Goal: Task Accomplishment & Management: Manage account settings

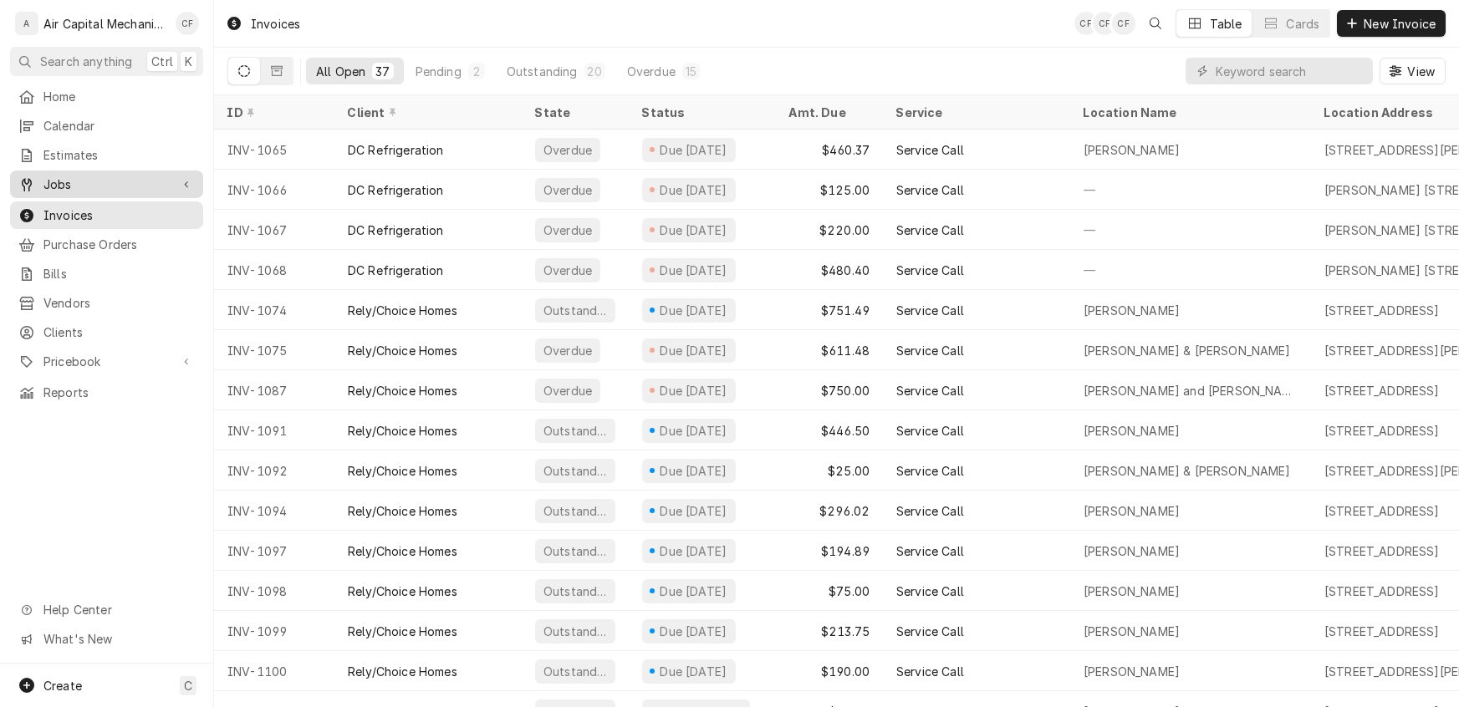
click at [69, 180] on span "Jobs" at bounding box center [106, 185] width 126 height 18
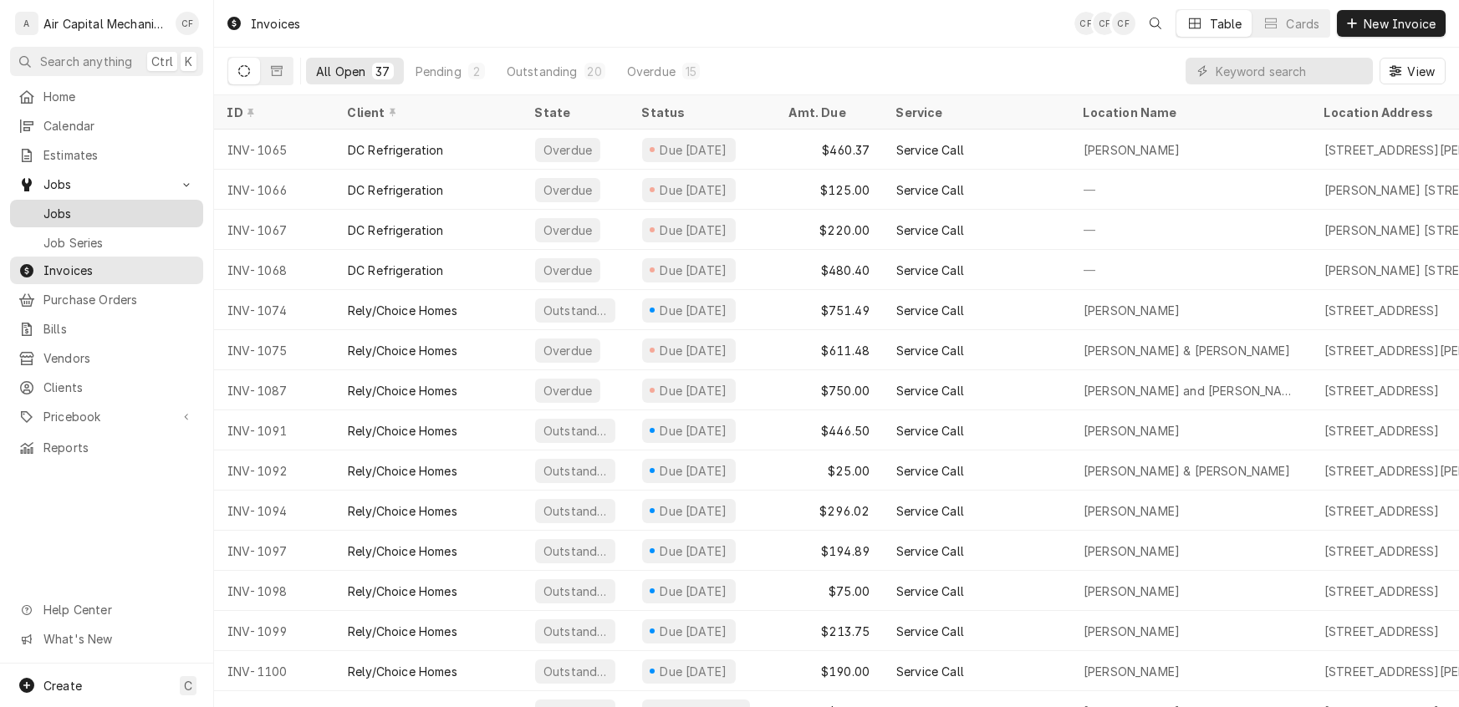
click at [63, 206] on span "Jobs" at bounding box center [118, 214] width 151 height 18
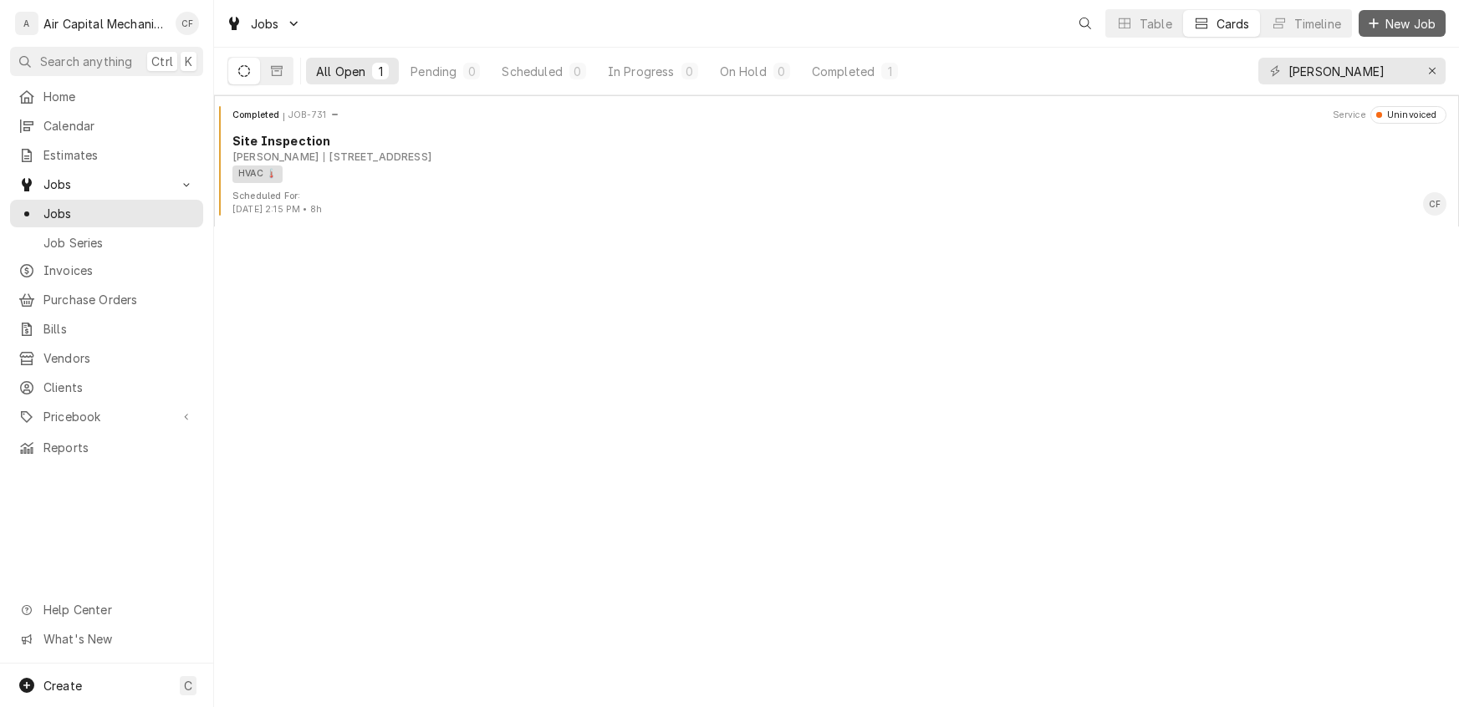
click at [1395, 24] on span "New Job" at bounding box center [1410, 24] width 57 height 18
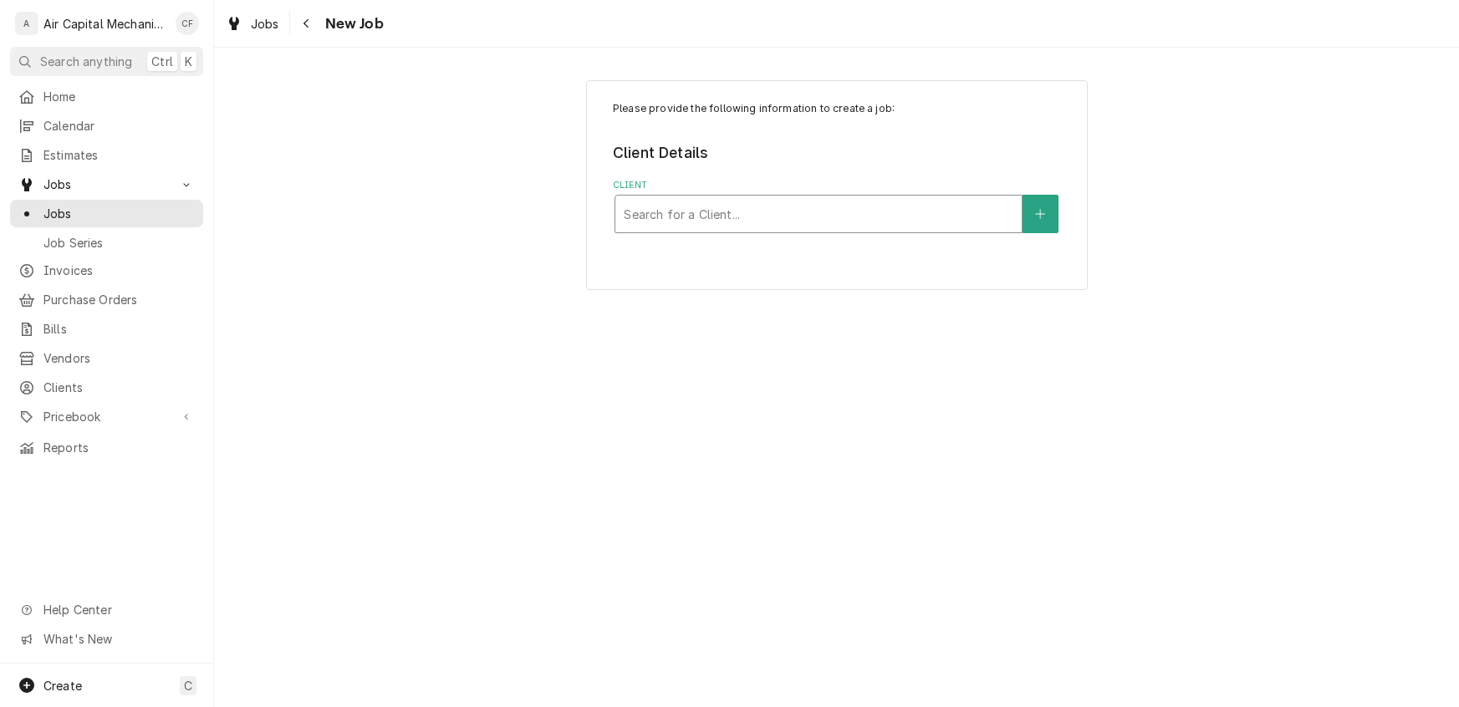
click at [754, 212] on div "Client" at bounding box center [819, 214] width 390 height 30
type input "Rely homes"
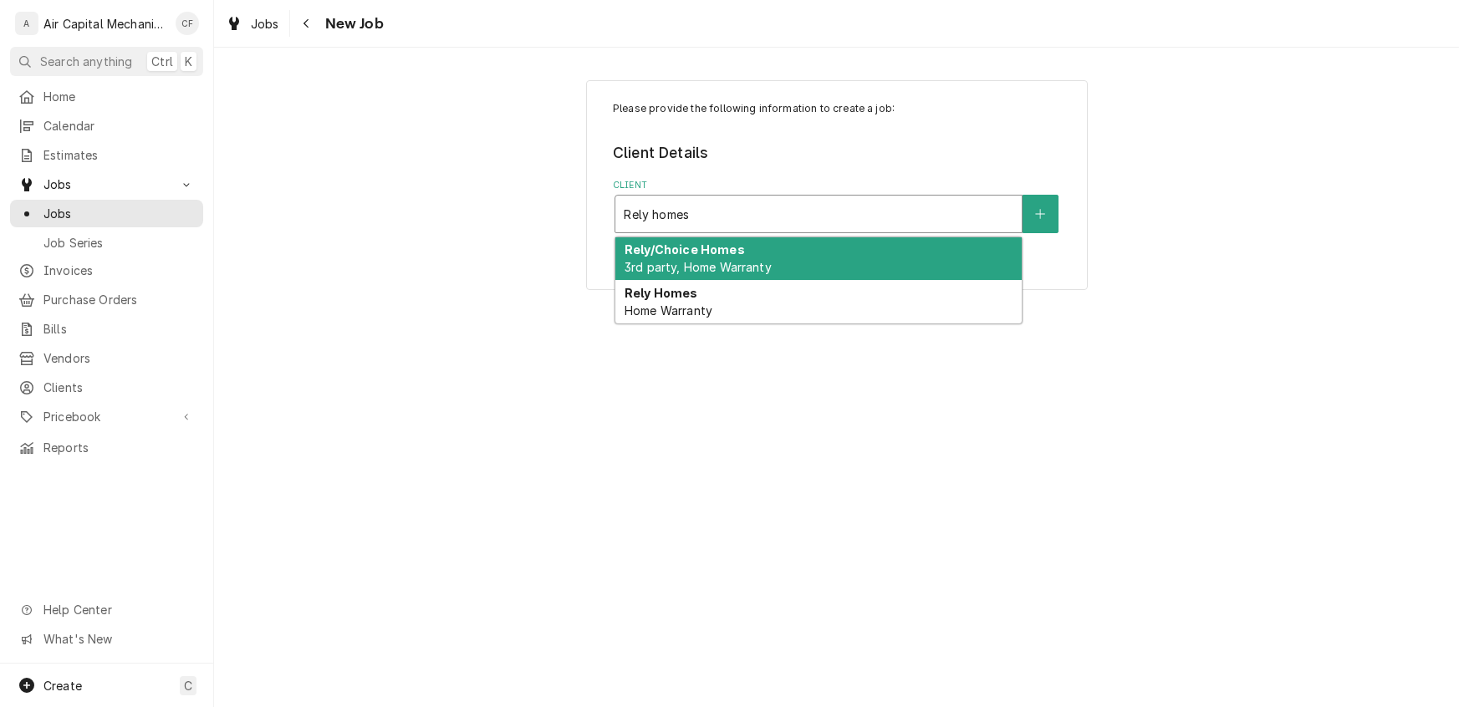
click at [689, 265] on span "3rd party, Home Warranty" at bounding box center [697, 267] width 147 height 14
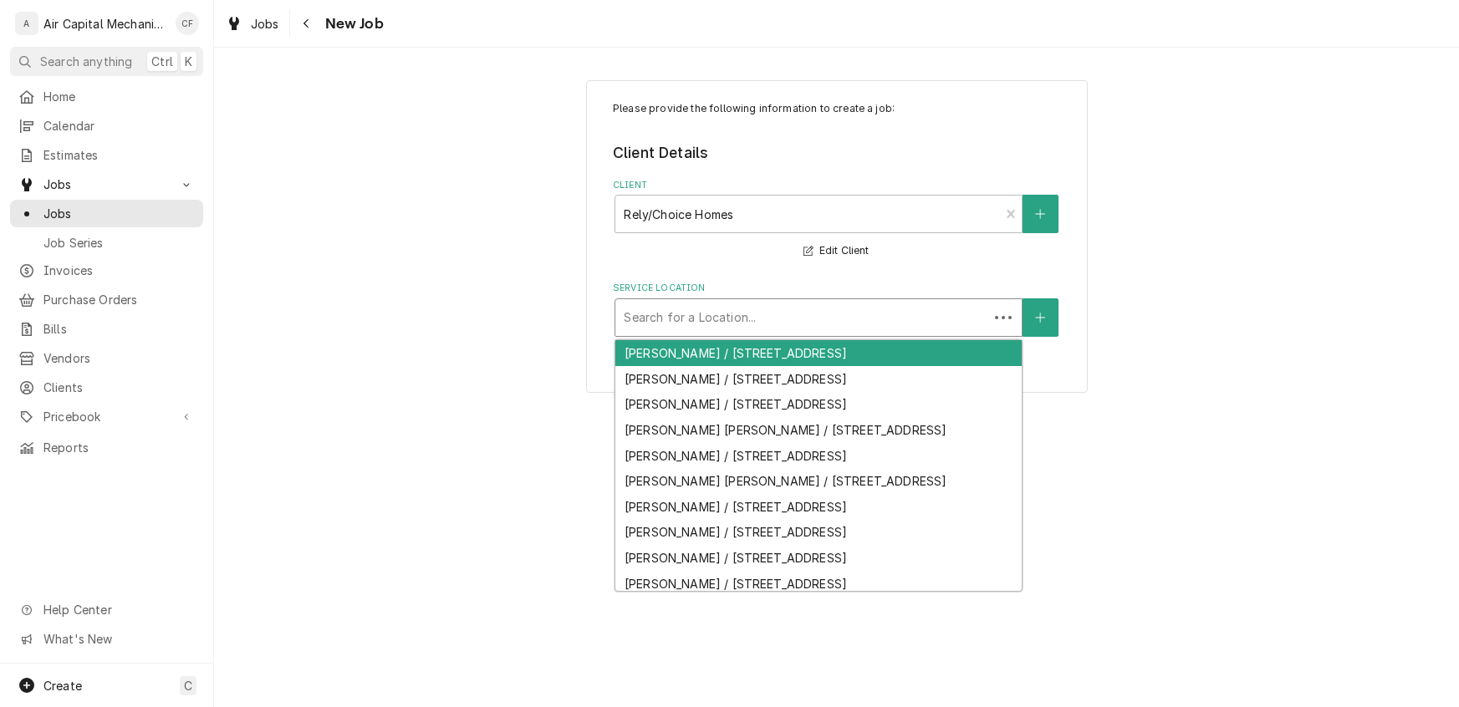
click at [960, 322] on div "Service Location" at bounding box center [802, 318] width 356 height 30
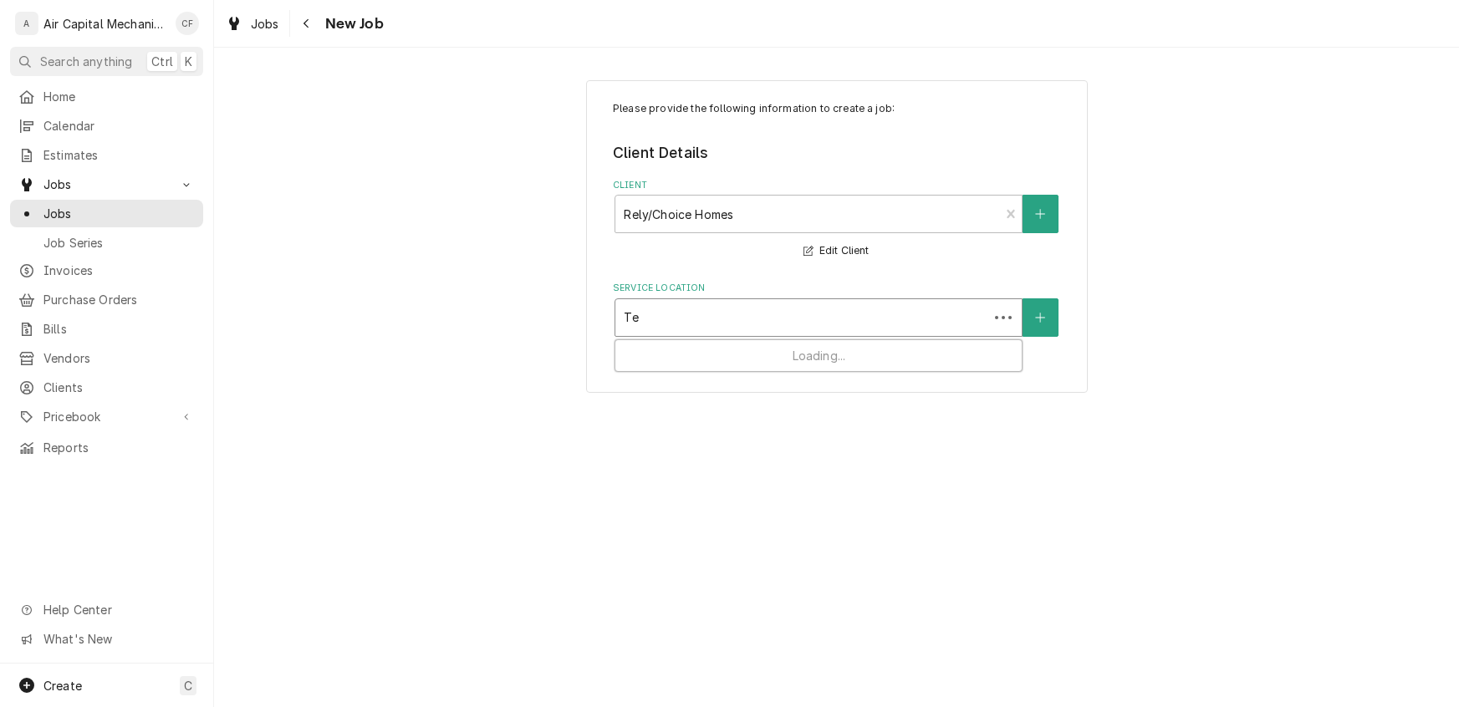
type input "T"
type input "7116 E Rockhill St"
click at [1043, 321] on icon "Create New Location" at bounding box center [1040, 318] width 10 height 12
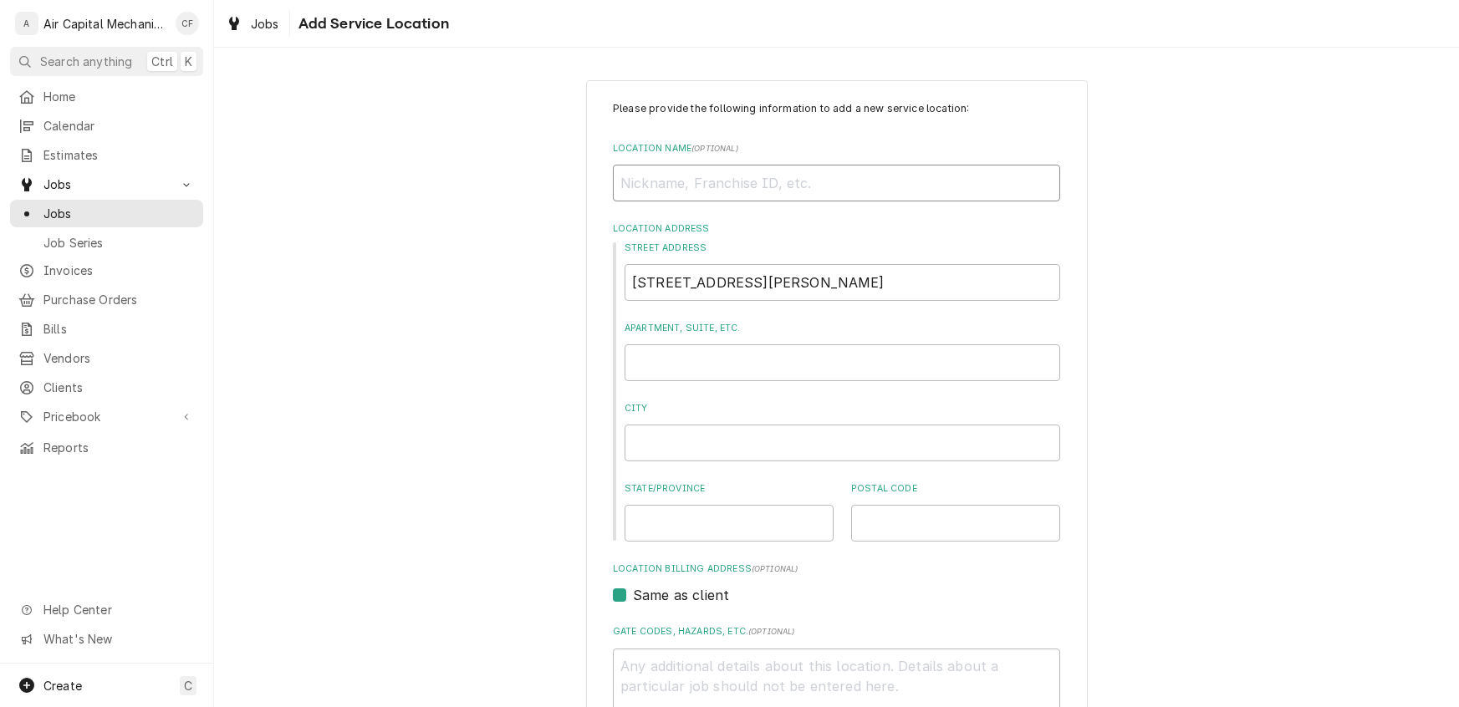
click at [748, 169] on input "Location Name ( optional )" at bounding box center [836, 183] width 447 height 37
type input "Terry Gray"
type input "Wichita"
type input "KS"
type input "67206"
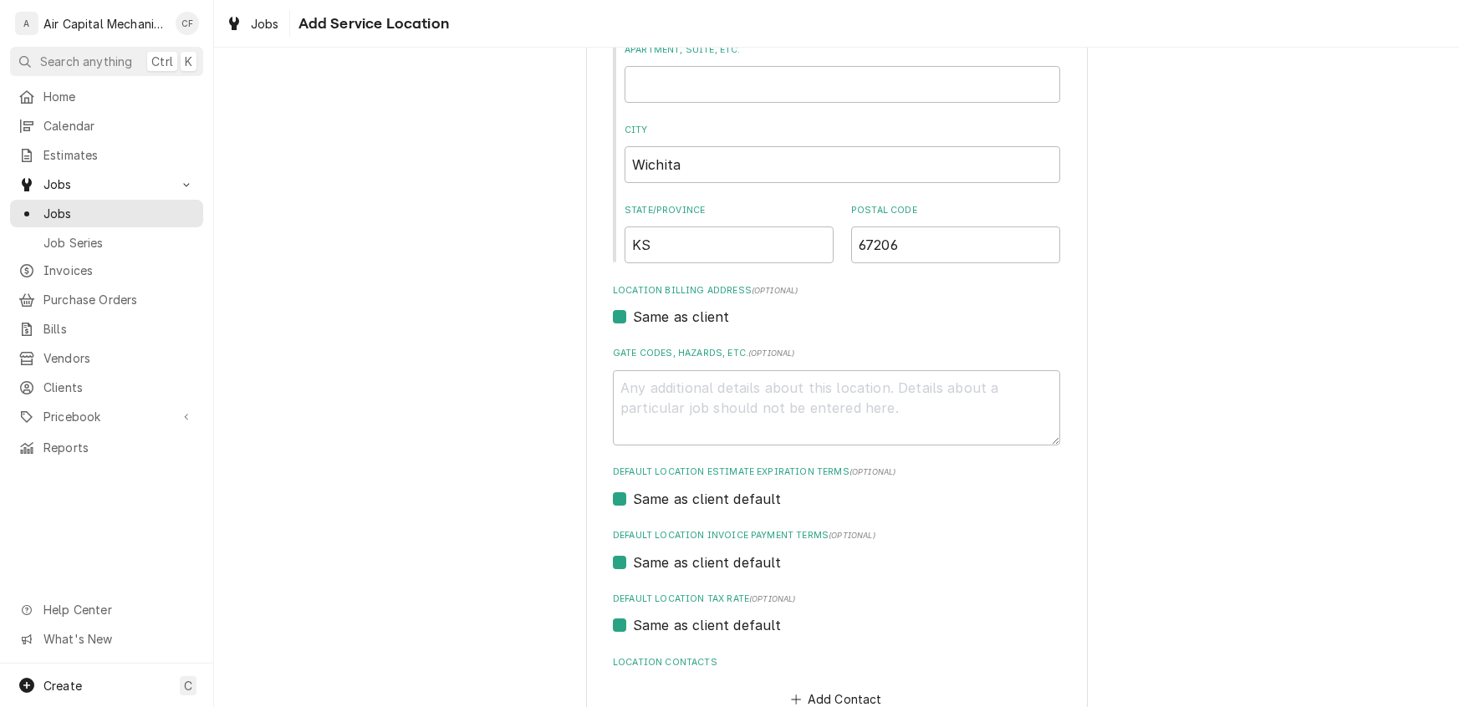
scroll to position [383, 0]
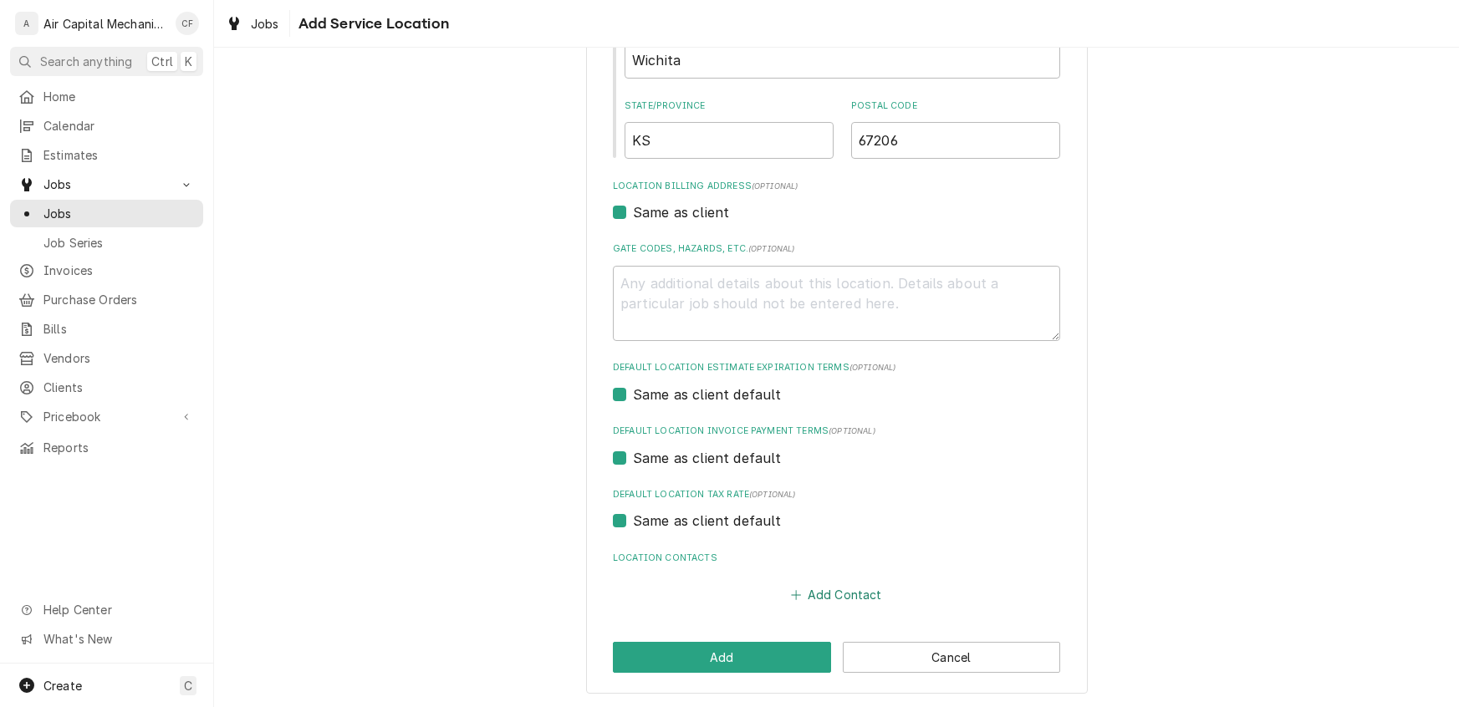
click at [843, 599] on button "Add Contact" at bounding box center [836, 595] width 96 height 23
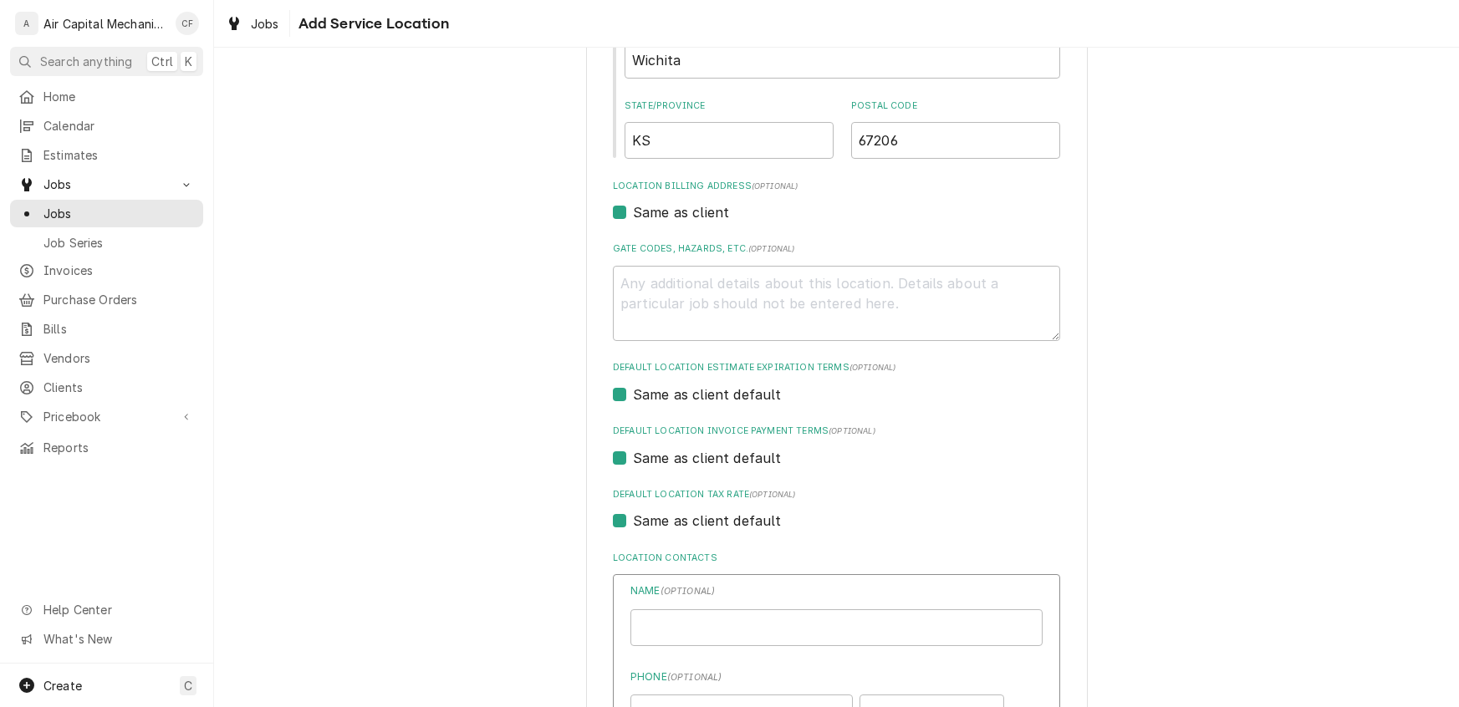
type textarea "x"
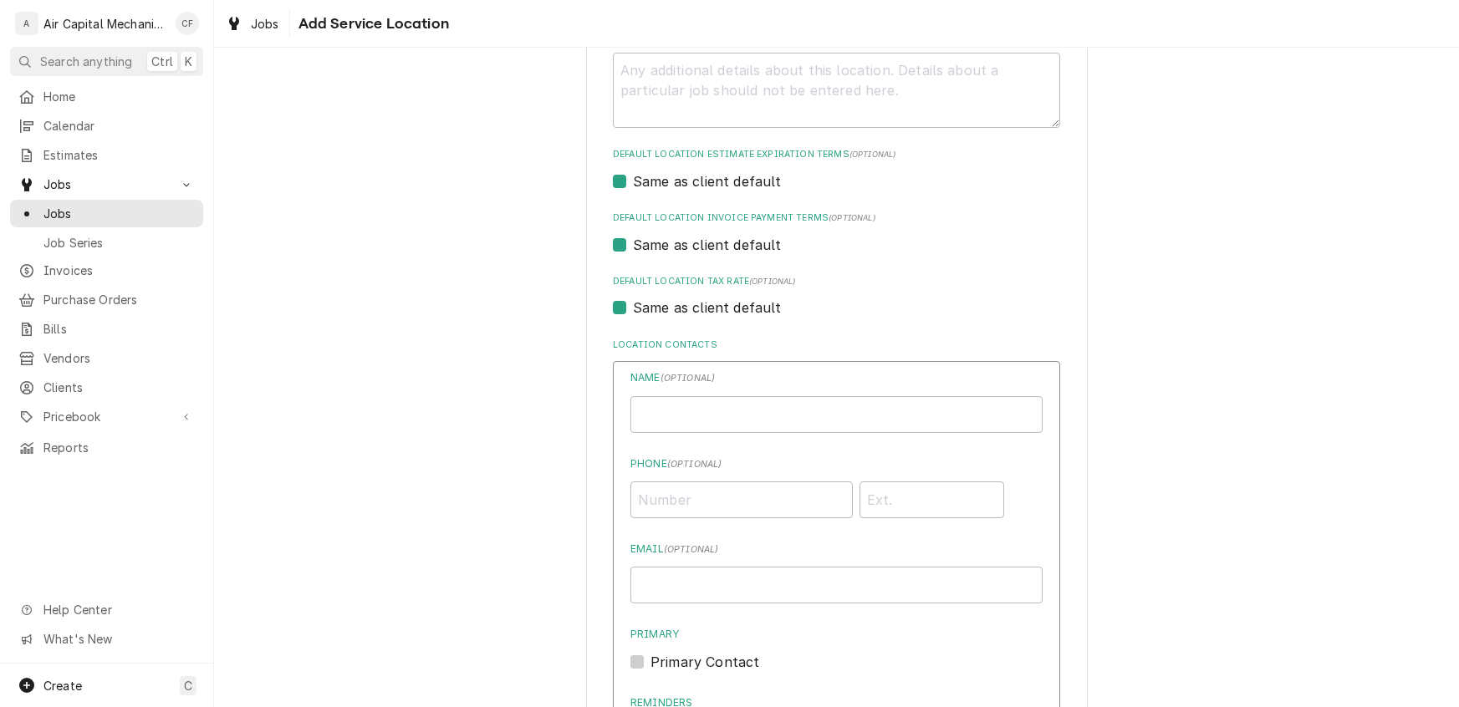
scroll to position [675, 0]
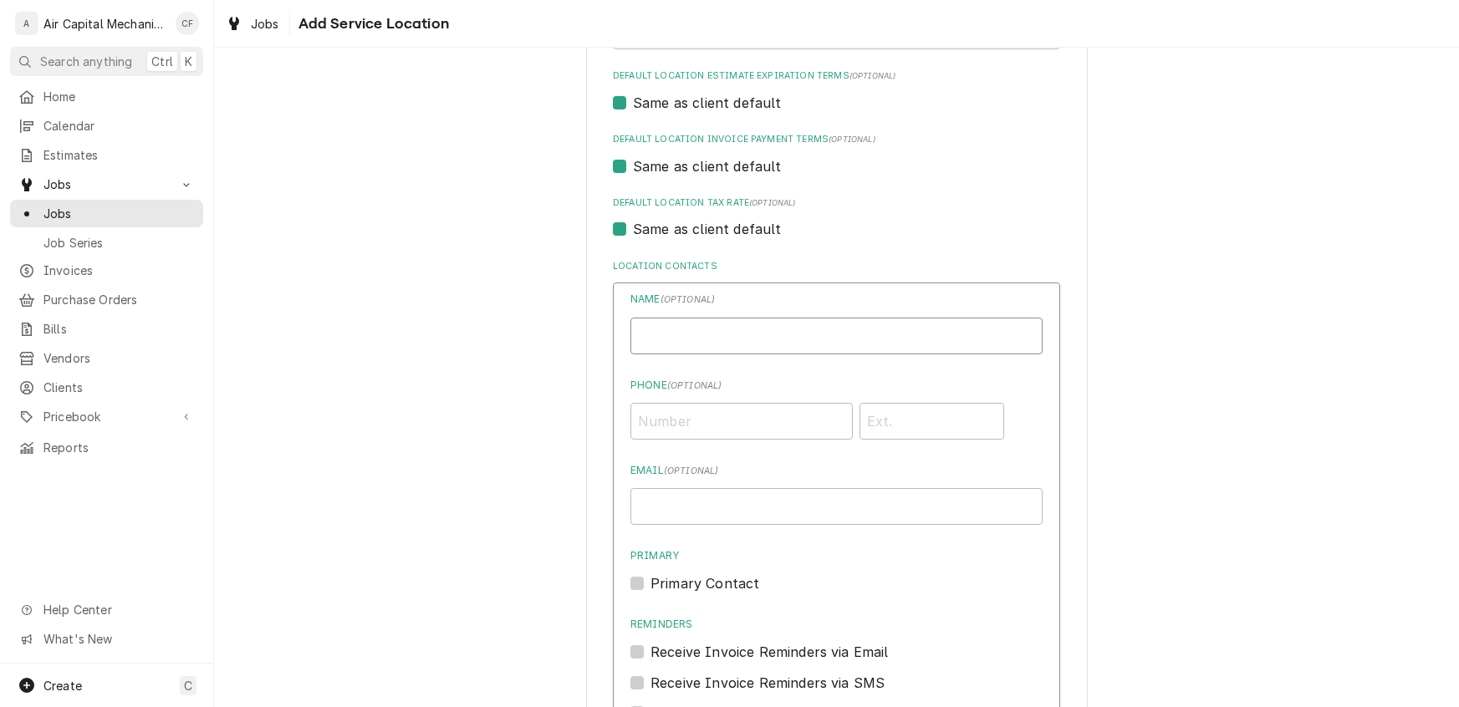
click at [752, 323] on input "Location Name ( optional )" at bounding box center [836, 336] width 412 height 37
type input "Terry Gray"
type input "3"
type input "(817) 655-3002"
click at [867, 502] on input "Email ( optional )" at bounding box center [836, 506] width 412 height 37
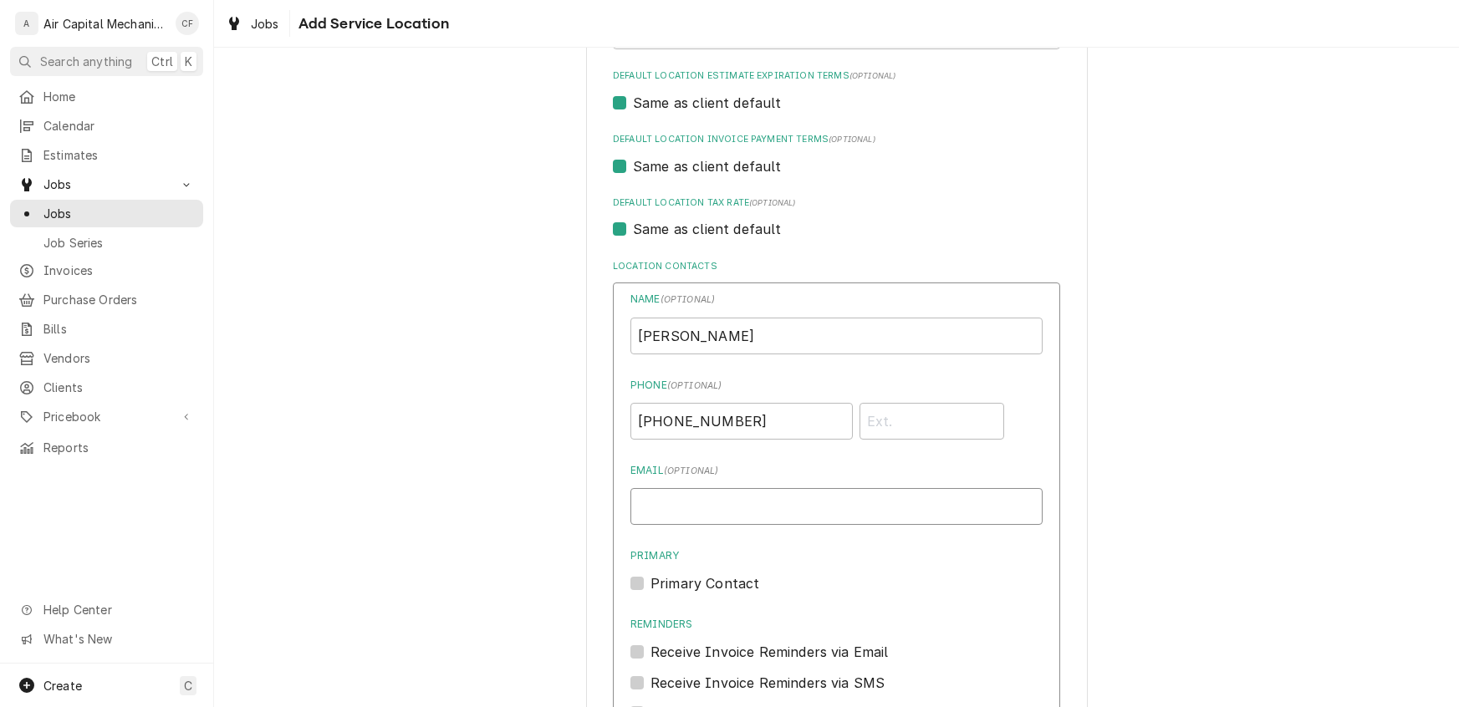
paste input "terrygry21@gmail.com"
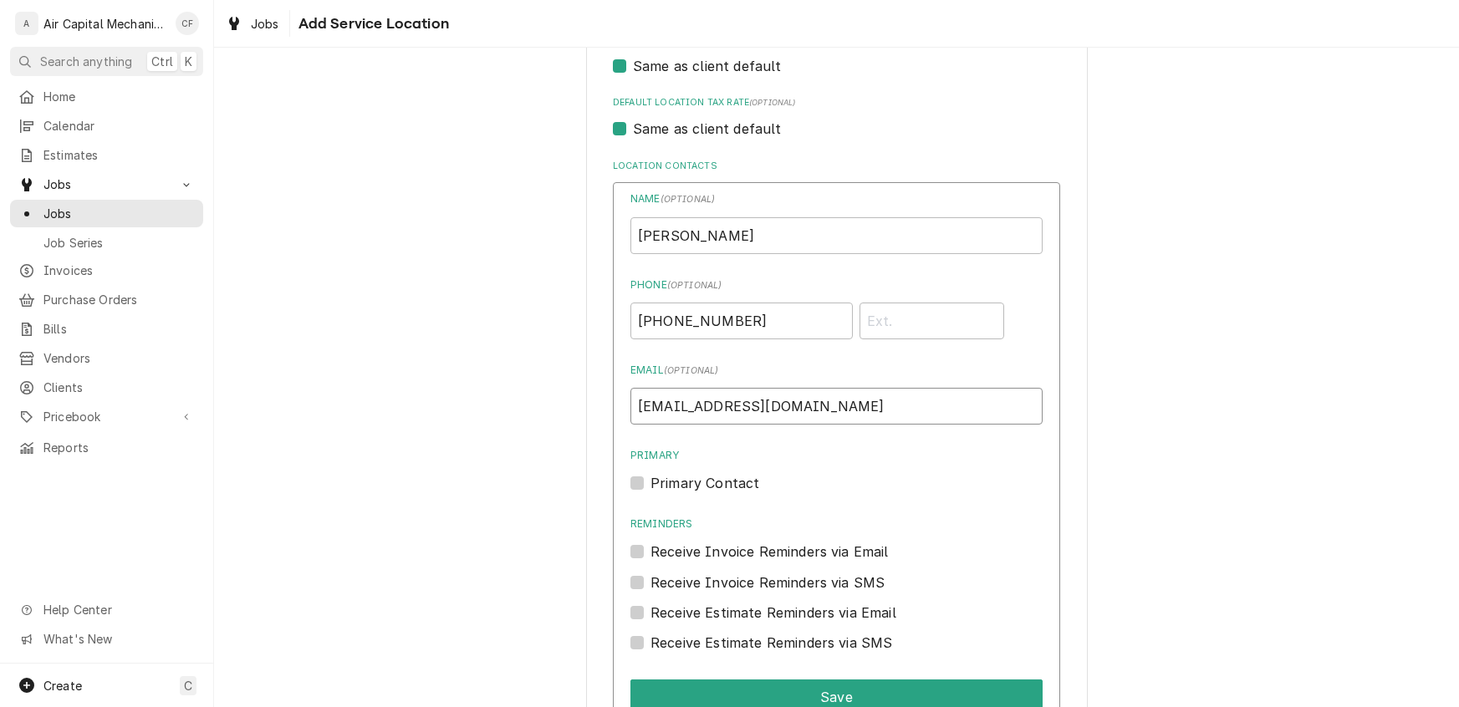
scroll to position [941, 0]
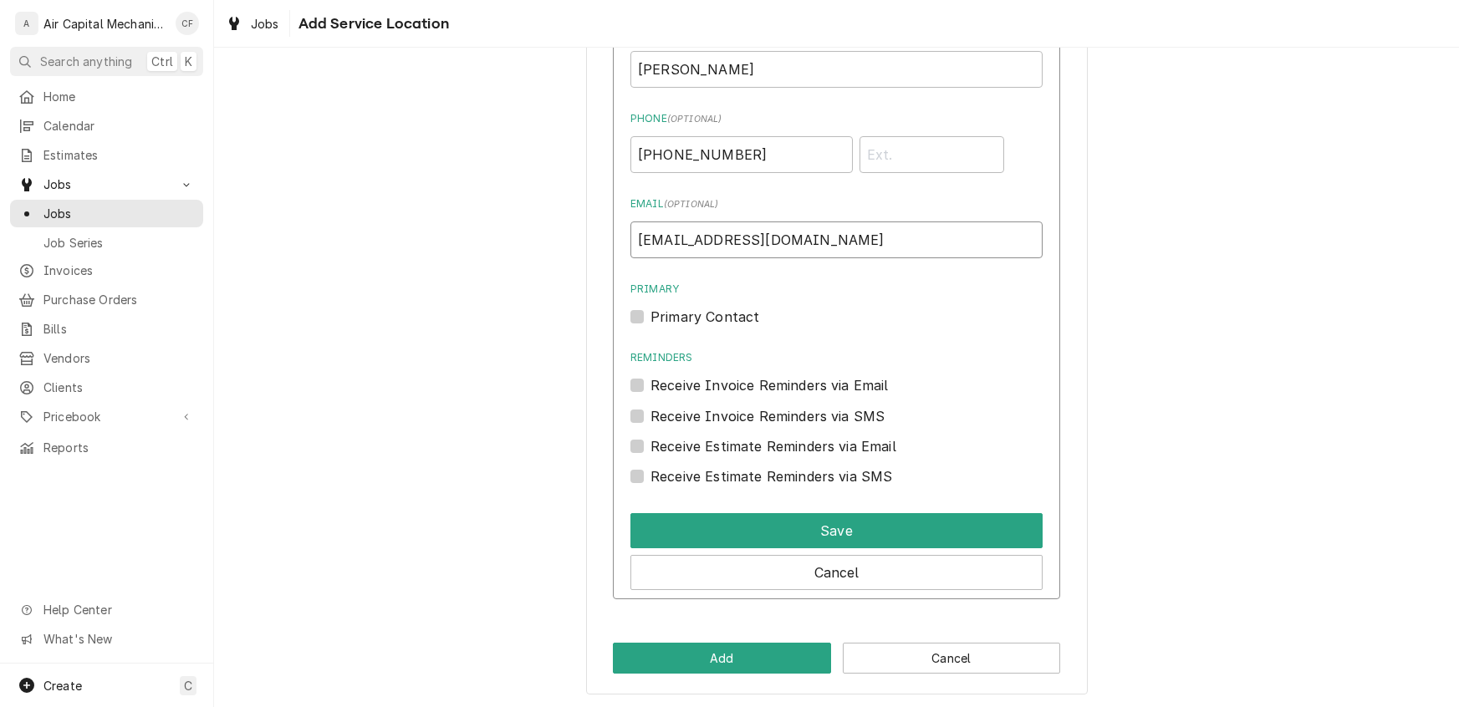
type input "terrygry21@gmail.com"
click at [640, 308] on div "Primary Contact" at bounding box center [836, 317] width 412 height 20
click at [650, 311] on label "Primary Contact" at bounding box center [704, 317] width 109 height 20
click at [650, 311] on input "Primary" at bounding box center [856, 325] width 412 height 37
checkbox input "true"
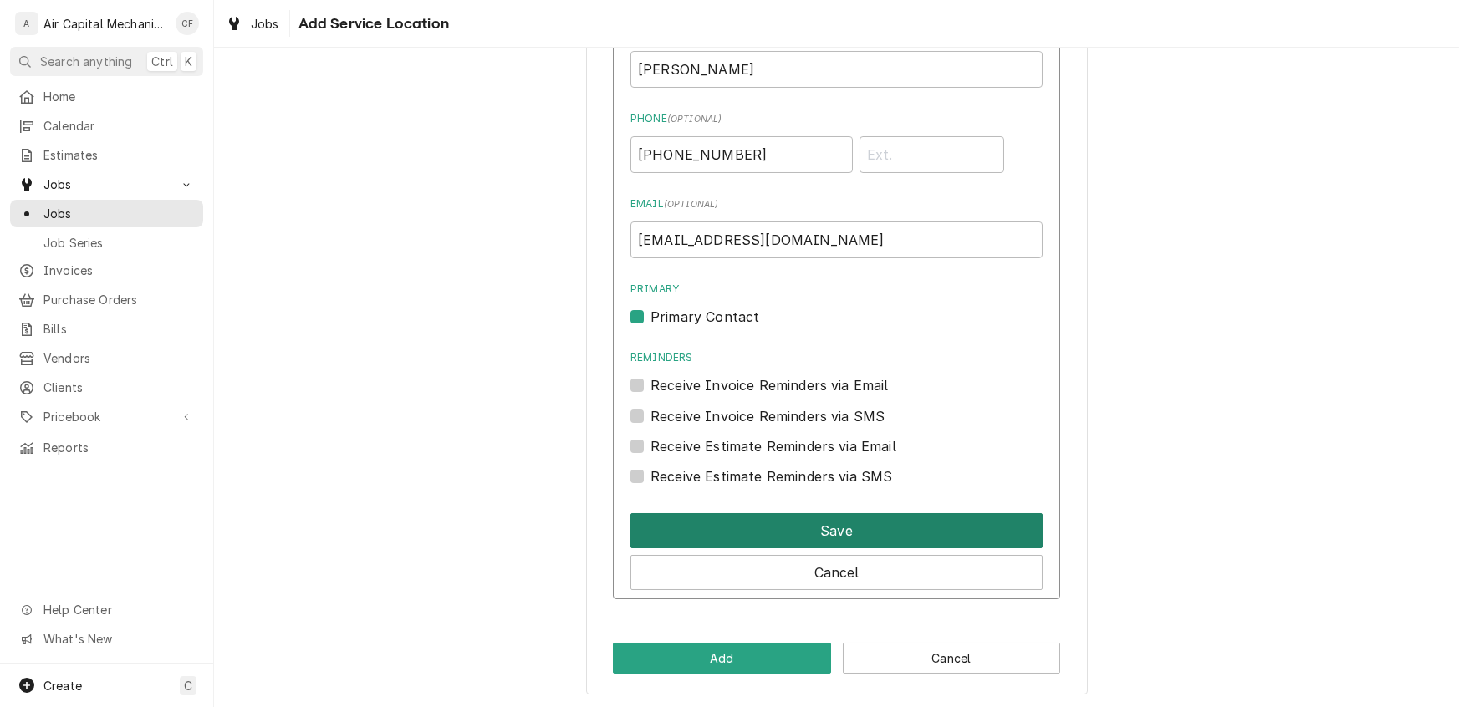
click at [795, 527] on button "Save" at bounding box center [836, 530] width 412 height 35
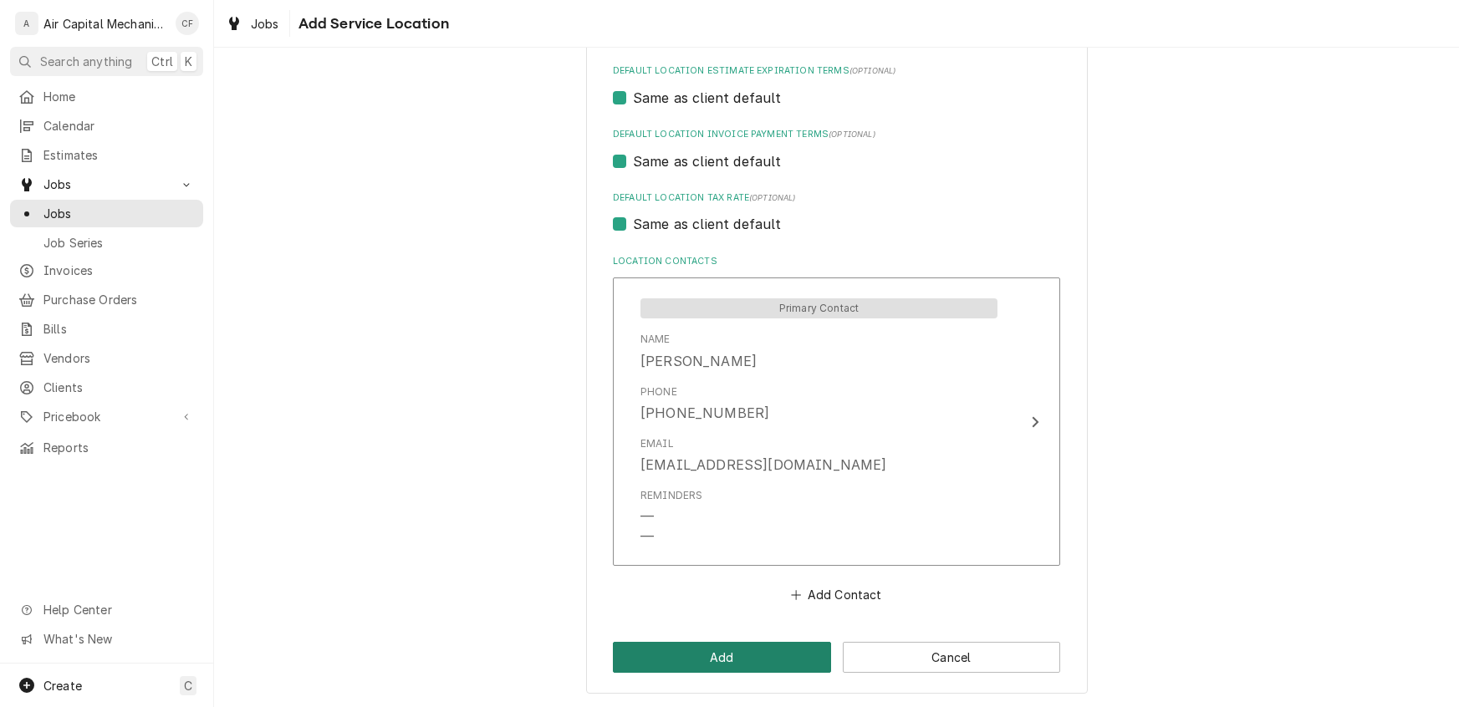
click at [744, 657] on button "Add" at bounding box center [722, 657] width 218 height 31
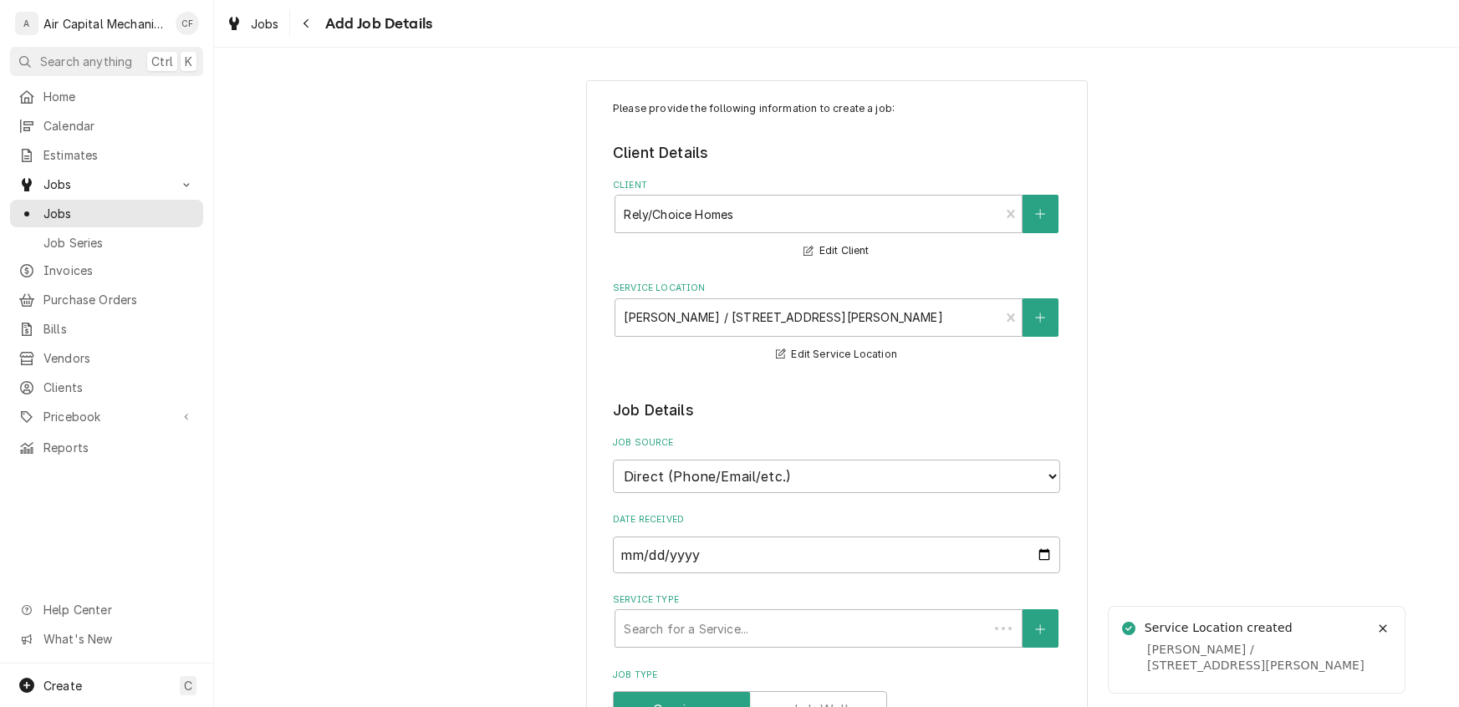
type textarea "x"
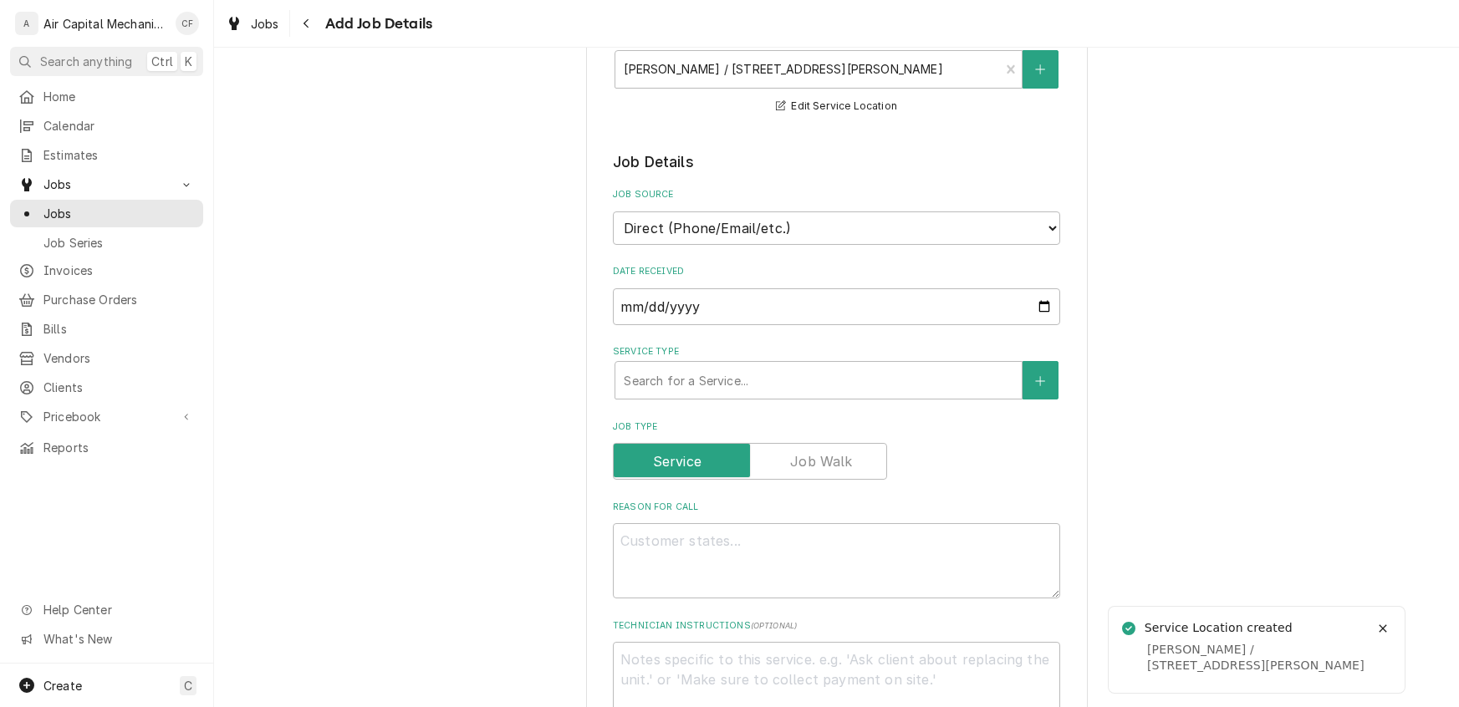
scroll to position [222, 0]
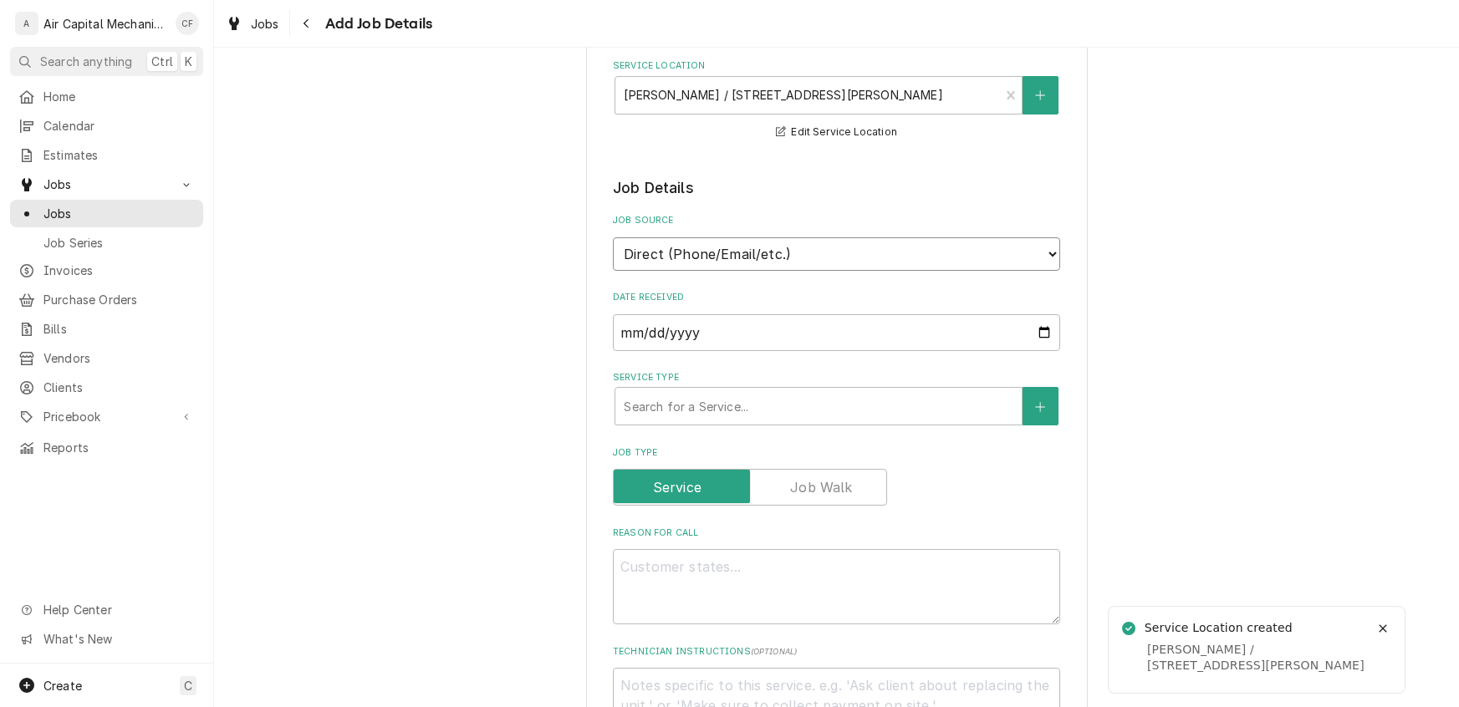
click at [774, 239] on select "Direct (Phone/Email/etc.) Service Channel Other" at bounding box center [836, 253] width 447 height 33
select select "100"
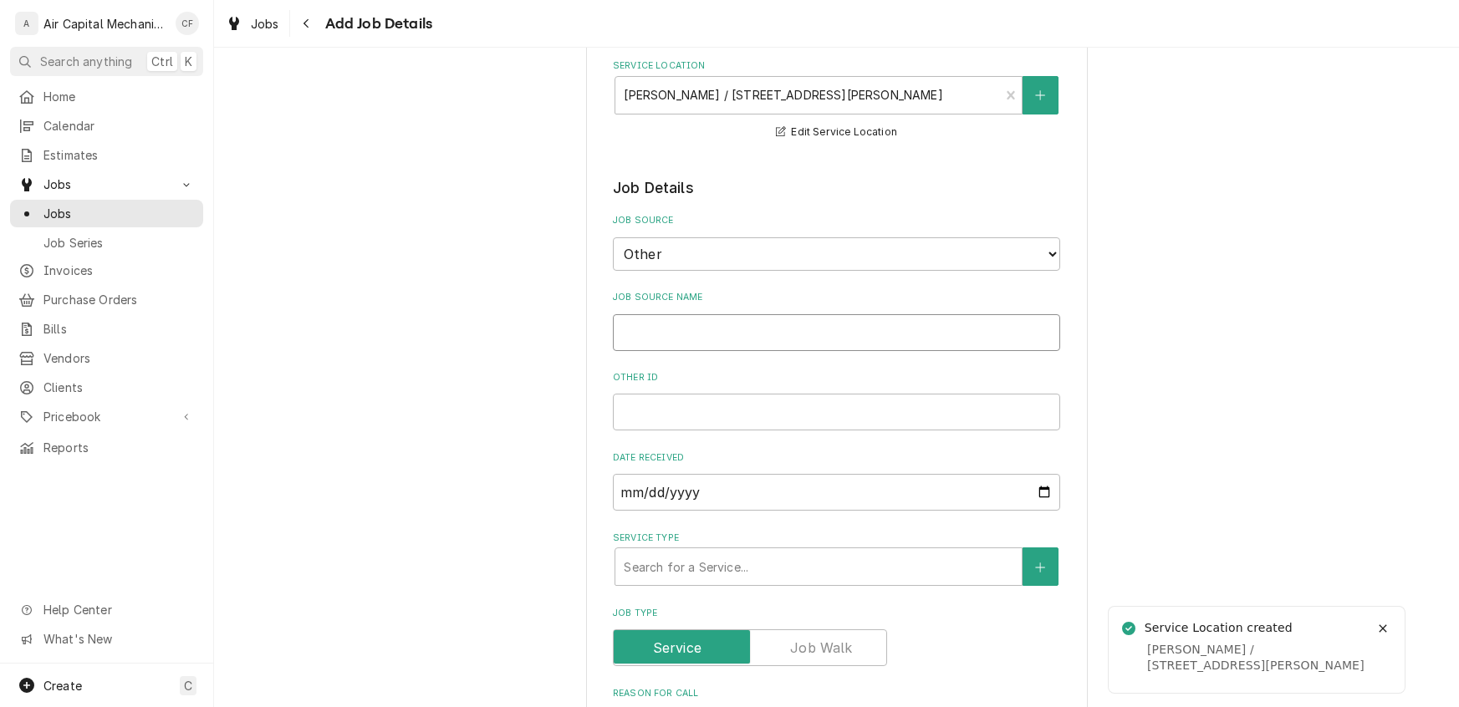
click at [699, 321] on input "Job Source Name" at bounding box center [836, 332] width 447 height 37
type textarea "x"
type input "R"
type textarea "x"
type input "Re"
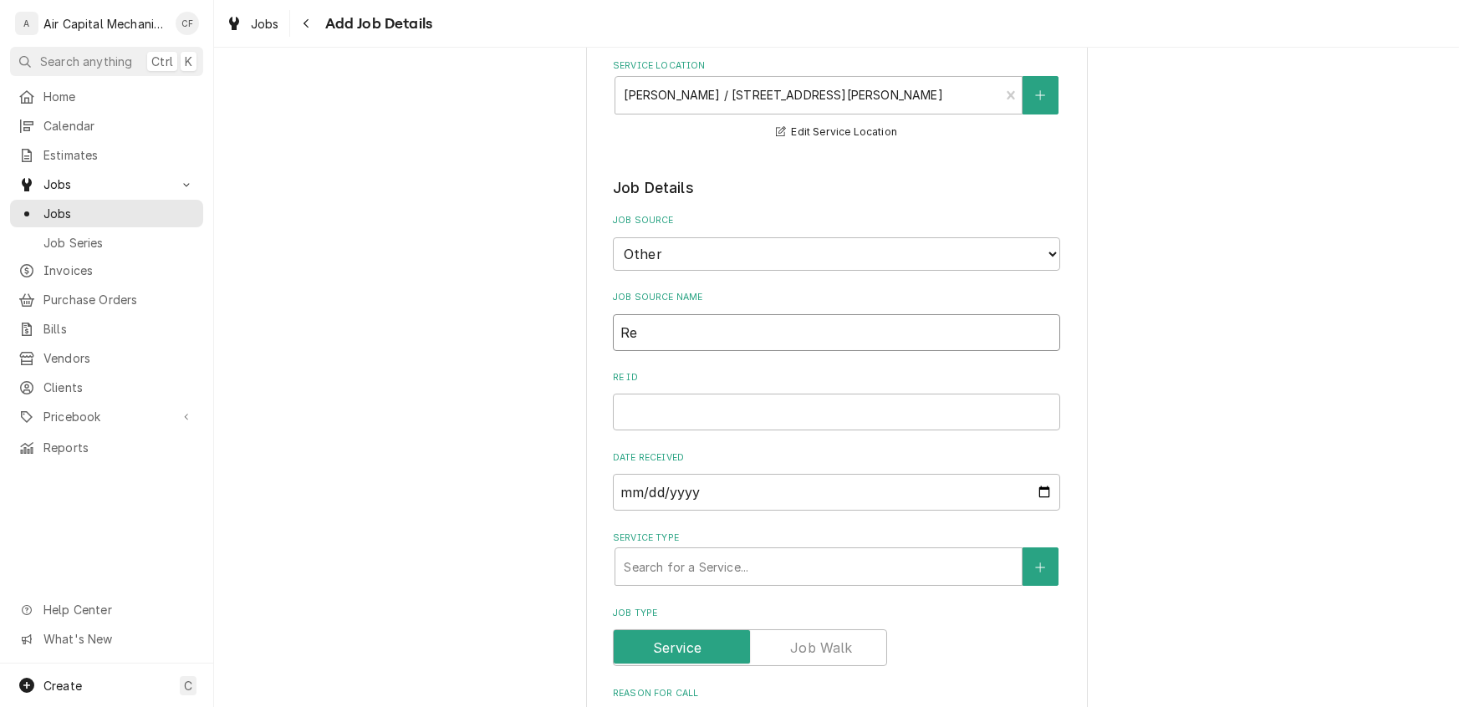
type textarea "x"
type input "Rel"
type textarea "x"
type input "Rely"
type textarea "x"
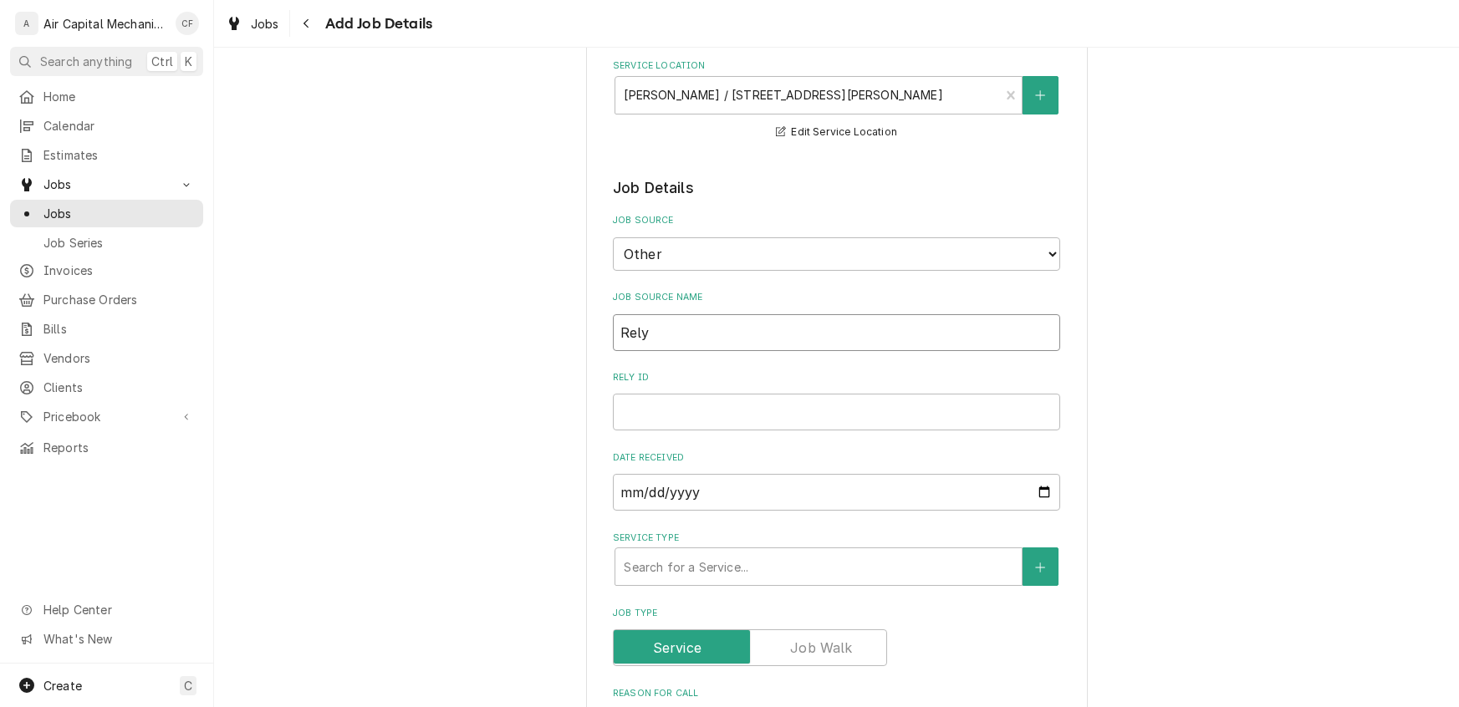
type input "Rely"
type textarea "x"
type input "Rely H"
type textarea "x"
type input "Rely Ho"
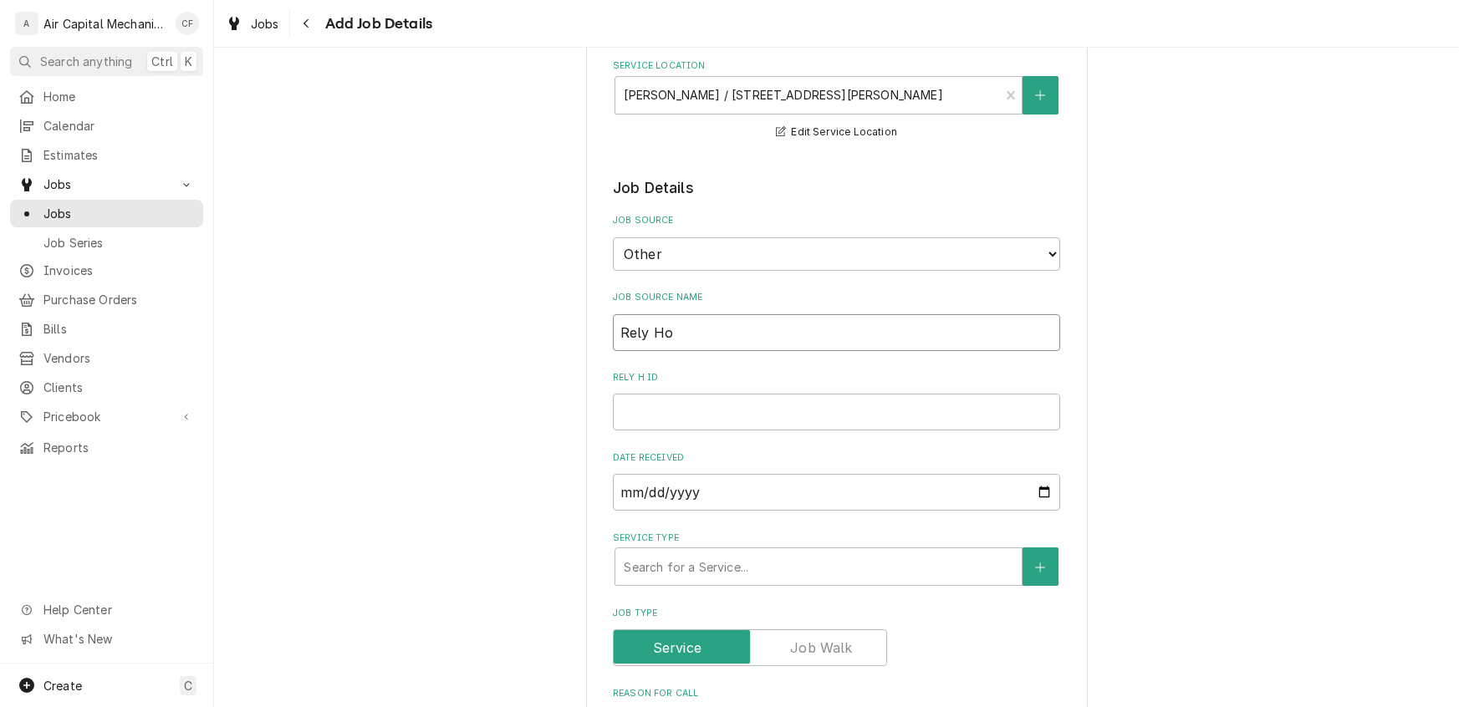
type textarea "x"
type input "Rely Hom"
type textarea "x"
type input "Rely Home"
type textarea "x"
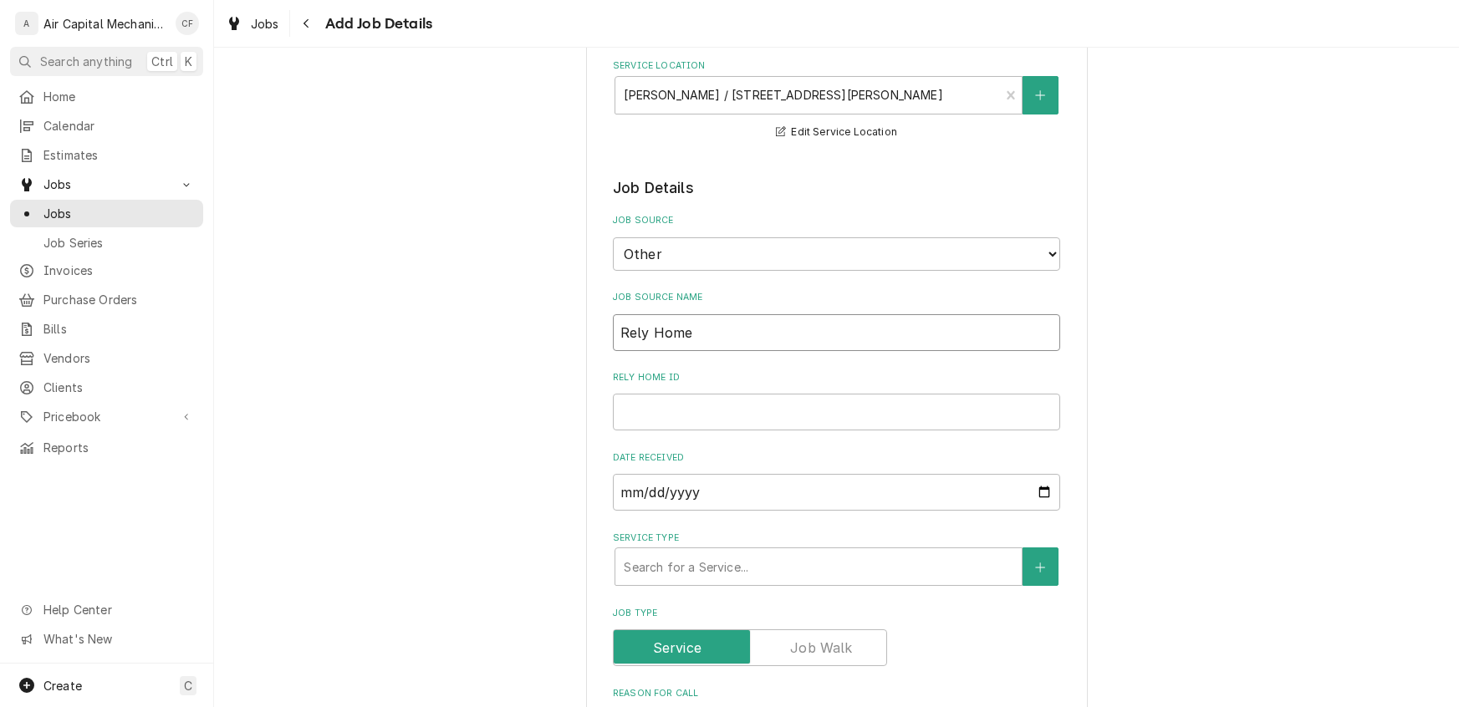
type input "Rely Homes"
type textarea "x"
type input "Rely Homes"
click at [693, 403] on input "Rely Homes ID" at bounding box center [836, 412] width 447 height 37
type textarea "x"
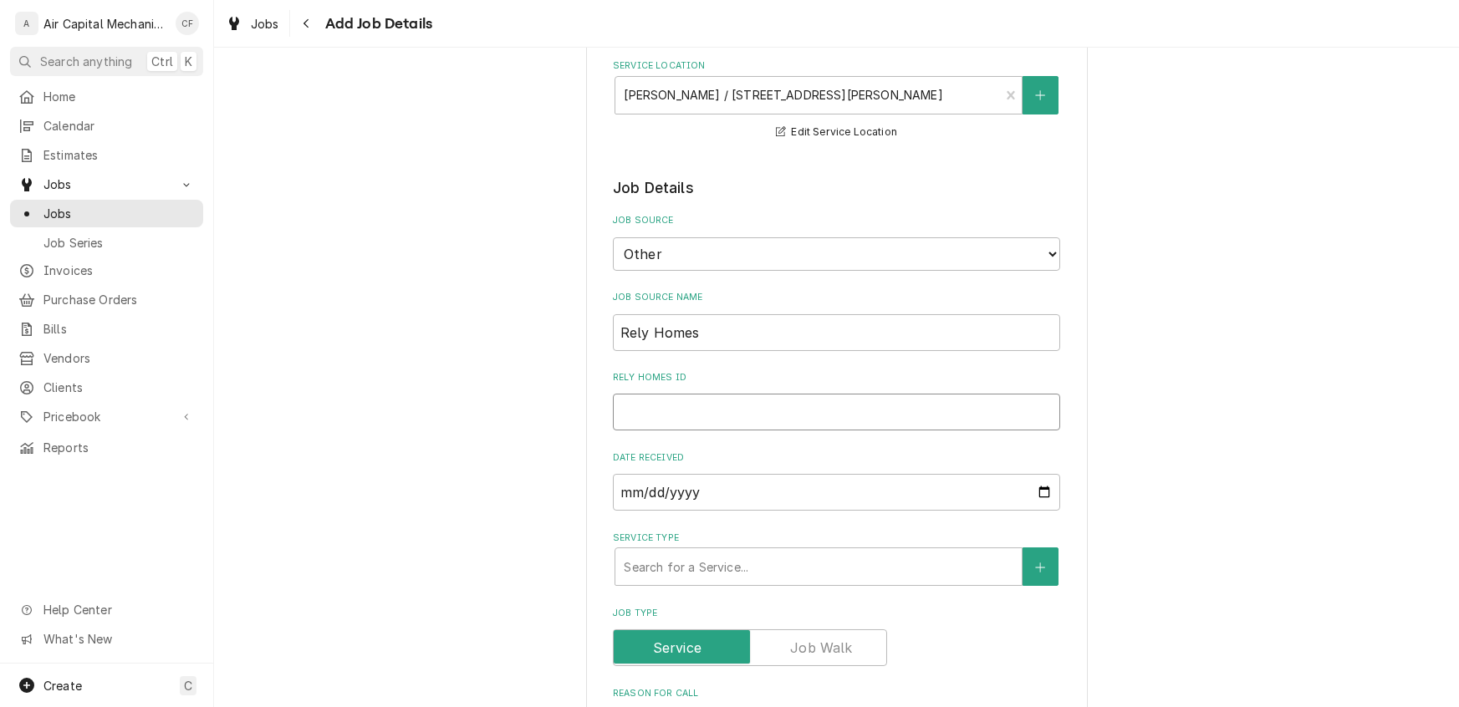
type input "S"
type textarea "x"
type input "SW"
type textarea "x"
type input "SWO"
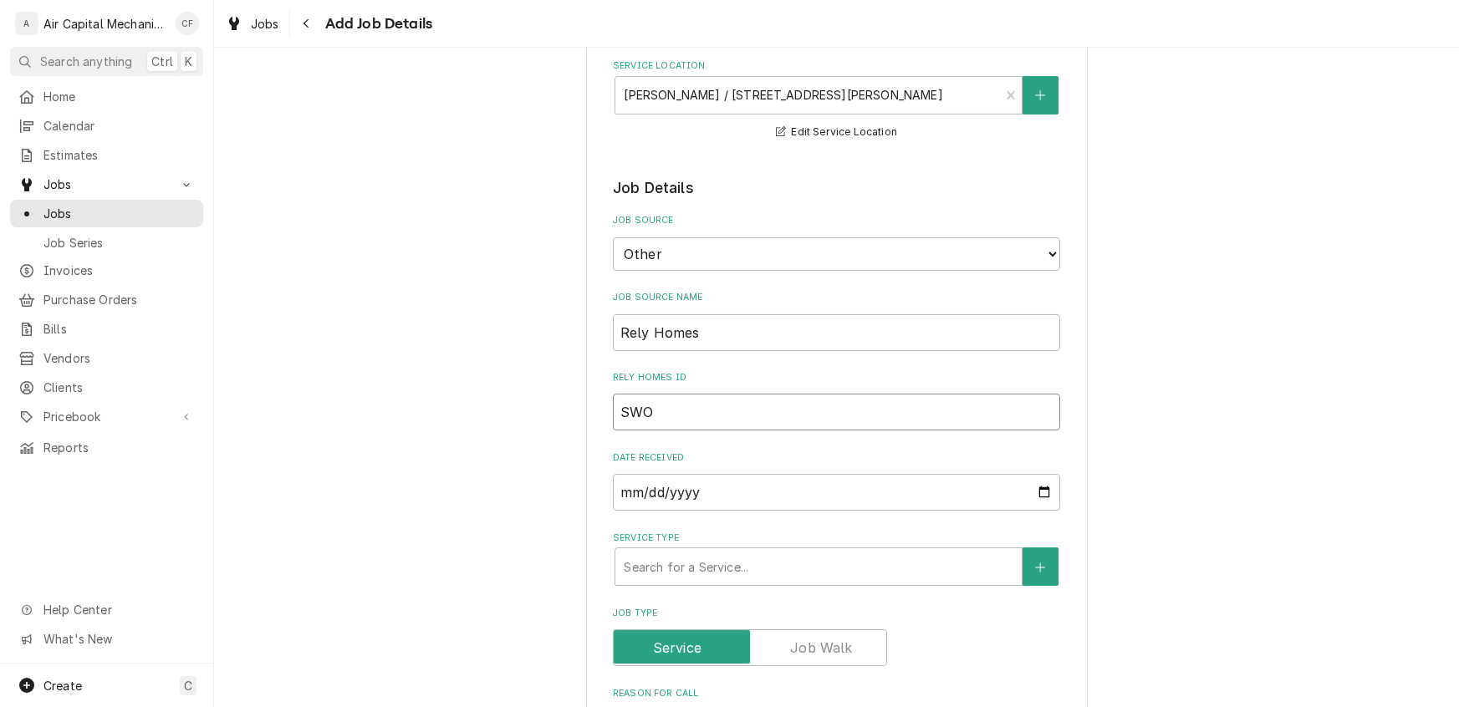
type textarea "x"
type input "SWO#"
type textarea "x"
type input "SWO#2"
type textarea "x"
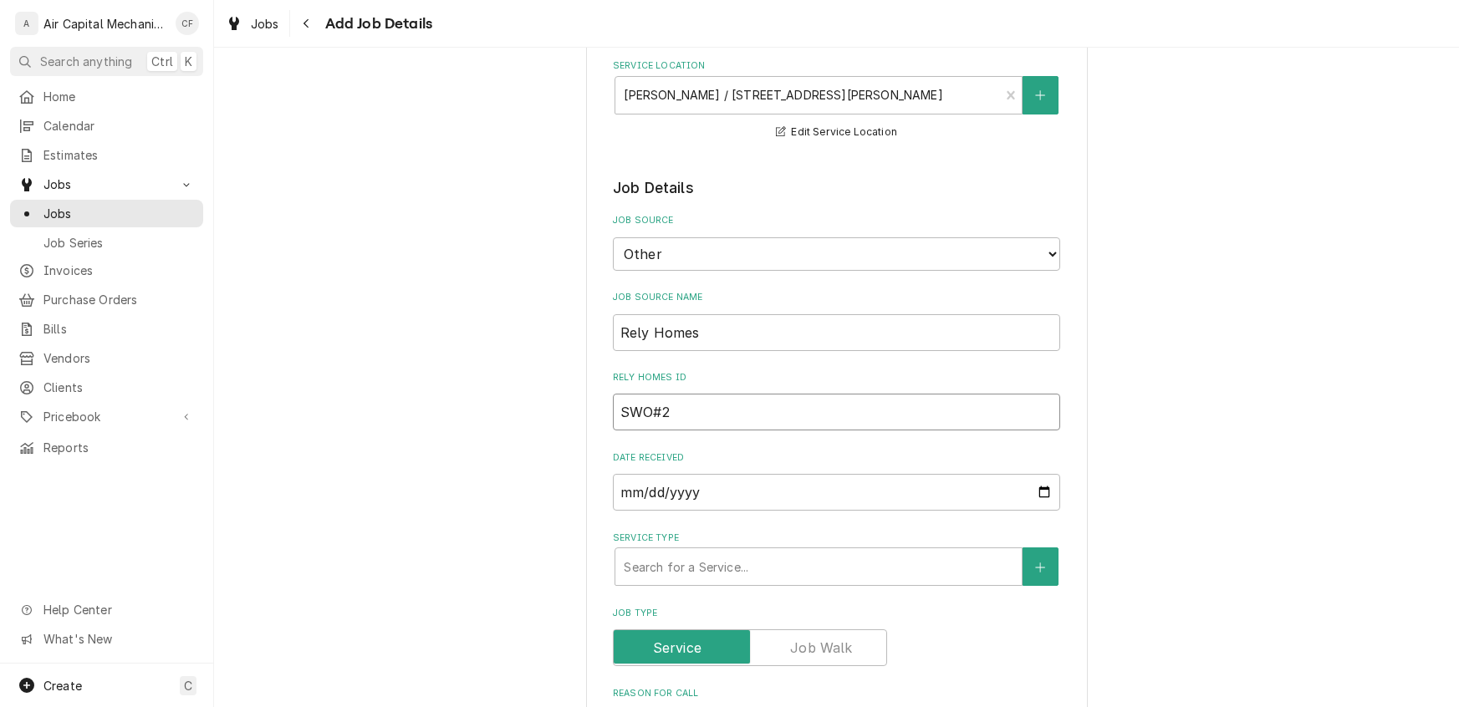
type input "SWO#29"
type textarea "x"
type input "SWO#299"
type textarea "x"
type input "SWO#2990"
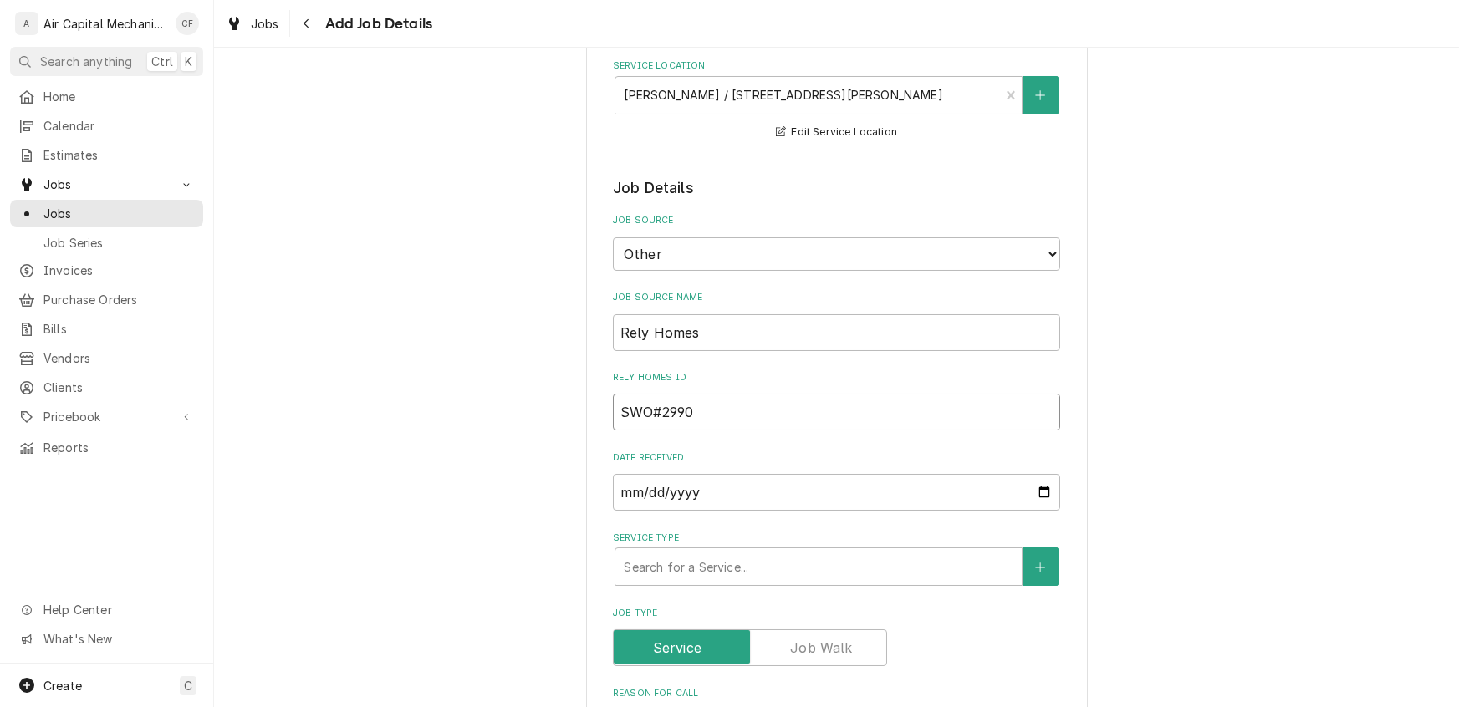
type textarea "x"
type input "SWO#29901"
type textarea "x"
type input "SWO#299015"
type textarea "x"
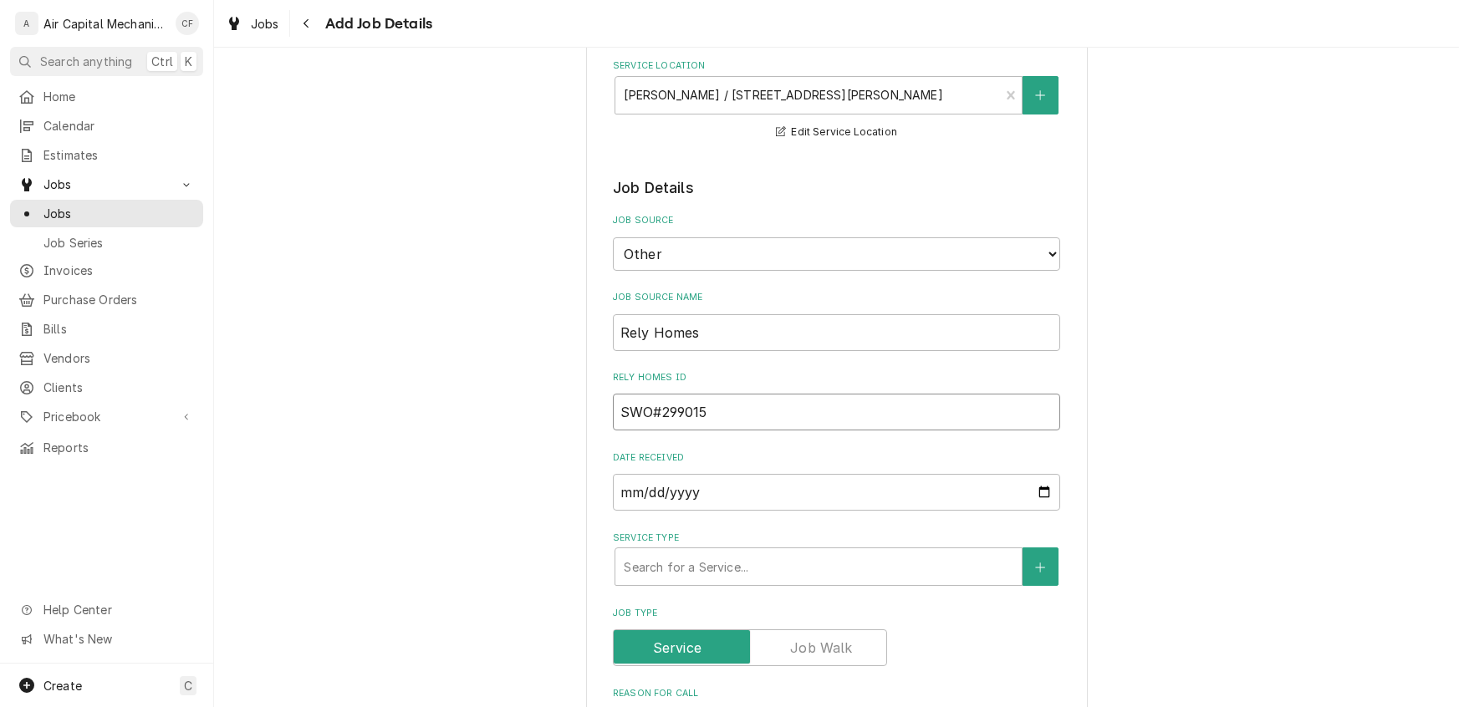
type input "SWO#2990151"
type textarea "x"
type input "SWO#29901515"
type textarea "x"
type input "SWO#299015155"
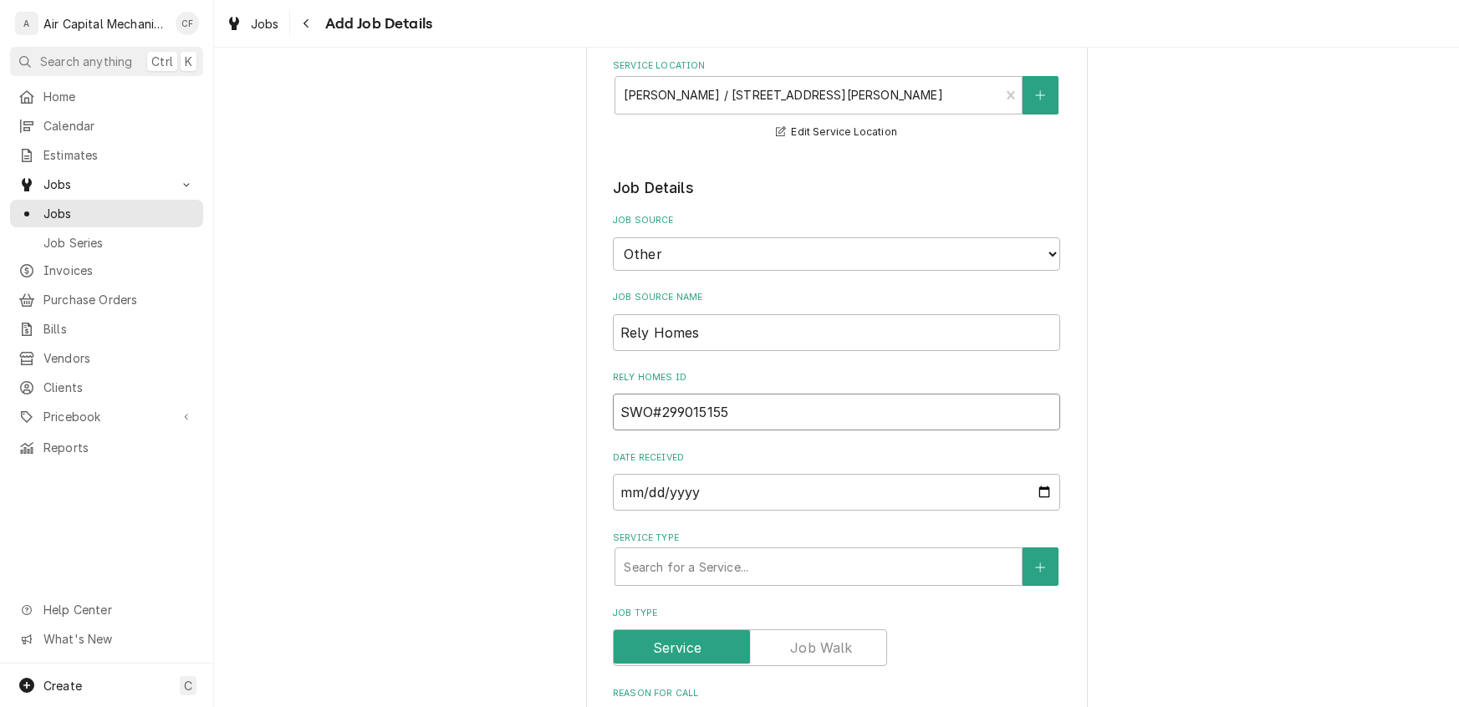
type textarea "x"
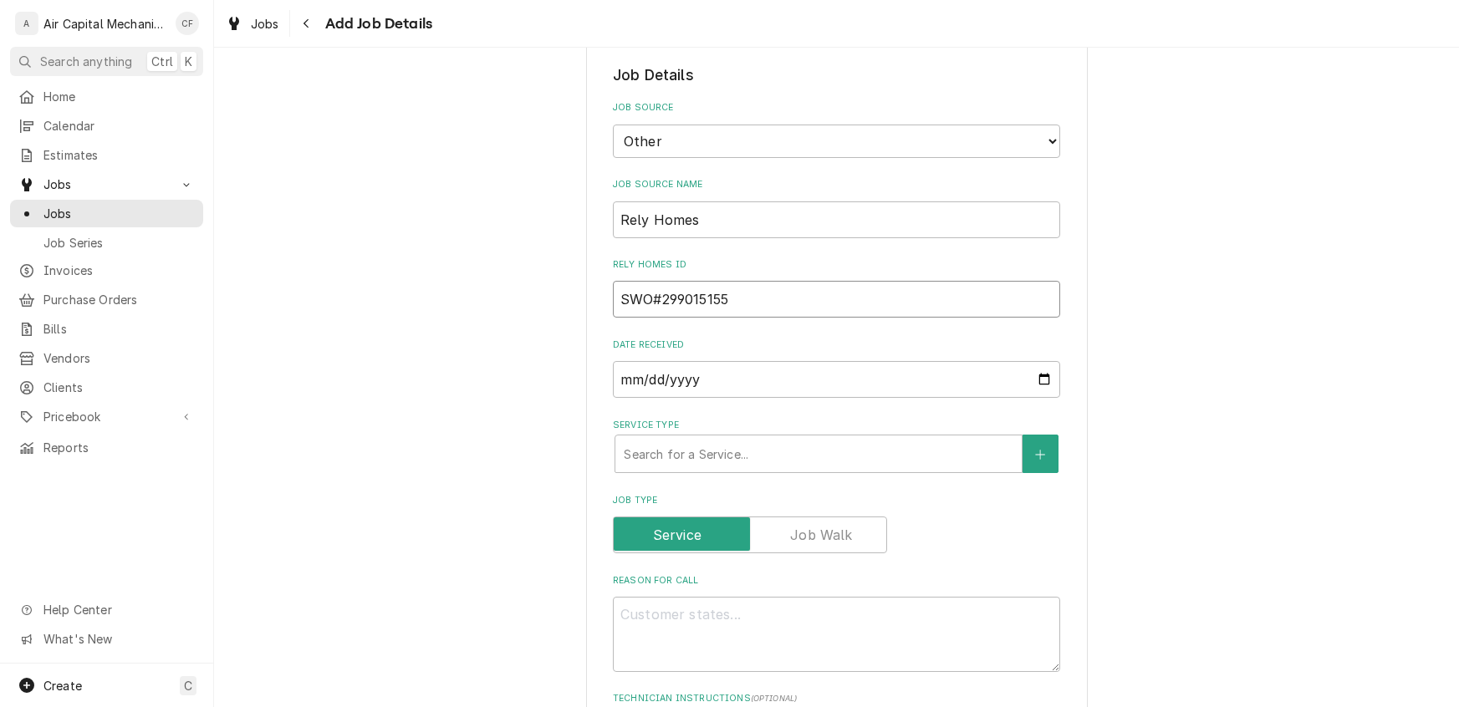
scroll to position [349, 0]
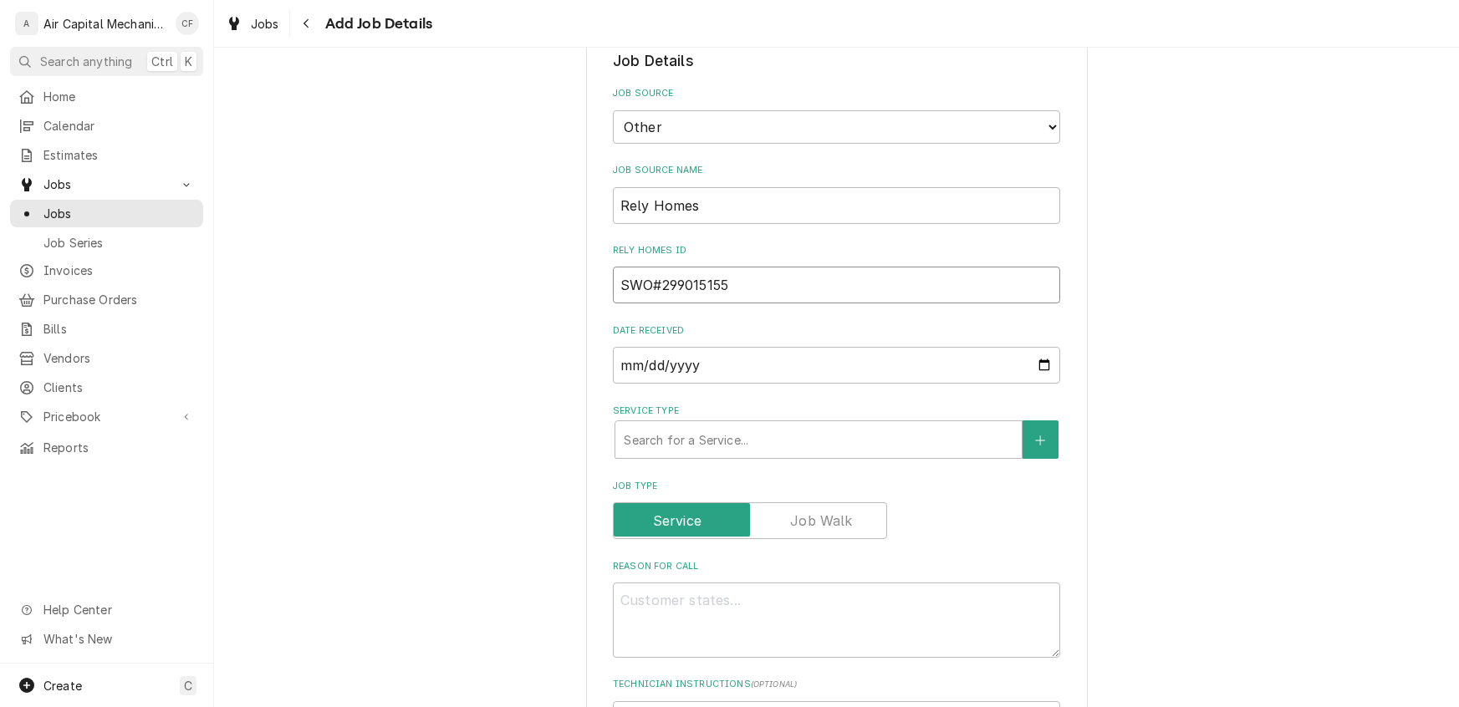
type input "SWO#299015155"
click at [653, 367] on input "2025-08-20" at bounding box center [836, 365] width 447 height 37
type input "2025-08-01"
type textarea "x"
type input "2025-08-19"
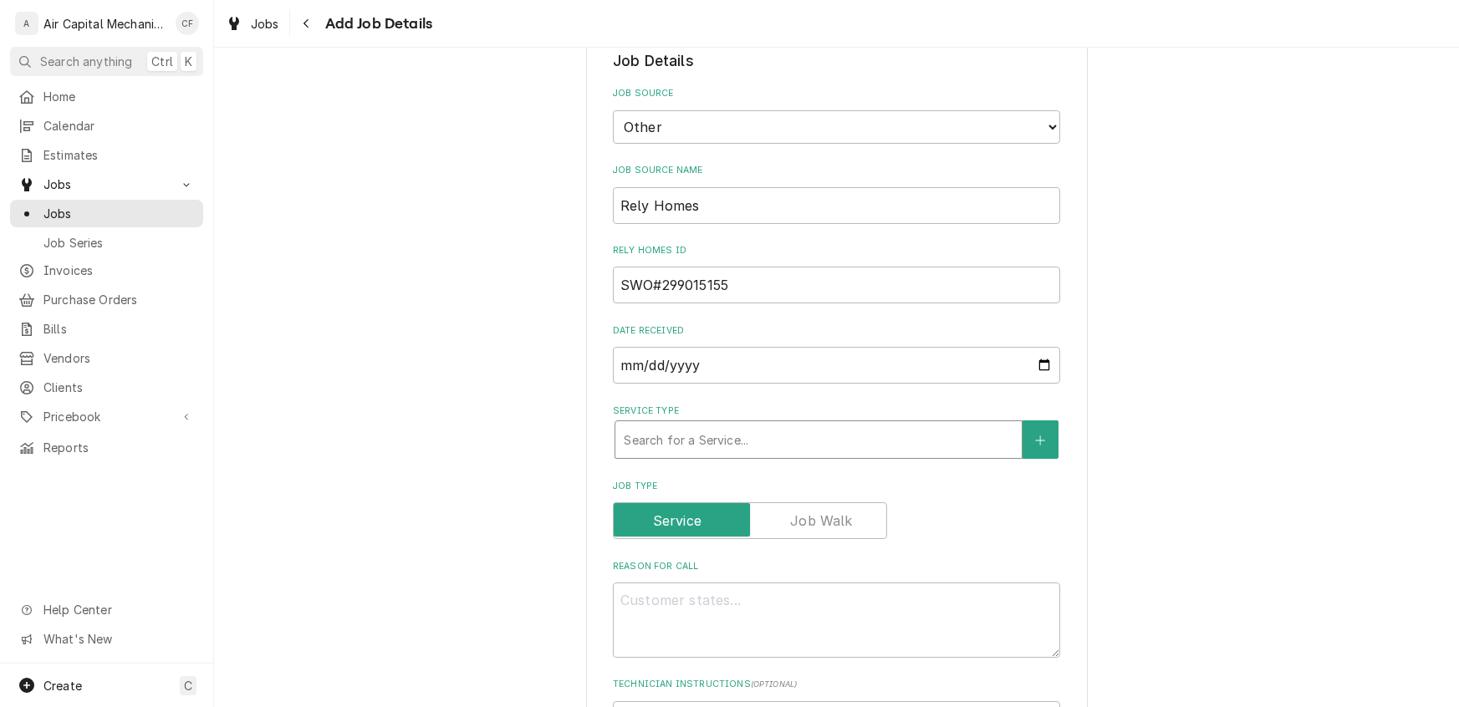
click at [645, 455] on div "Search for a Service..." at bounding box center [818, 439] width 406 height 37
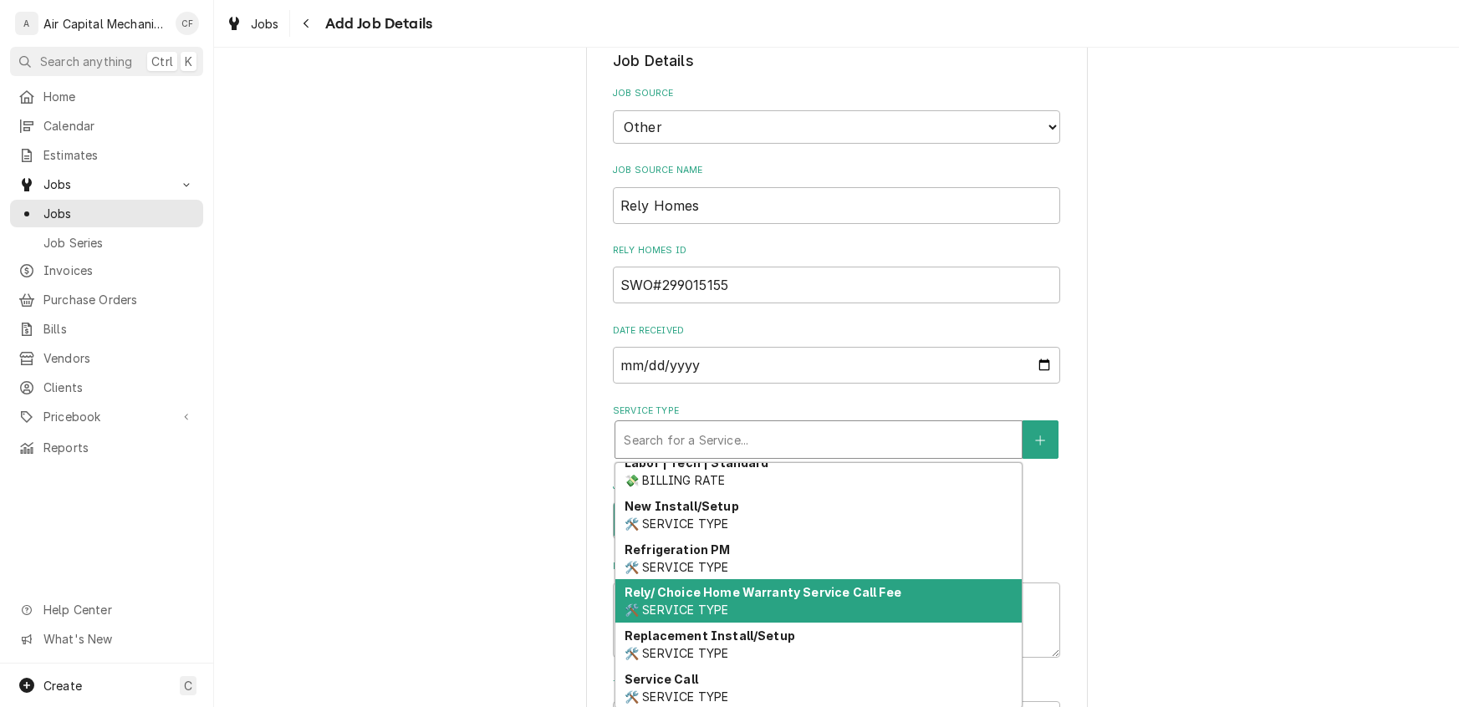
scroll to position [669, 0]
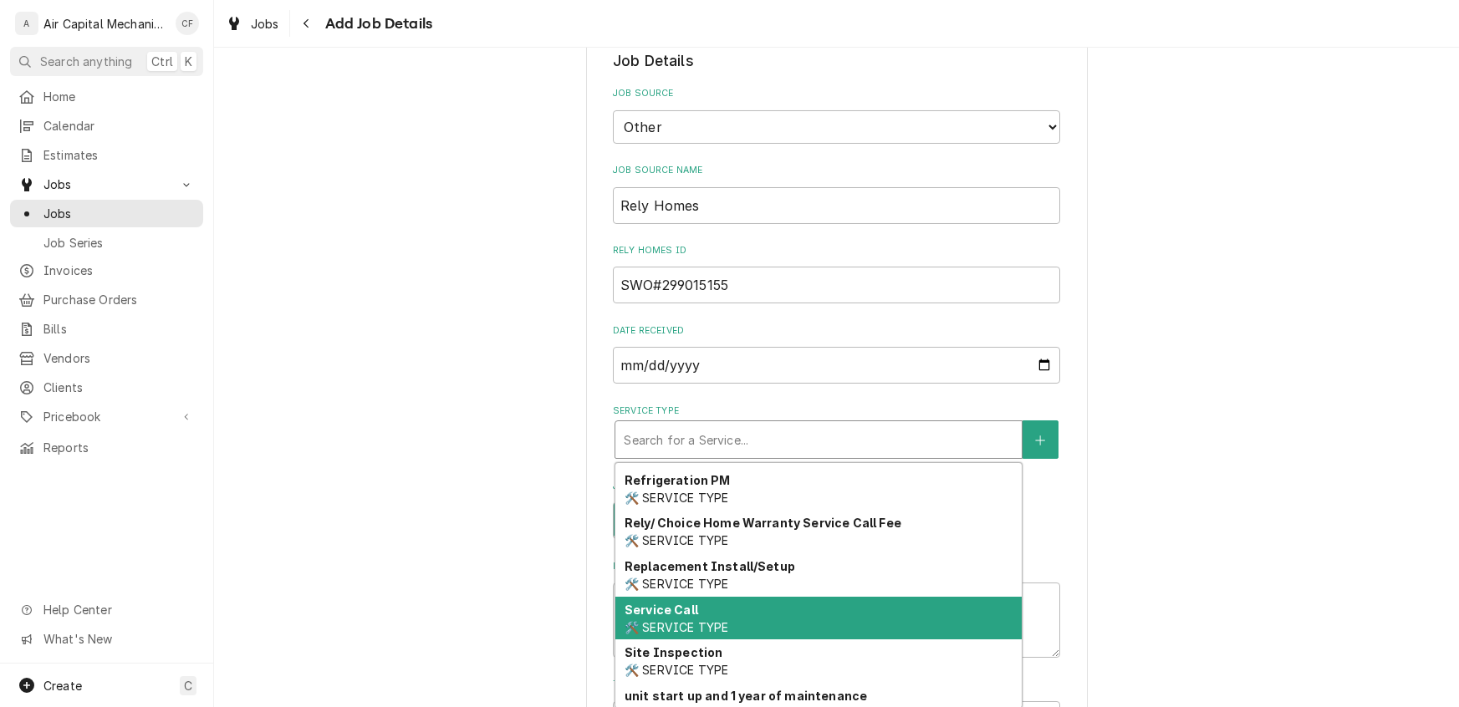
click at [675, 627] on span "🛠️ SERVICE TYPE" at bounding box center [676, 627] width 104 height 14
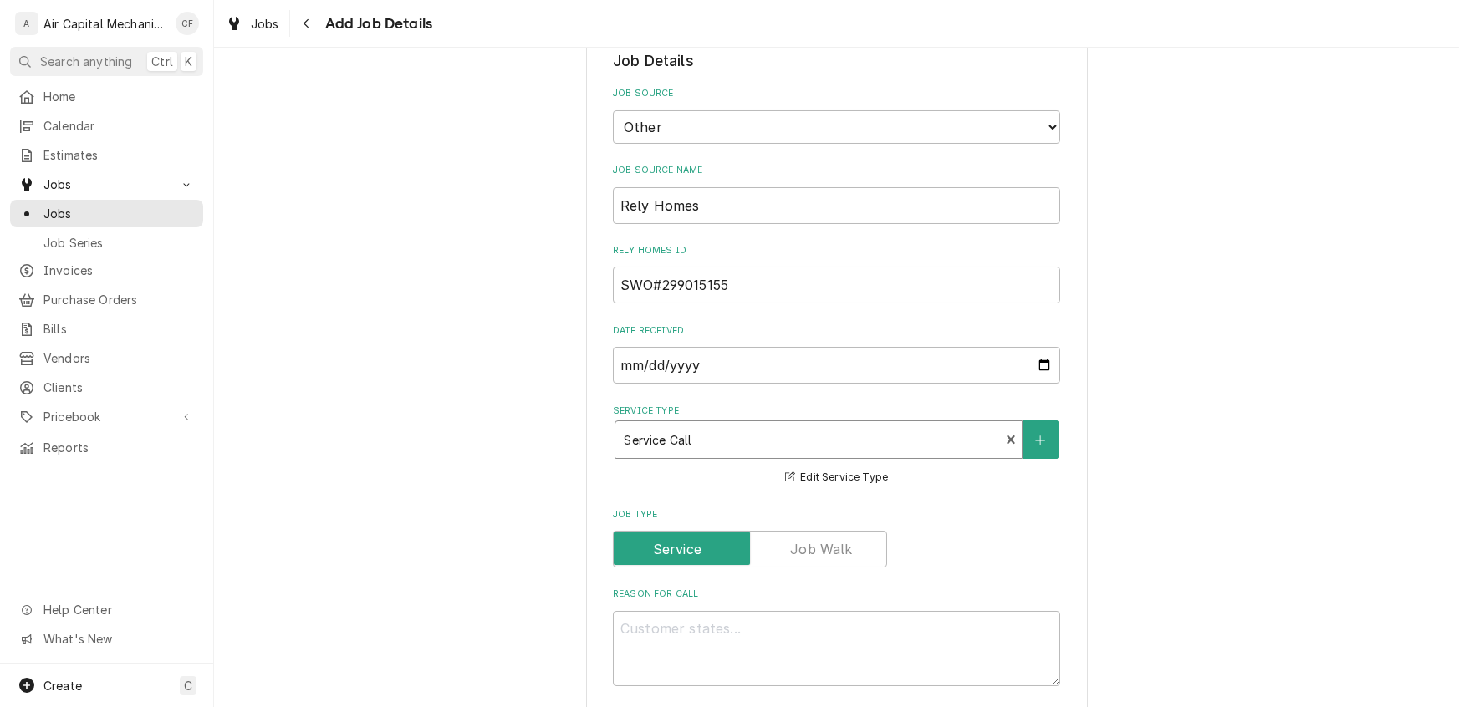
scroll to position [879, 0]
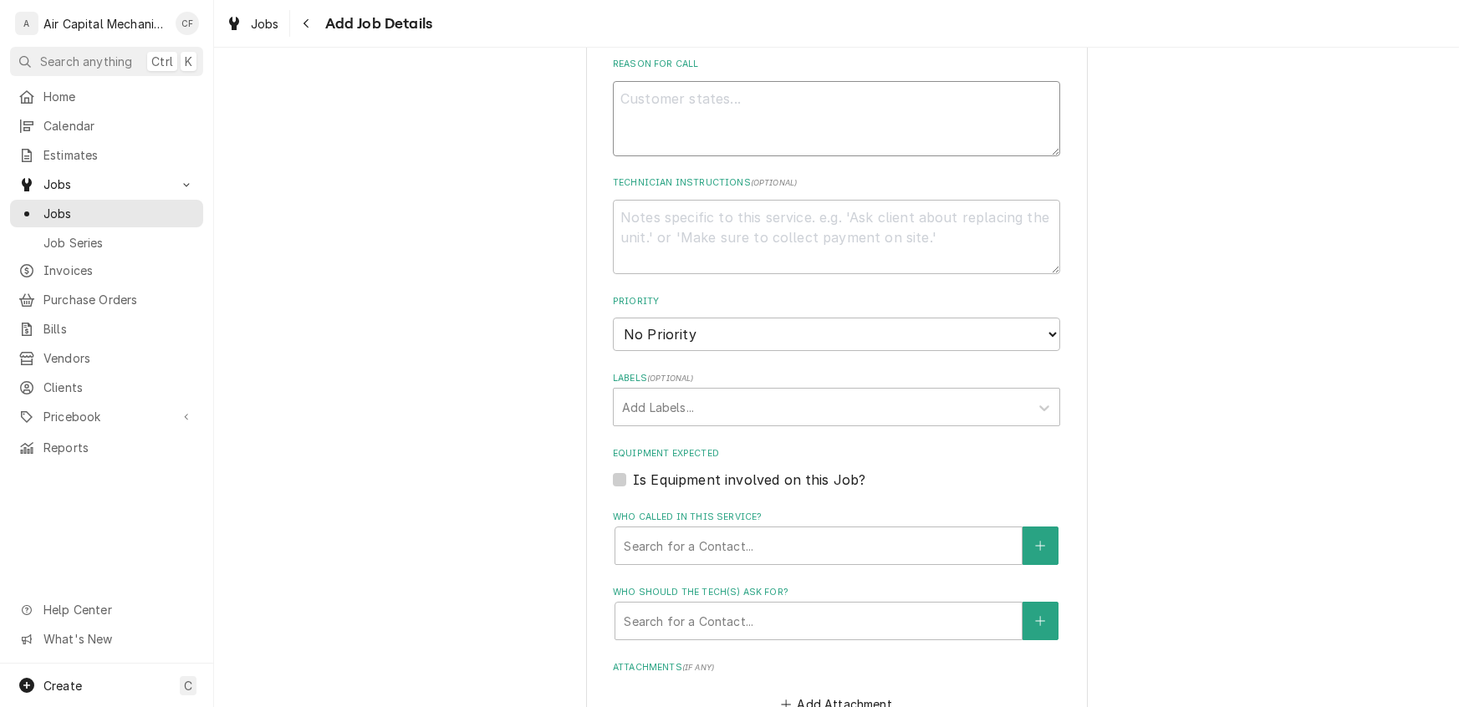
click at [721, 100] on textarea "Reason For Call" at bounding box center [836, 118] width 447 height 75
type textarea "x"
type textarea "T"
type textarea "x"
type textarea "The"
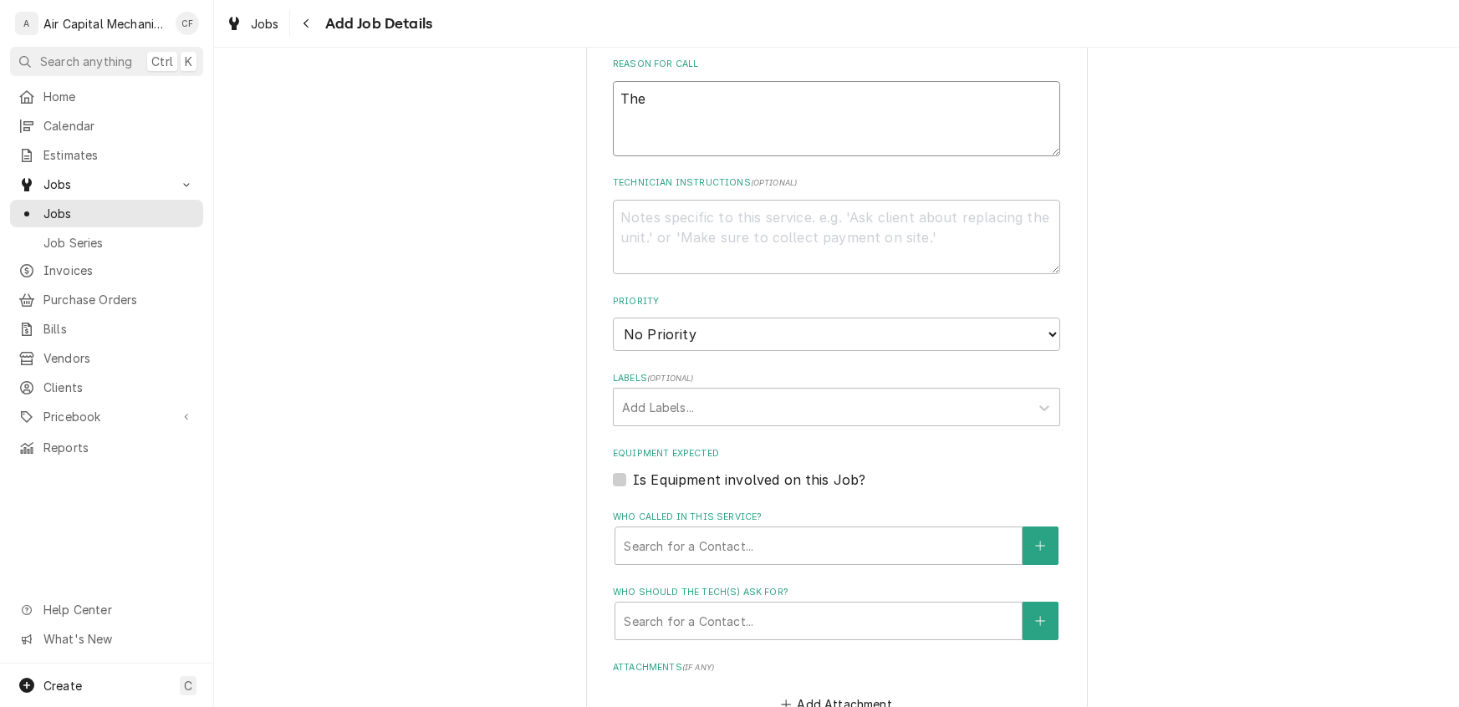
type textarea "x"
type textarea "The"
type textarea "x"
type textarea "The a"
type textarea "x"
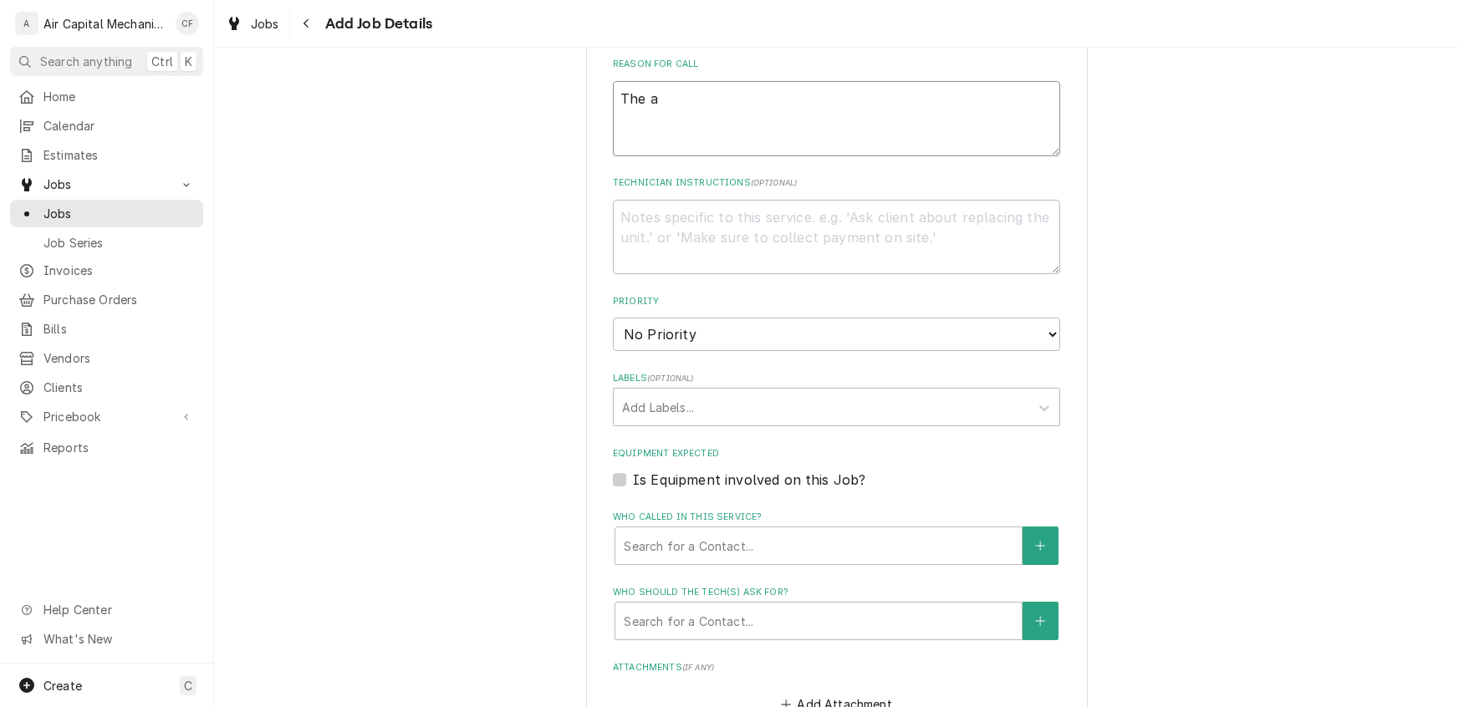
type textarea "The"
type textarea "x"
type textarea "The"
type textarea "x"
type textarea "Th"
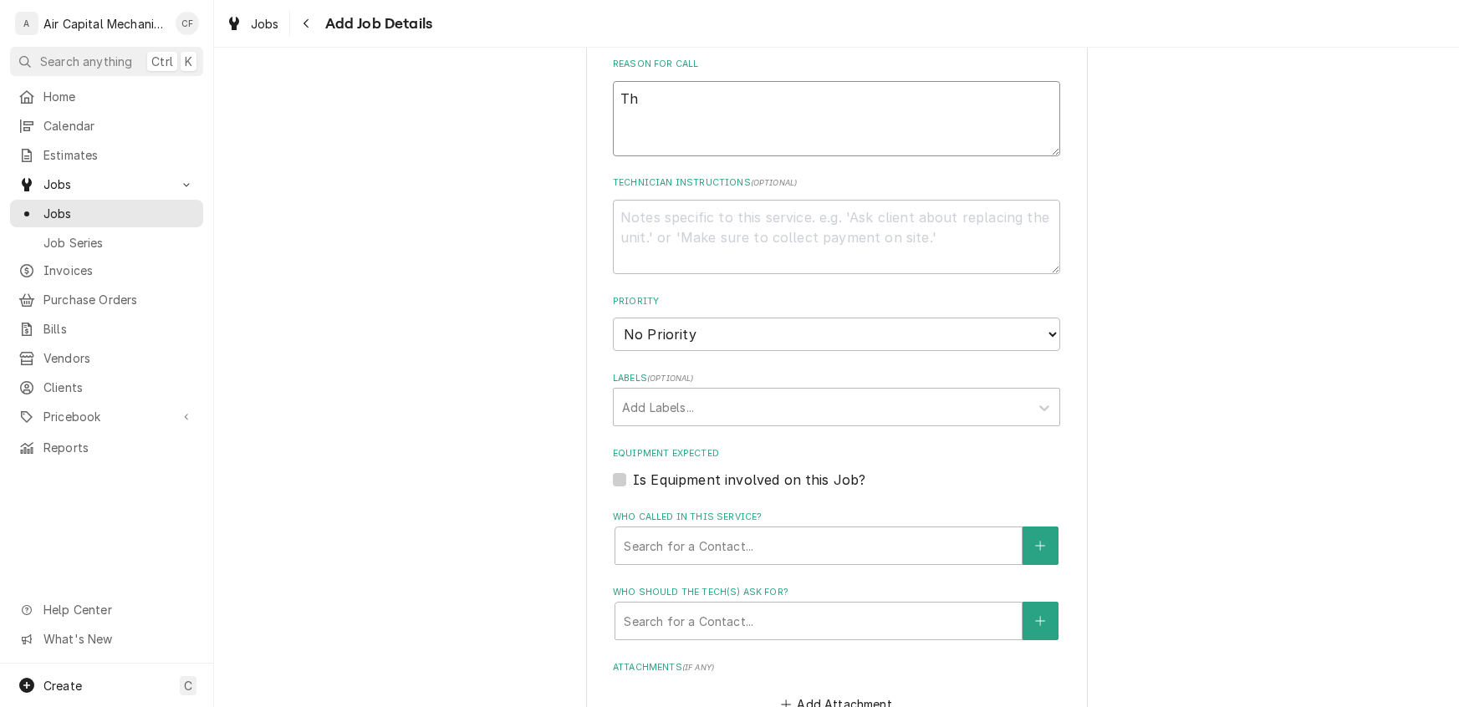
type textarea "x"
type textarea "T"
type textarea "x"
click at [931, 121] on textarea "Reason For Call" at bounding box center [836, 118] width 447 height 75
paste textarea "The air conditioning unit is not coming on. Woke up last night. The air unit wa…"
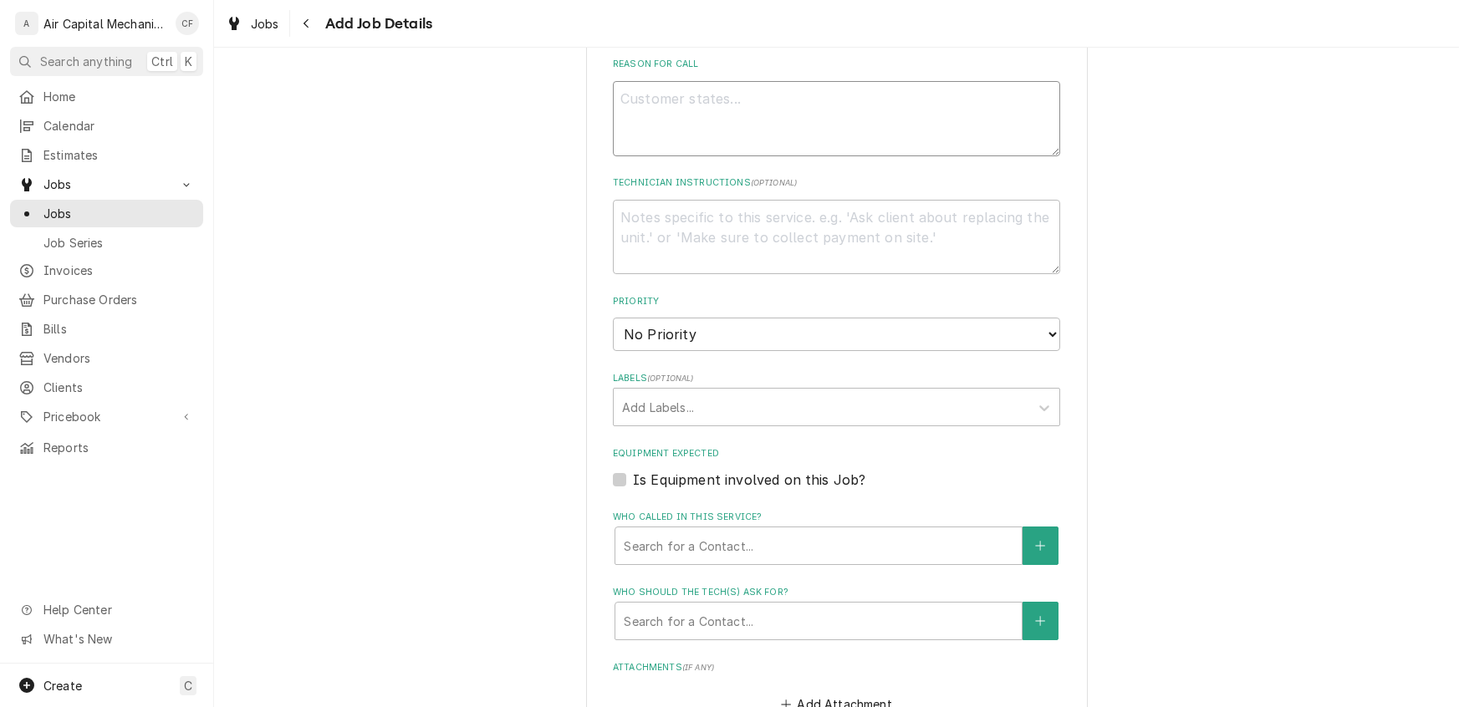
type textarea "x"
type textarea "The air conditioning unit is not coming on. Woke up last night. The air unit wa…"
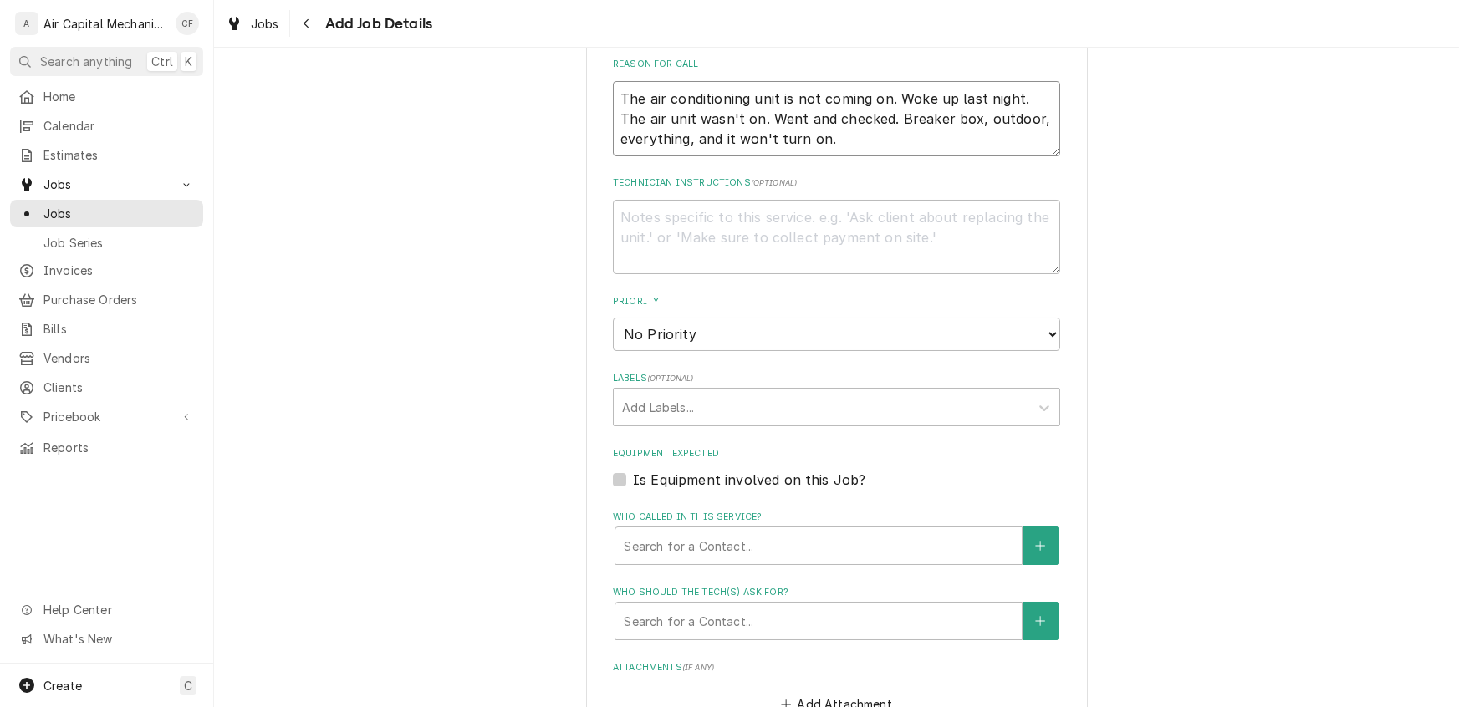
type textarea "x"
type textarea "The air conditioning unit is not coming on. Woke up last night. The air unit wa…"
click at [696, 395] on div "Labels" at bounding box center [821, 407] width 399 height 30
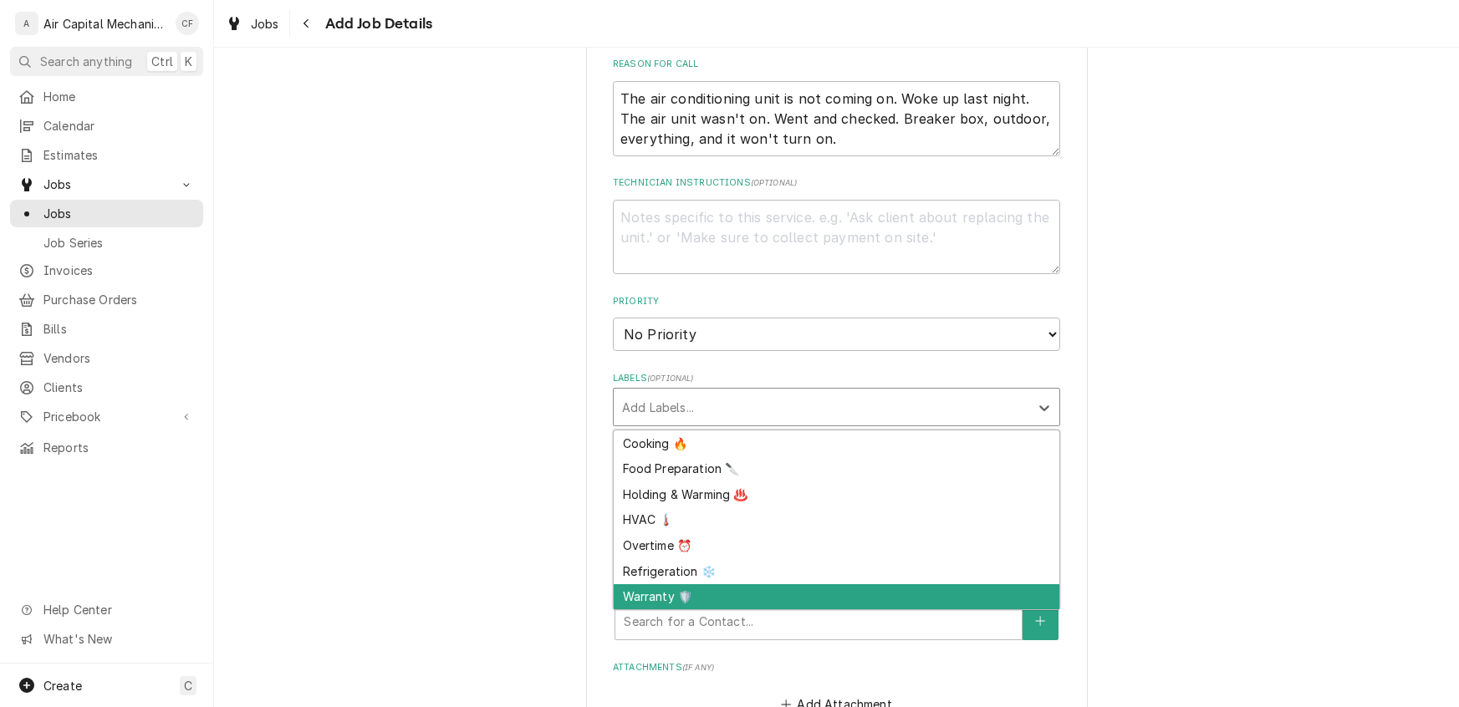
click at [667, 594] on div "Warranty 🛡️" at bounding box center [837, 597] width 446 height 26
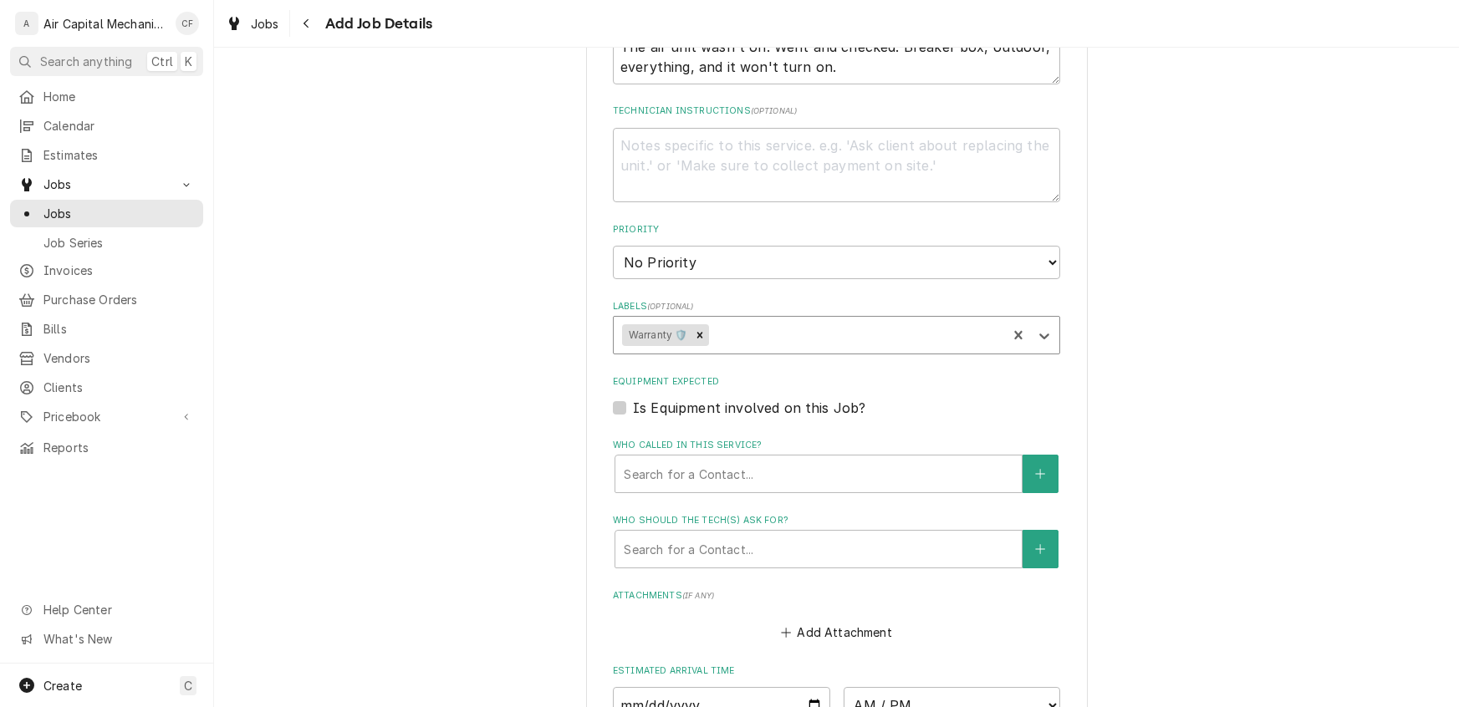
scroll to position [1193, 0]
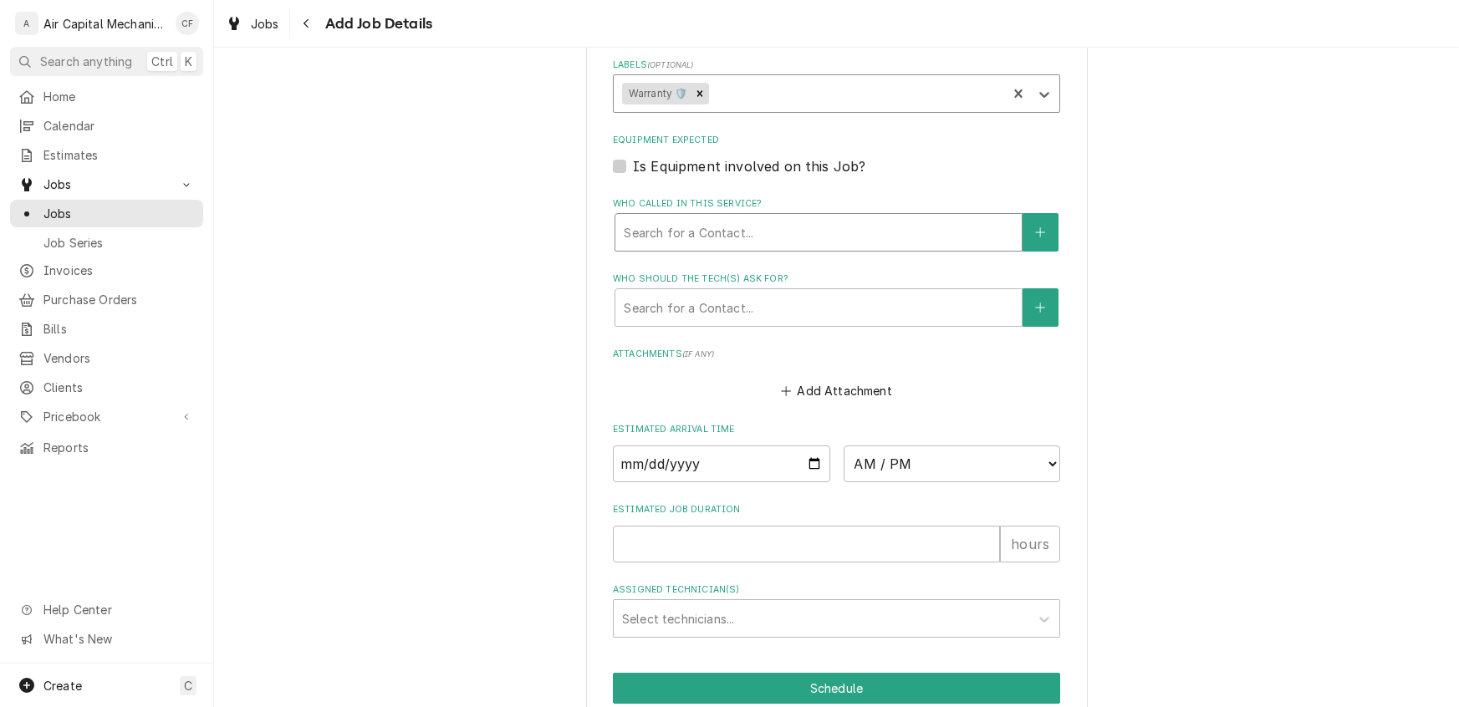
click at [701, 227] on div "Who called in this service?" at bounding box center [819, 232] width 390 height 30
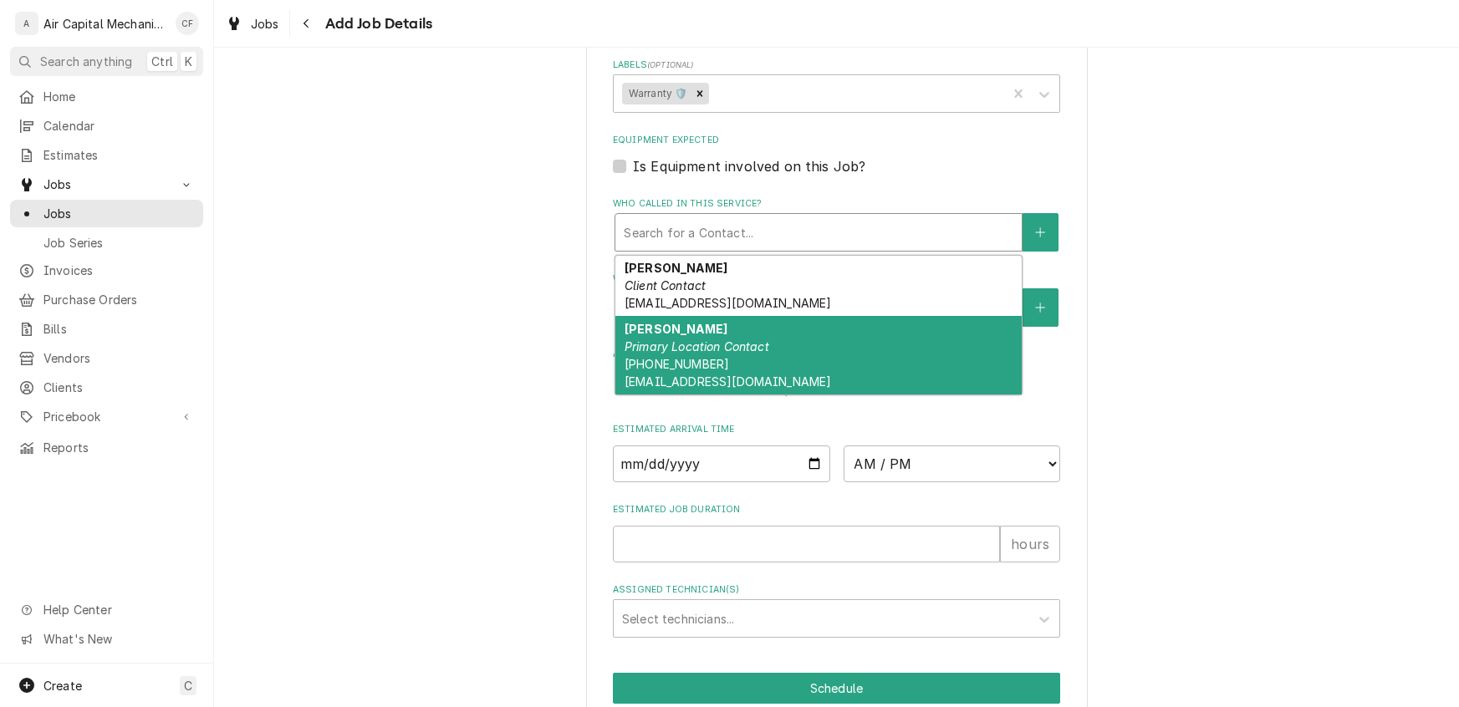
click at [686, 363] on span "(817) 655-3002 terrygry21@gmail.com" at bounding box center [727, 373] width 206 height 32
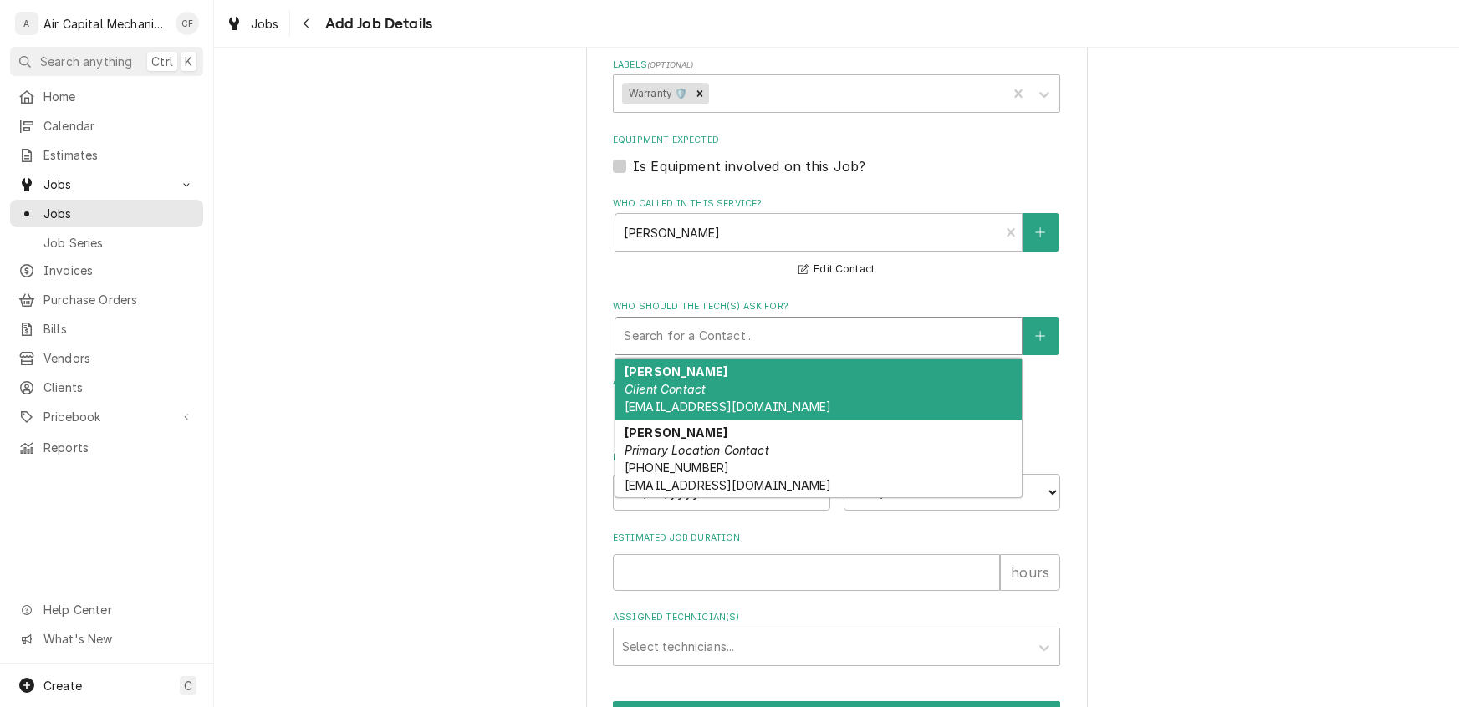
click at [698, 342] on div "Who should the tech(s) ask for?" at bounding box center [819, 336] width 390 height 30
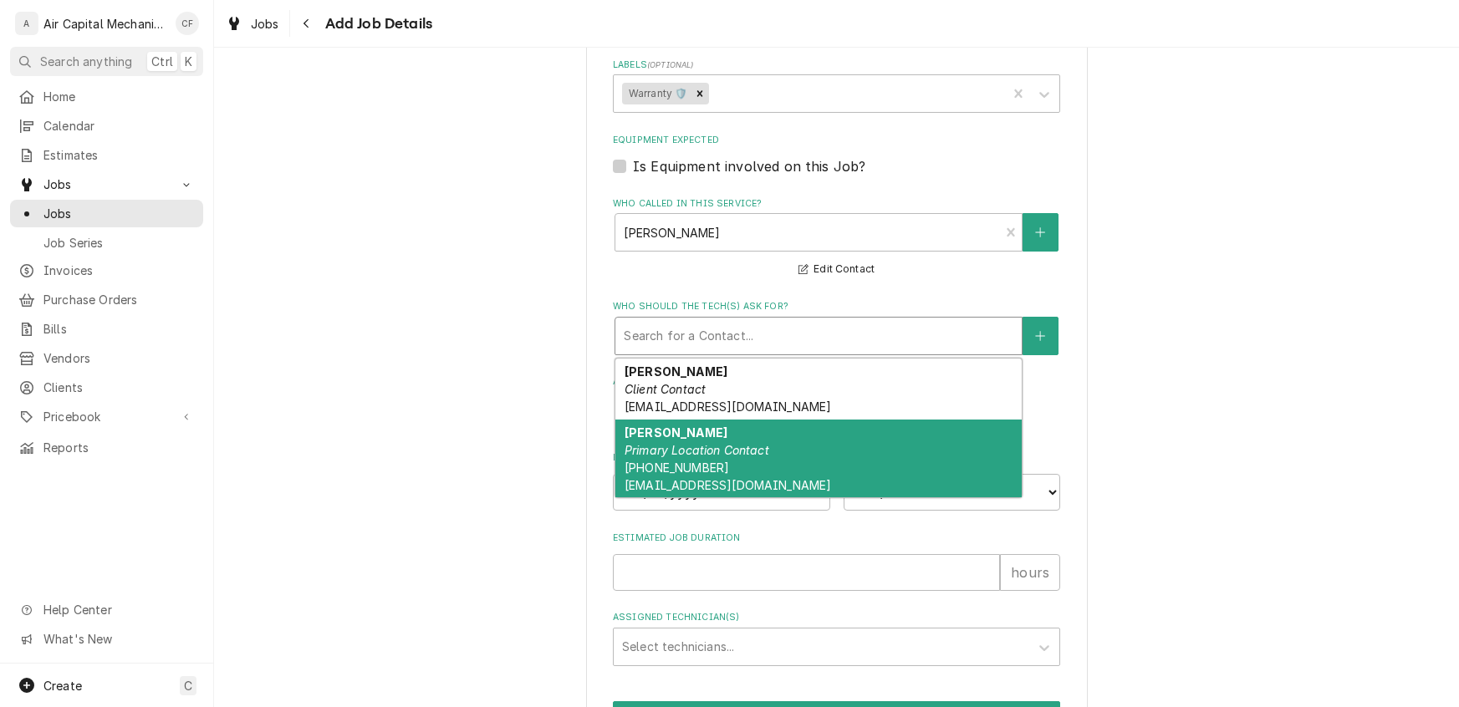
click at [693, 443] on em "Primary Location Contact" at bounding box center [696, 450] width 145 height 14
type textarea "x"
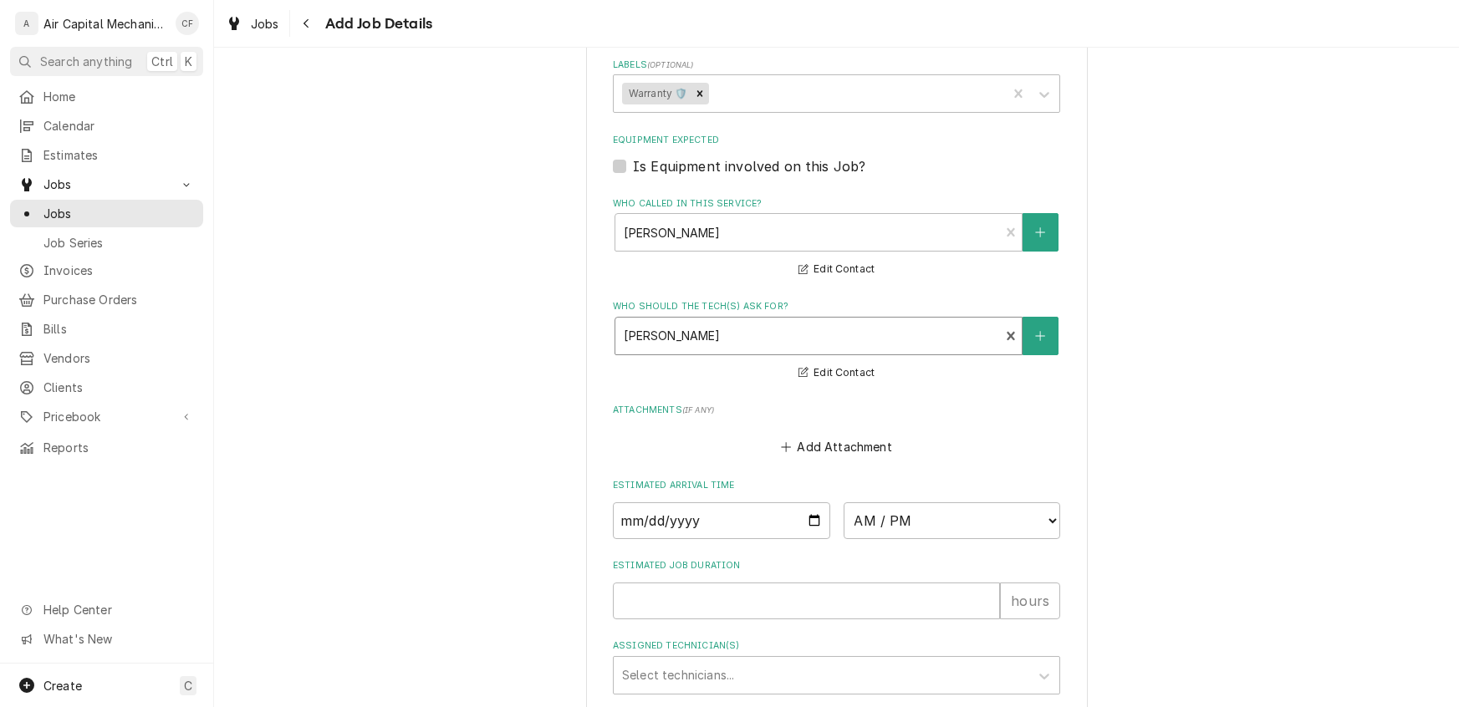
scroll to position [1319, 0]
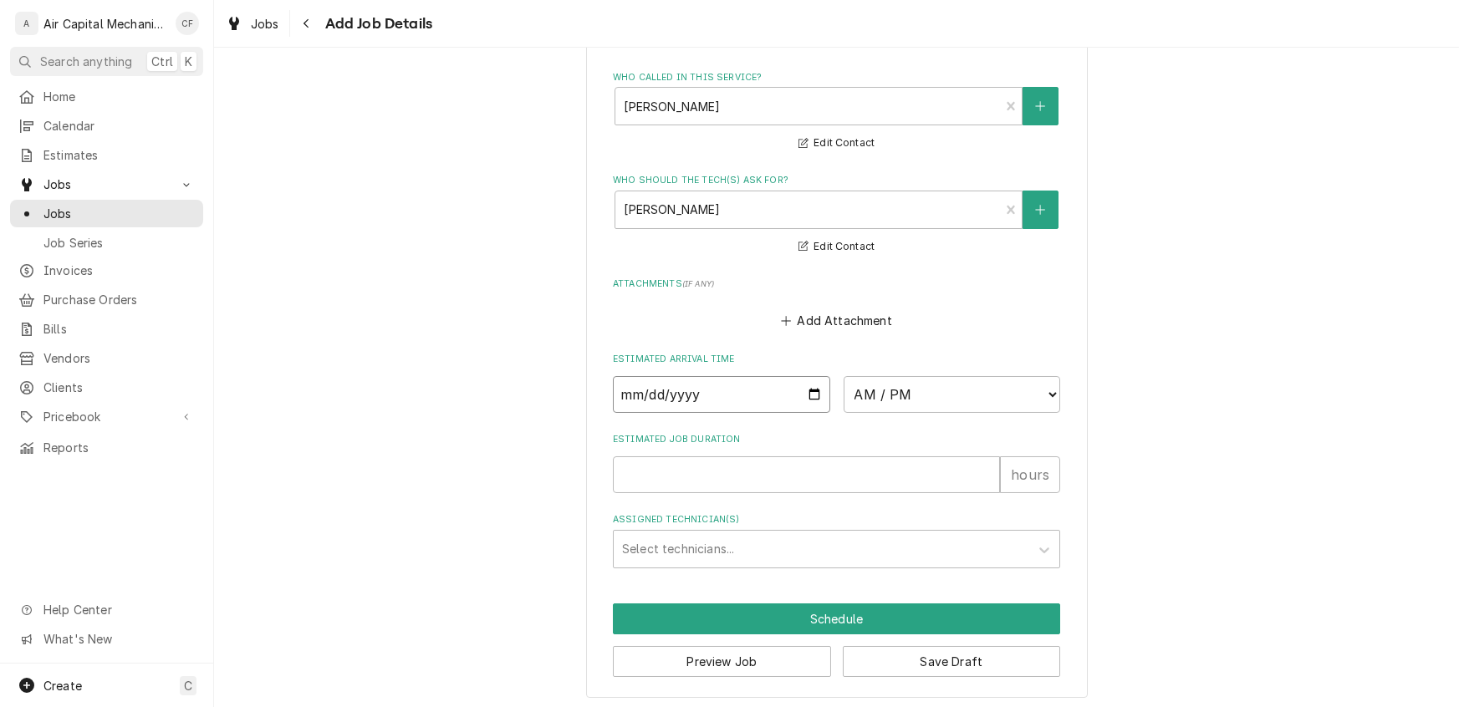
click at [631, 398] on input "Date" at bounding box center [721, 394] width 217 height 37
type input "0002-08-20"
type textarea "x"
type input "0022-08-20"
type textarea "x"
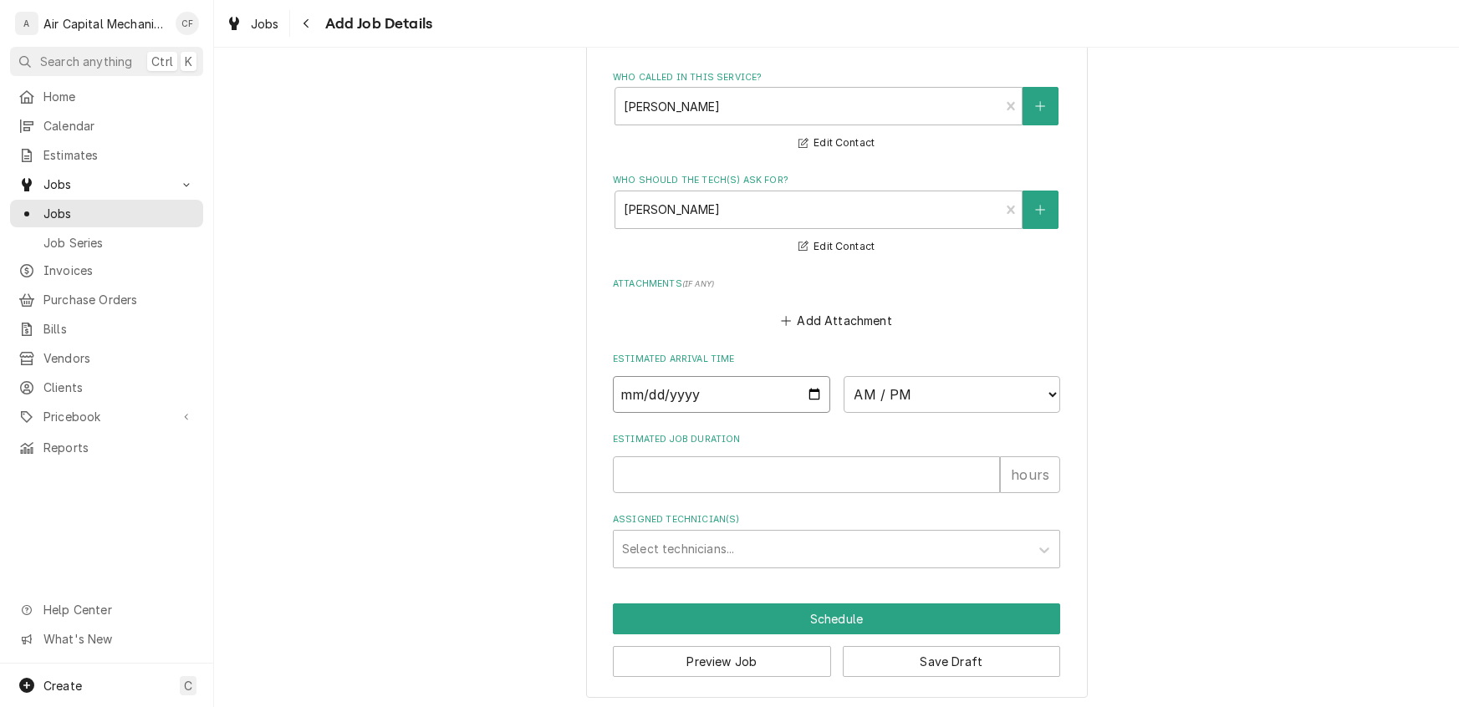
type textarea "x"
type input "0002-08-20"
type textarea "x"
type input "0025-08-20"
type textarea "x"
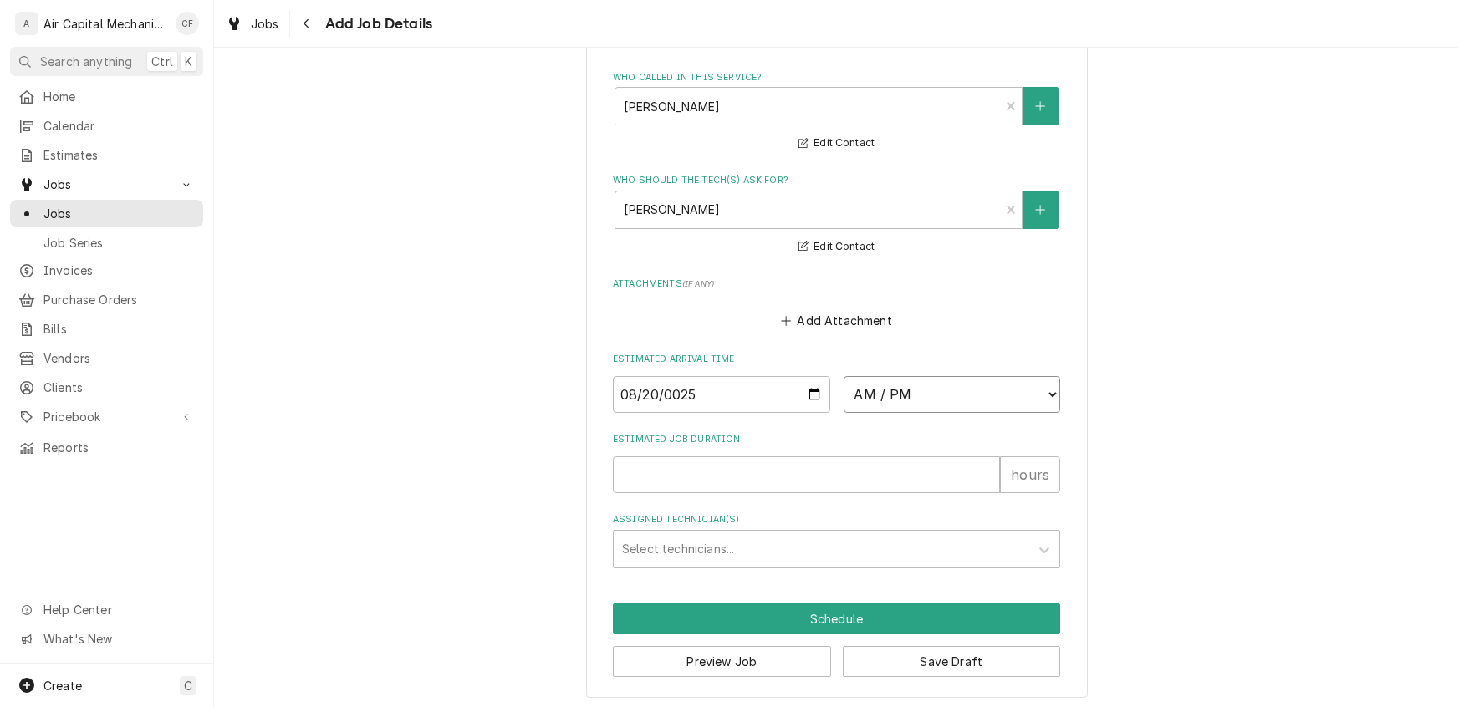
click at [892, 386] on select "AM / PM 6:00 AM 6:15 AM 6:30 AM 6:45 AM 7:00 AM 7:15 AM 7:30 AM 7:45 AM 8:00 AM…" at bounding box center [951, 394] width 217 height 37
select select "10:00:00"
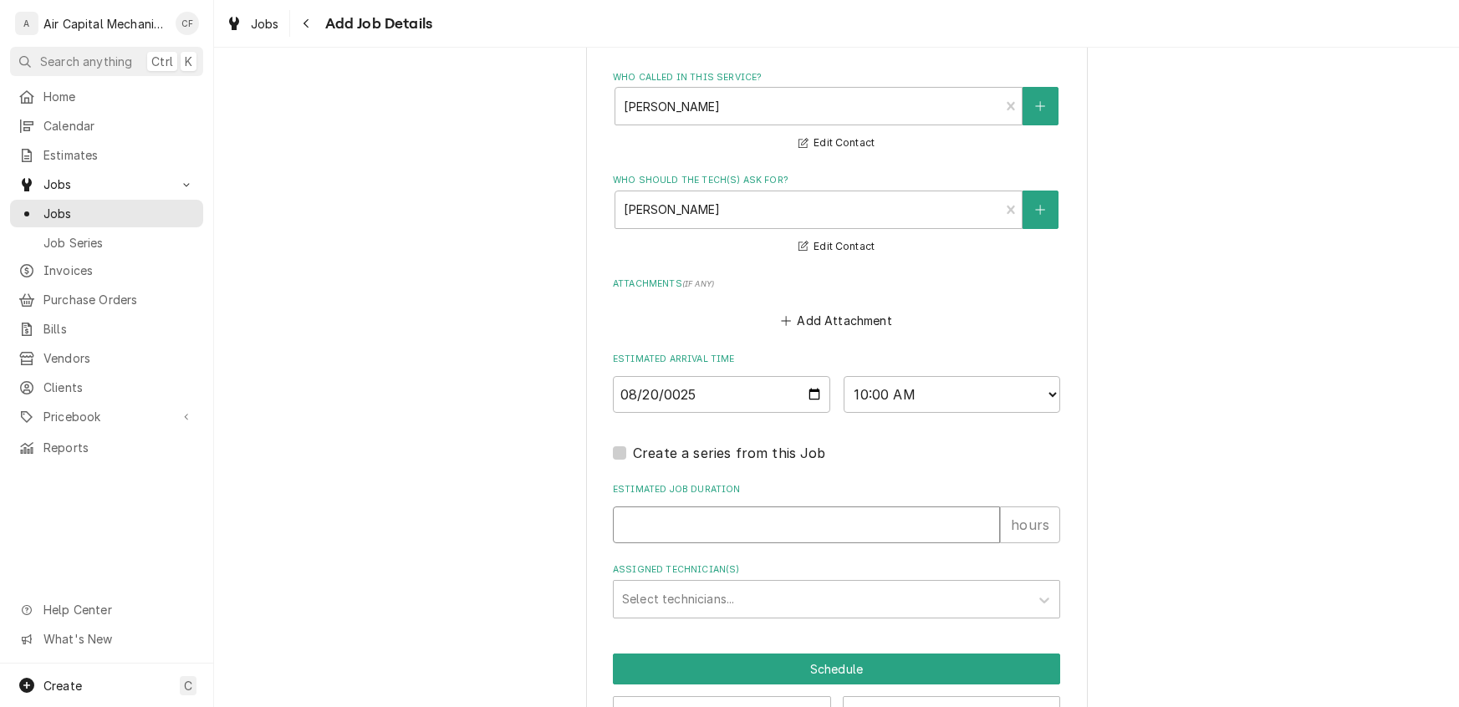
click at [723, 507] on input "Estimated Job Duration" at bounding box center [806, 525] width 387 height 37
type textarea "x"
type input "1"
type textarea "x"
type input "1"
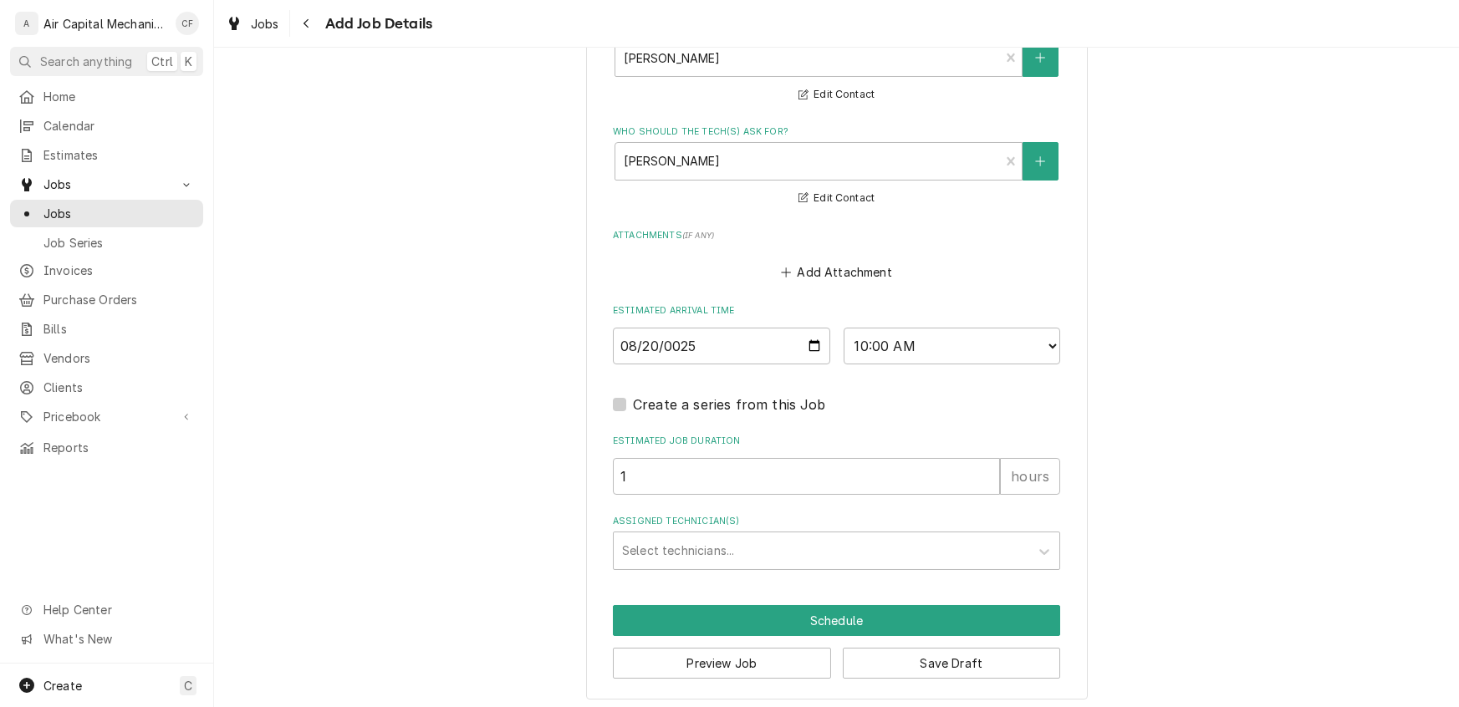
scroll to position [1369, 0]
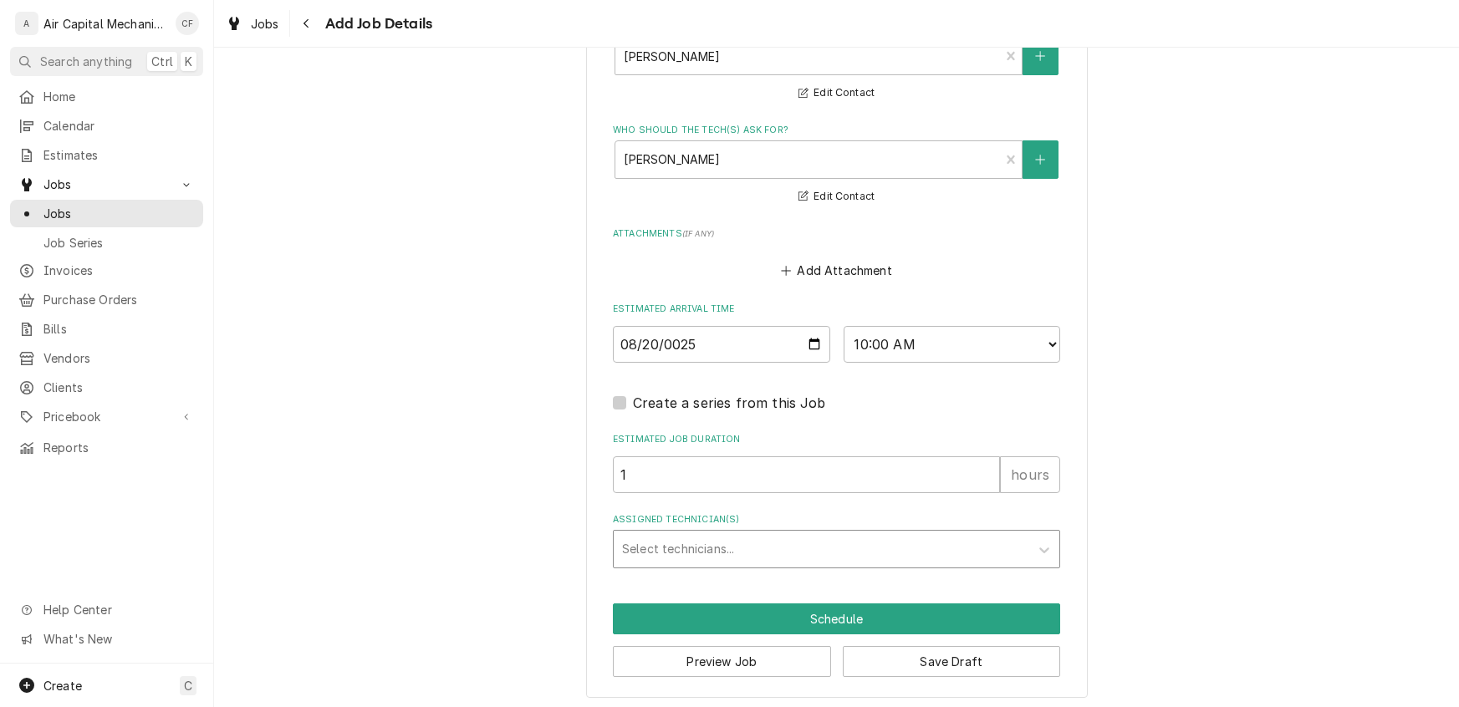
click at [730, 543] on div "Assigned Technician(s)" at bounding box center [821, 549] width 399 height 30
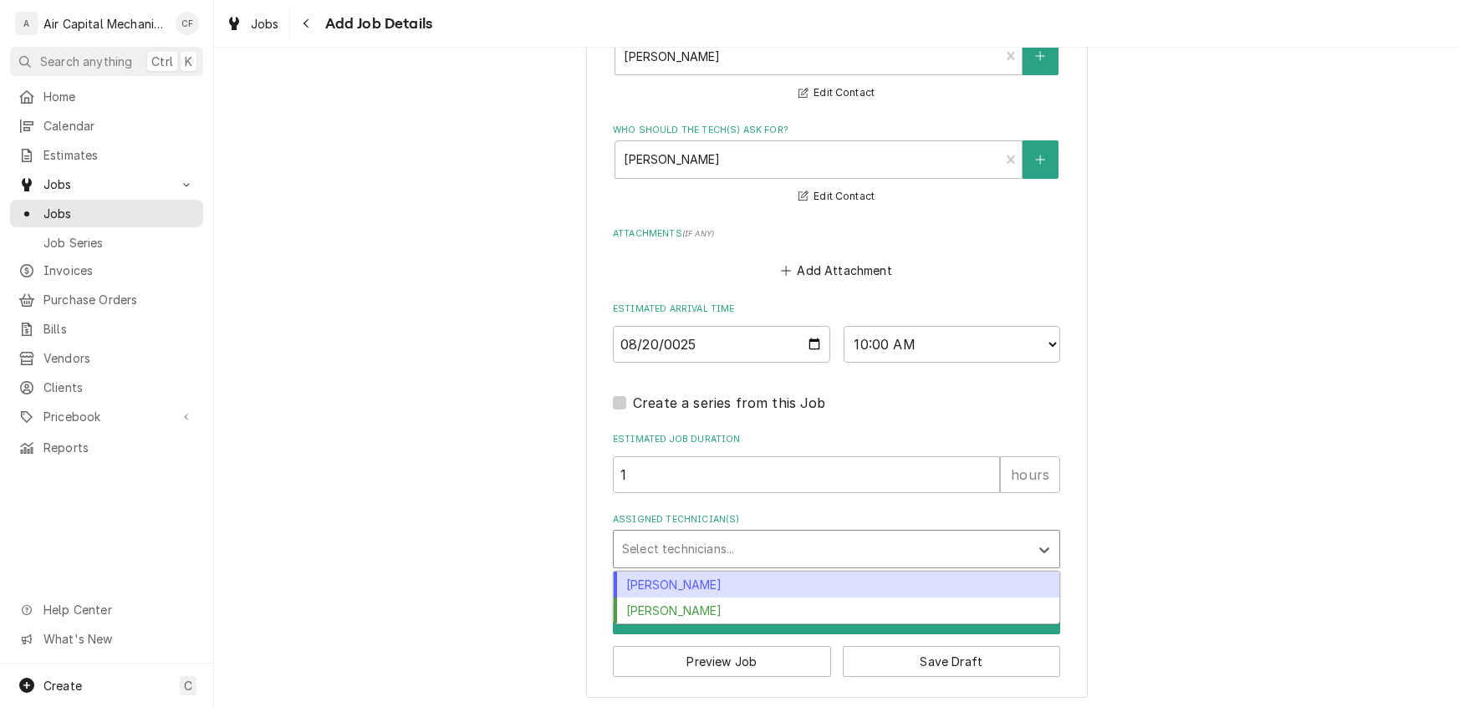
click at [728, 572] on div "[PERSON_NAME]" at bounding box center [837, 585] width 446 height 26
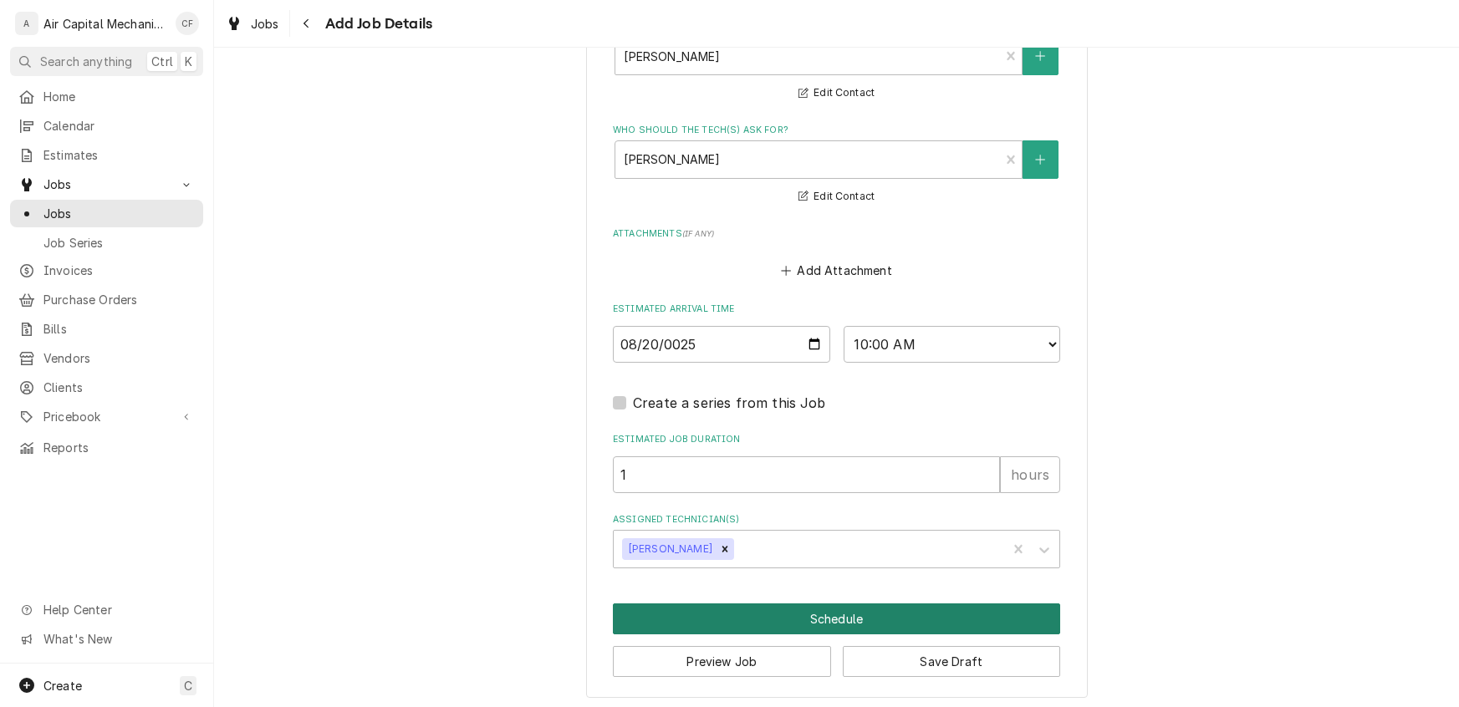
click at [722, 609] on button "Schedule" at bounding box center [836, 619] width 447 height 31
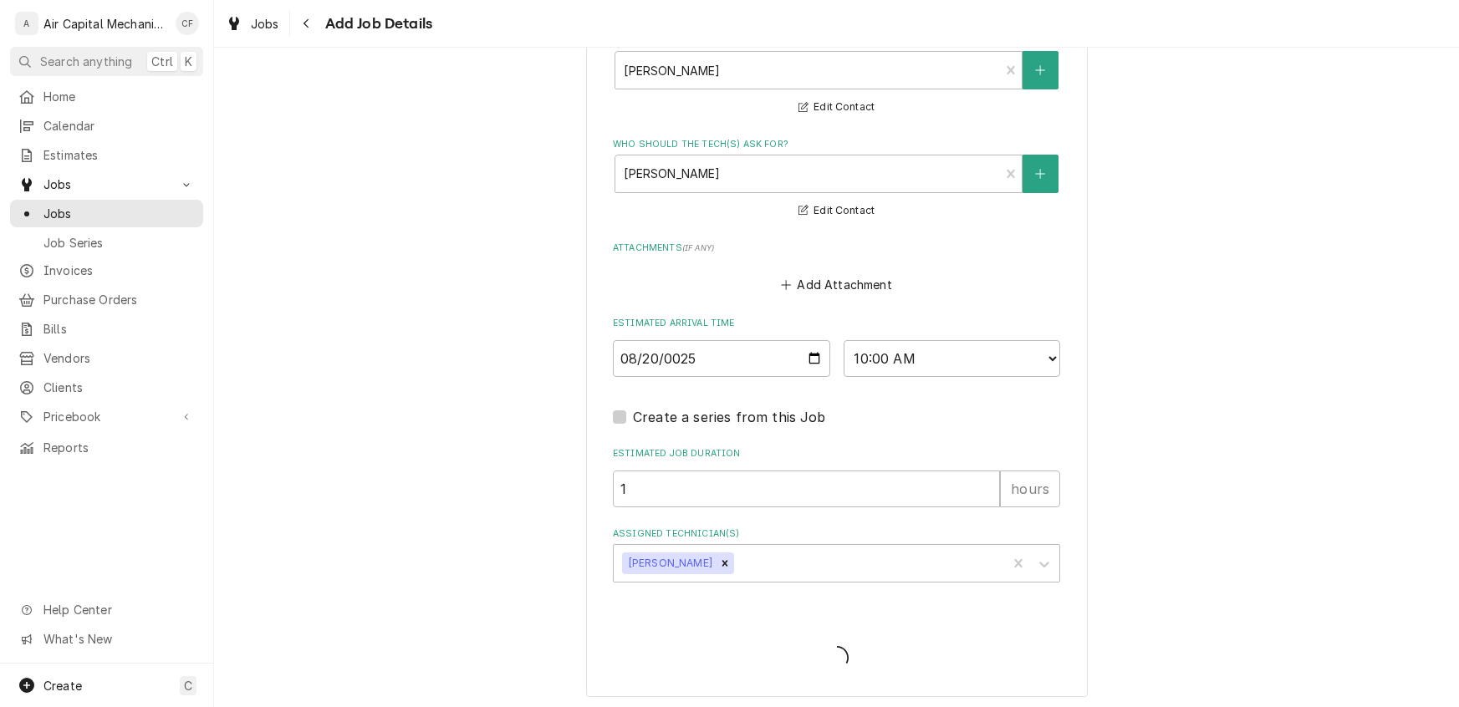
type textarea "x"
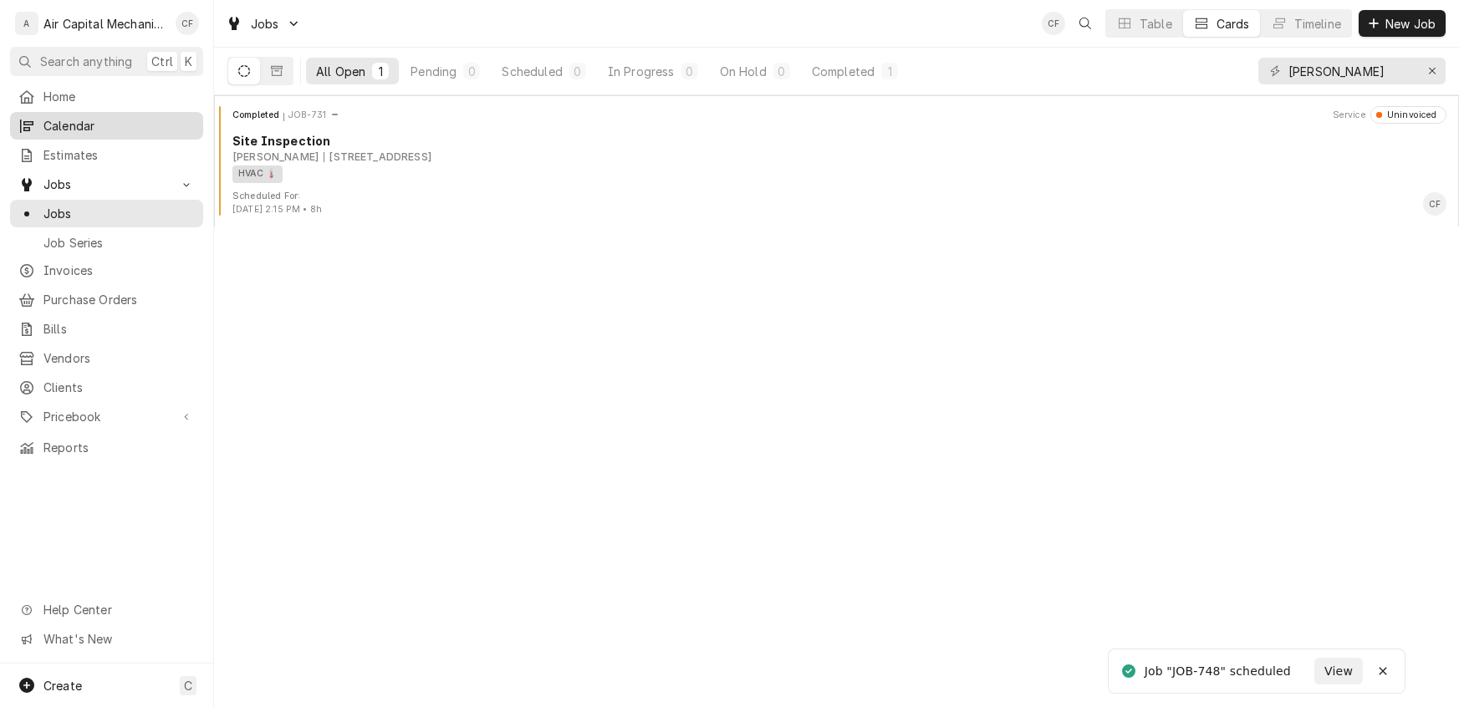
click at [79, 122] on span "Calendar" at bounding box center [118, 126] width 151 height 18
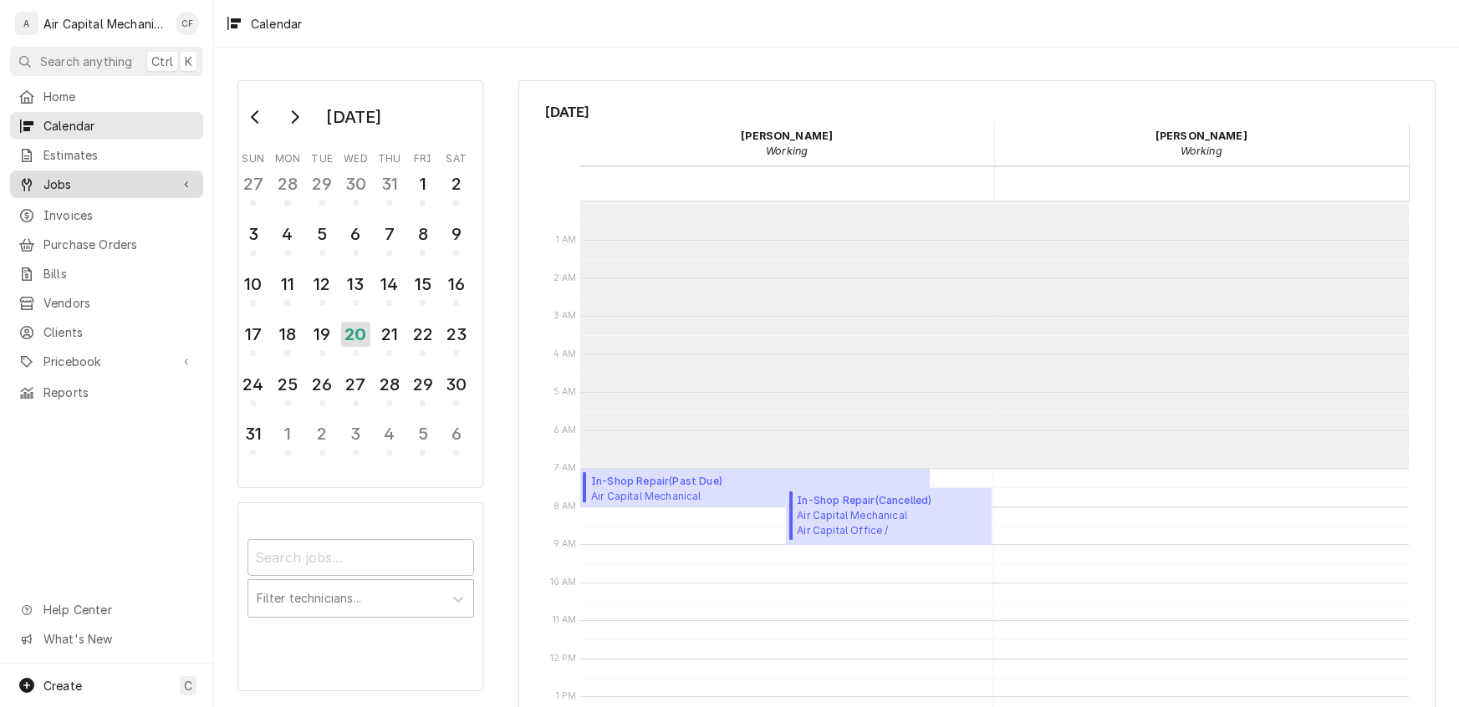
click at [63, 180] on span "Jobs" at bounding box center [106, 185] width 126 height 18
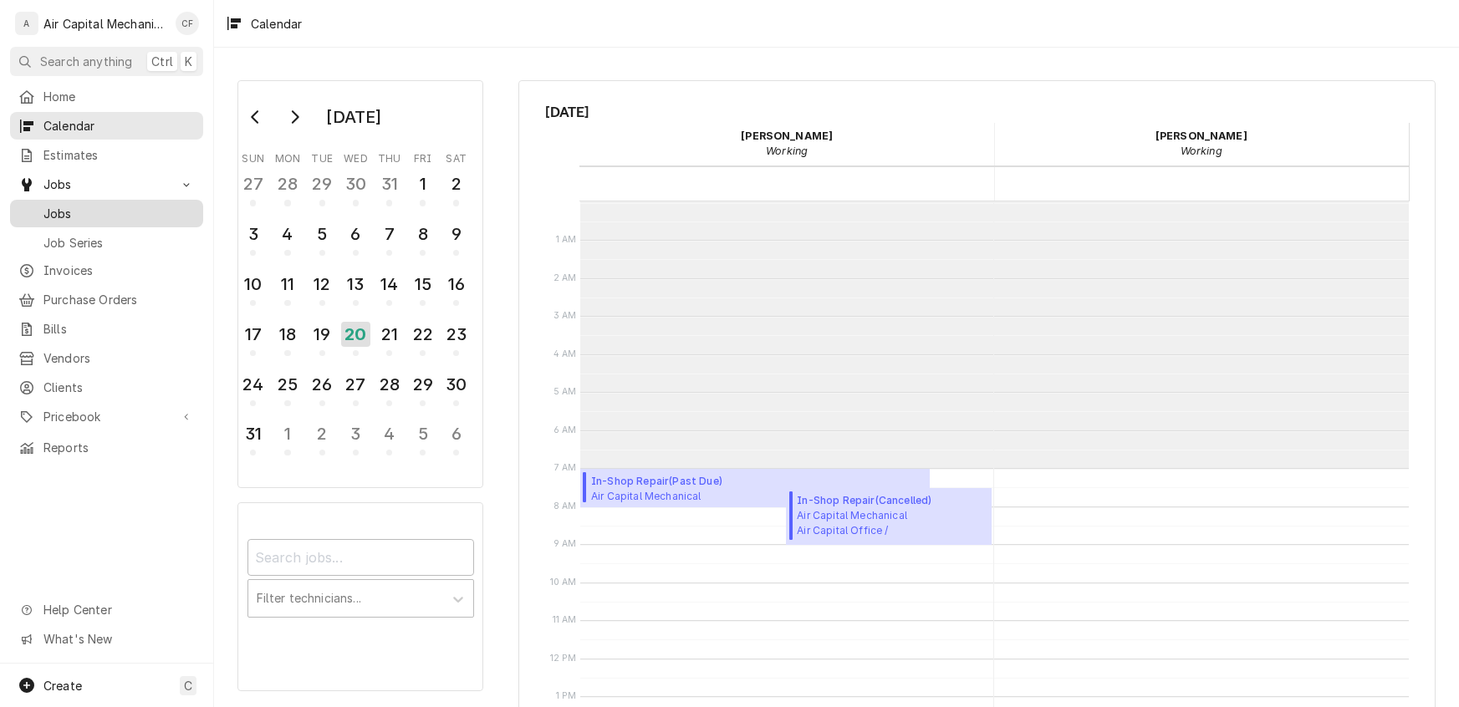
click at [63, 206] on span "Jobs" at bounding box center [118, 214] width 151 height 18
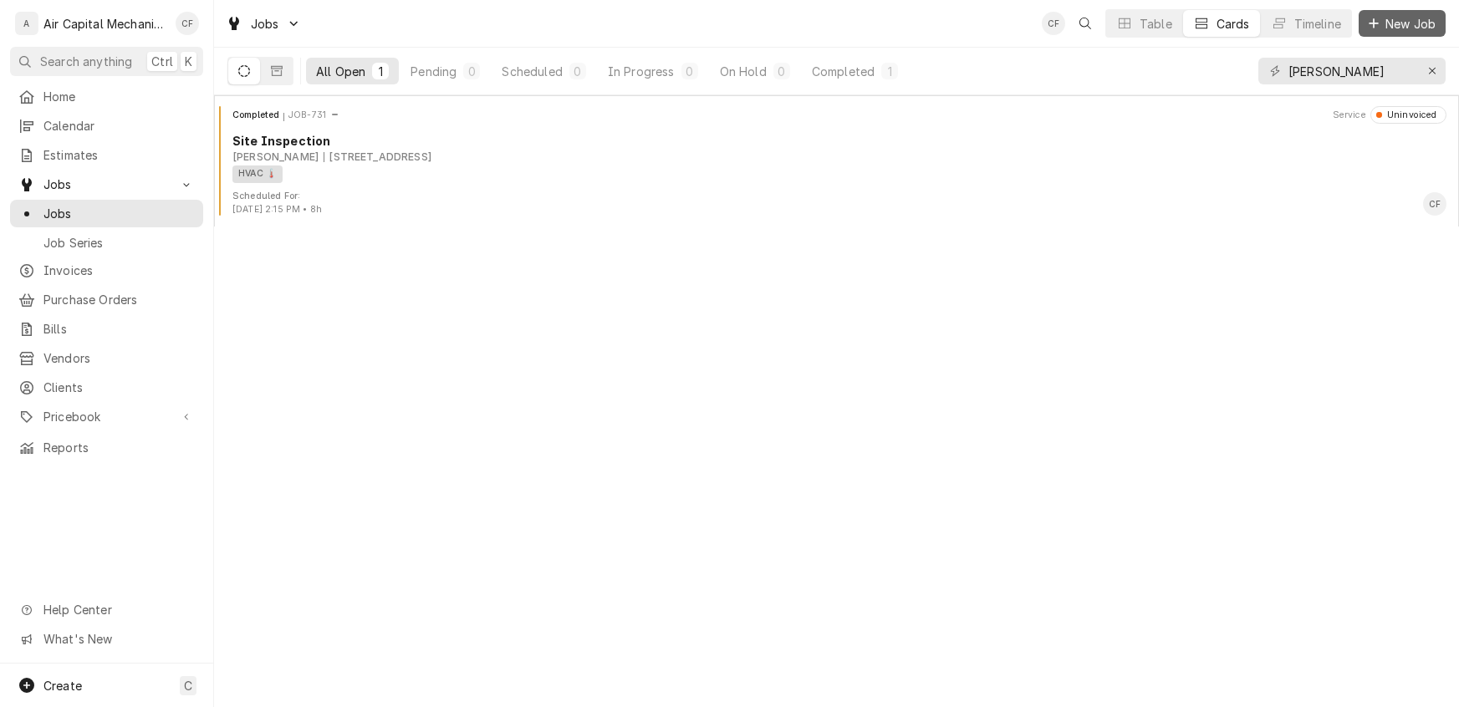
click at [1404, 28] on span "New Job" at bounding box center [1410, 24] width 57 height 18
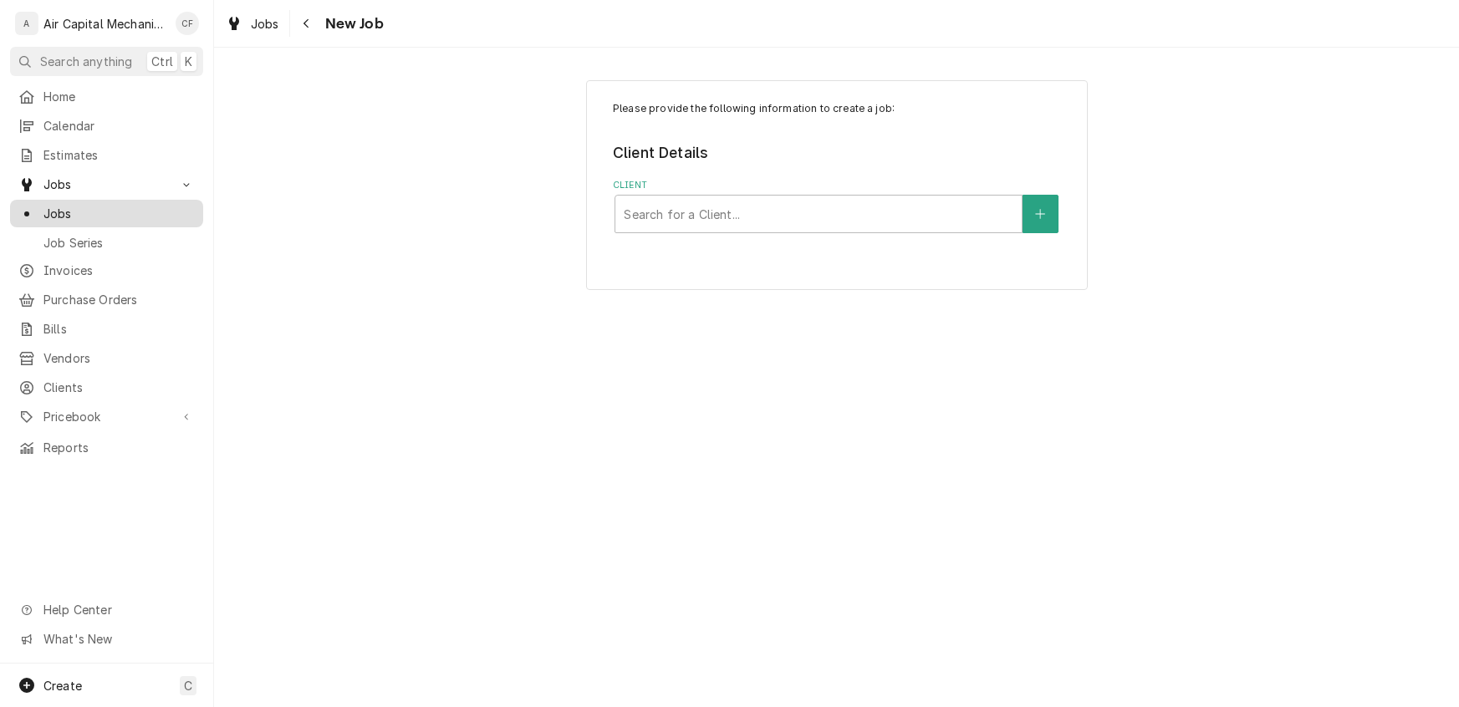
click at [64, 209] on span "Jobs" at bounding box center [118, 214] width 151 height 18
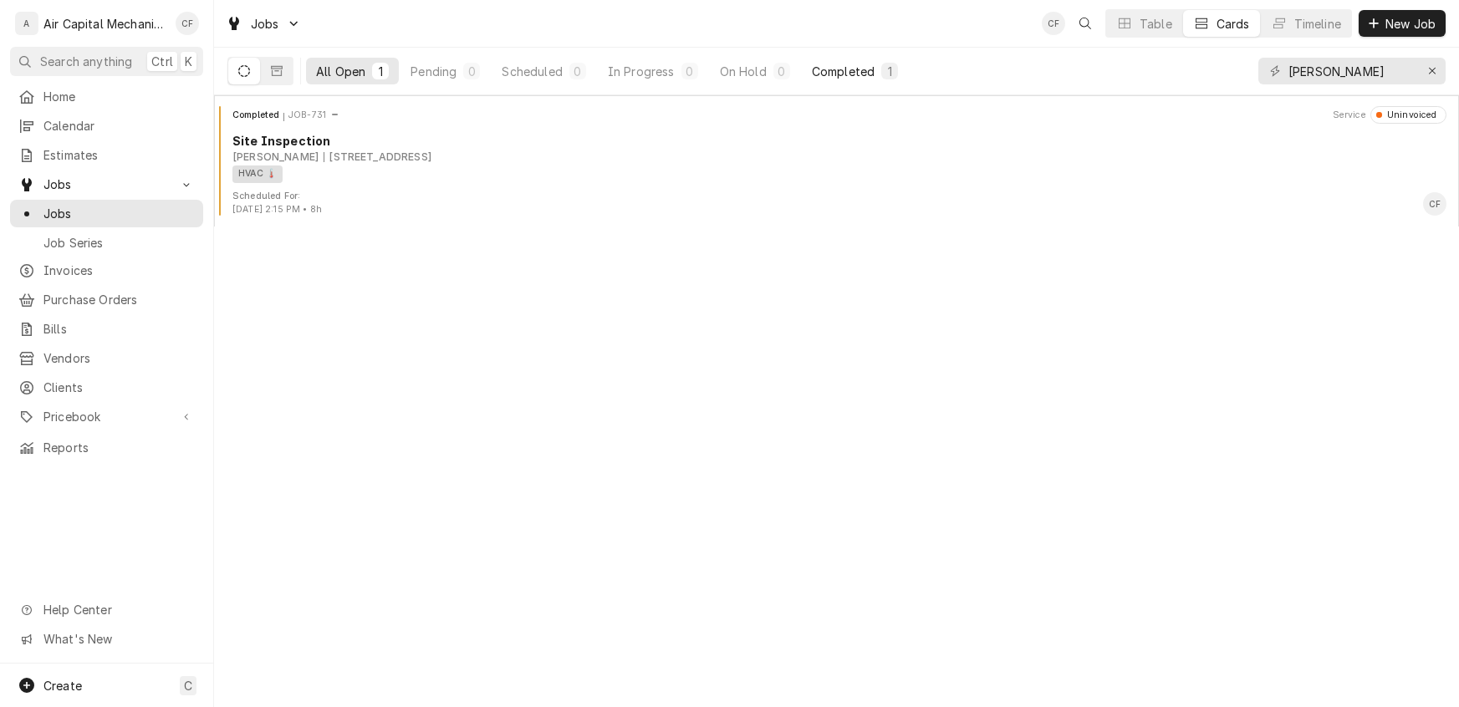
click at [838, 66] on div "Completed" at bounding box center [843, 72] width 63 height 18
click at [283, 77] on button "Dynamic Content Wrapper" at bounding box center [277, 71] width 32 height 27
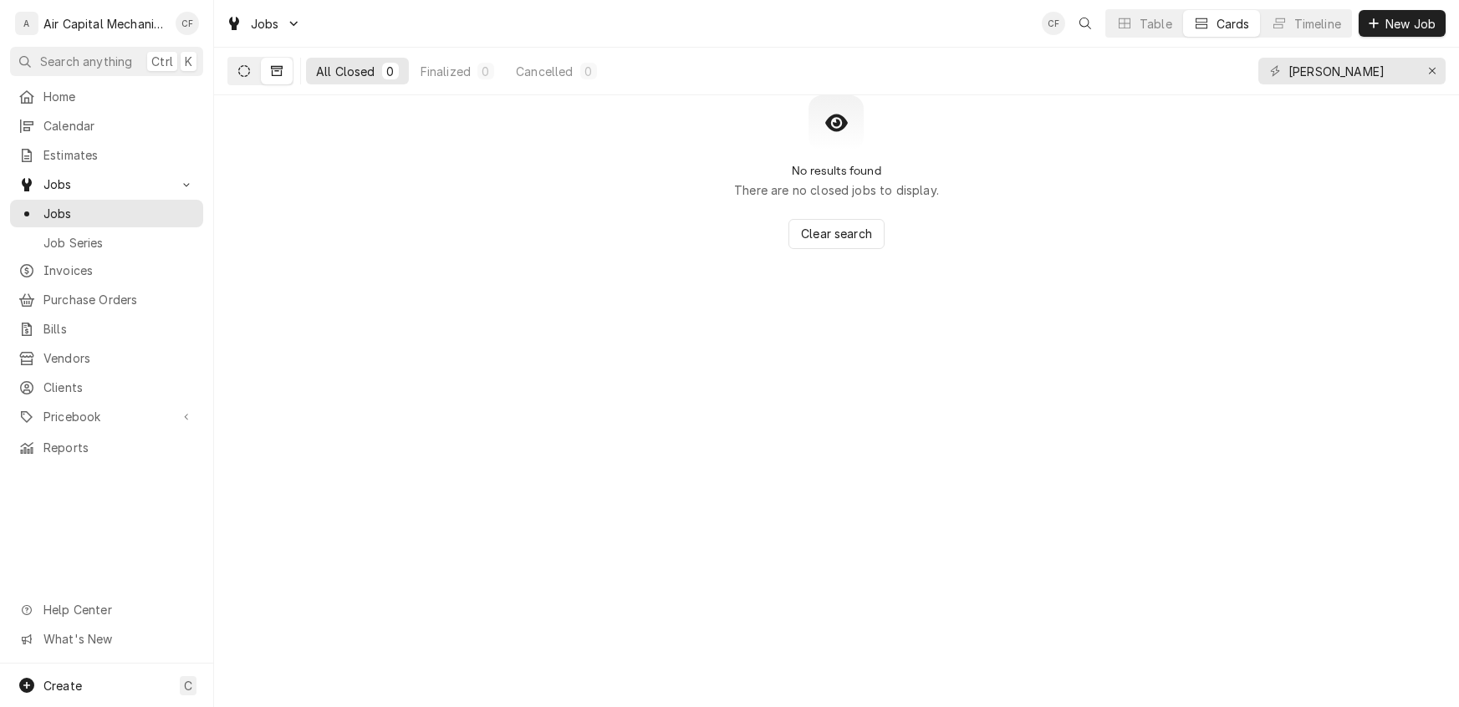
click at [234, 69] on button "Dynamic Content Wrapper" at bounding box center [244, 71] width 32 height 27
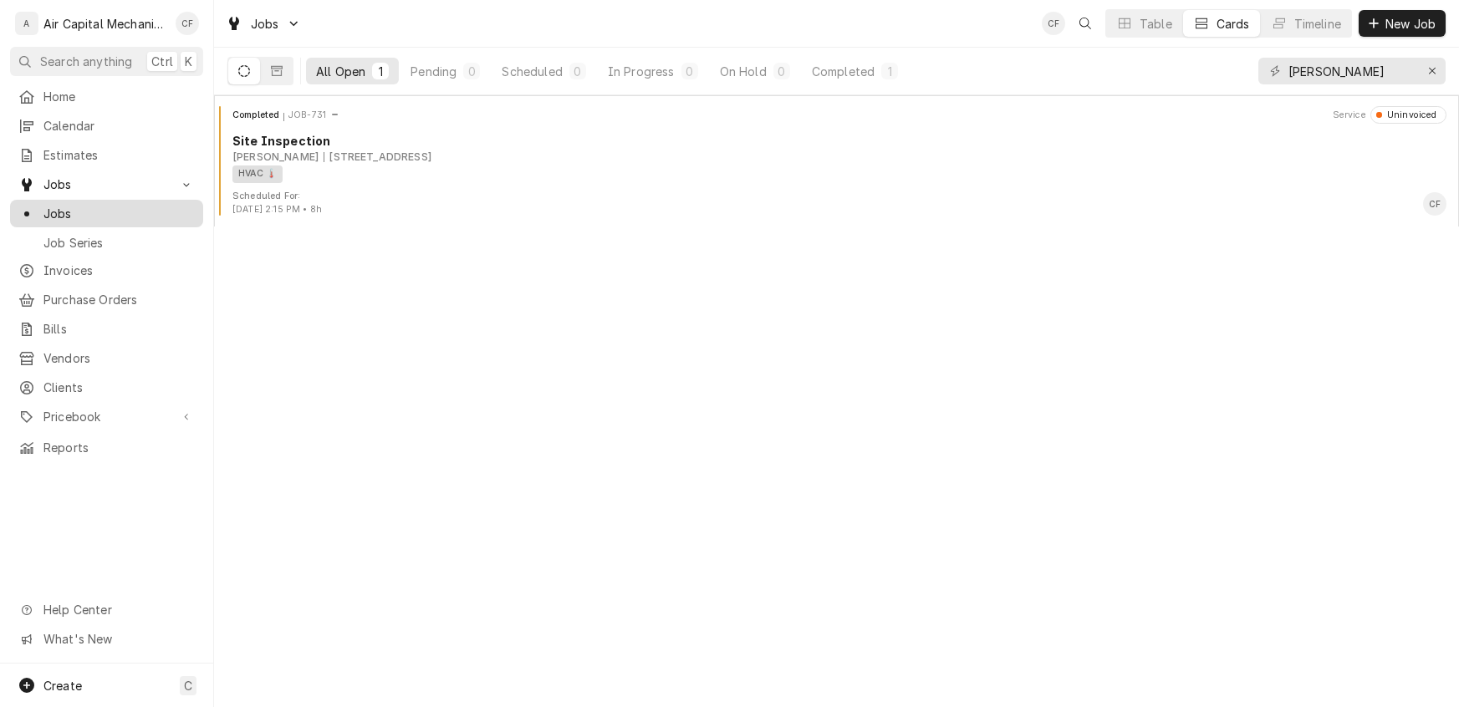
click at [68, 205] on span "Jobs" at bounding box center [118, 214] width 151 height 18
click at [75, 119] on span "Calendar" at bounding box center [118, 126] width 151 height 18
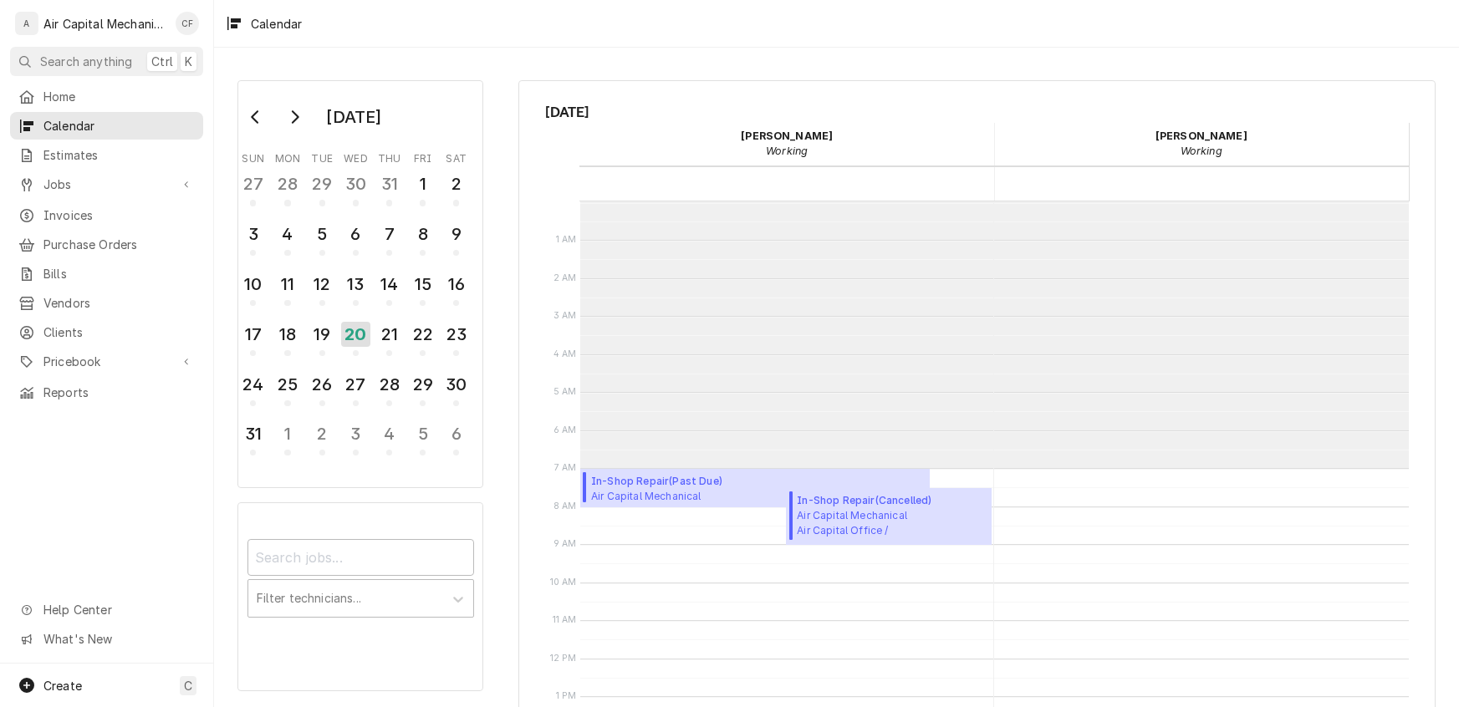
scroll to position [267, 0]
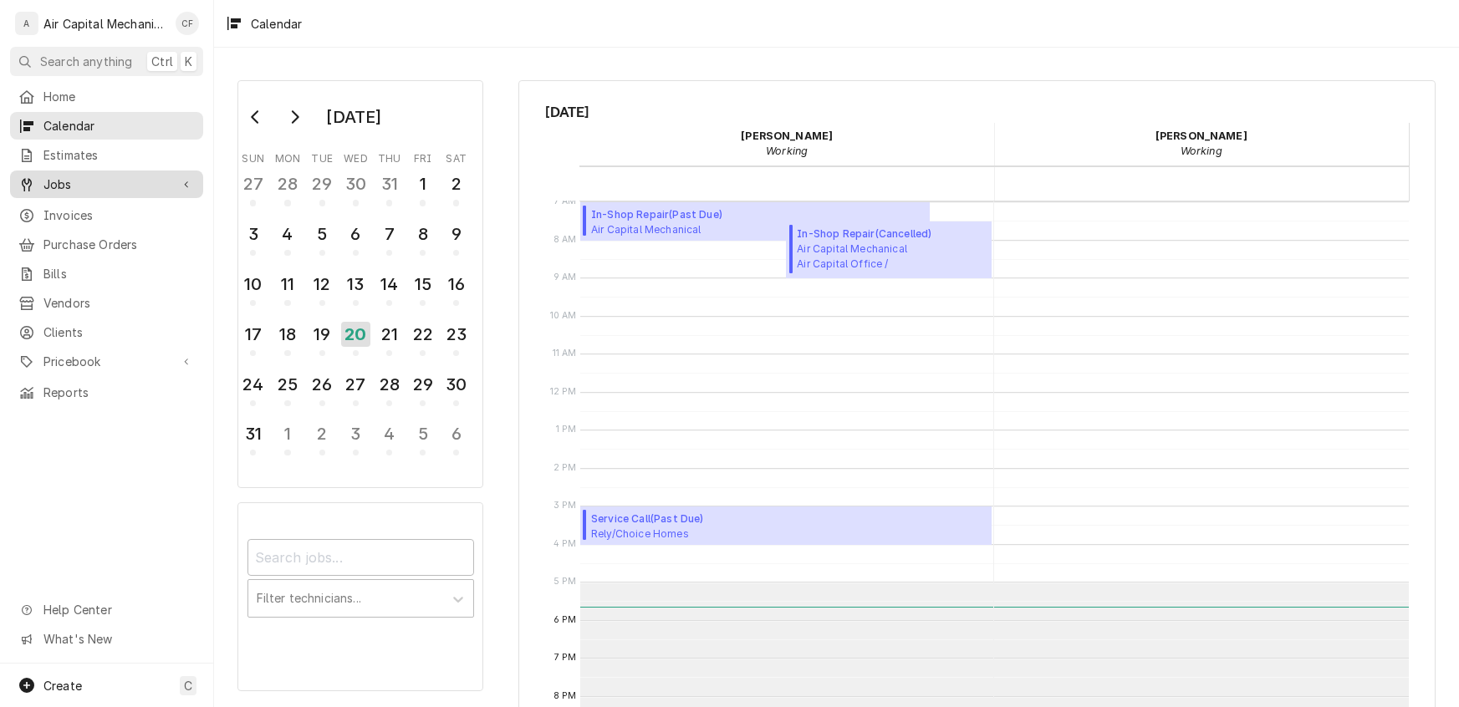
click at [69, 184] on span "Jobs" at bounding box center [106, 185] width 126 height 18
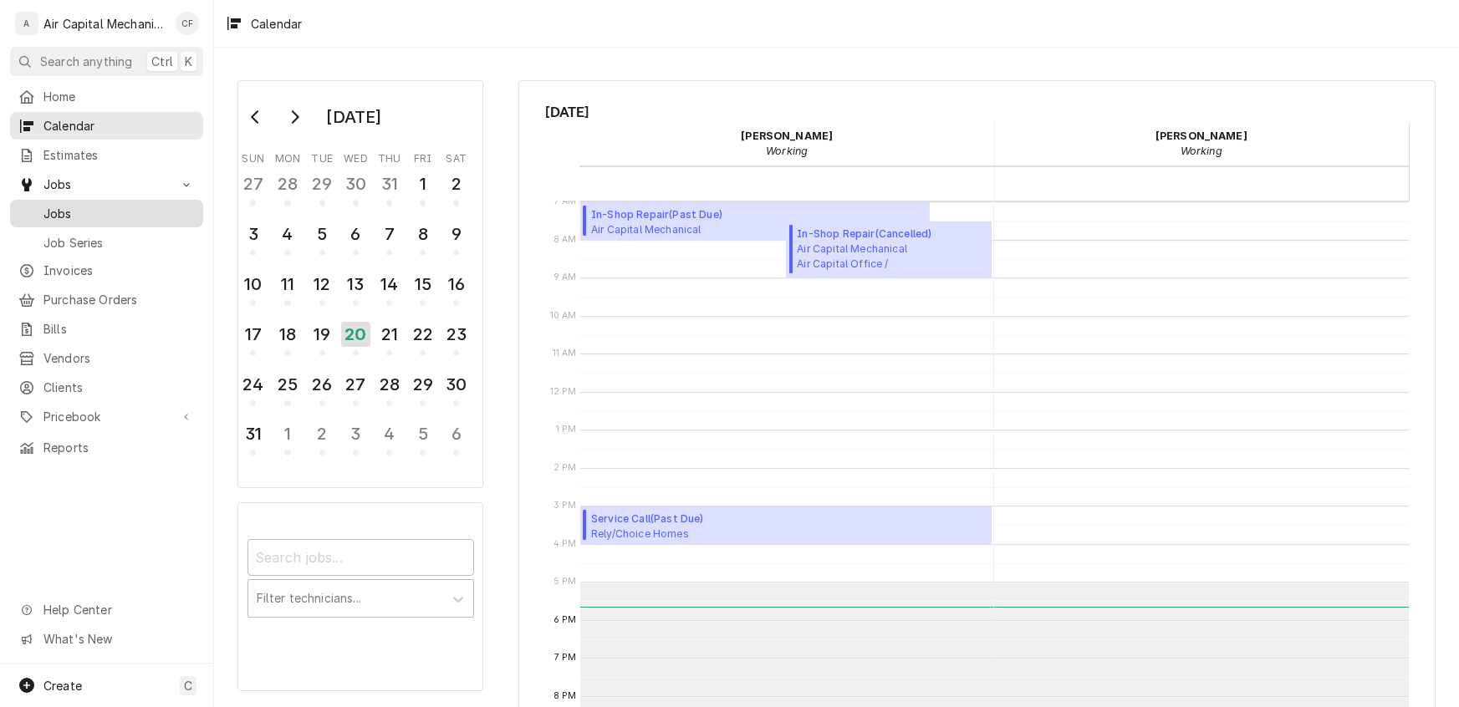
click at [44, 209] on span "Jobs" at bounding box center [118, 214] width 151 height 18
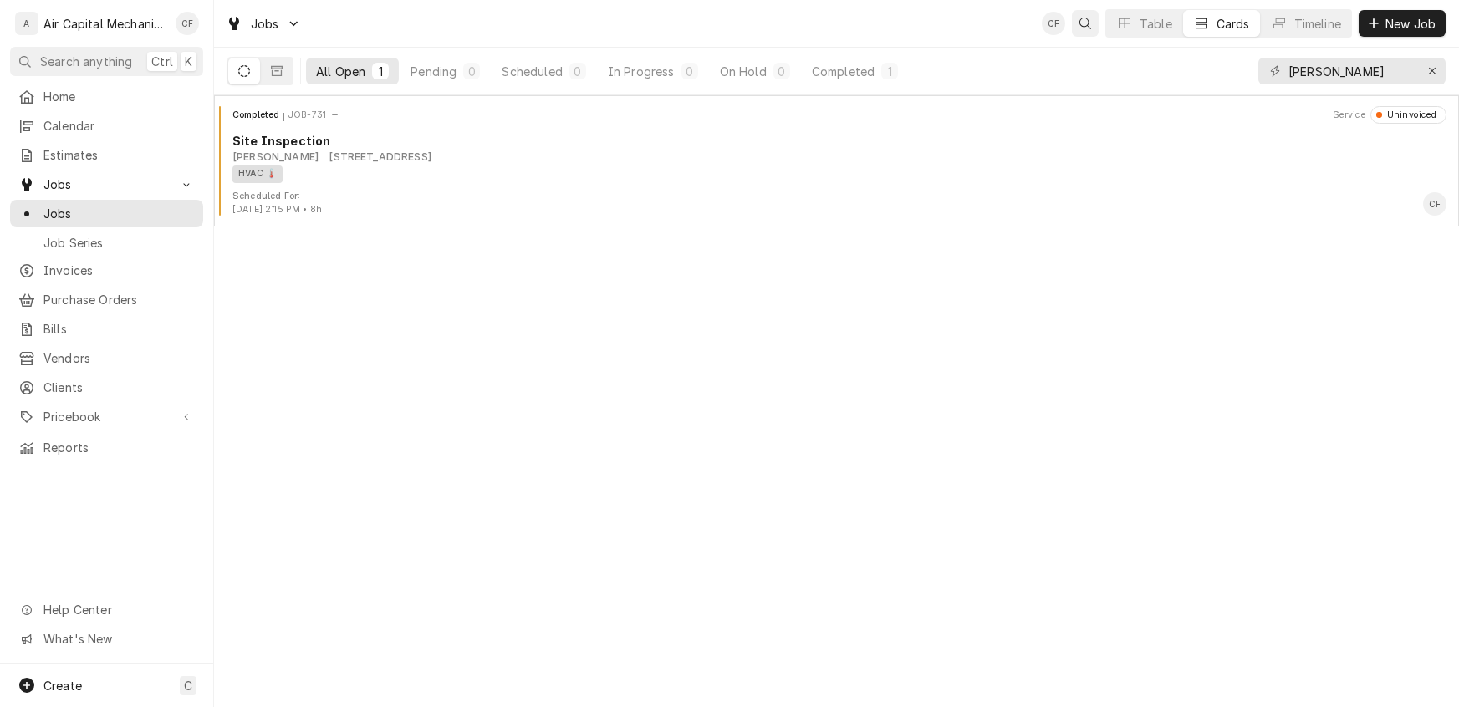
click at [1073, 26] on button "Open search" at bounding box center [1085, 23] width 27 height 27
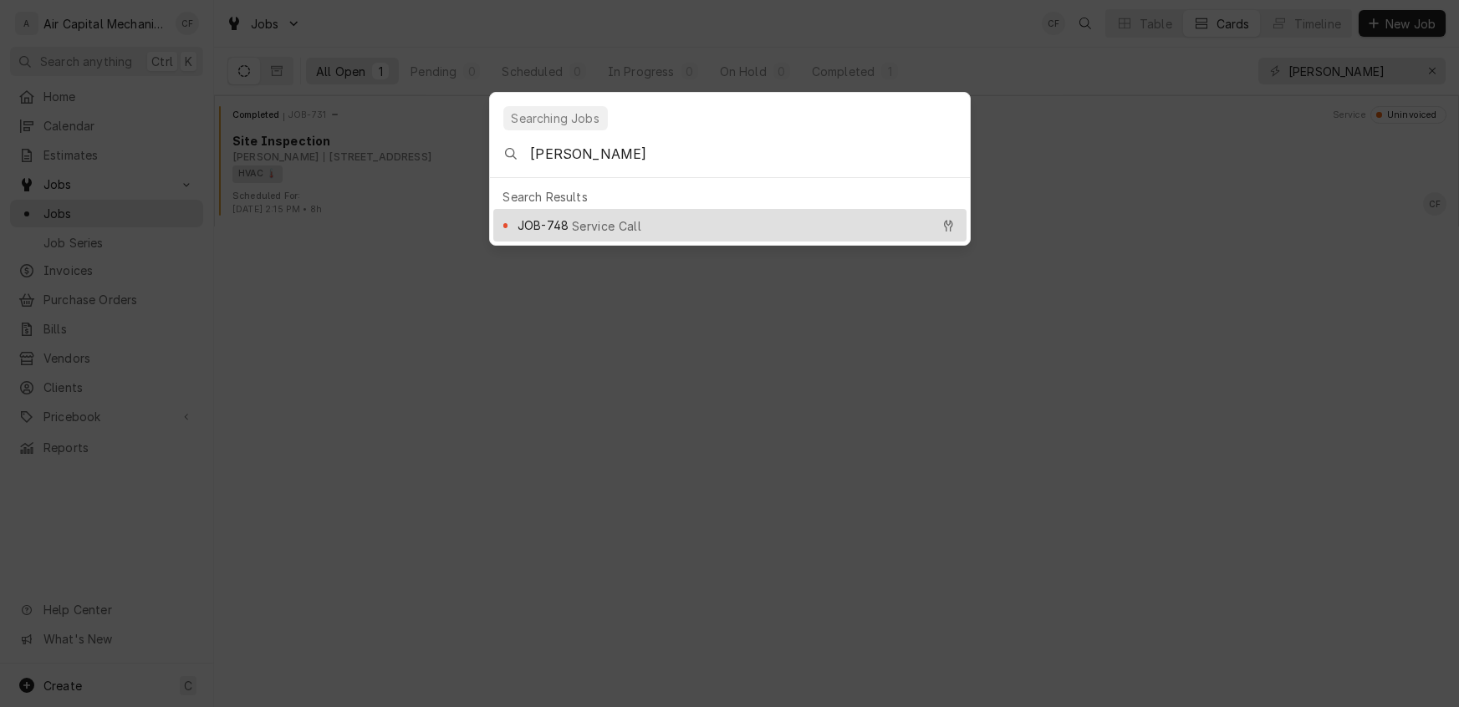
type input "Terry G"
click at [559, 217] on span "JOB-748" at bounding box center [542, 226] width 51 height 18
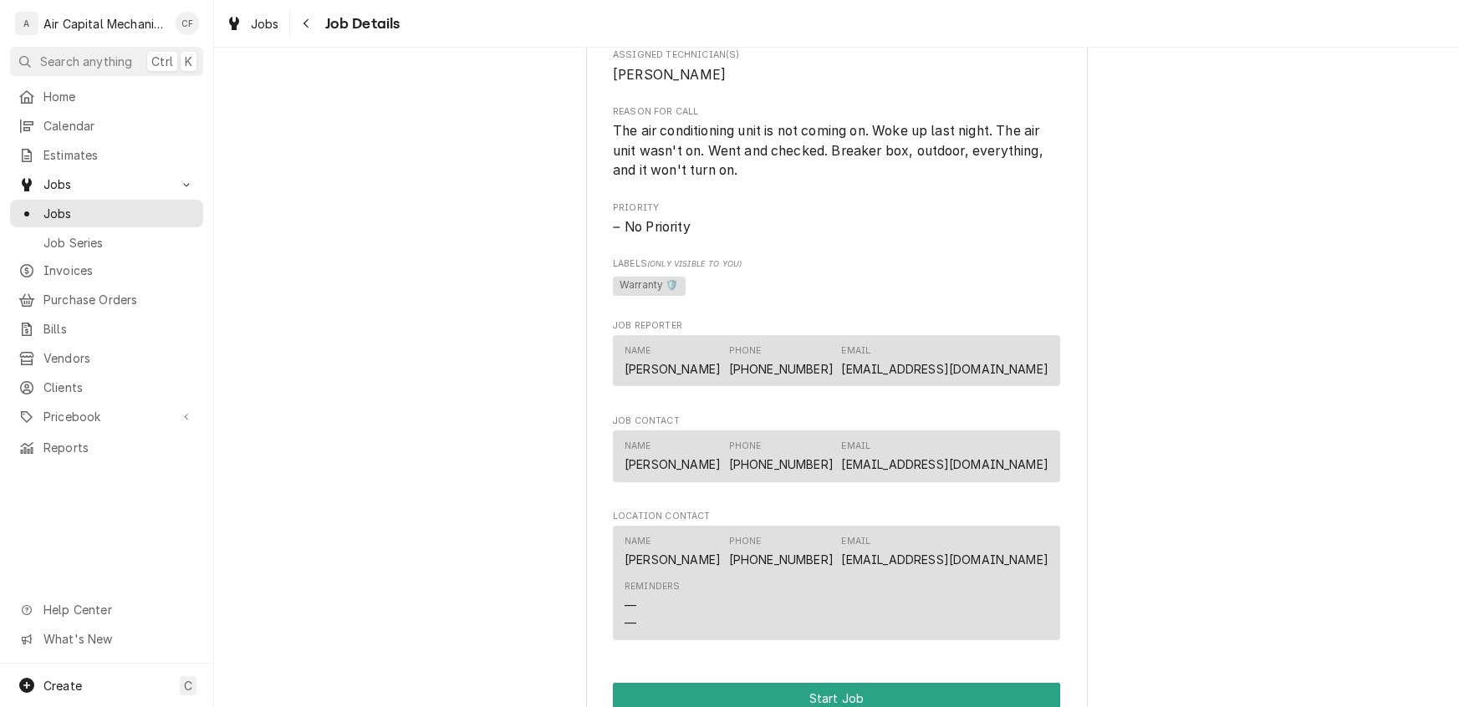
scroll to position [1072, 0]
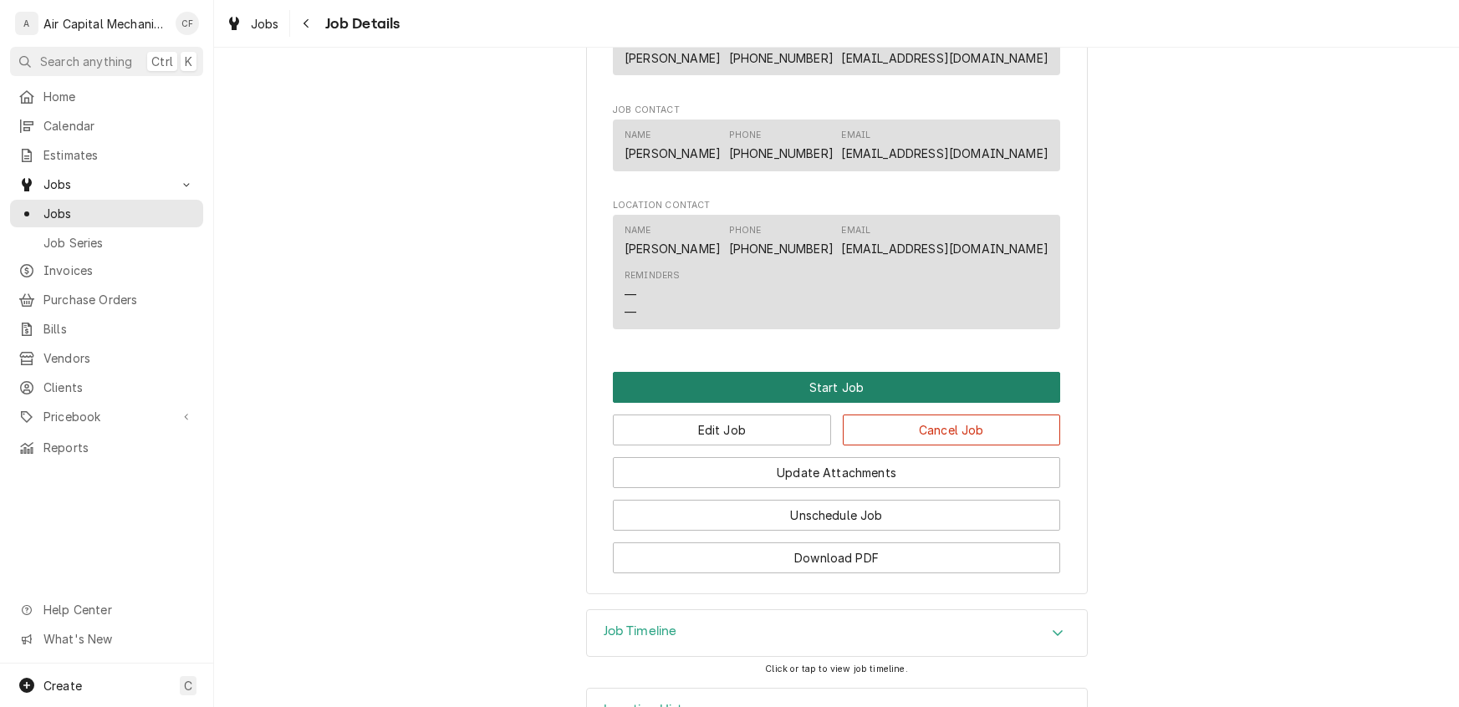
click at [787, 403] on button "Start Job" at bounding box center [836, 387] width 447 height 31
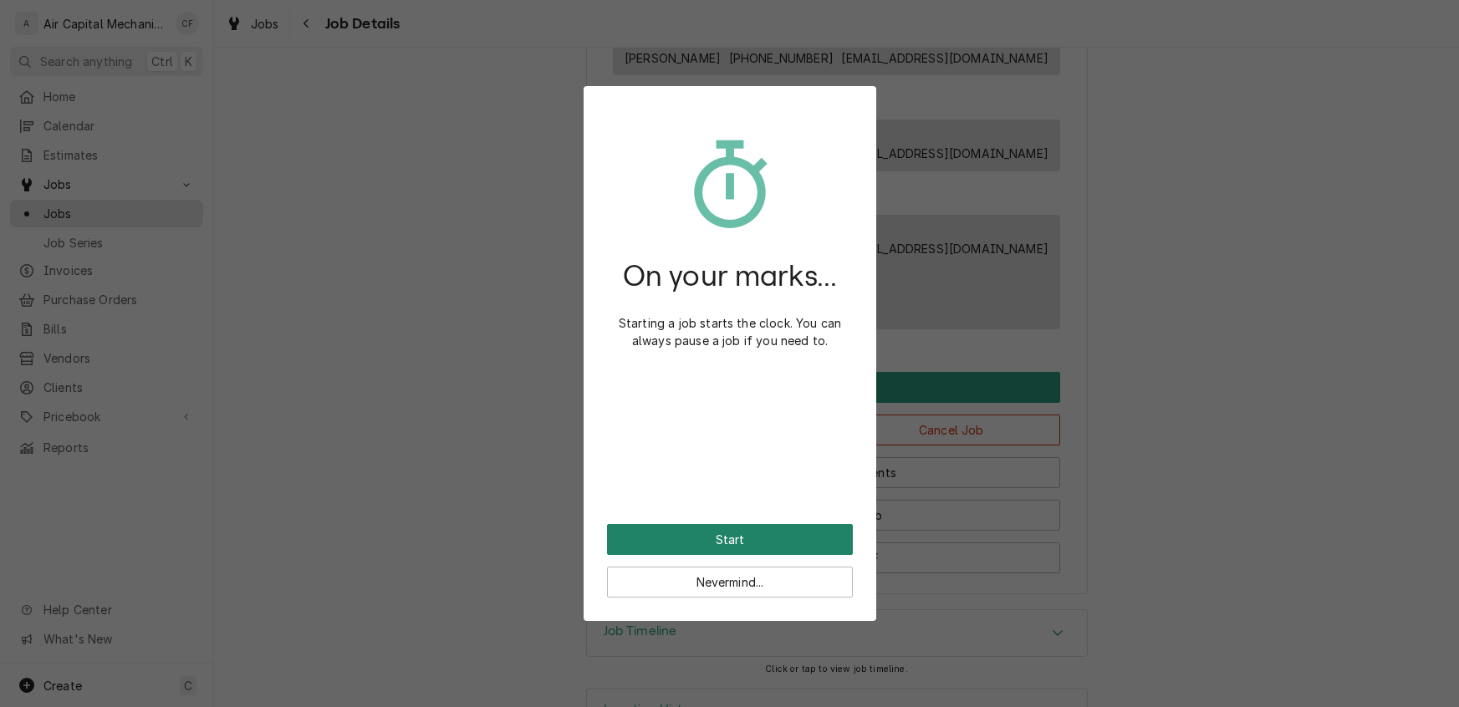
click at [716, 536] on button "Start" at bounding box center [730, 539] width 246 height 31
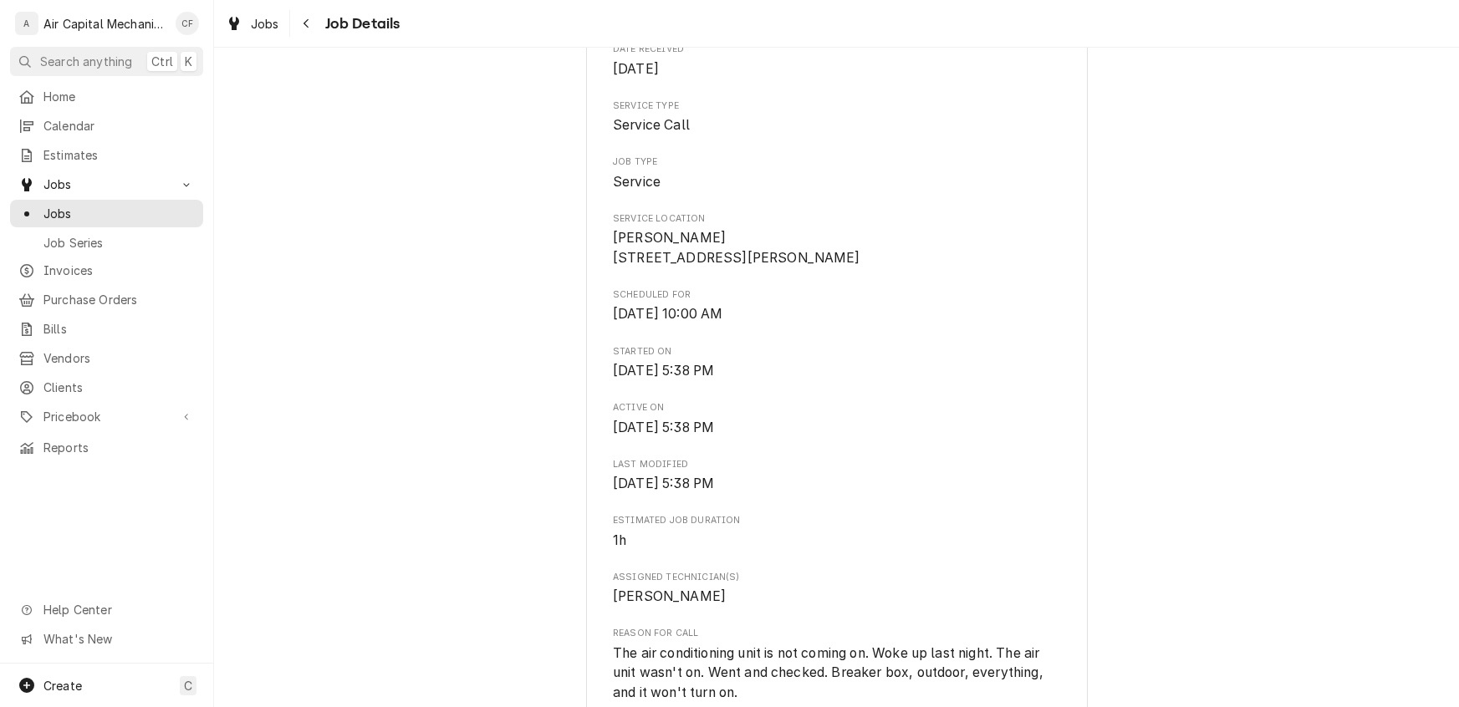
scroll to position [1157, 0]
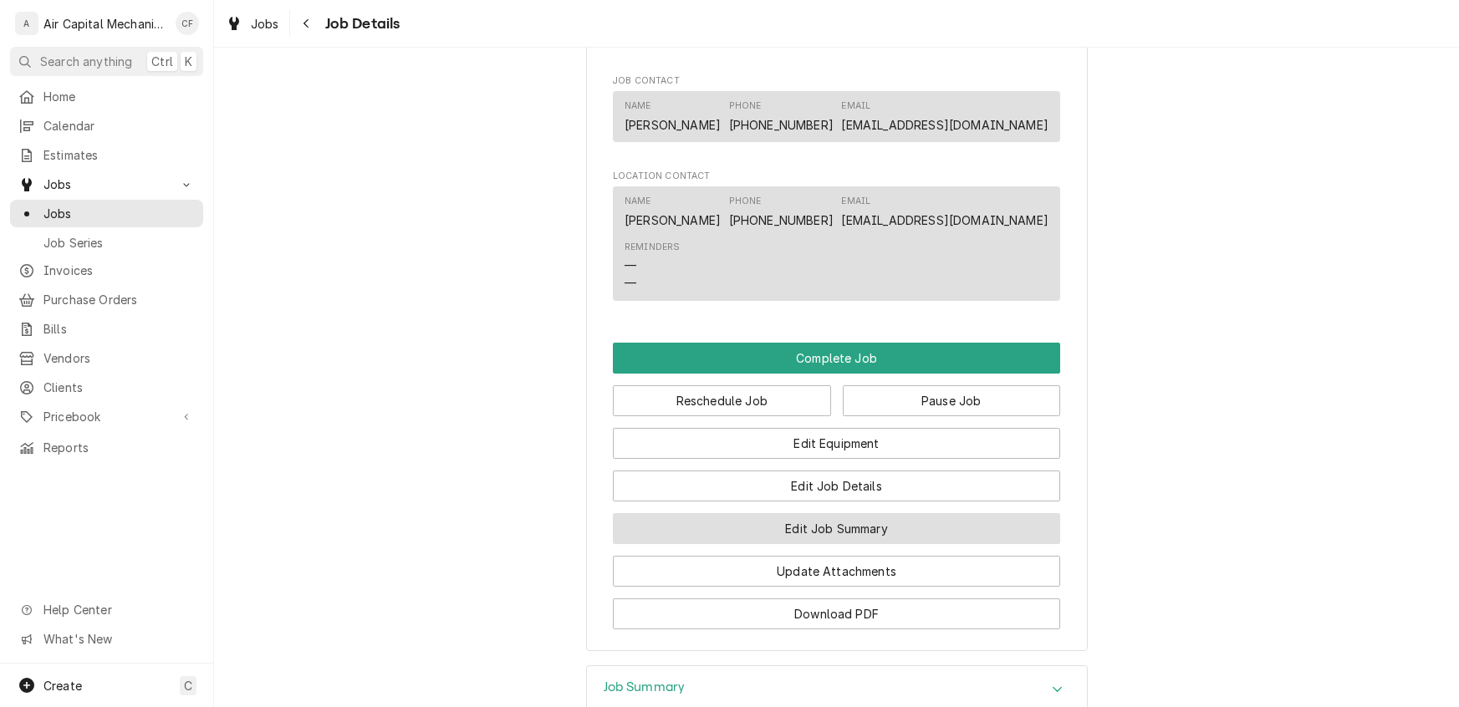
click at [840, 544] on button "Edit Job Summary" at bounding box center [836, 528] width 447 height 31
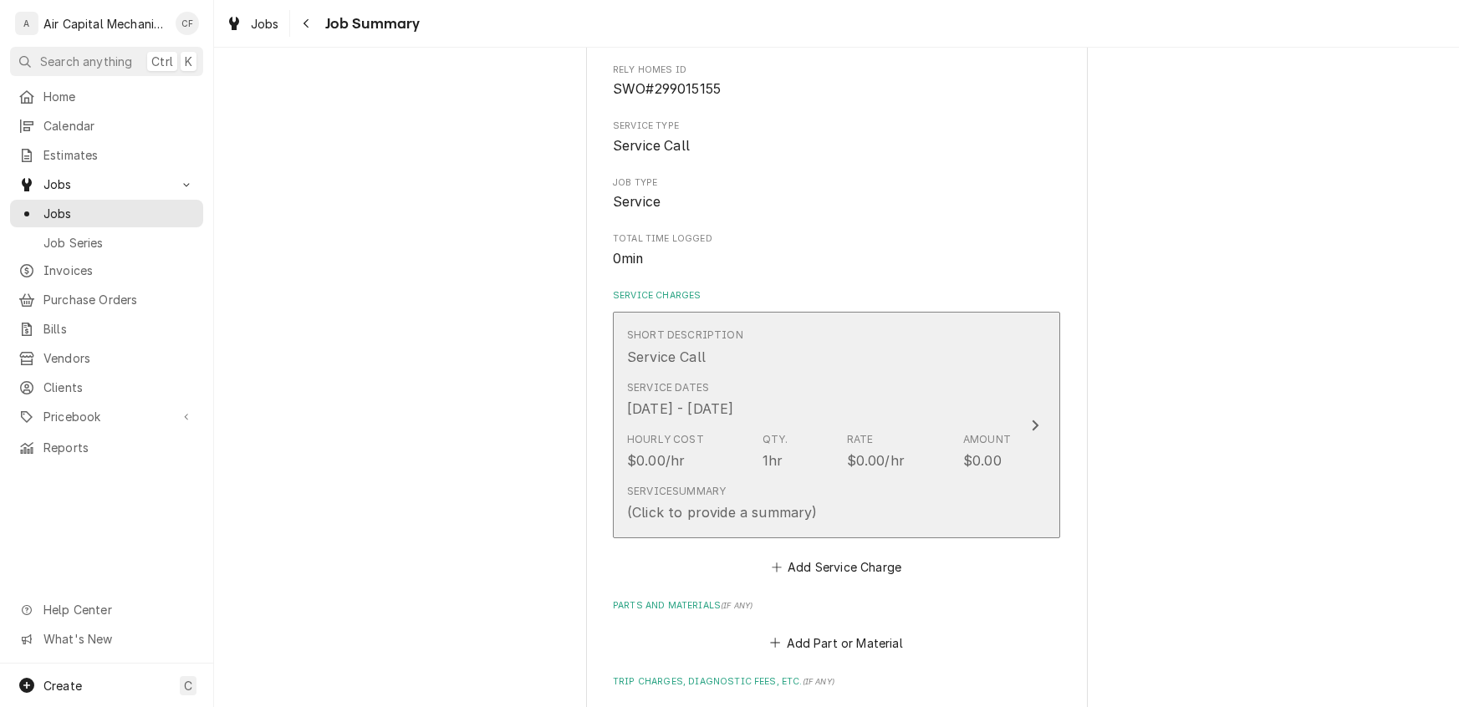
click at [851, 458] on div "$0.00/hr" at bounding box center [876, 461] width 58 height 20
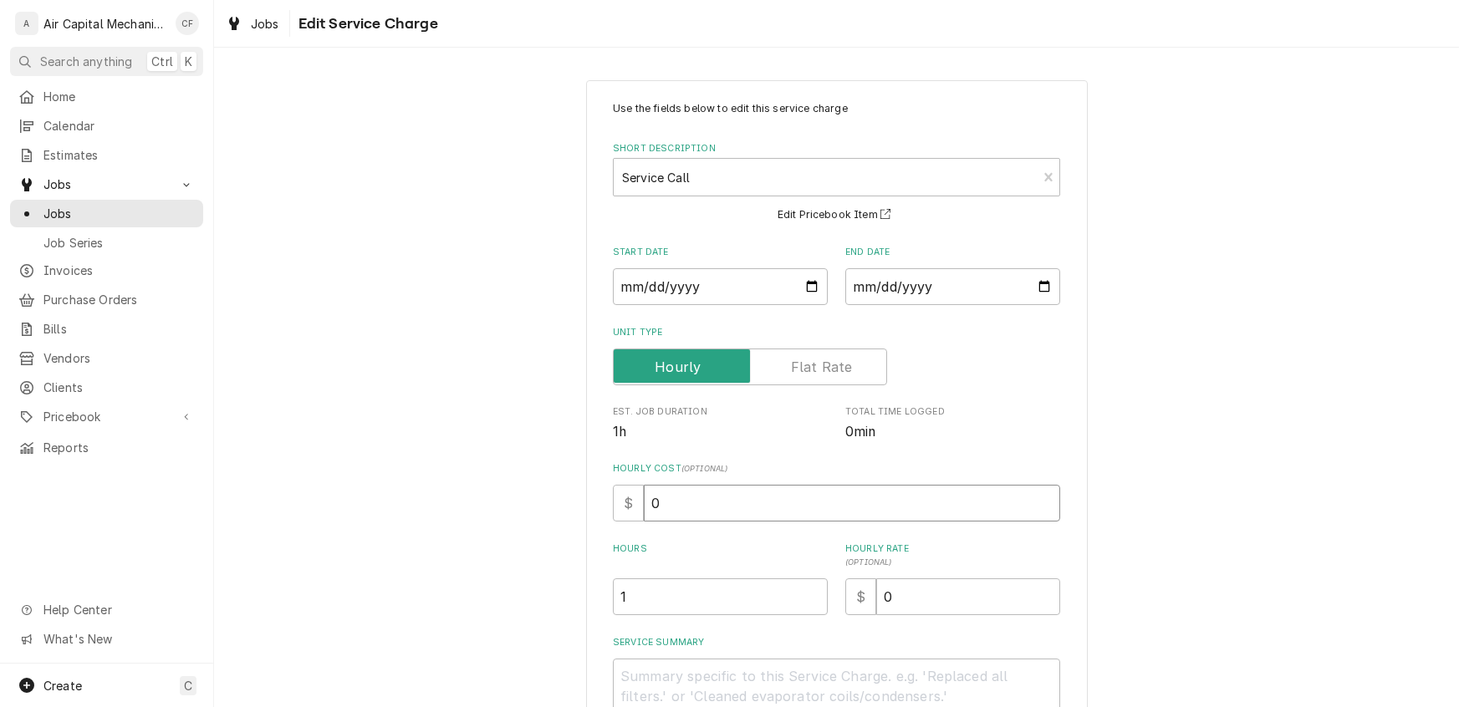
click at [670, 497] on input "0" at bounding box center [852, 503] width 416 height 37
type textarea "x"
type input "5"
type textarea "x"
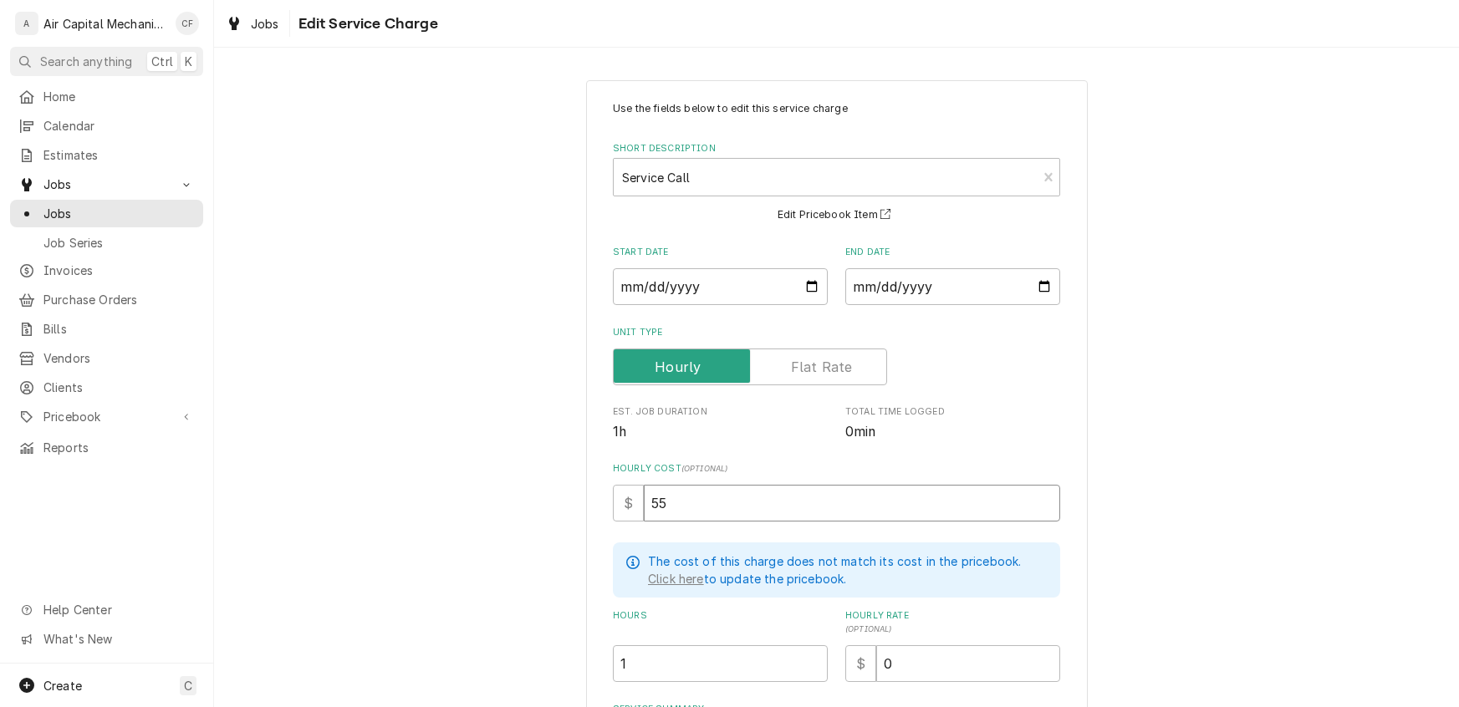
type input "55"
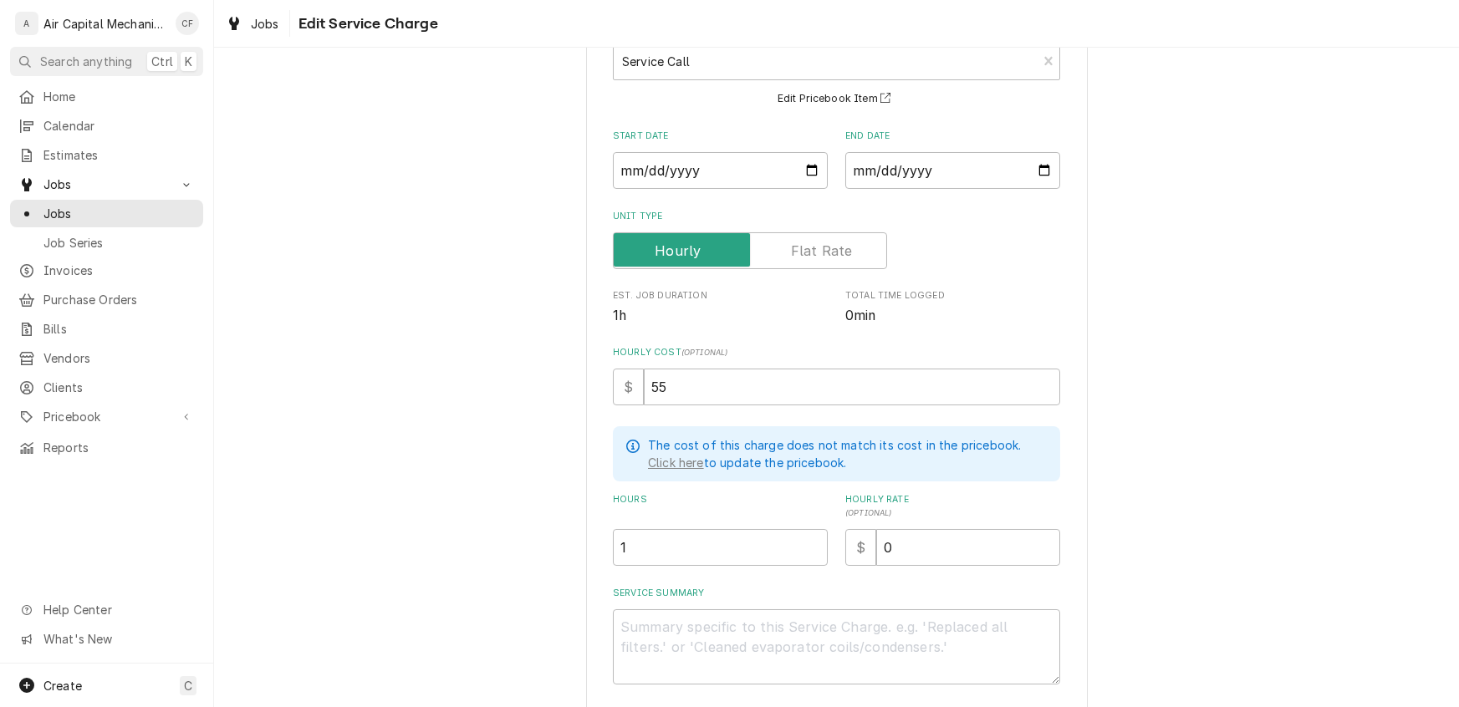
scroll to position [119, 0]
click at [941, 544] on input "0" at bounding box center [968, 545] width 184 height 37
type textarea "x"
type input "9"
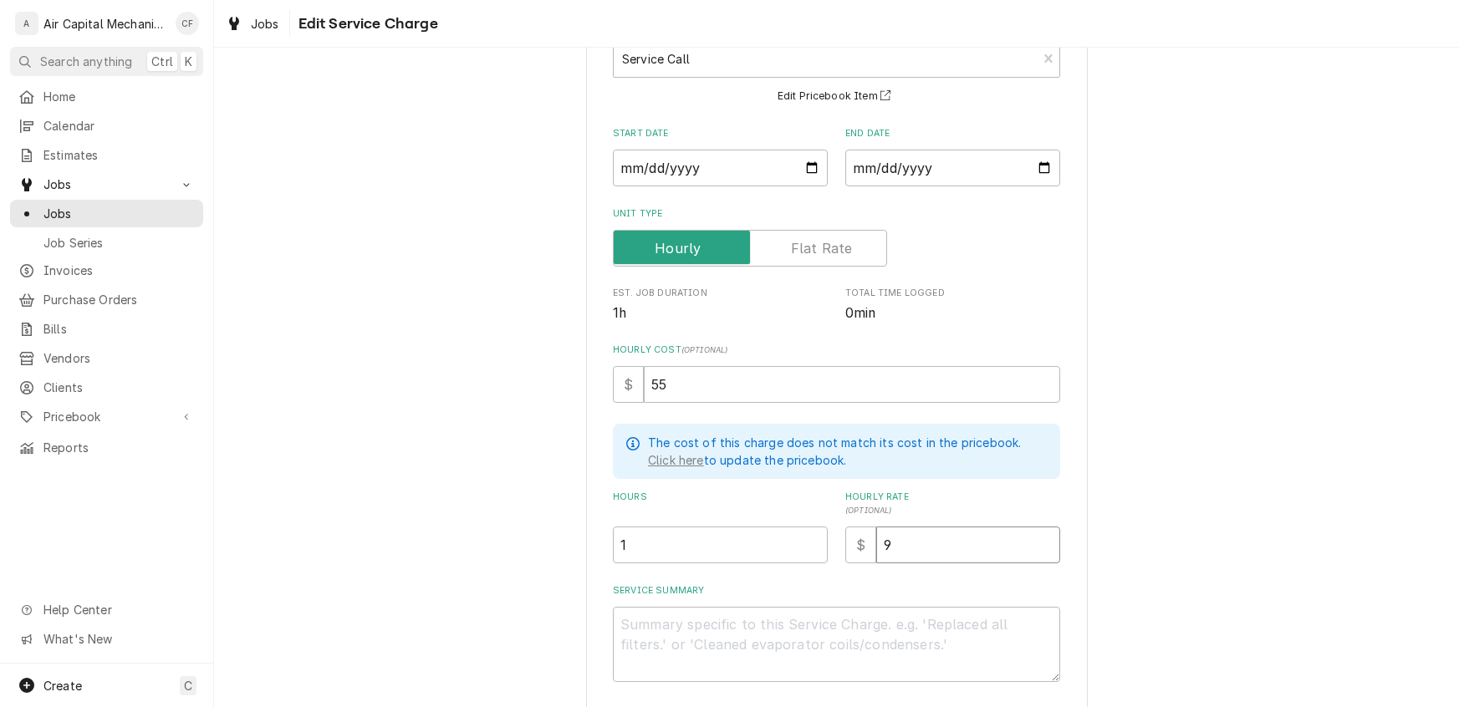
type textarea "x"
type input "95"
type textarea "x"
type input "95.0"
type textarea "x"
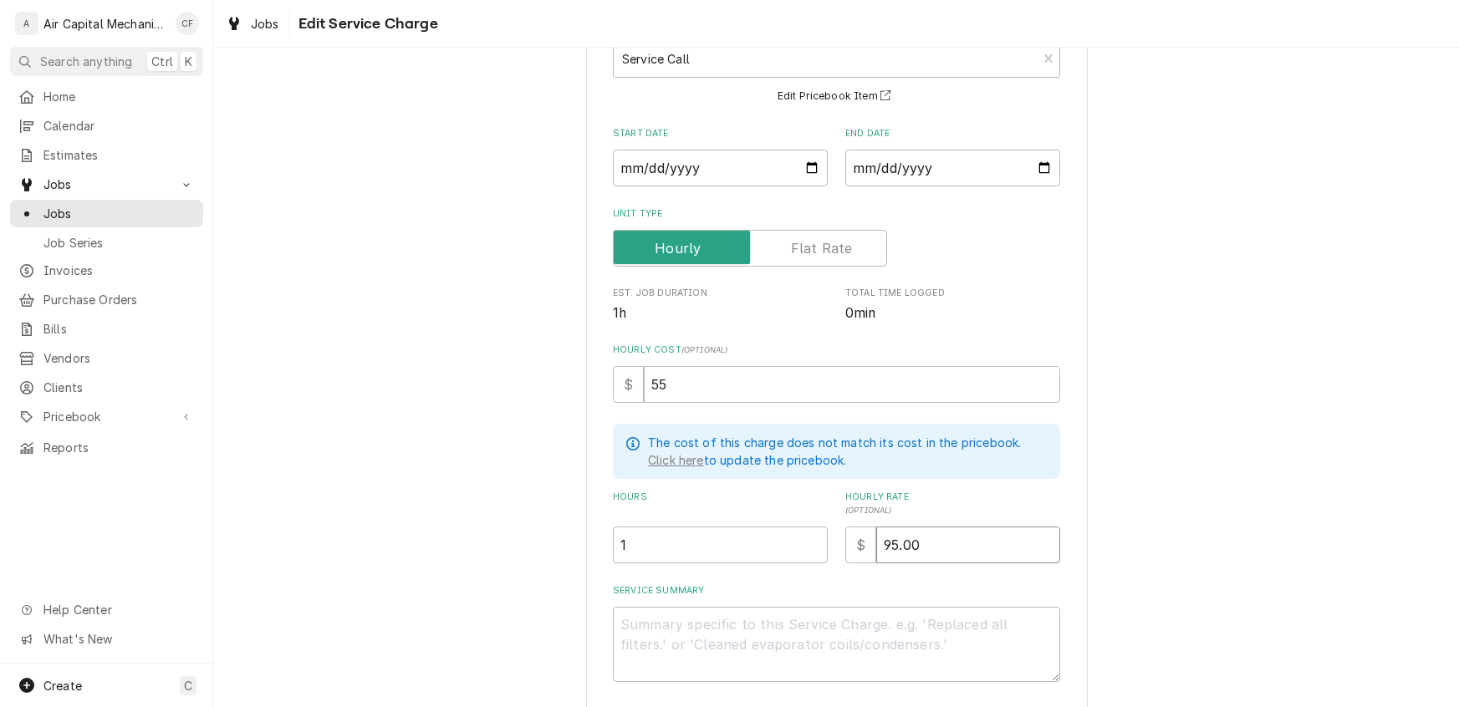
type input "95.00"
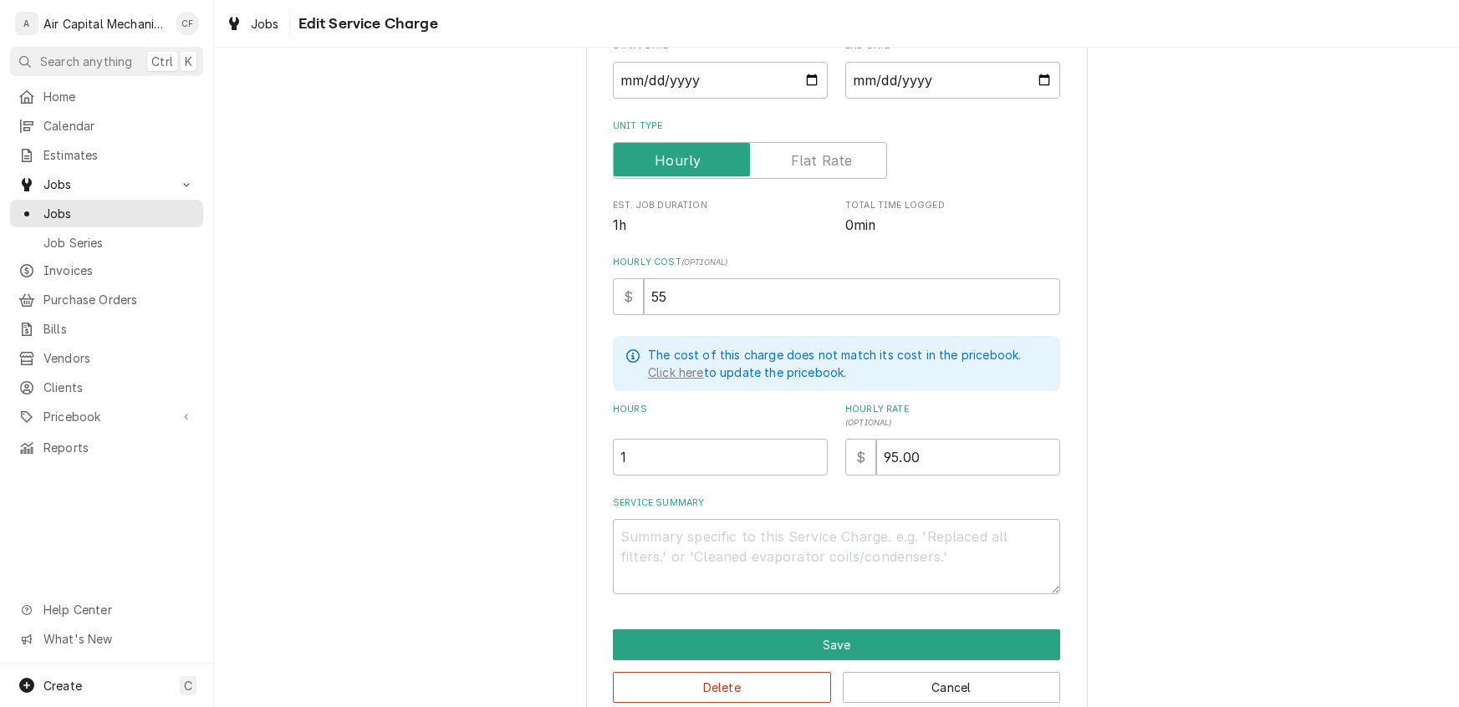
scroll to position [235, 0]
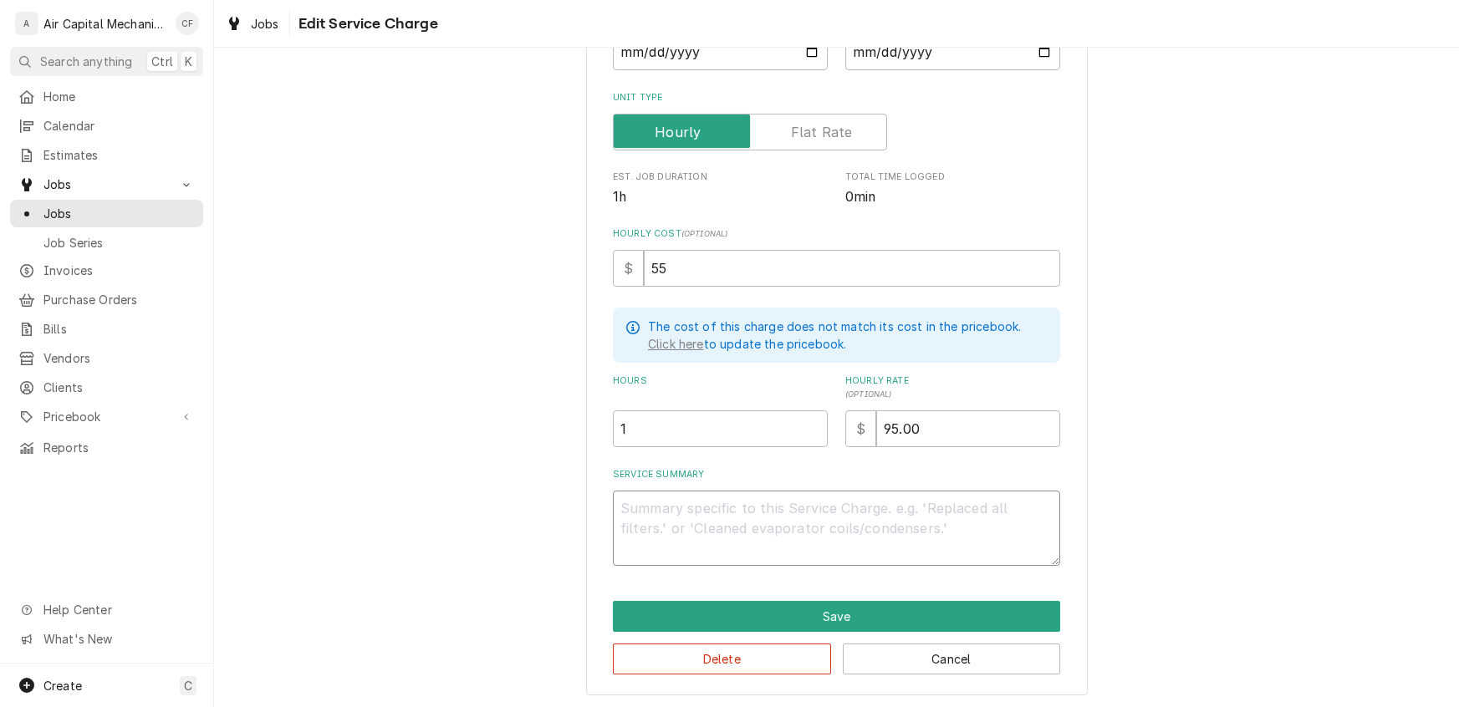
click at [897, 542] on textarea "Service Summary" at bounding box center [836, 528] width 447 height 75
paste textarea "Checked unit and found contactor pitted and worn, and capacitor failed"
type textarea "x"
type textarea "Checked unit and found contactor pitted and worn, and capacitor failed"
type textarea "x"
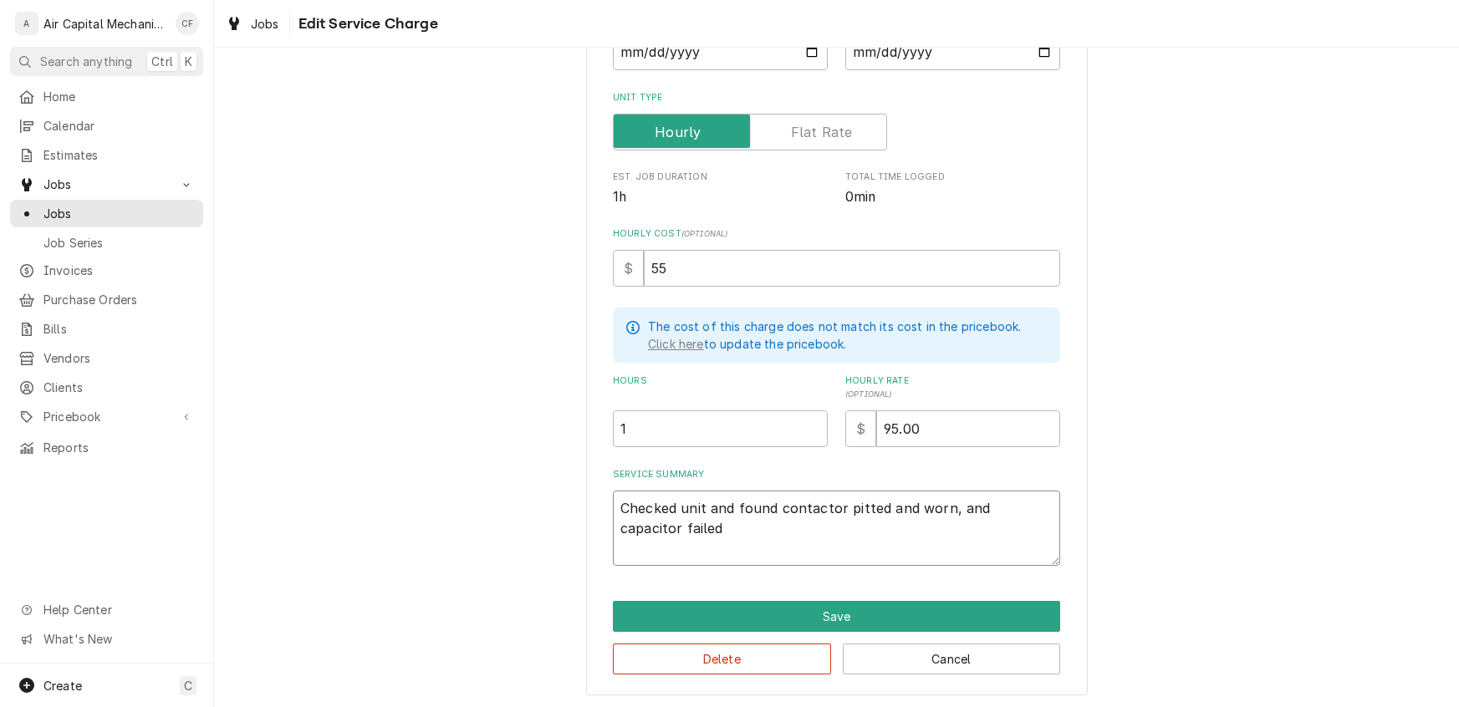
type textarea "Checked unit and found contactor pitted and worn, and capacitor failed"
click at [635, 550] on textarea "Checked unit and found contactor pitted and worn, and capacitor failed" at bounding box center [836, 528] width 447 height 75
paste textarea "replaced contactor and capactitor"
type textarea "x"
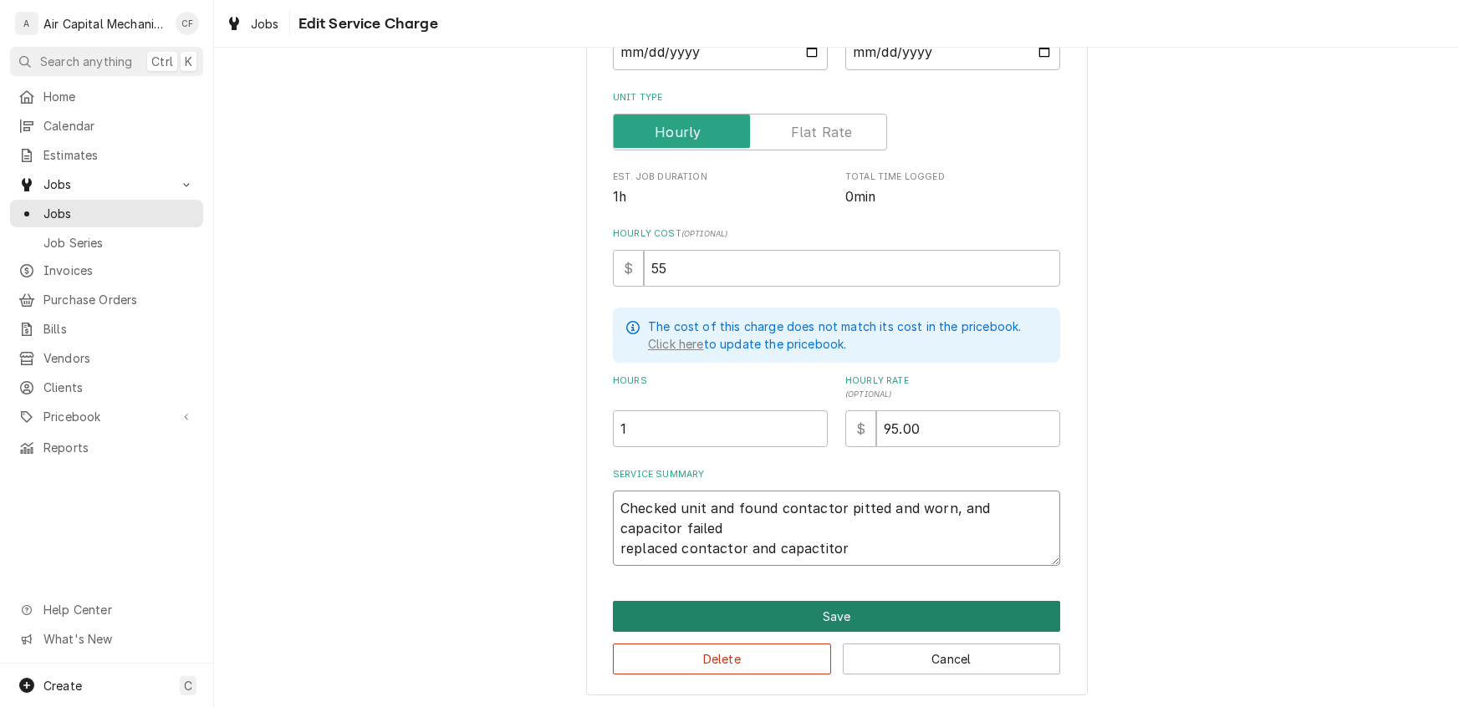
type textarea "Checked unit and found contactor pitted and worn, and capacitor failed replaced…"
click at [800, 614] on button "Save" at bounding box center [836, 616] width 447 height 31
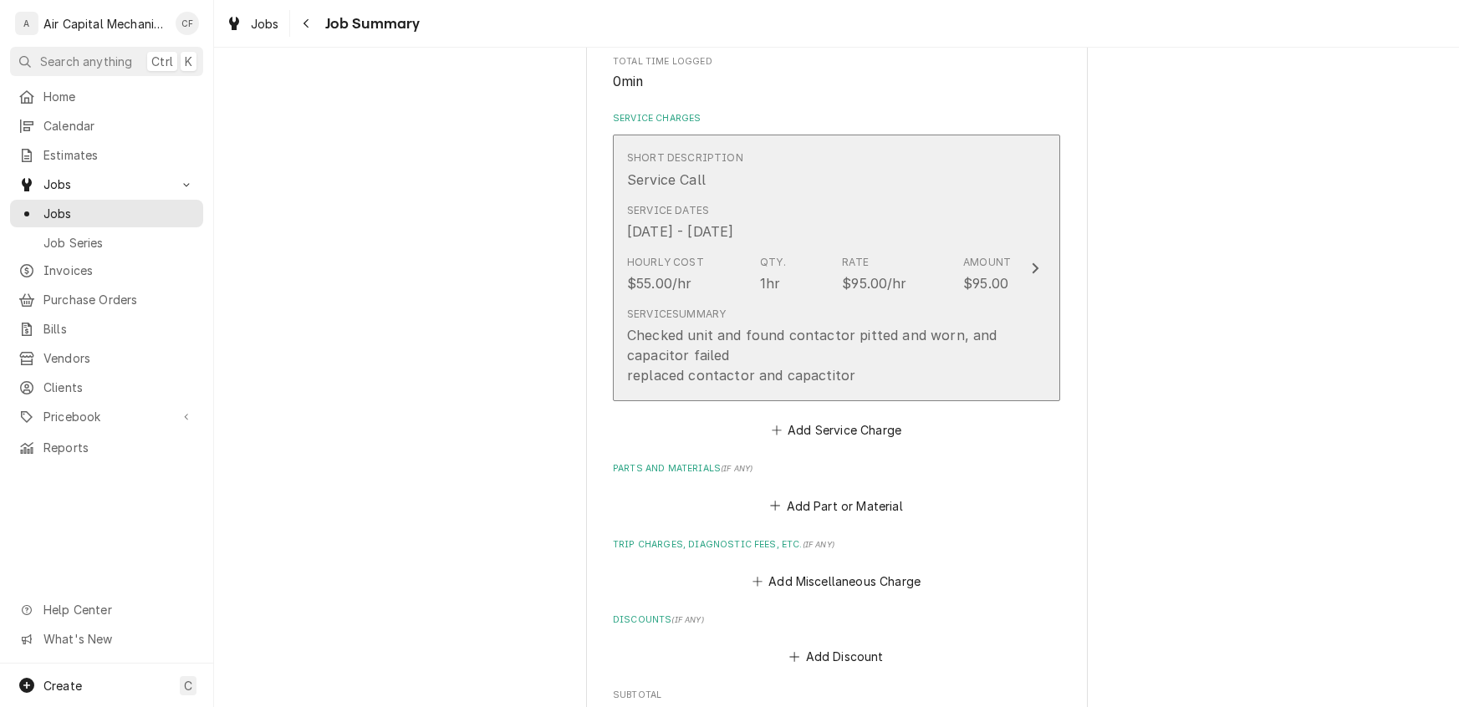
scroll to position [507, 0]
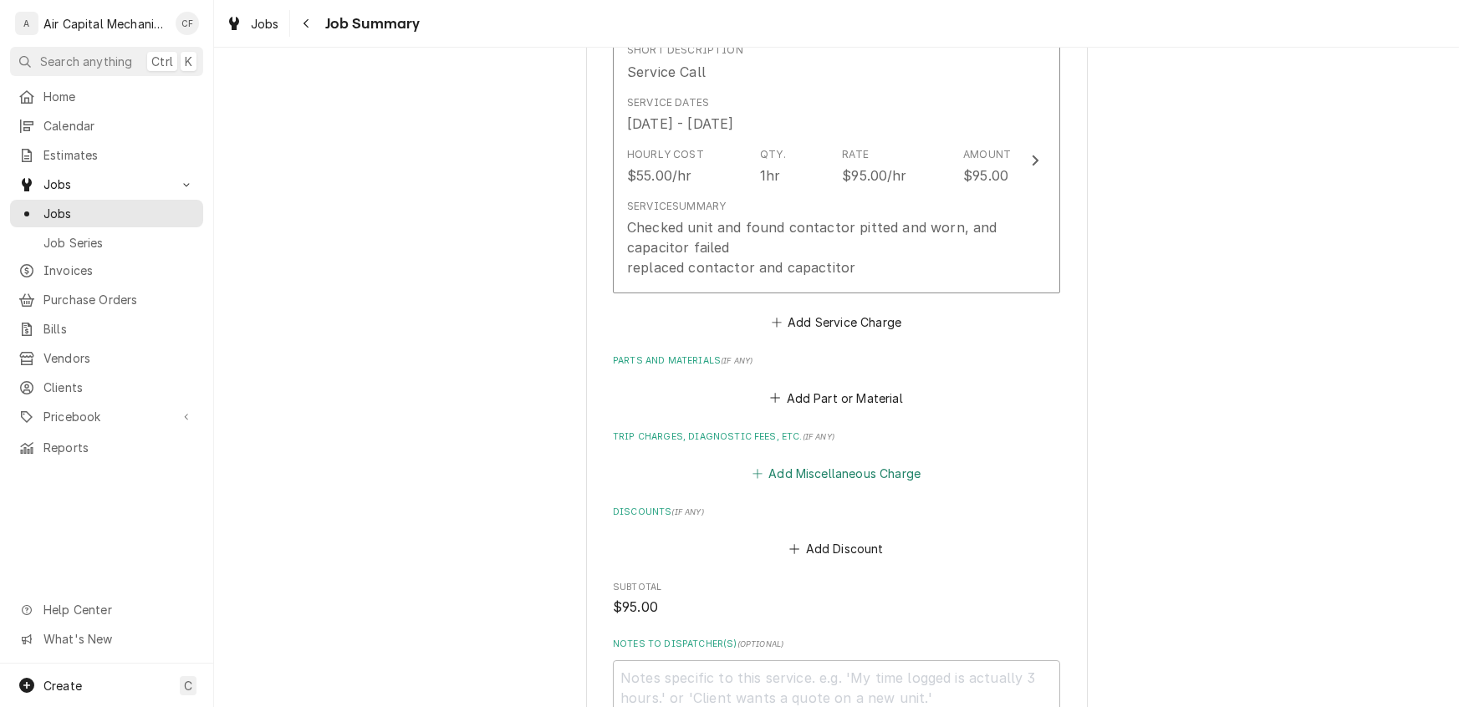
click at [811, 469] on button "Add Miscellaneous Charge" at bounding box center [836, 473] width 174 height 23
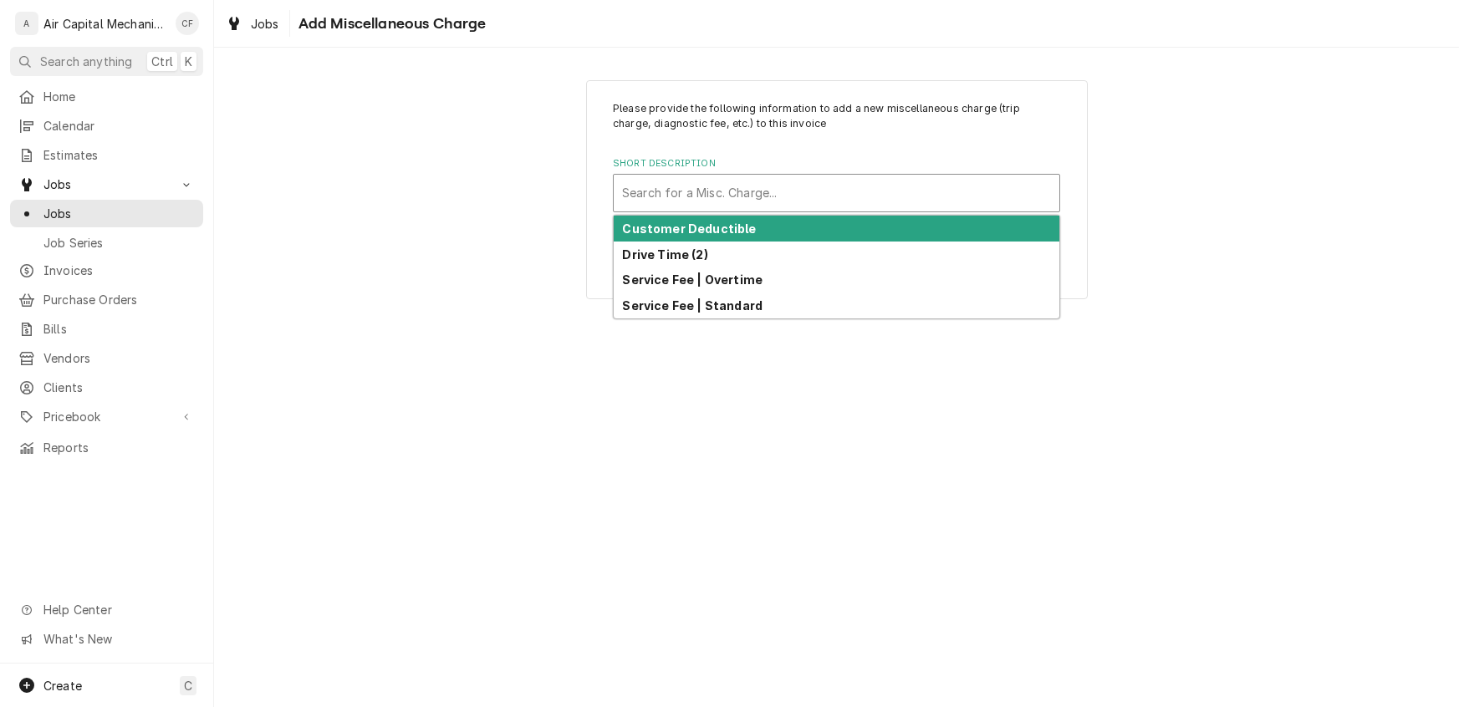
click at [655, 201] on div "Short Description" at bounding box center [836, 193] width 429 height 30
click at [672, 227] on strong "Customer Deductible" at bounding box center [690, 229] width 134 height 14
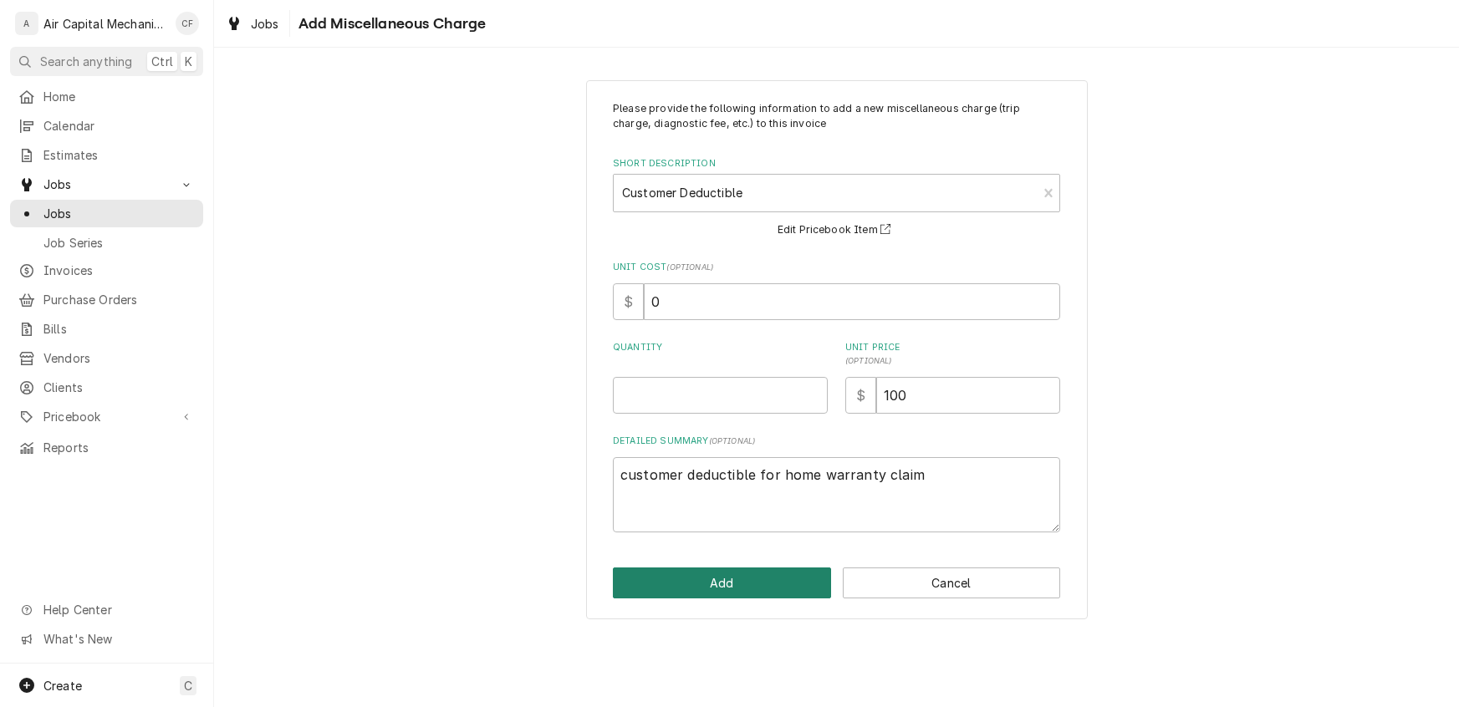
click at [705, 589] on button "Add" at bounding box center [722, 583] width 218 height 31
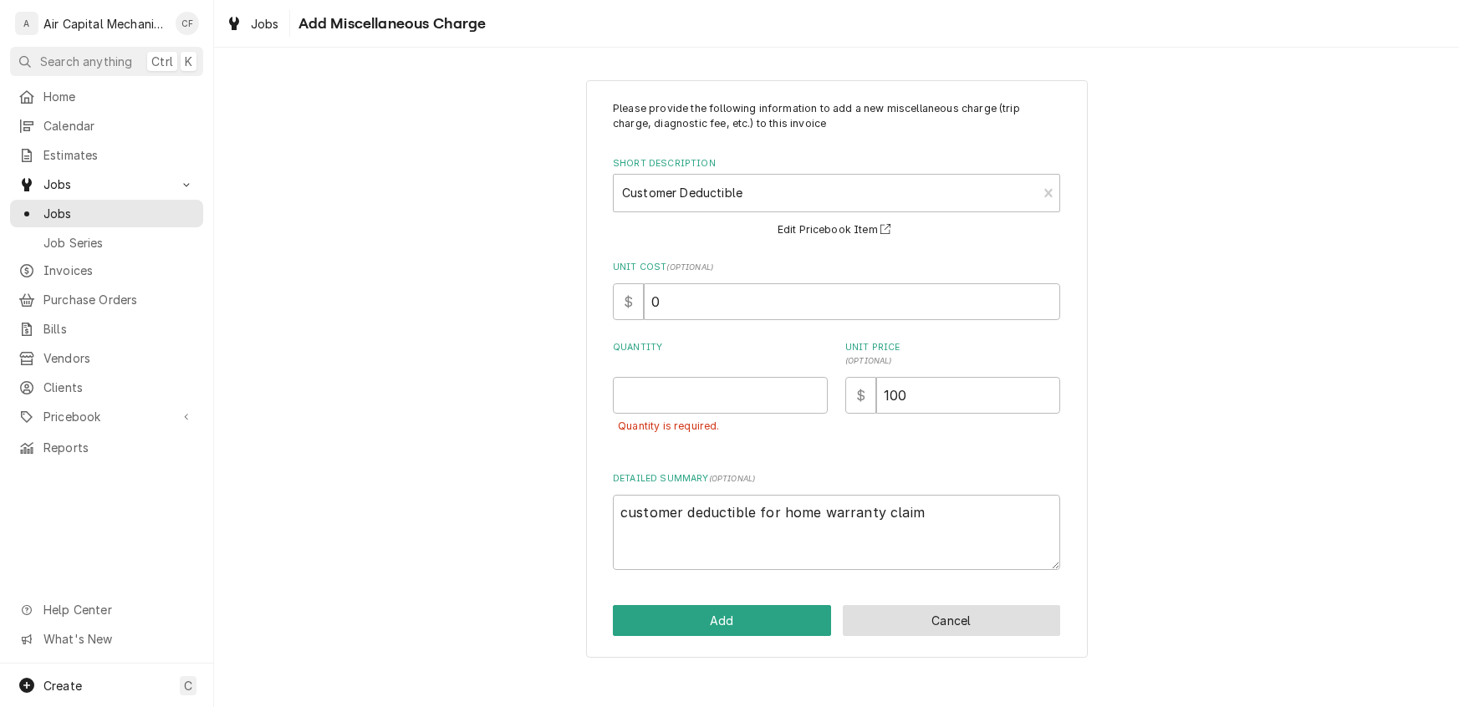
click at [1007, 628] on button "Cancel" at bounding box center [952, 620] width 218 height 31
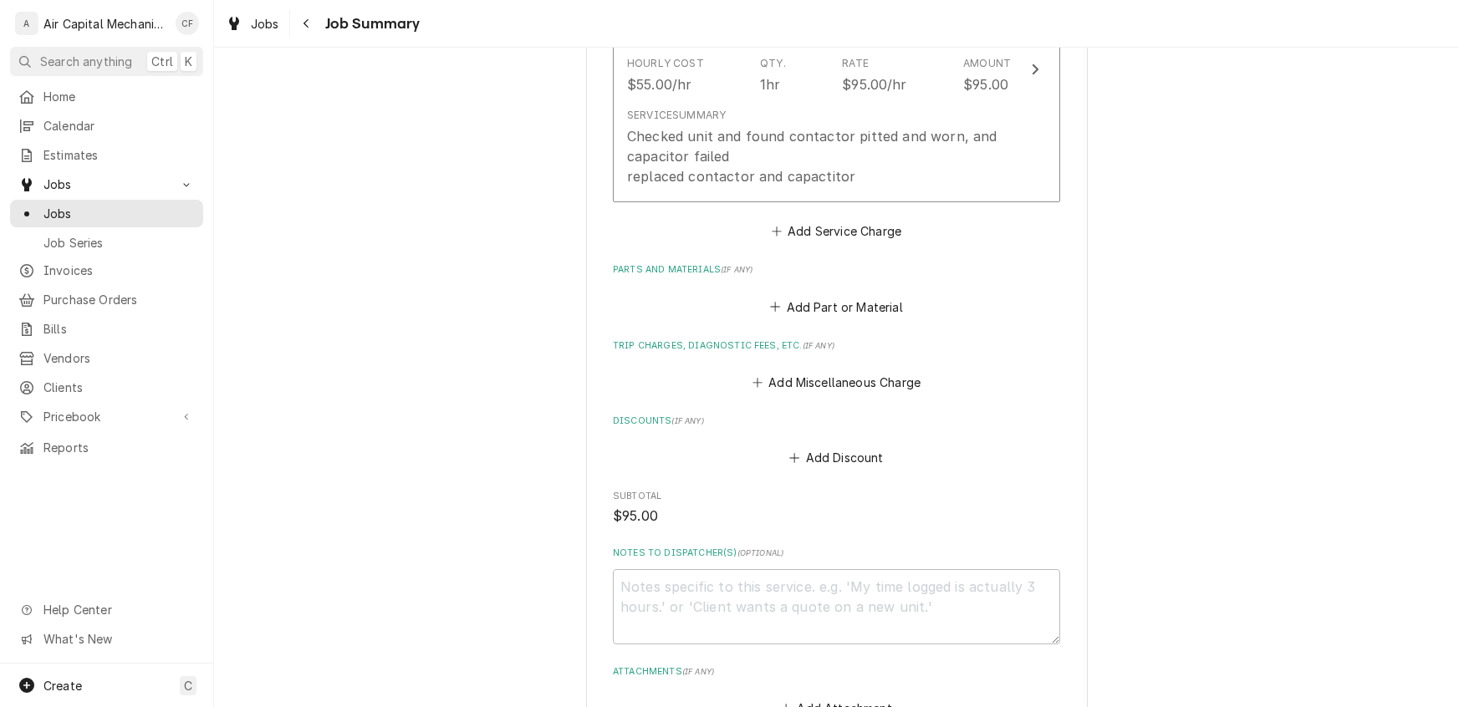
scroll to position [619, 0]
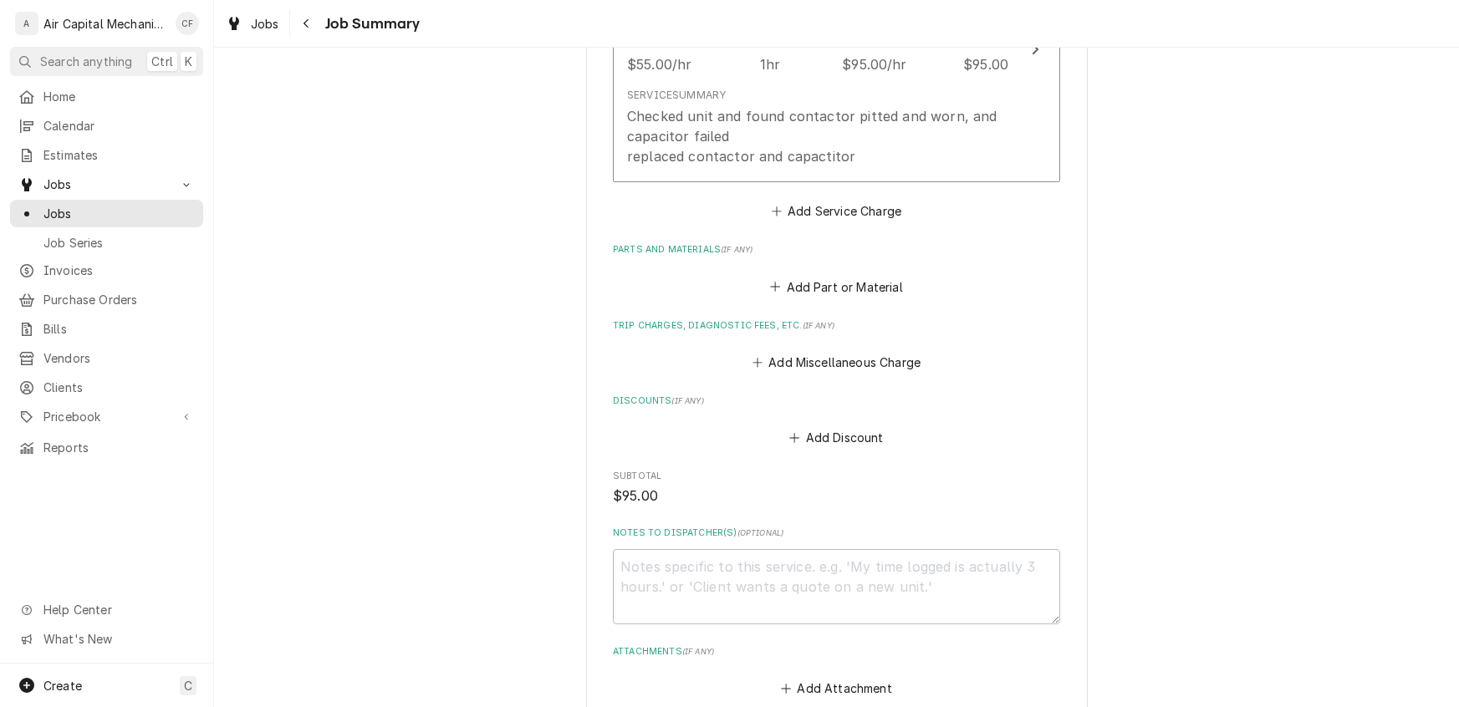
click at [818, 450] on div "Please provide a summary of the work you've done, the parts and materials you u…" at bounding box center [836, 127] width 447 height 1146
click at [815, 441] on button "Add Discount" at bounding box center [836, 437] width 99 height 23
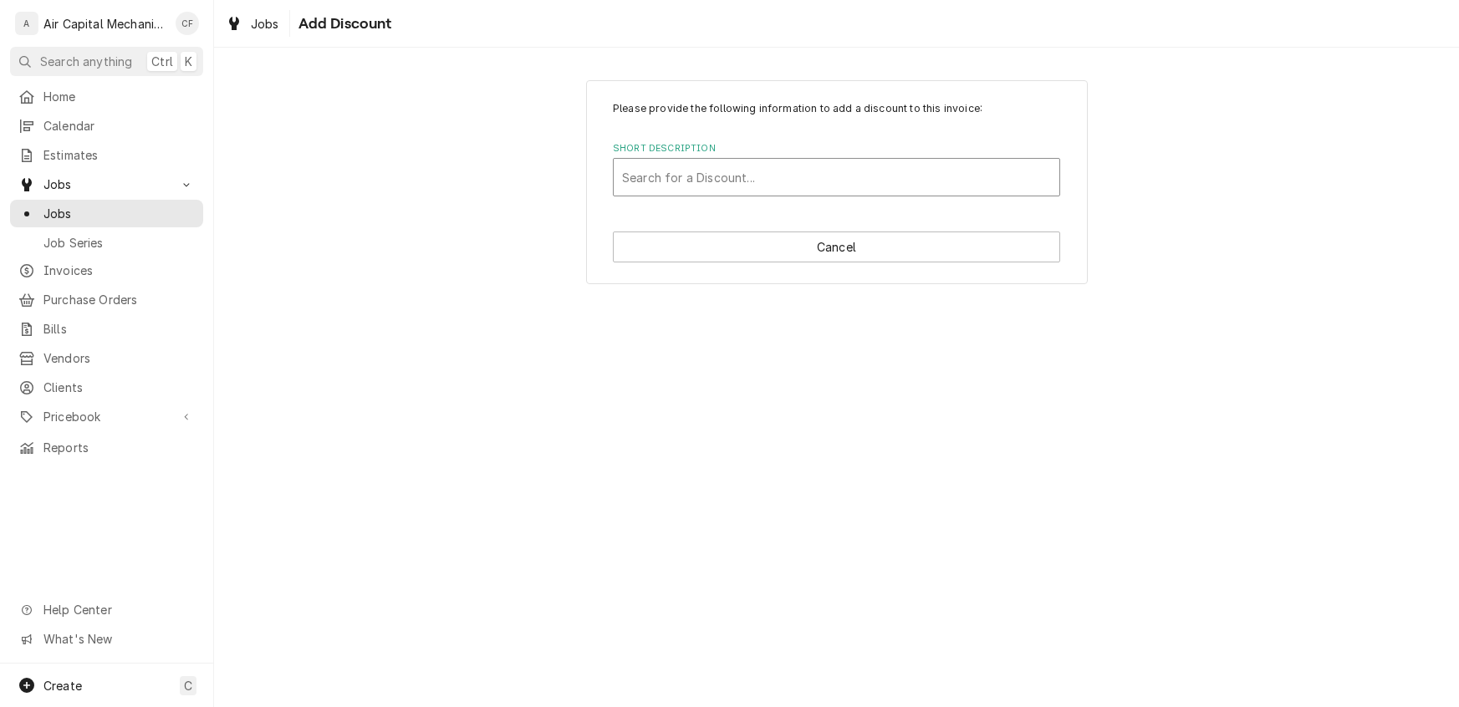
click at [785, 174] on div "Short Description" at bounding box center [836, 177] width 429 height 30
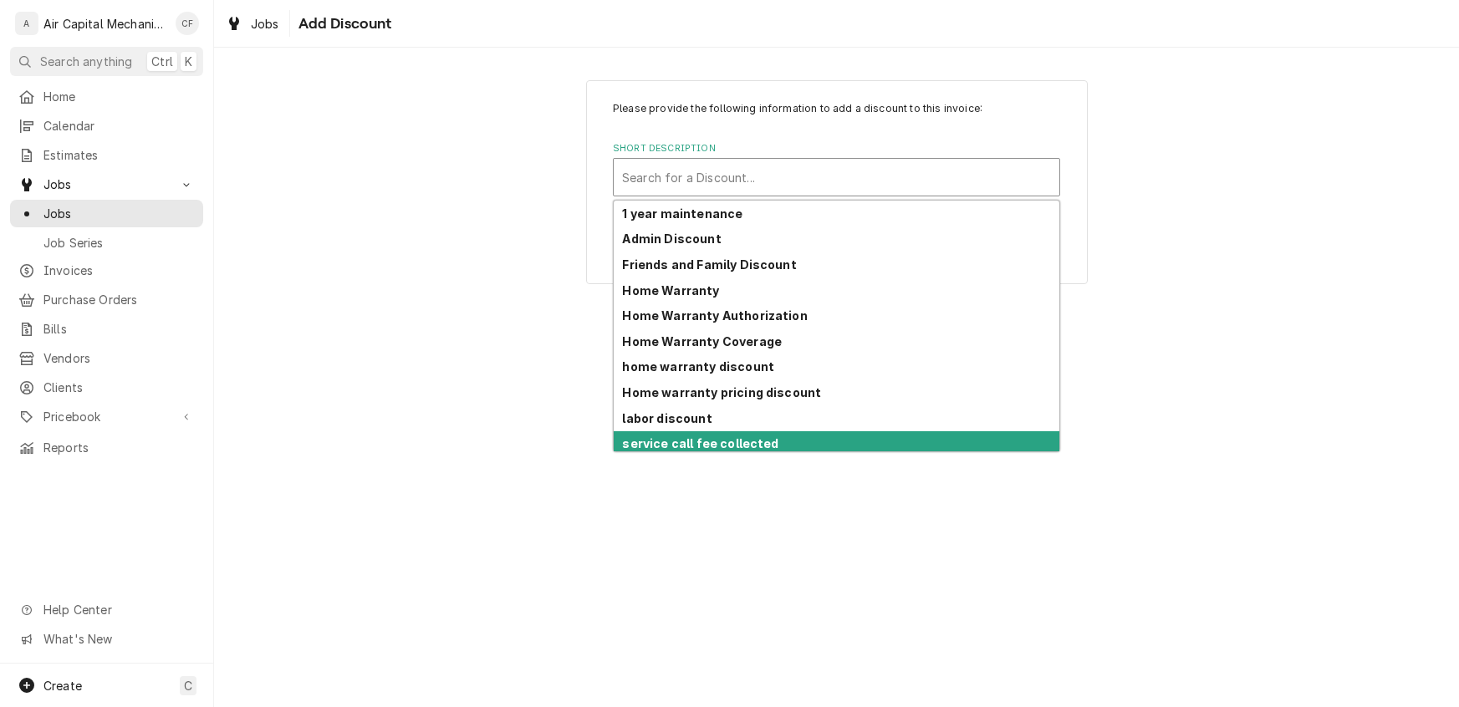
click at [711, 446] on strong "service call fee collected" at bounding box center [701, 443] width 156 height 14
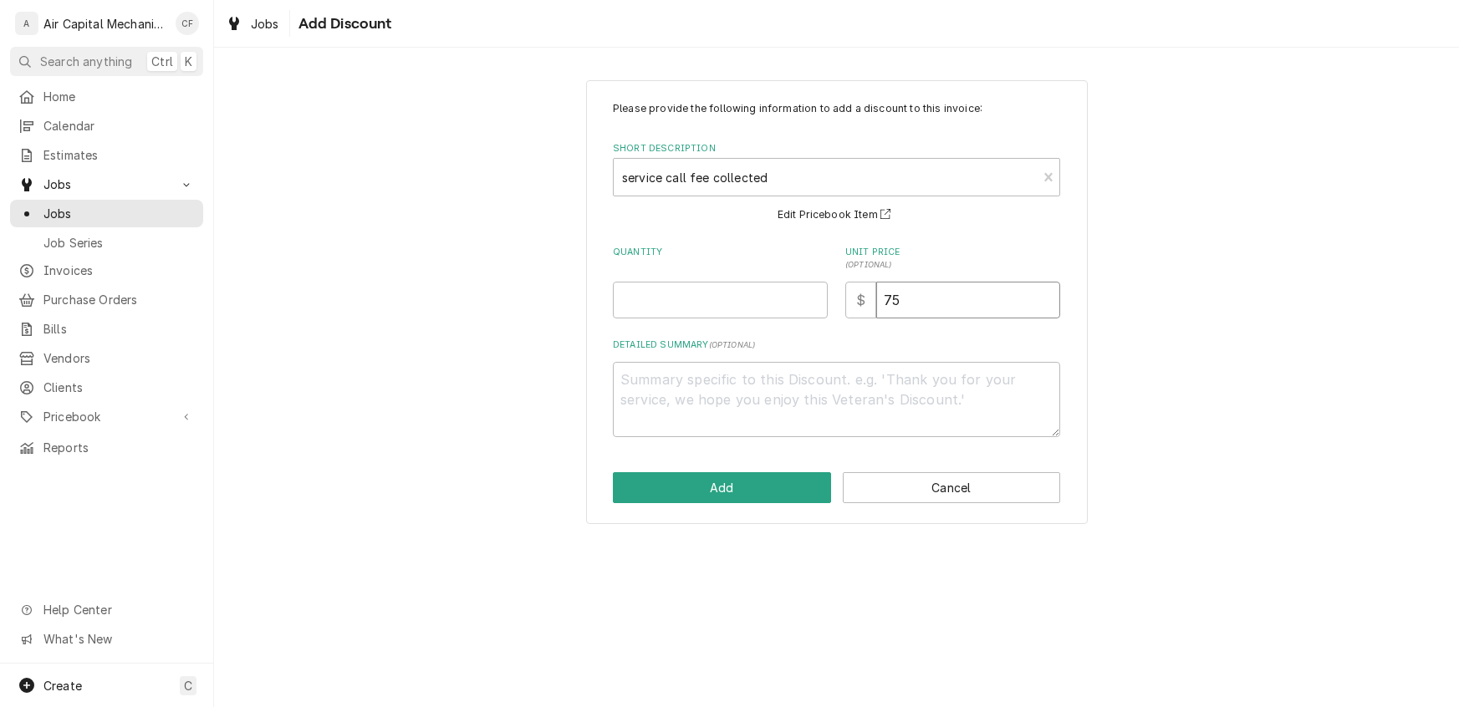
drag, startPoint x: 928, startPoint y: 297, endPoint x: 806, endPoint y: 295, distance: 122.1
click at [806, 295] on div "Quantity Unit Price ( optional ) $ 75" at bounding box center [836, 282] width 447 height 73
type textarea "x"
type input "1"
type textarea "x"
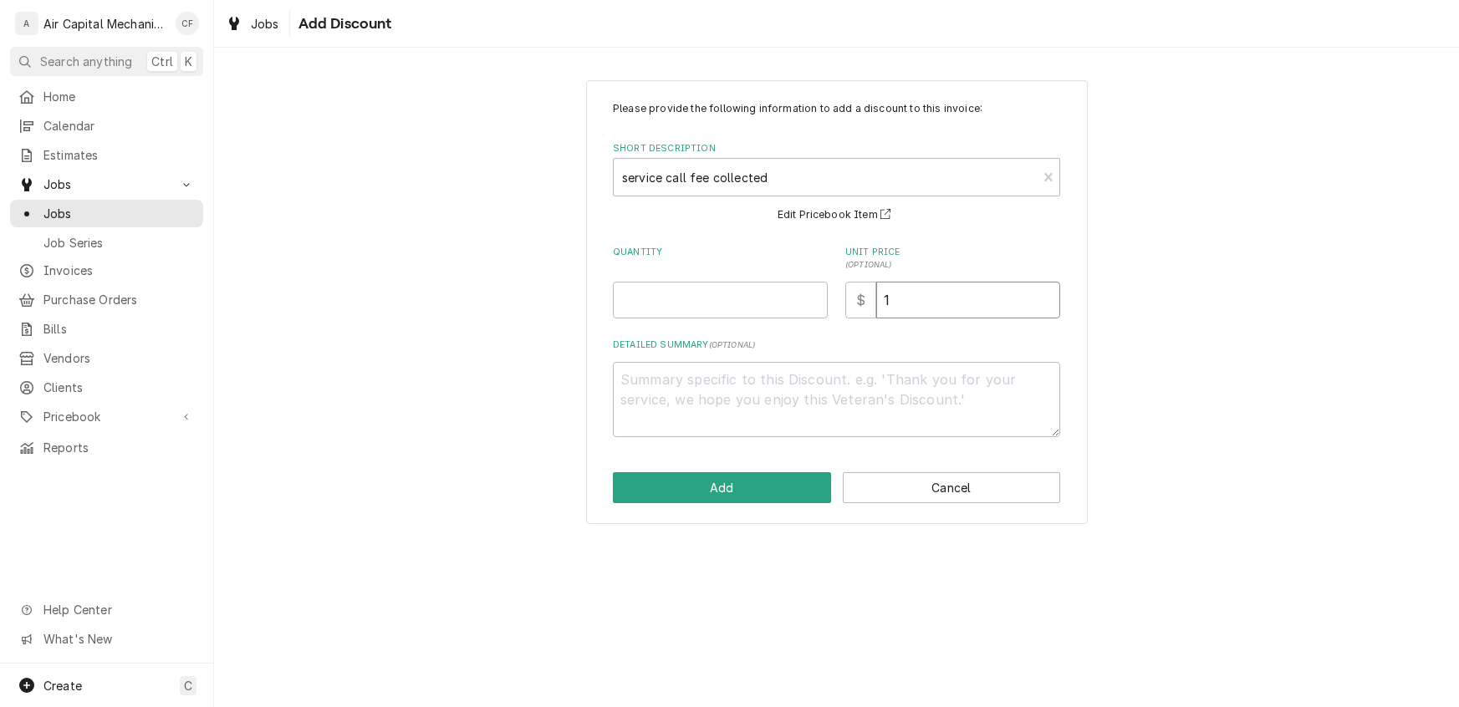
type input "10"
type textarea "x"
type input "100"
type textarea "x"
type input "100.0"
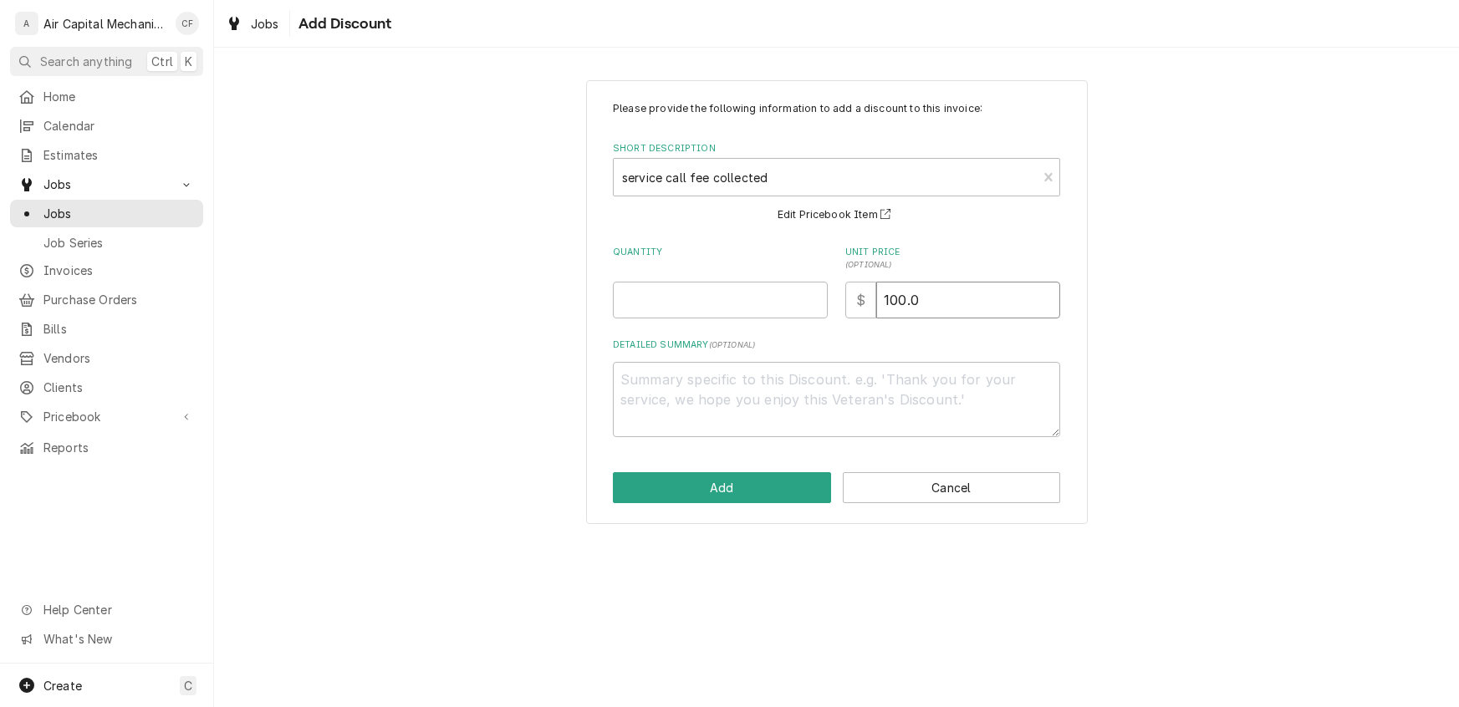
type textarea "x"
type input "100.00"
click at [792, 306] on input "Quantity" at bounding box center [720, 300] width 215 height 37
type textarea "x"
type input "1"
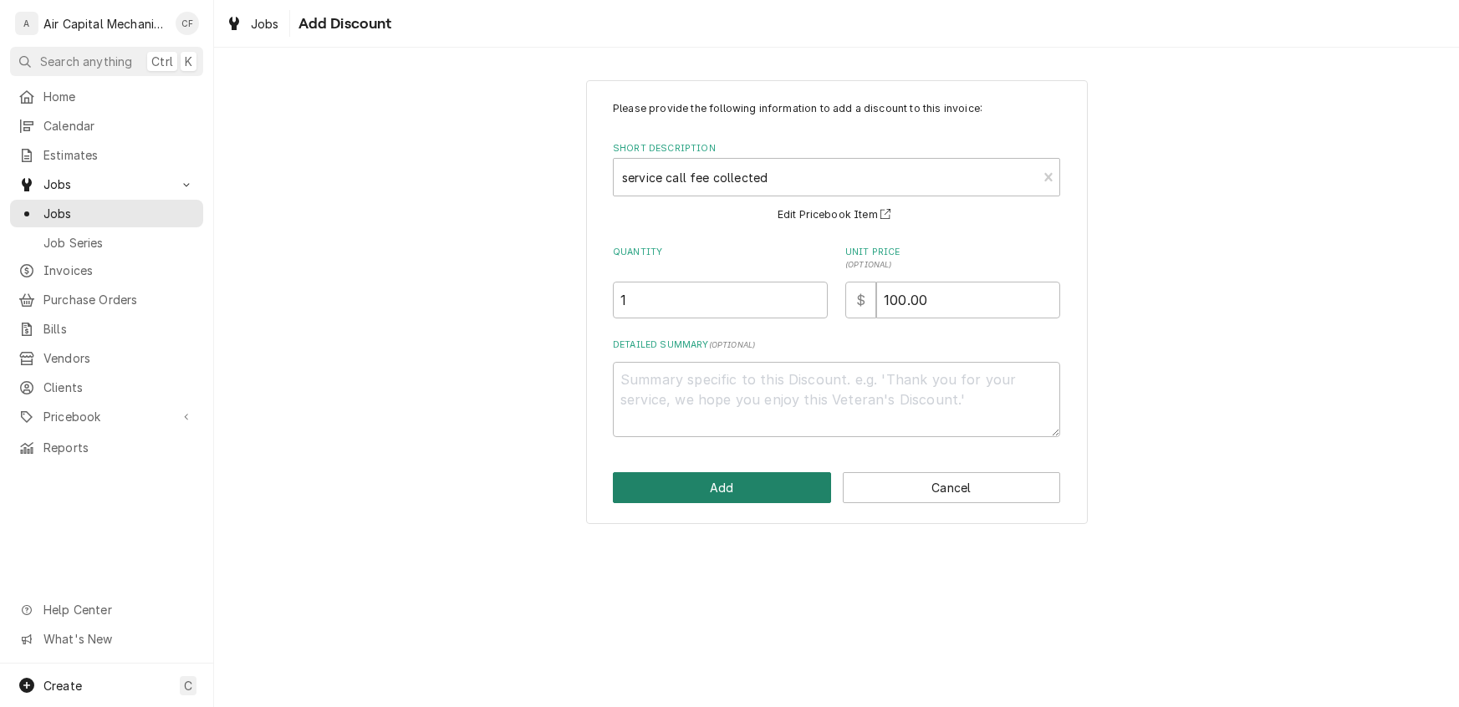
click at [757, 496] on button "Add" at bounding box center [722, 487] width 218 height 31
type textarea "x"
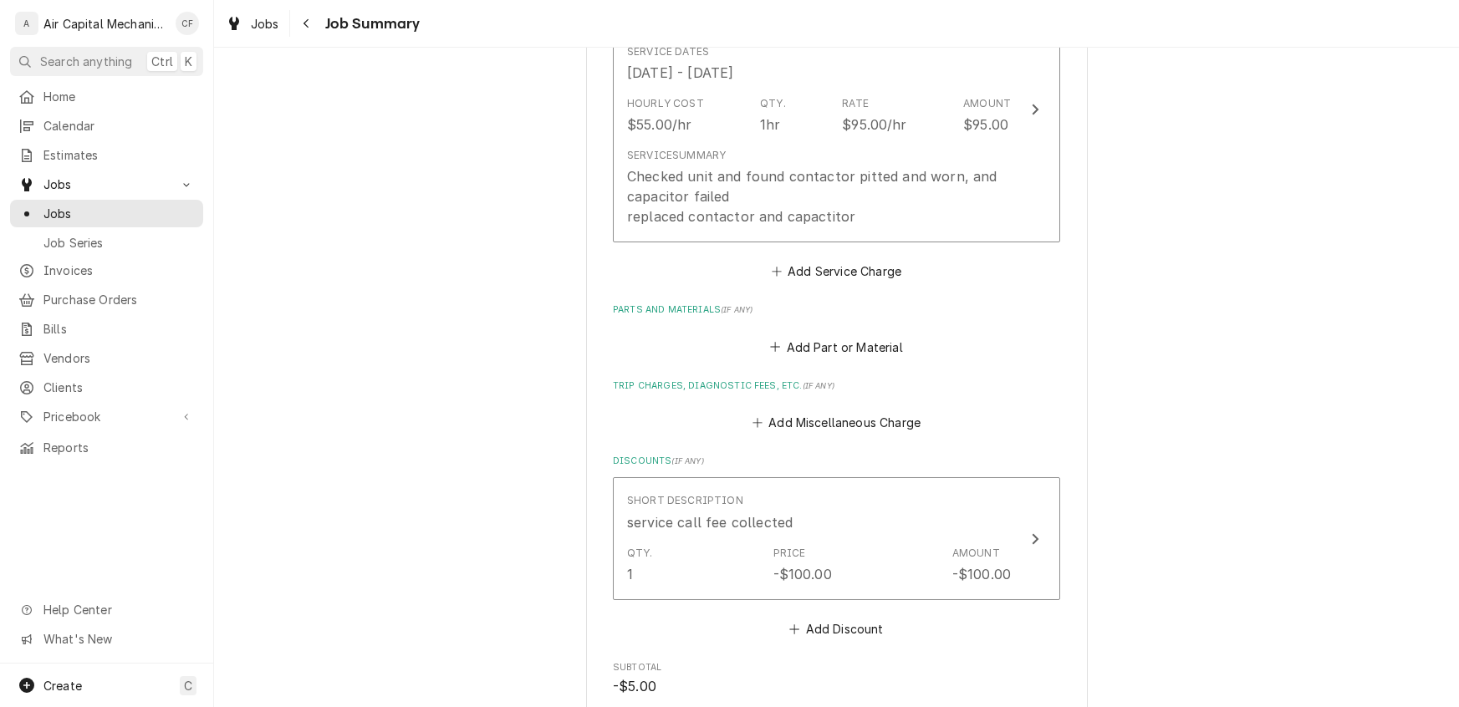
scroll to position [550, 0]
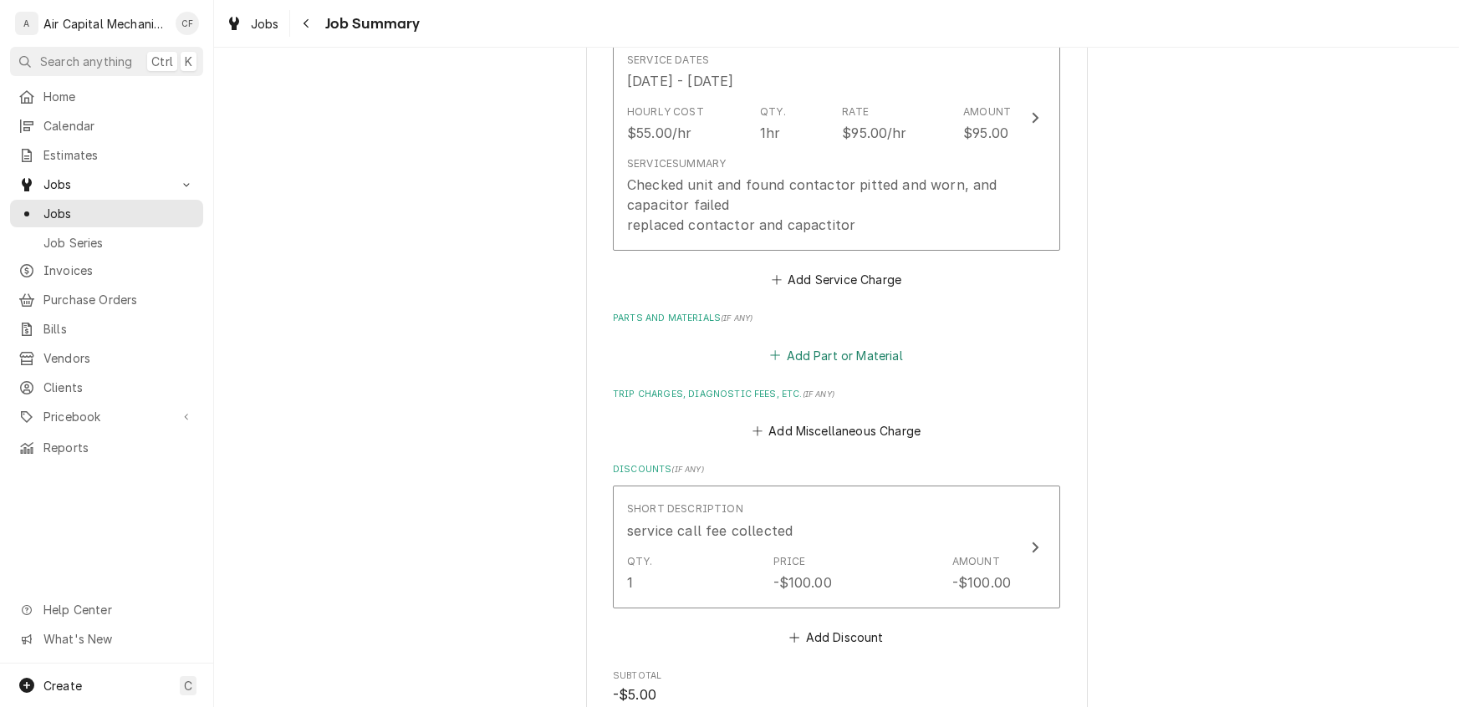
click at [805, 344] on button "Add Part or Material" at bounding box center [836, 355] width 138 height 23
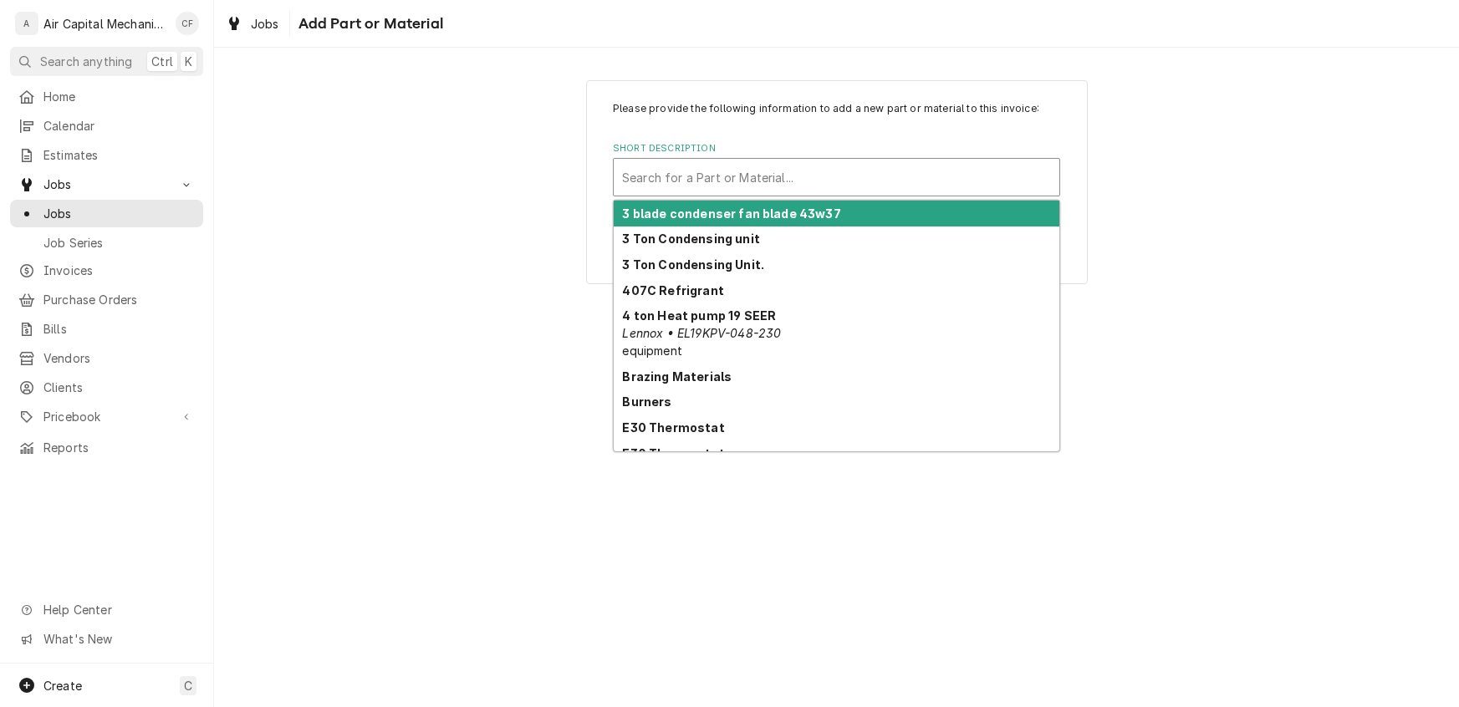
click at [691, 167] on div "Short Description" at bounding box center [836, 177] width 429 height 30
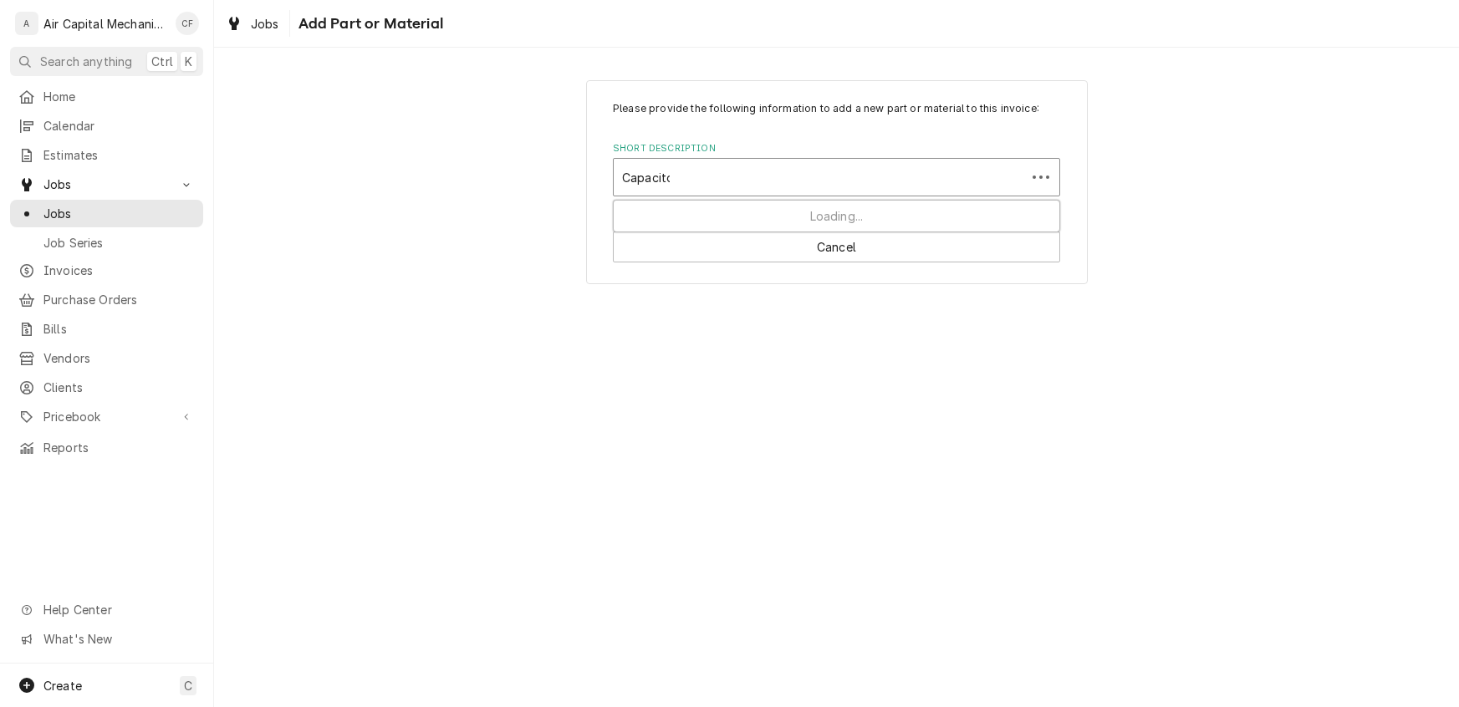
type input "Capacitor"
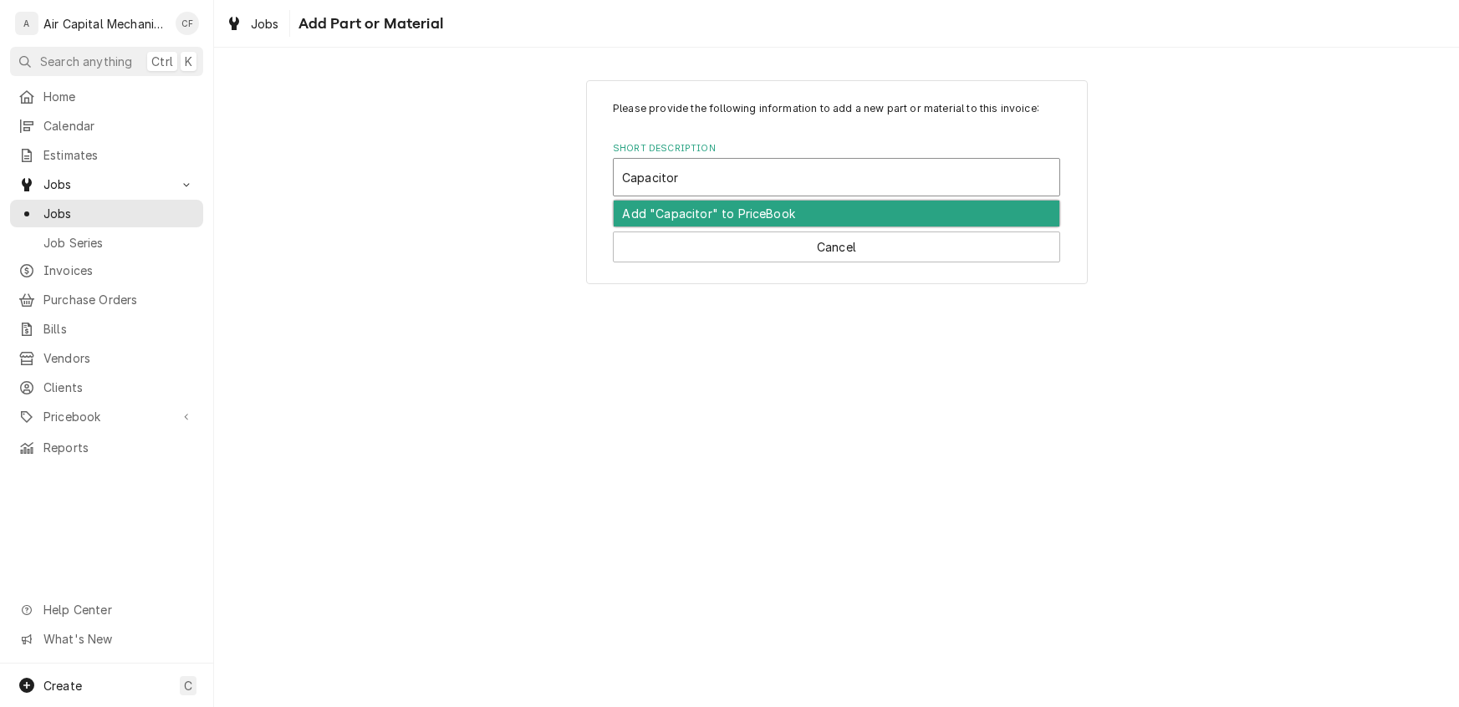
click at [690, 220] on div "Add "Capacitor" to PriceBook" at bounding box center [837, 214] width 446 height 26
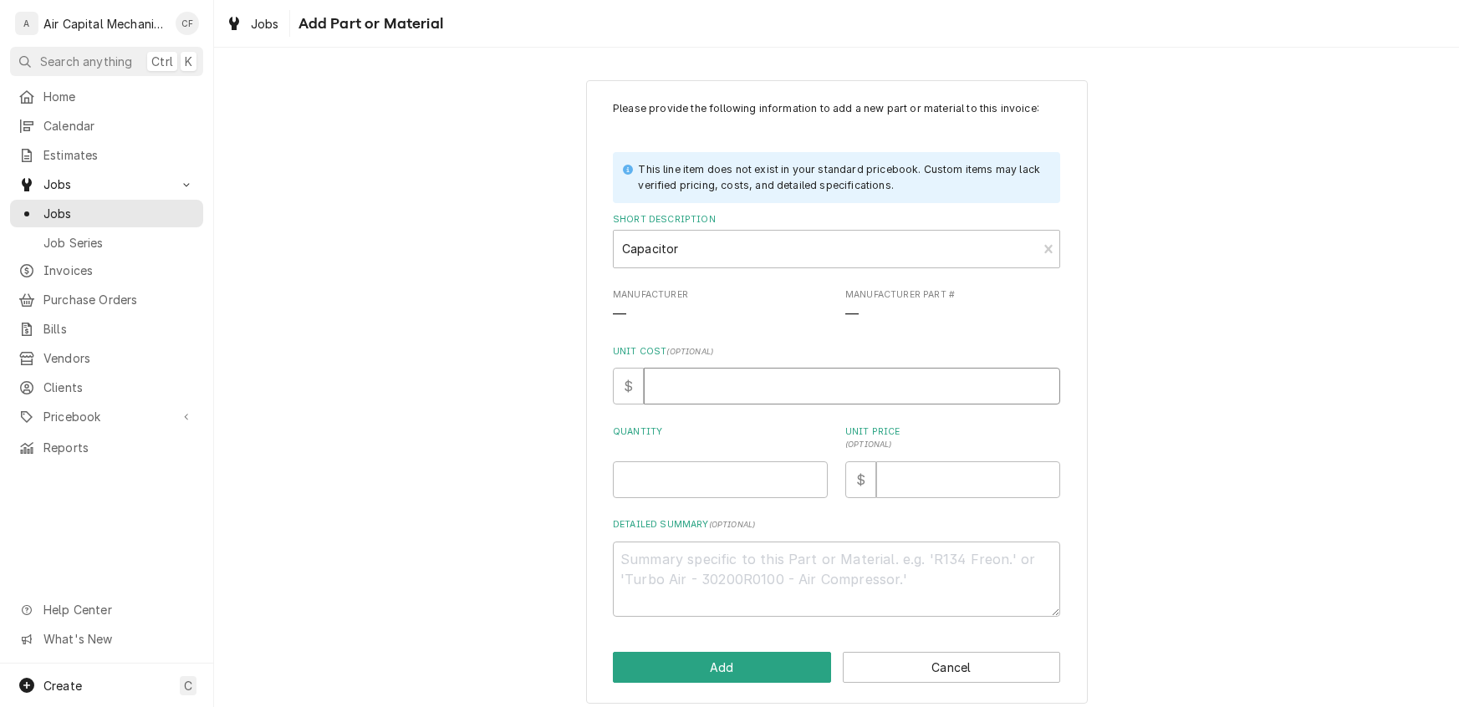
click at [704, 383] on input "Unit Cost ( optional )" at bounding box center [852, 386] width 416 height 37
type textarea "x"
type input "1"
type textarea "x"
type input "10"
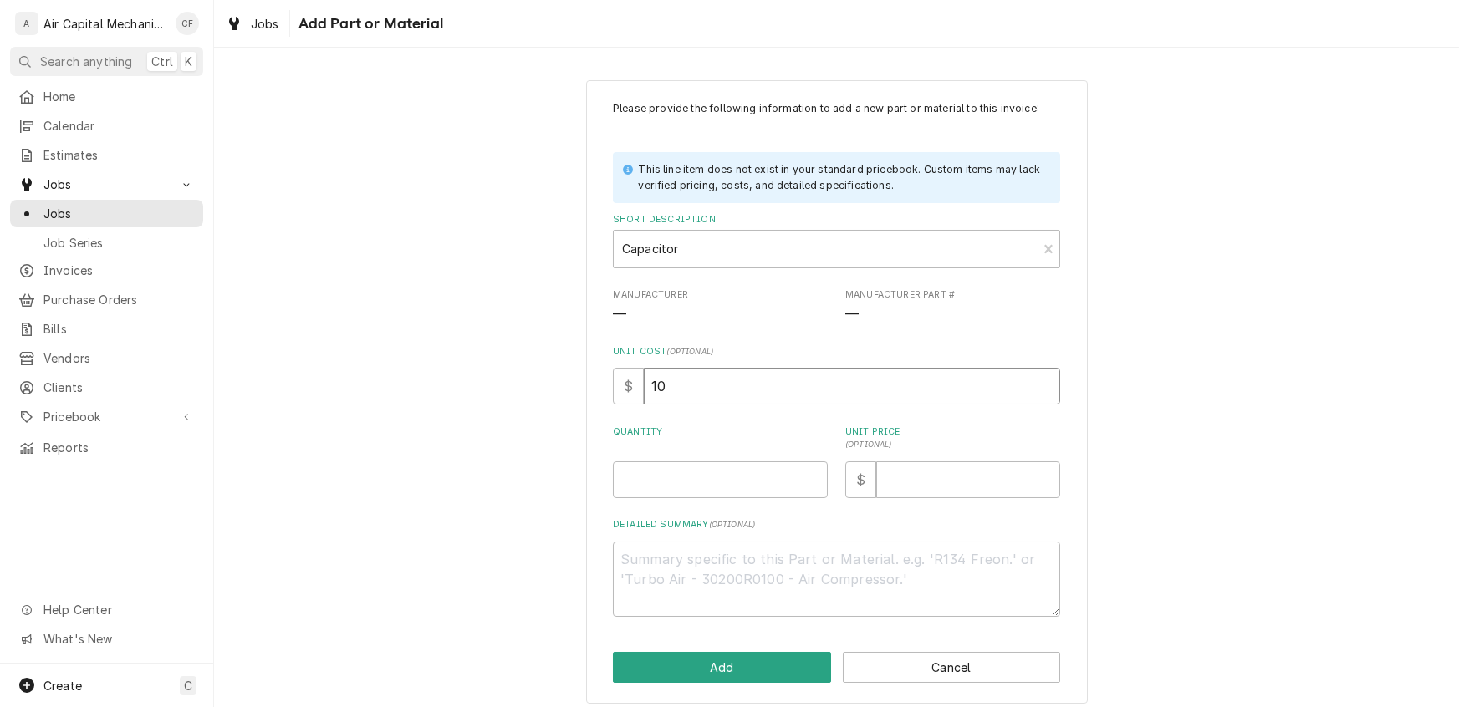
type textarea "x"
type input "10.0"
type textarea "x"
type input "10.00"
click at [740, 472] on input "Quantity" at bounding box center [720, 479] width 215 height 37
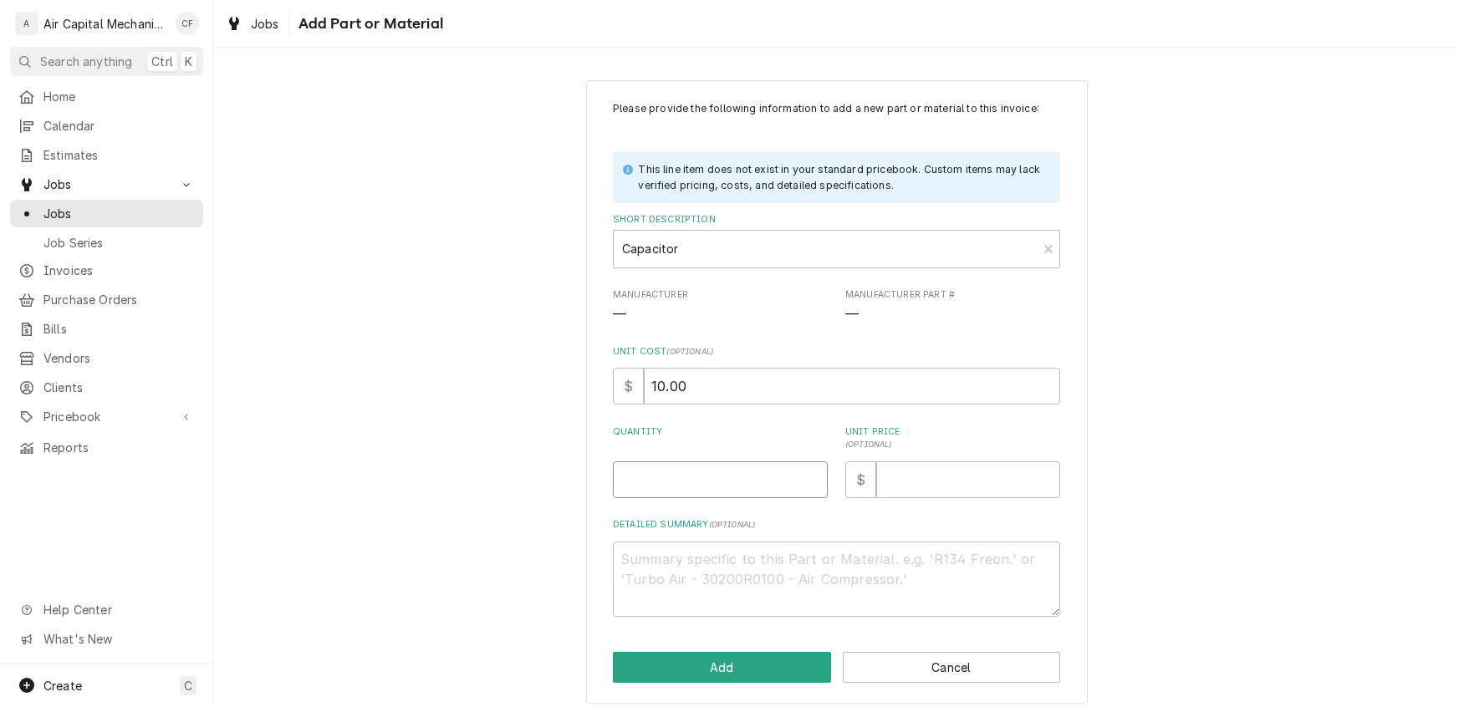
type textarea "x"
type input "1"
type textarea "x"
type input "4"
type textarea "x"
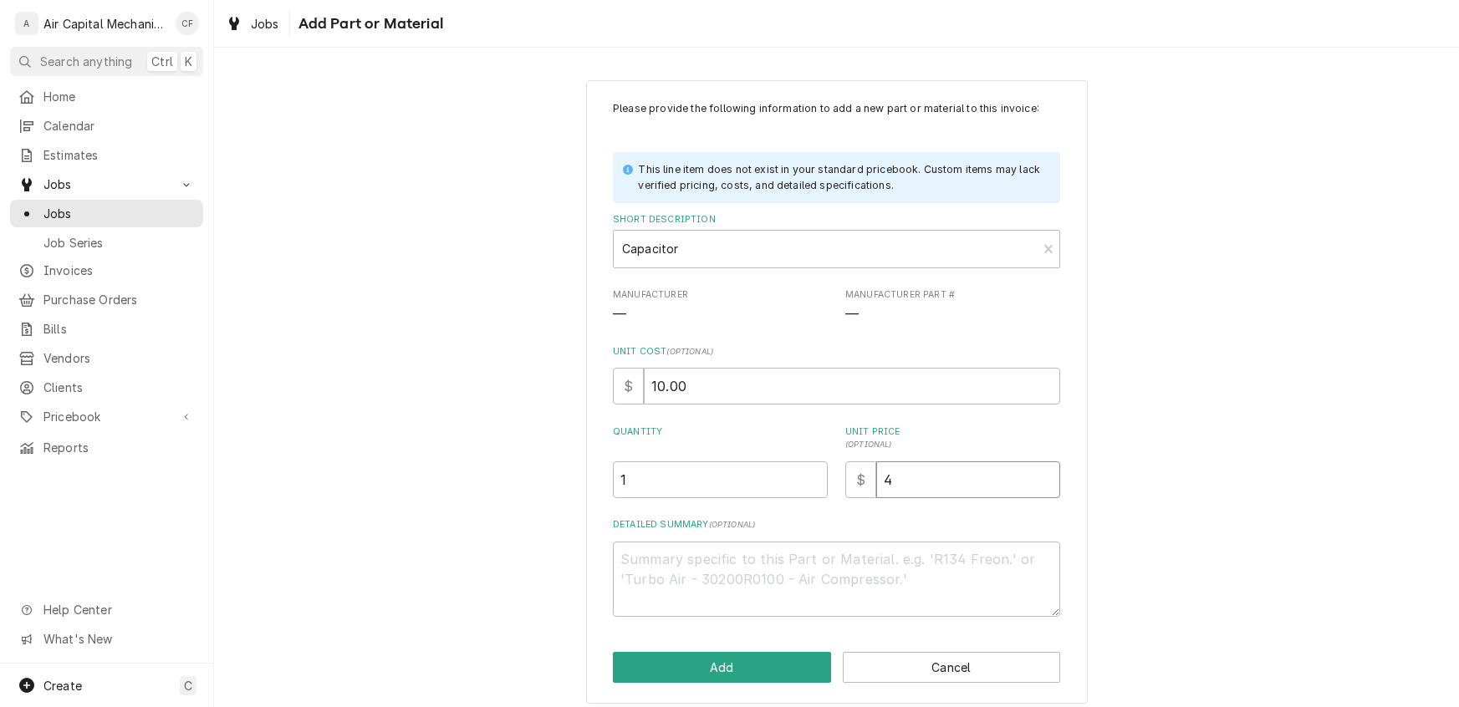
type input "40"
type textarea "x"
type input "40.0"
type textarea "x"
type input "40.00"
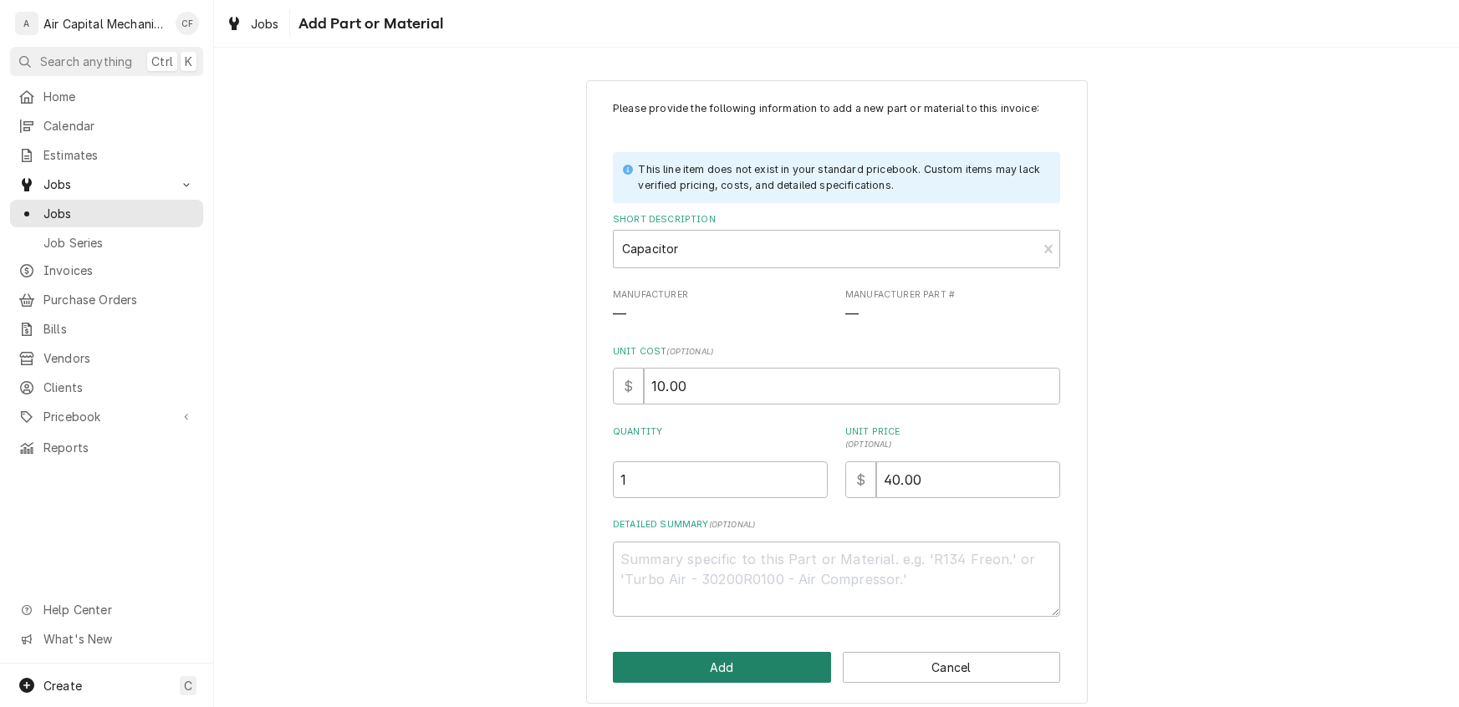
click at [705, 657] on button "Add" at bounding box center [722, 667] width 218 height 31
type textarea "x"
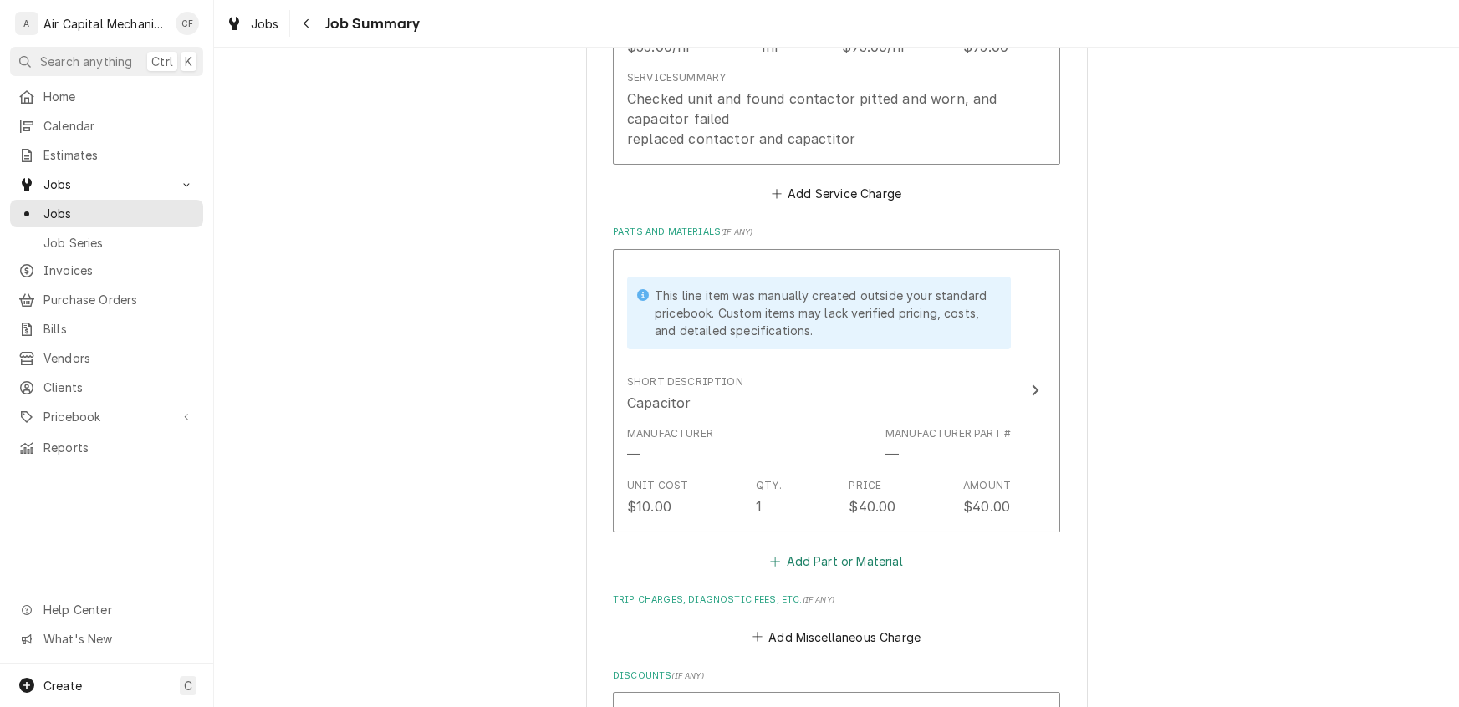
scroll to position [641, 0]
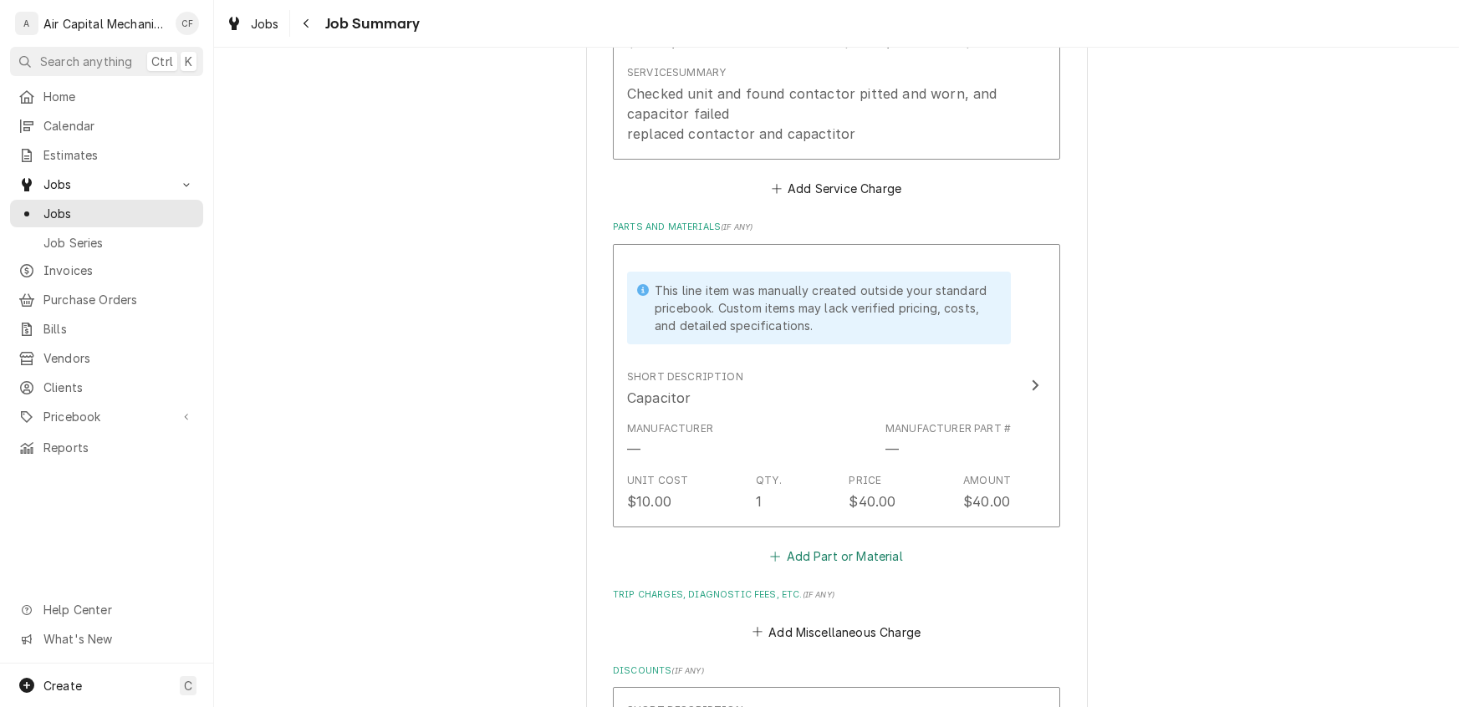
click at [850, 563] on button "Add Part or Material" at bounding box center [836, 556] width 138 height 23
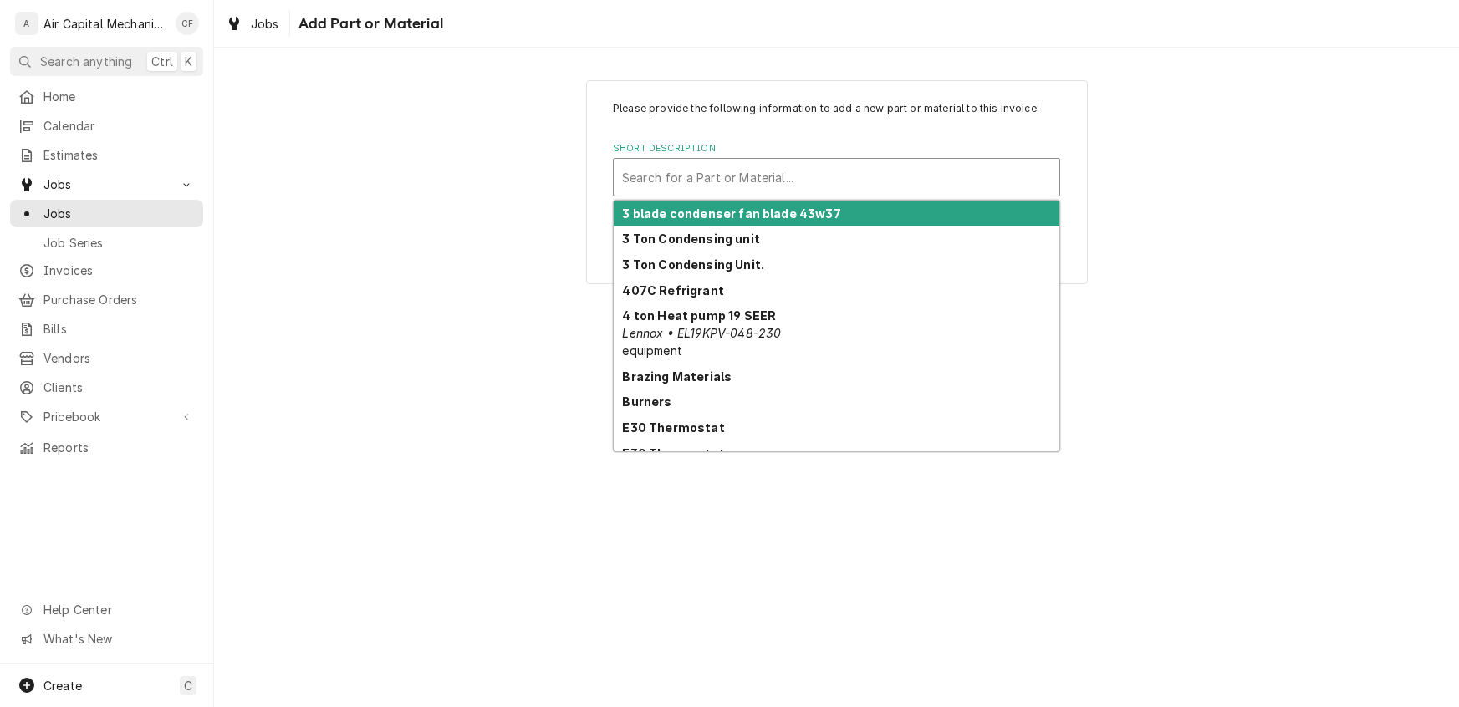
click at [769, 165] on div "Short Description" at bounding box center [836, 177] width 429 height 30
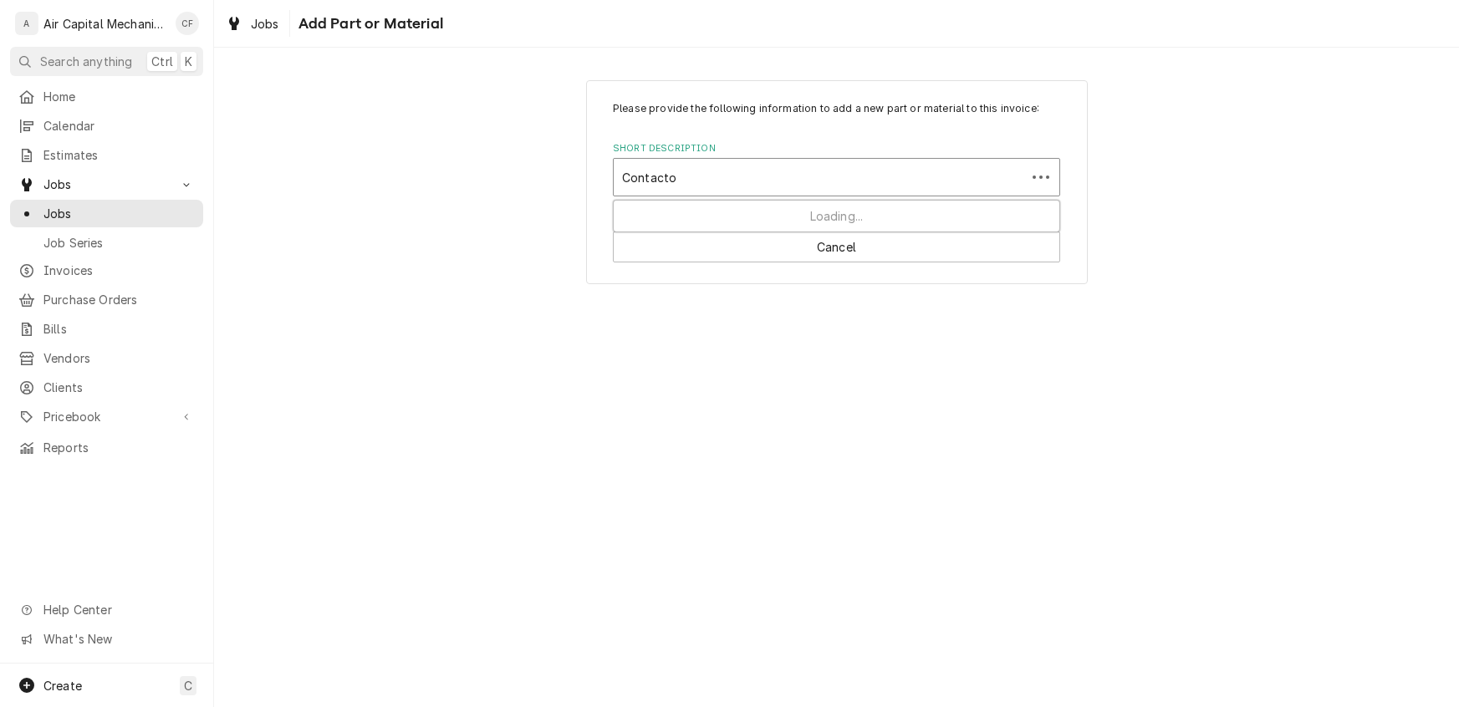
type input "Contactor"
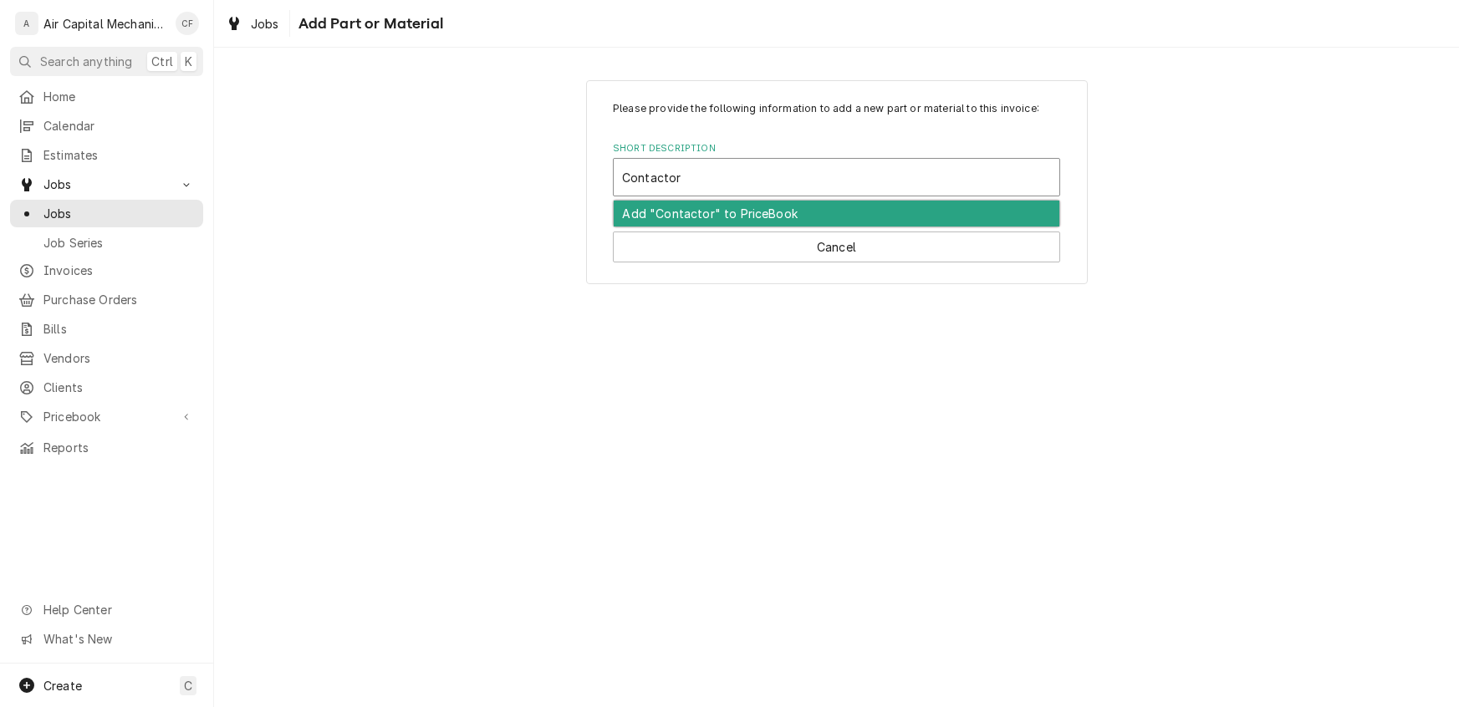
click at [751, 210] on div "Add "Contactor" to PriceBook" at bounding box center [837, 214] width 446 height 26
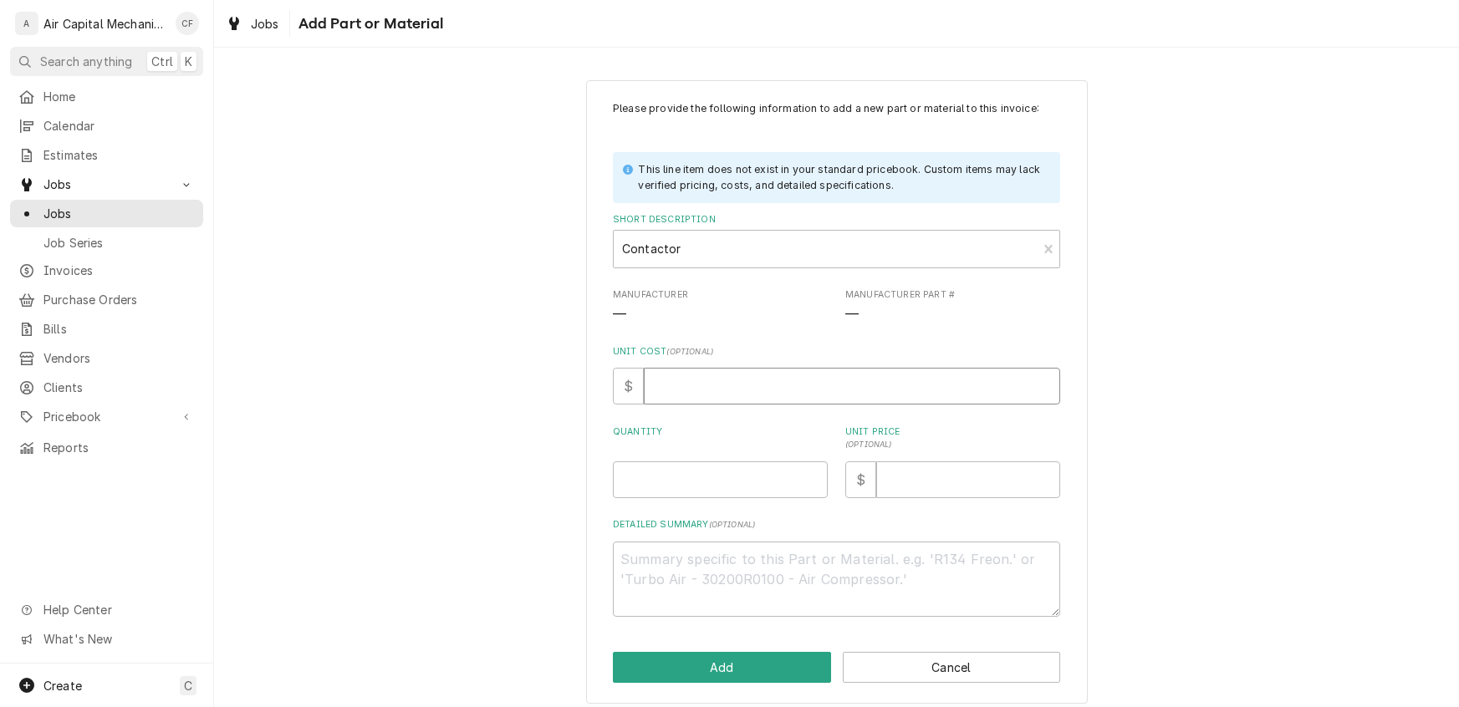
click at [682, 398] on input "Unit Cost ( optional )" at bounding box center [852, 386] width 416 height 37
type textarea "x"
type input "1"
type textarea "x"
type input "10"
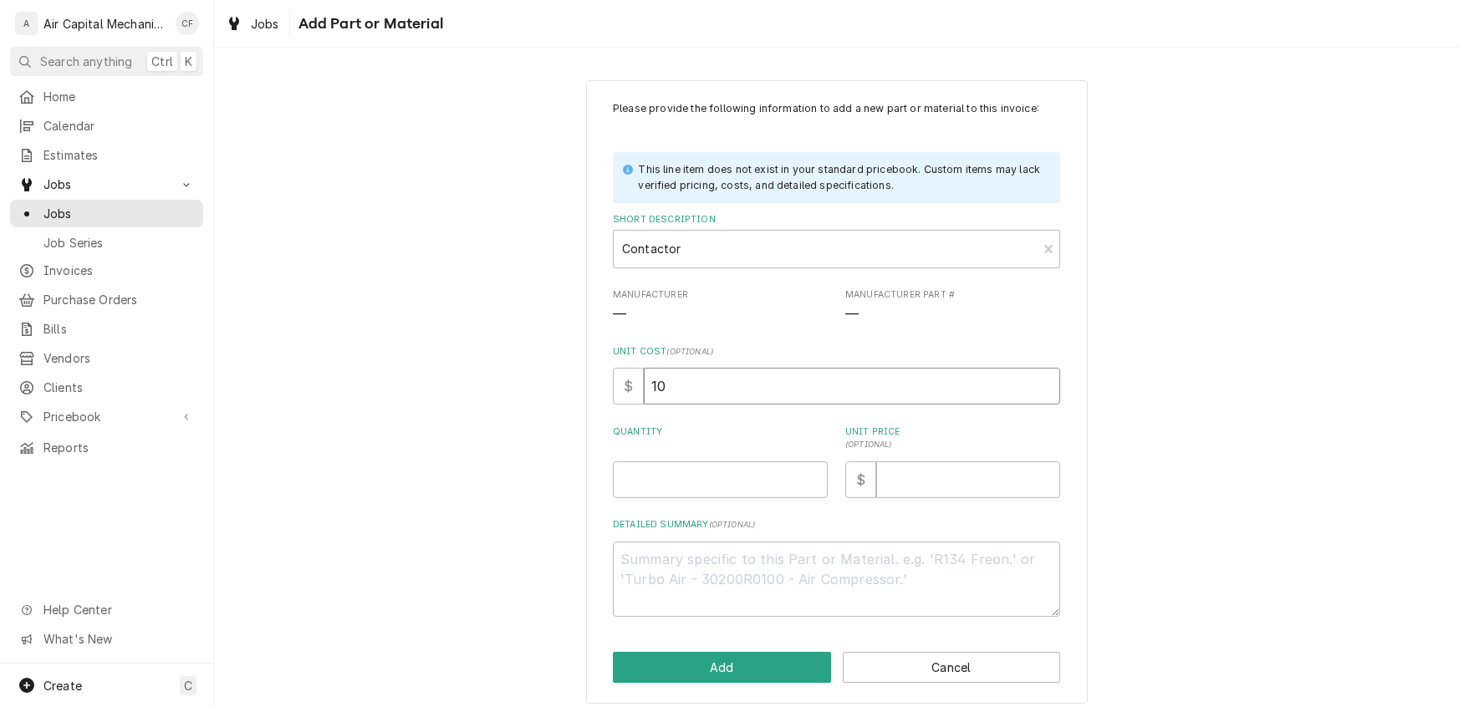
type textarea "x"
type input "10.0"
type textarea "x"
type input "10.00"
click at [641, 481] on input "Quantity" at bounding box center [720, 479] width 215 height 37
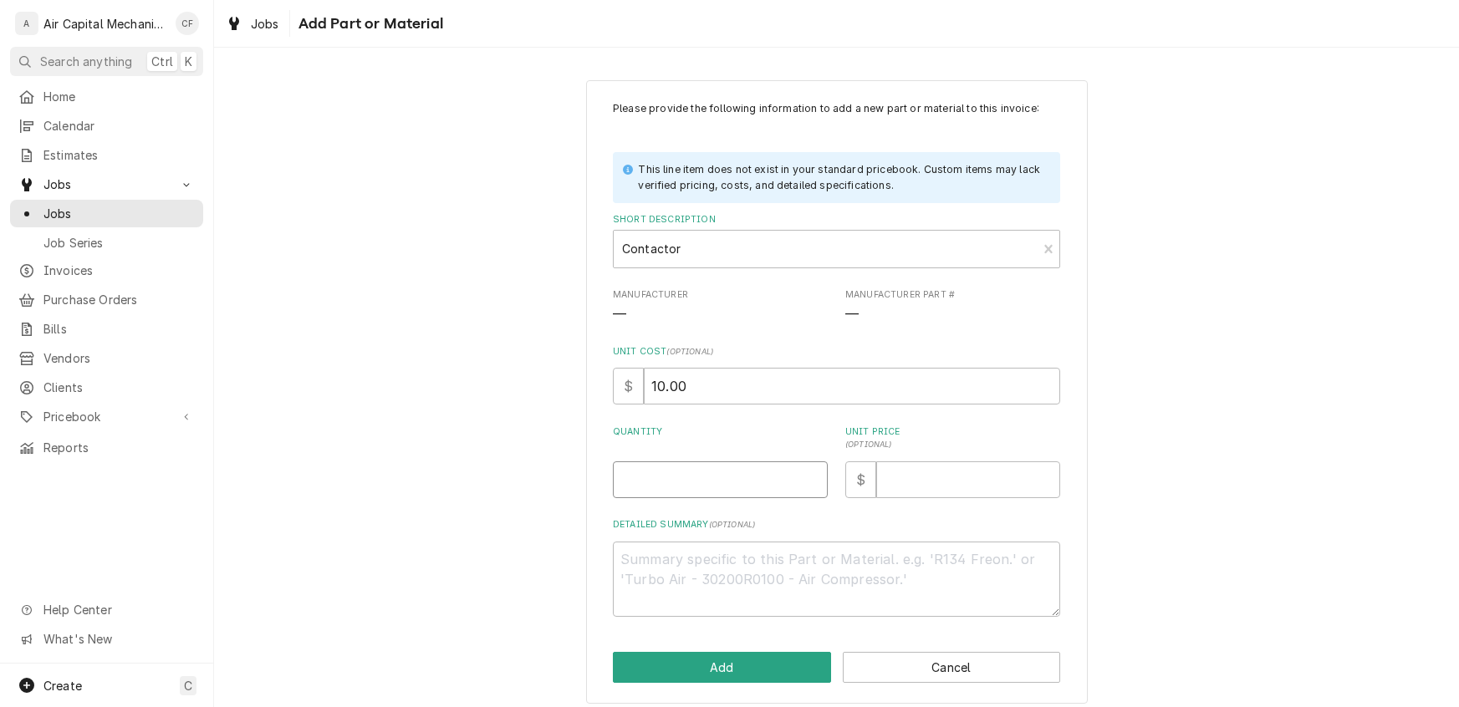
type textarea "x"
type input "1"
type textarea "x"
type input "4"
type textarea "x"
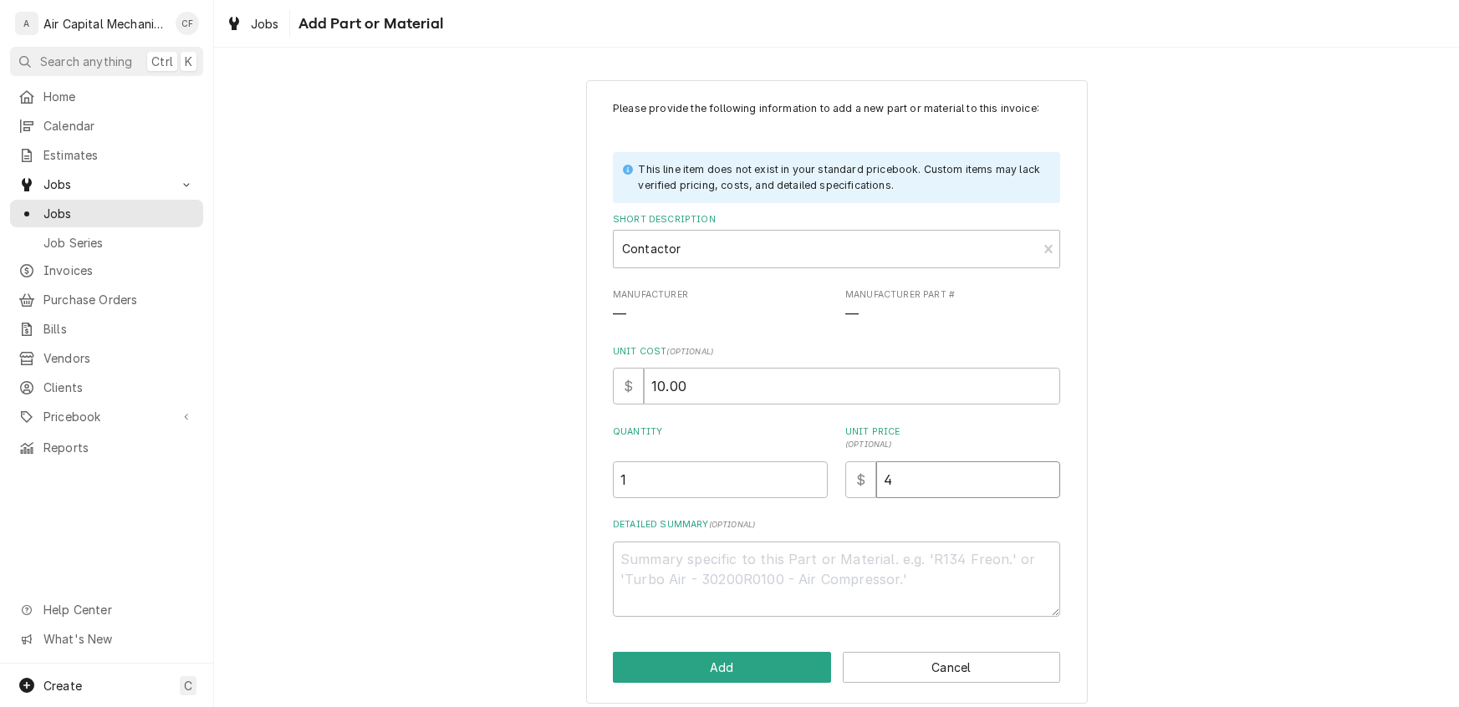
type input "40"
type textarea "x"
type input "40.0"
type textarea "x"
type input "40.00"
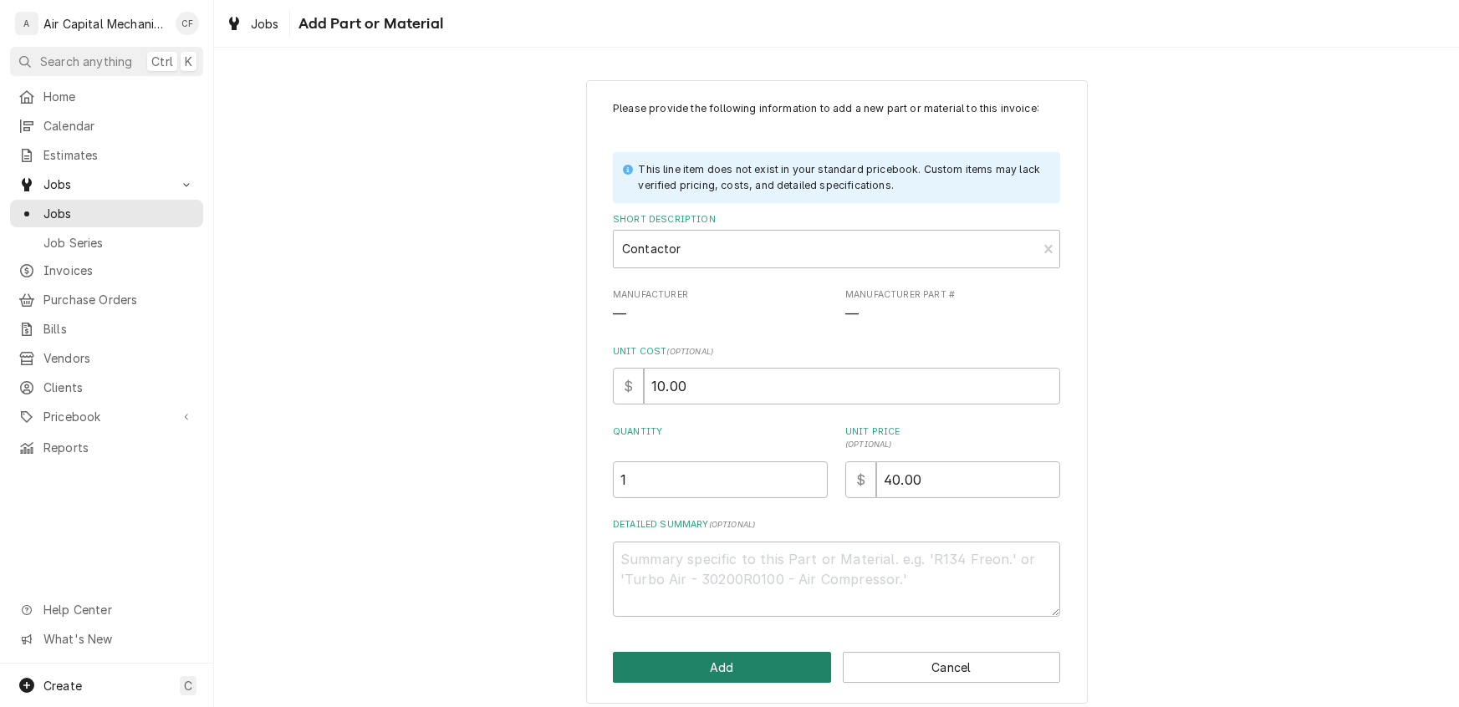
click at [694, 666] on button "Add" at bounding box center [722, 667] width 218 height 31
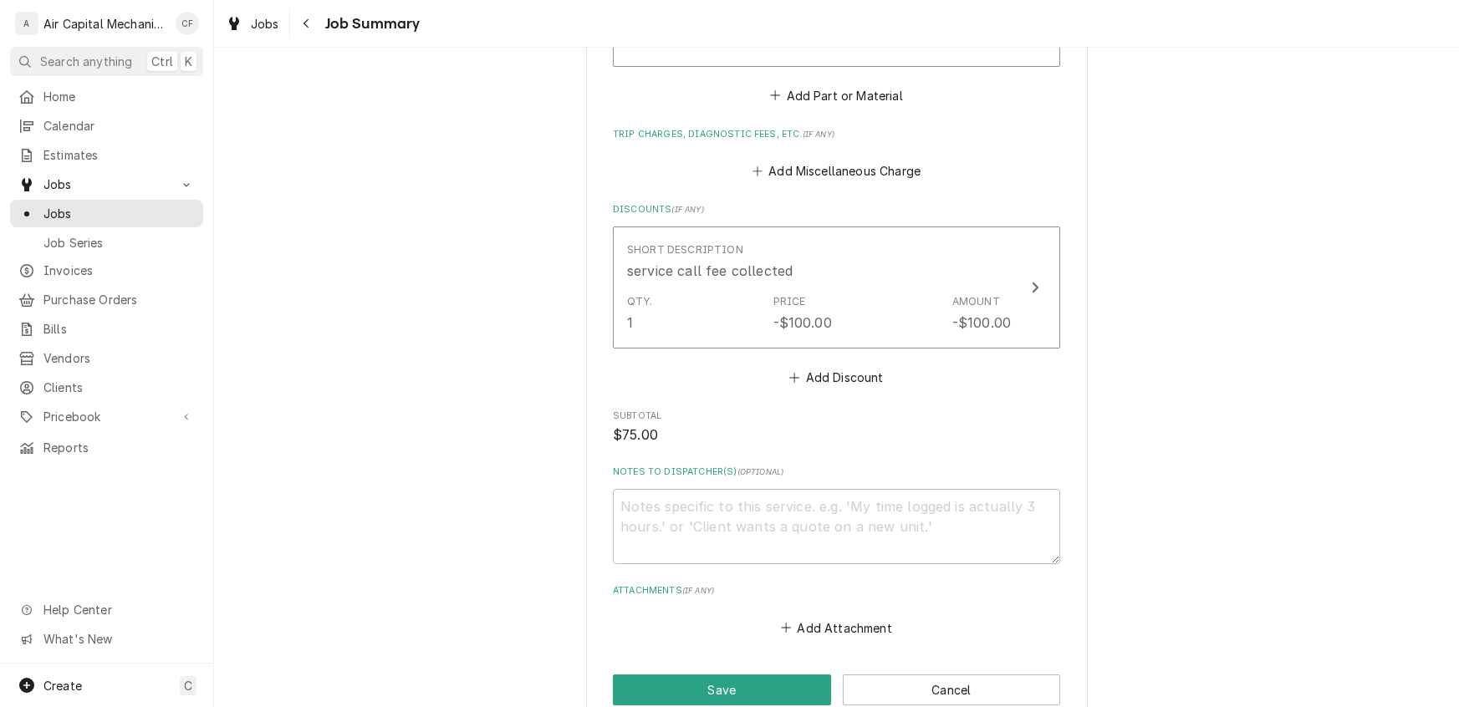
scroll to position [1506, 0]
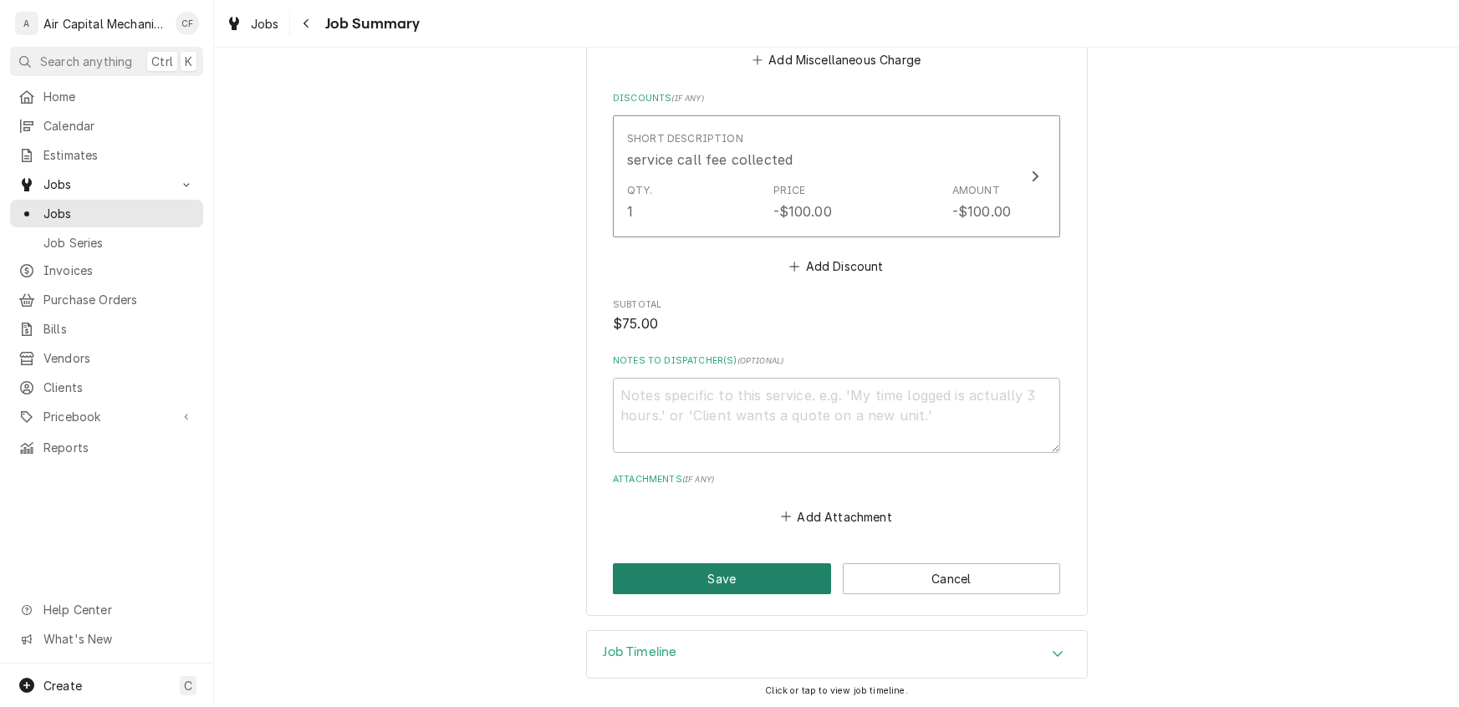
click at [746, 580] on button "Save" at bounding box center [722, 578] width 218 height 31
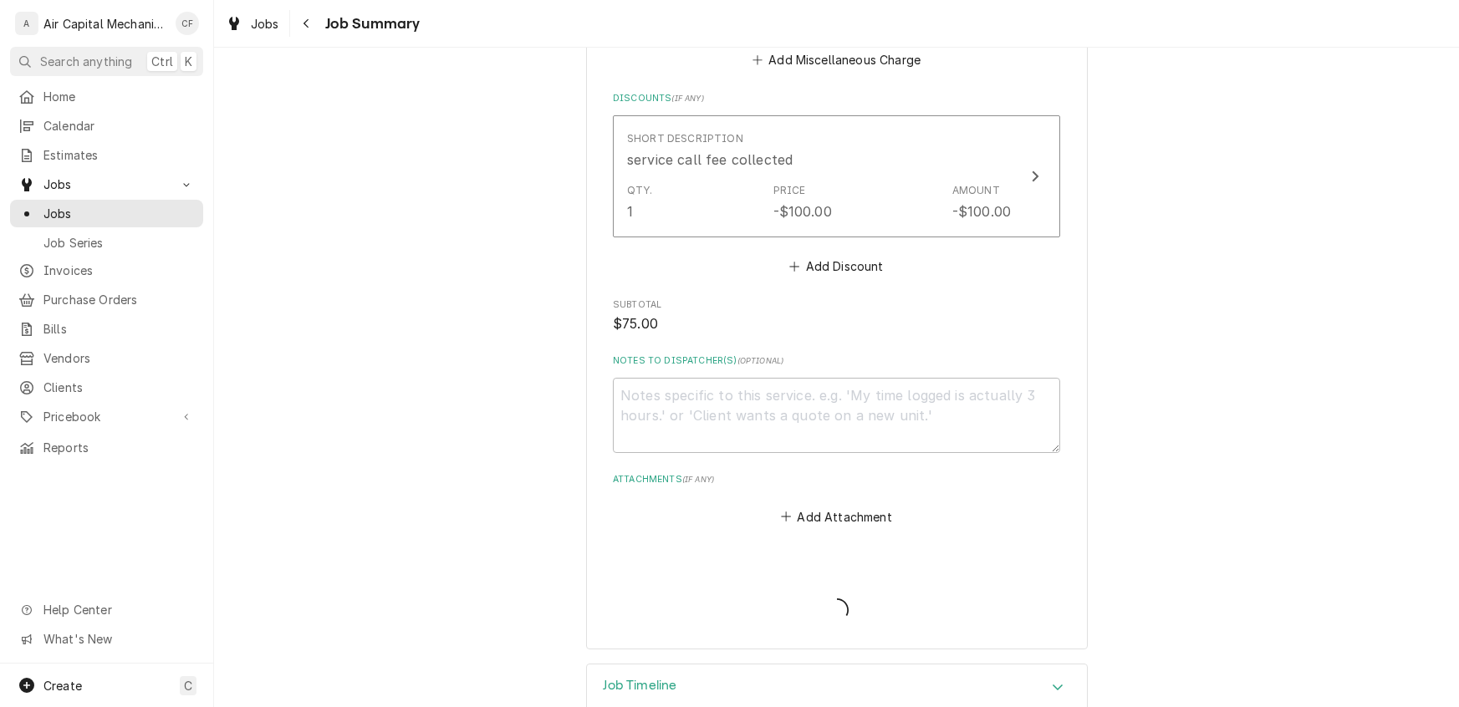
type textarea "x"
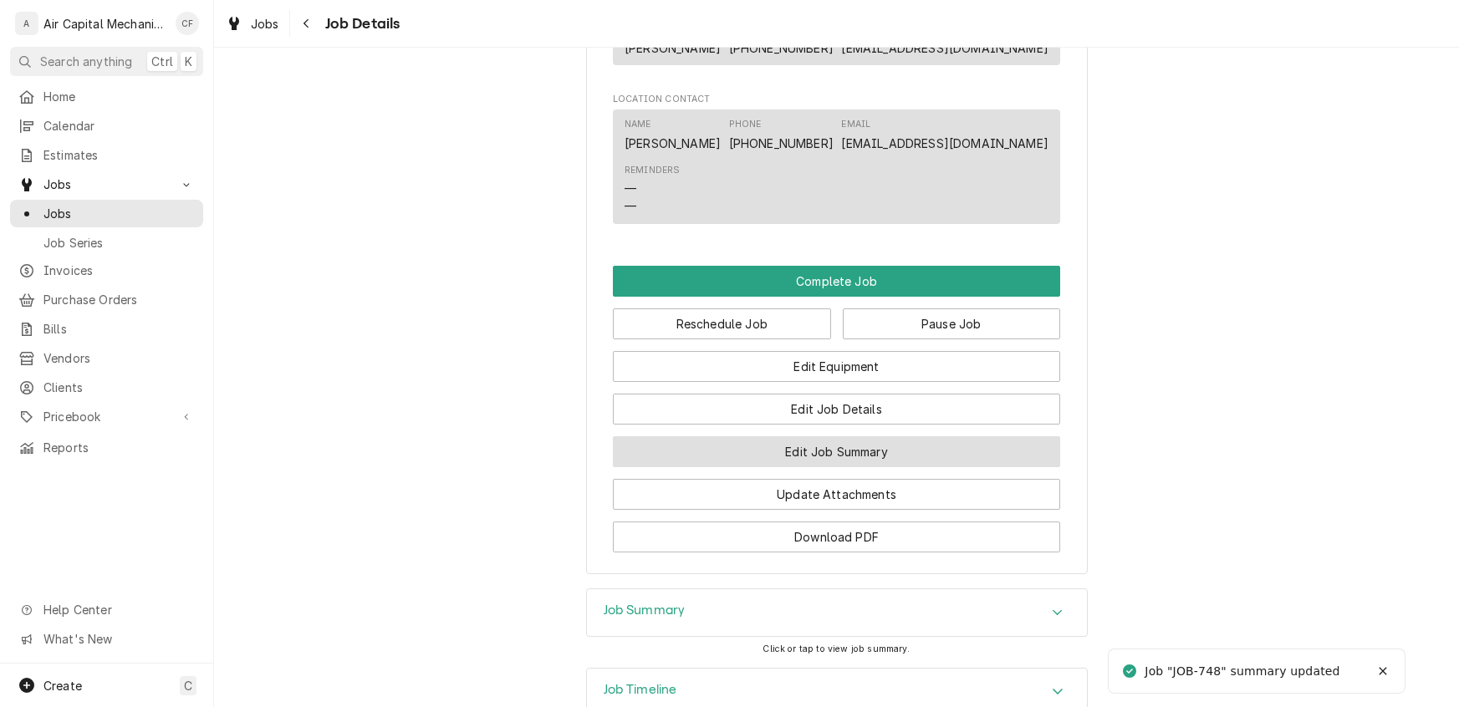
scroll to position [1409, 0]
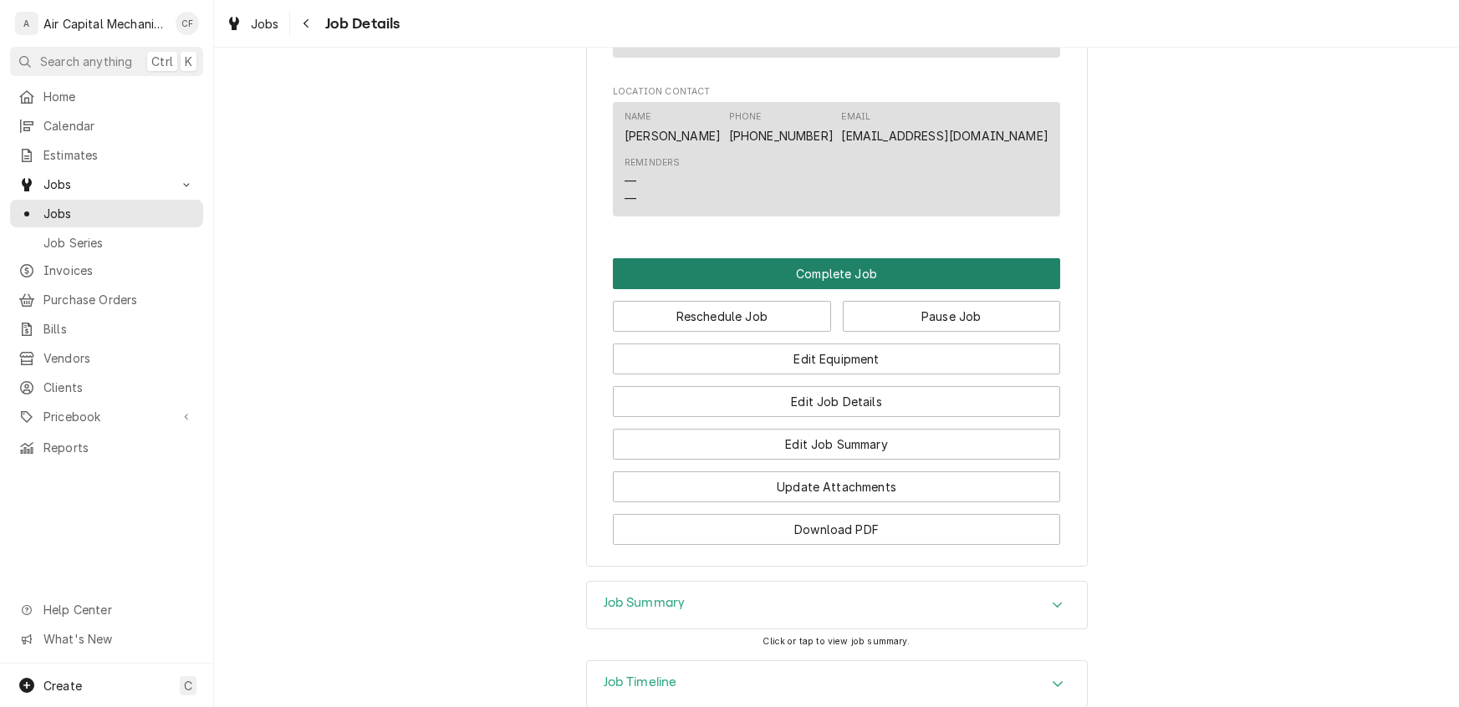
click at [842, 289] on button "Complete Job" at bounding box center [836, 273] width 447 height 31
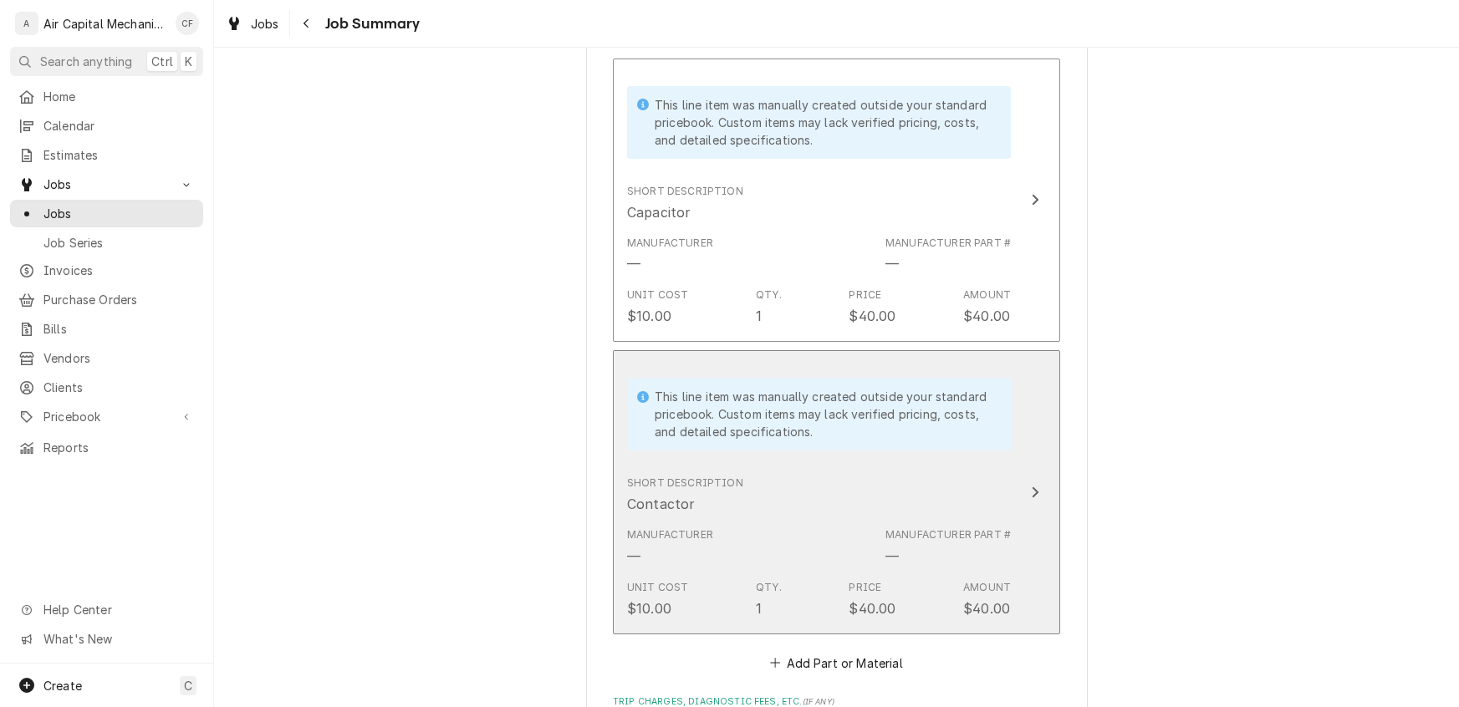
scroll to position [1506, 0]
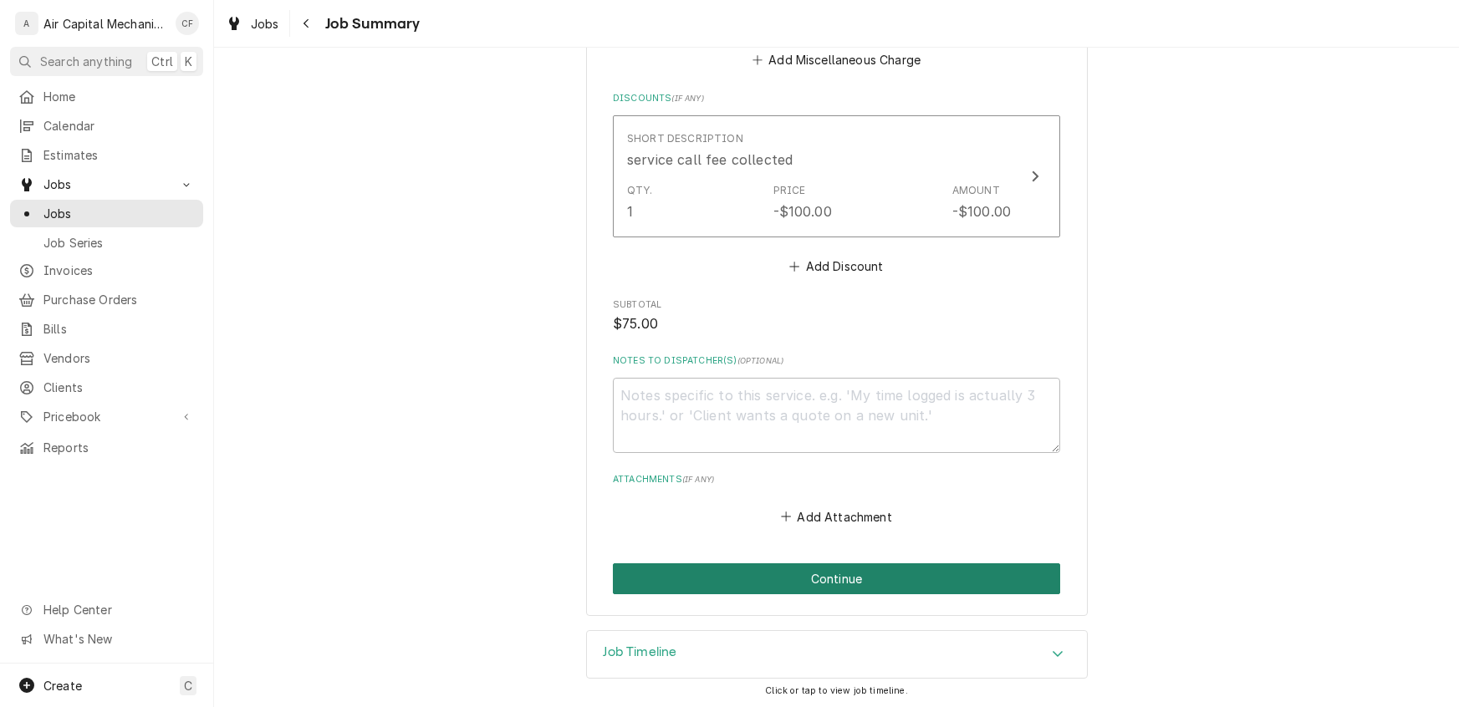
click at [822, 579] on button "Continue" at bounding box center [836, 578] width 447 height 31
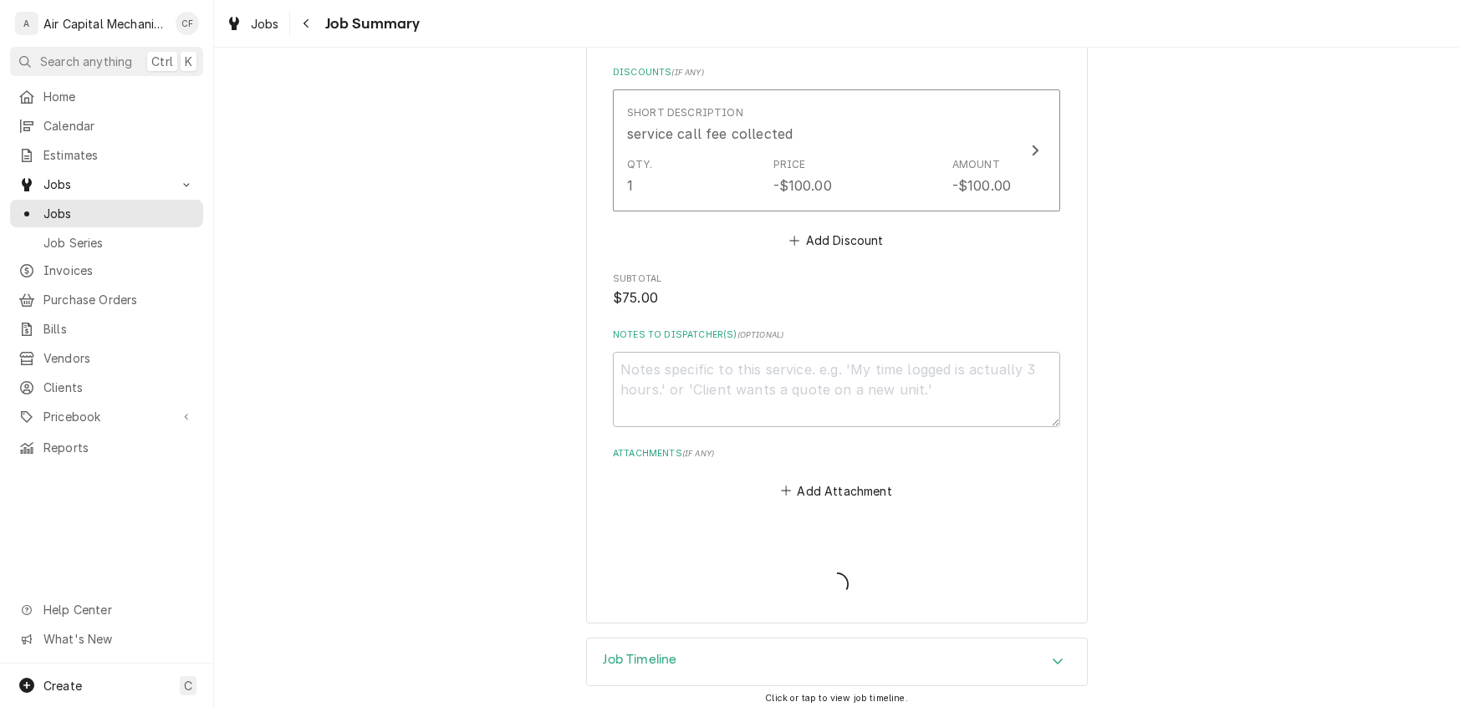
type textarea "x"
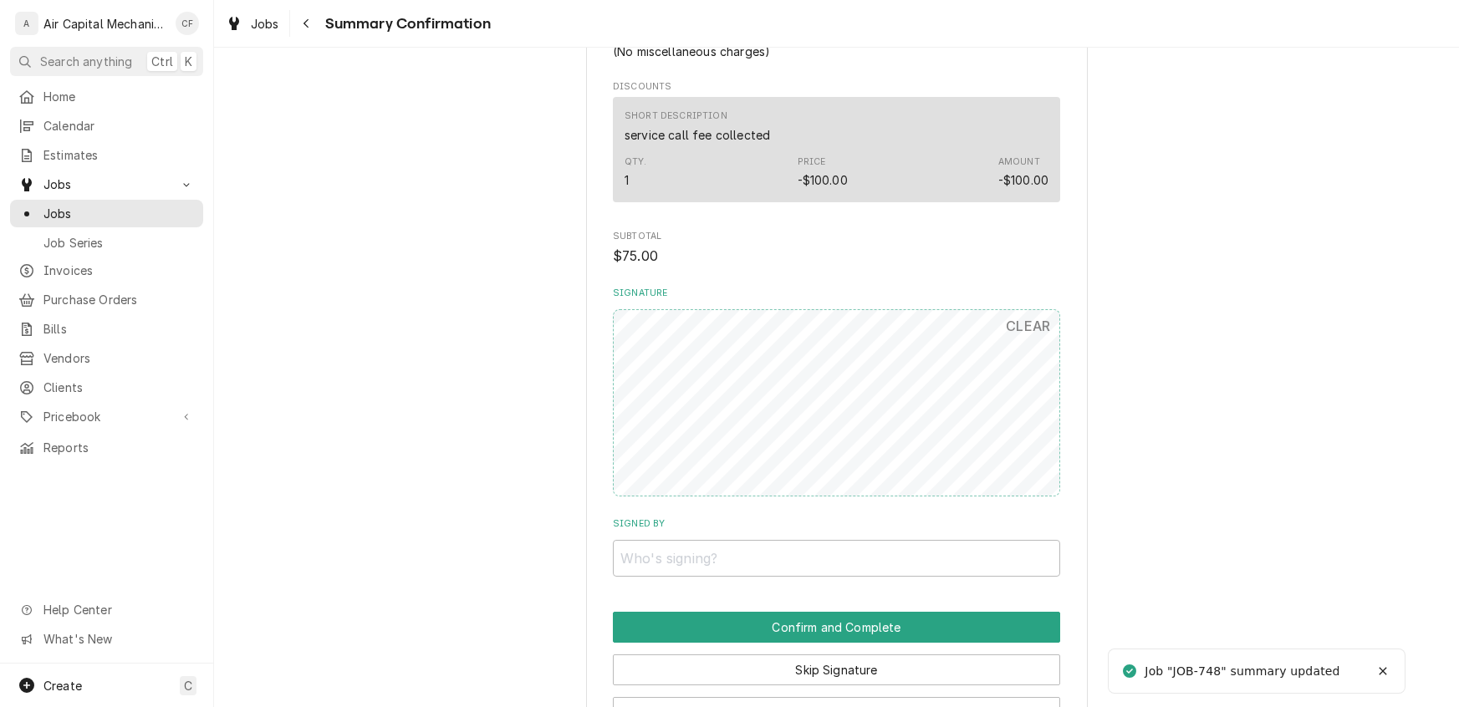
scroll to position [1373, 0]
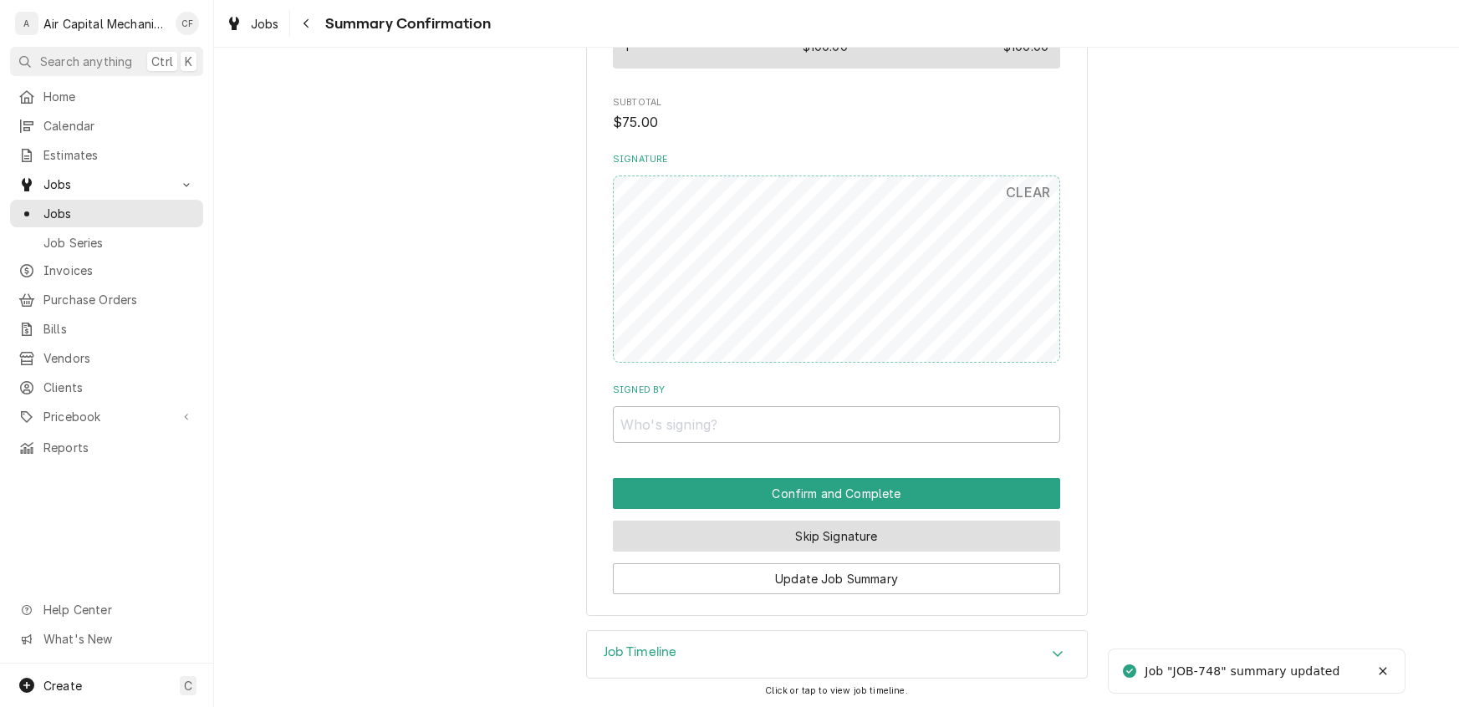
click at [803, 536] on button "Skip Signature" at bounding box center [836, 536] width 447 height 31
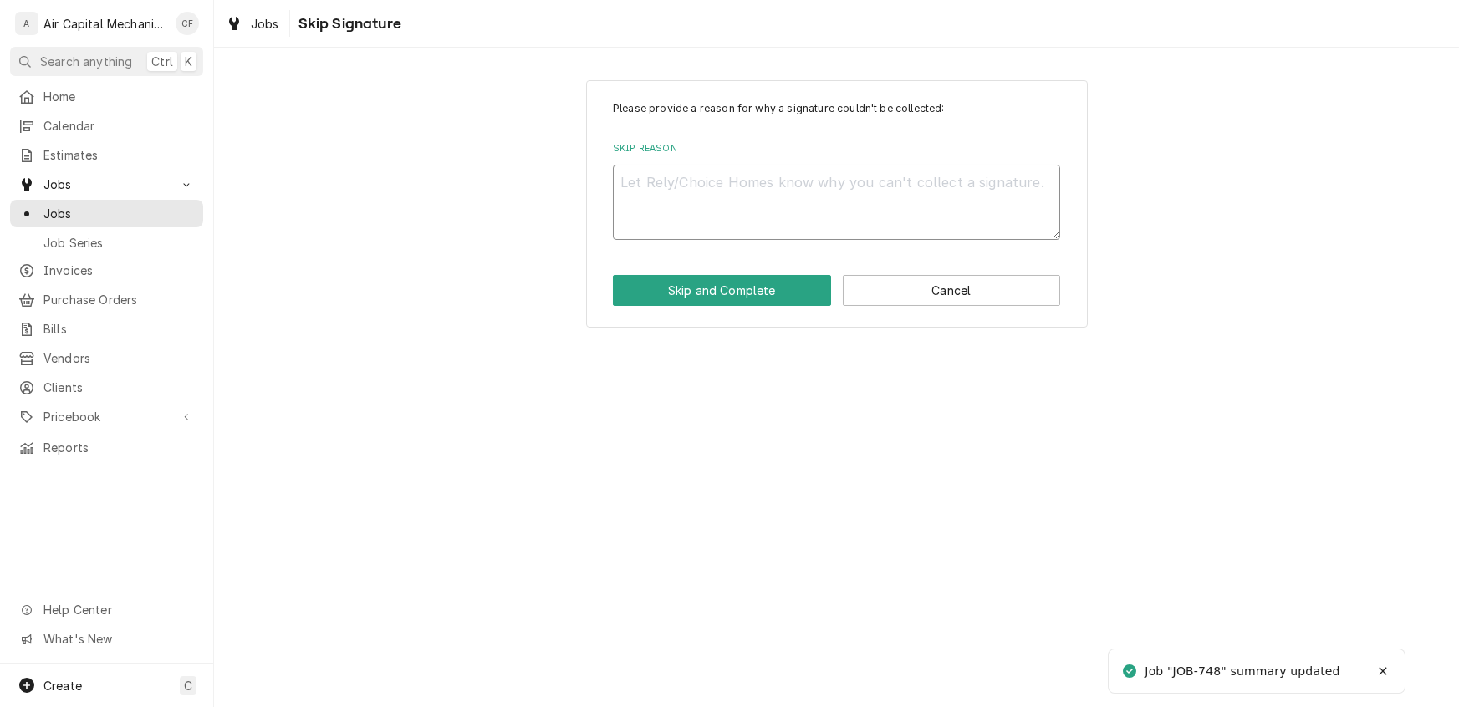
click at [829, 183] on textarea "Skip Reason" at bounding box center [836, 202] width 447 height 75
type textarea "x"
type textarea "U"
type textarea "x"
type textarea "Un"
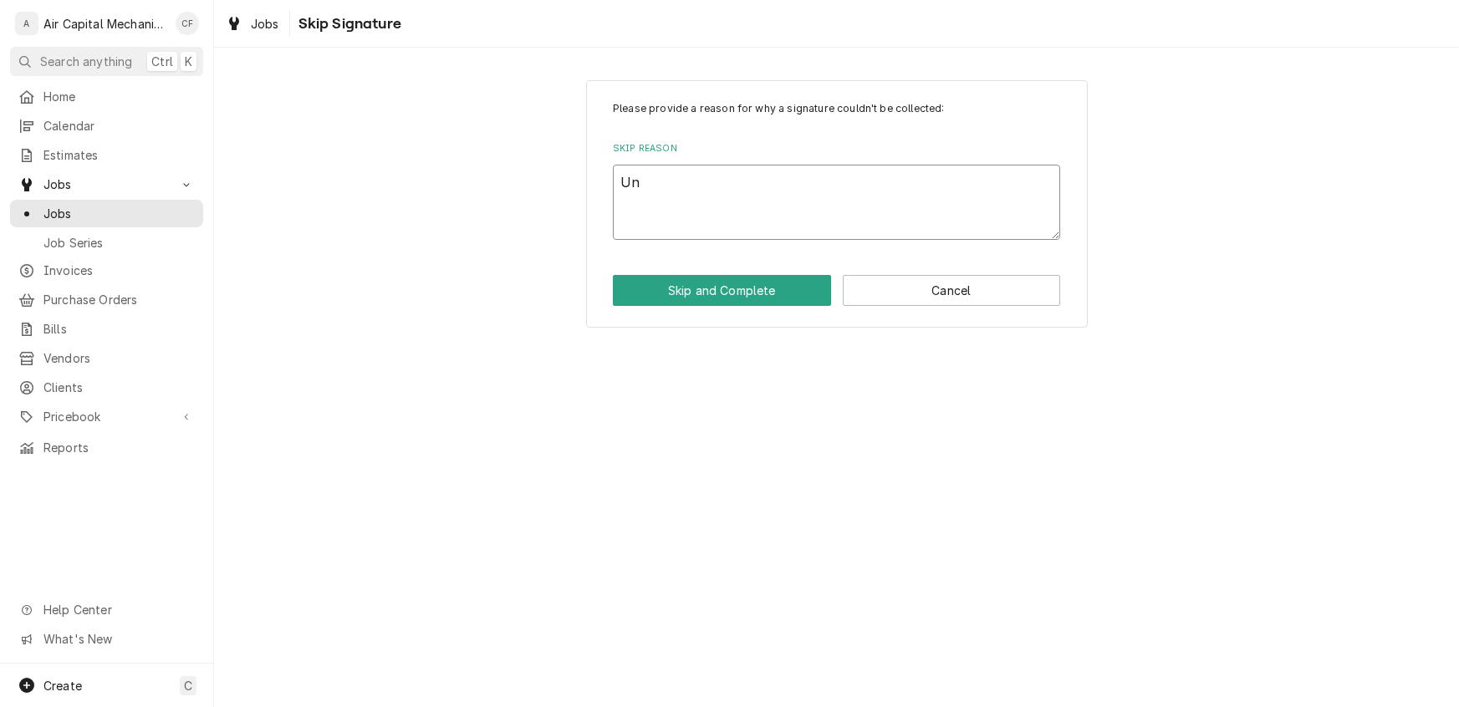
type textarea "x"
type textarea "Und"
type textarea "x"
type textarea "Unde"
type textarea "x"
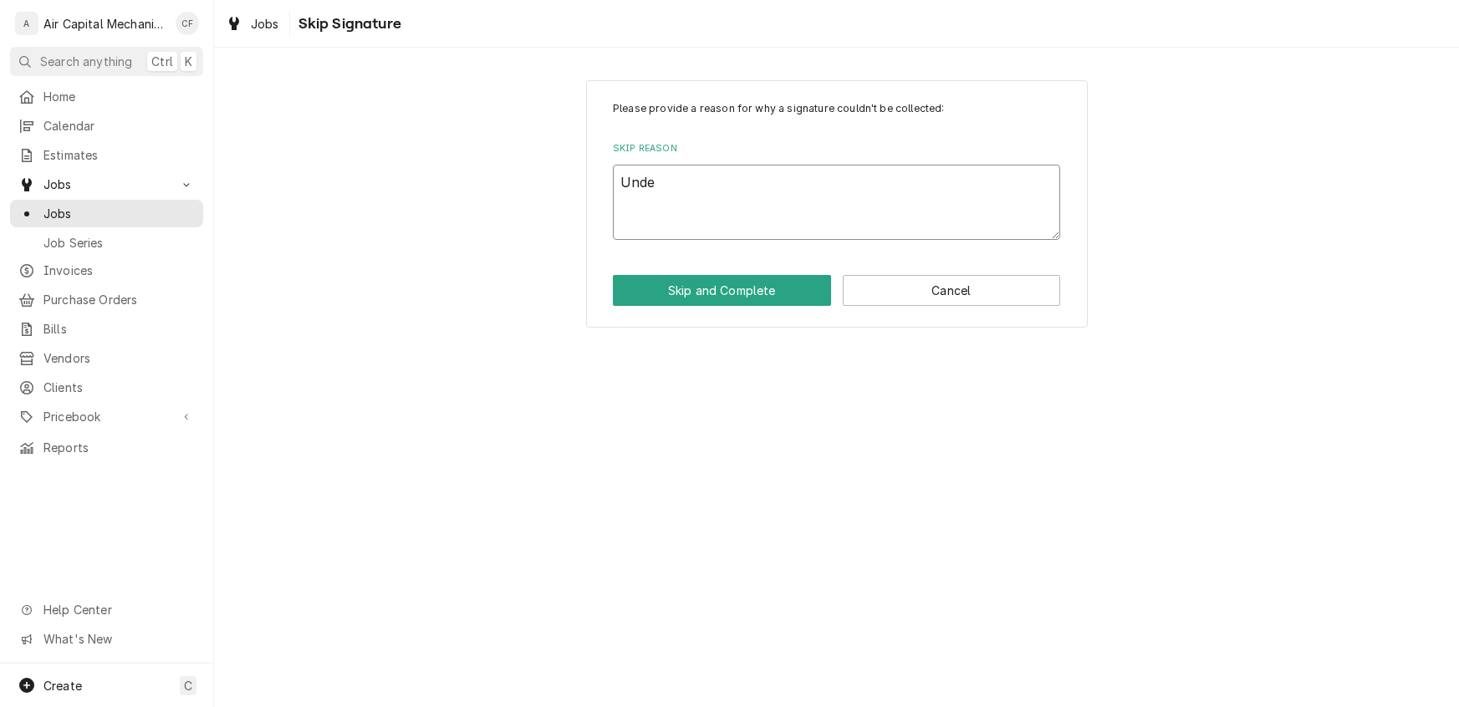
type textarea "Under"
type textarea "x"
type textarea "Under"
type textarea "x"
type textarea "Under &"
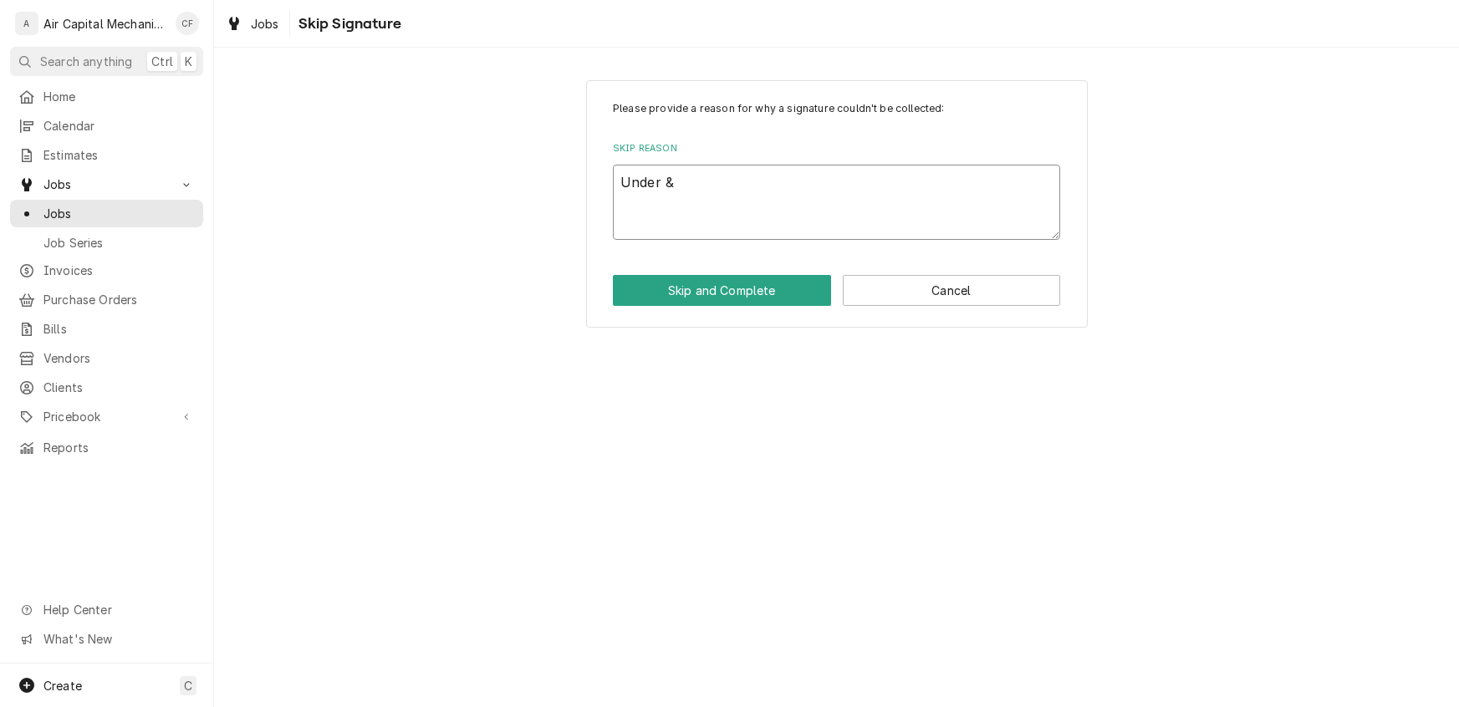
type textarea "x"
type textarea "Under"
type textarea "x"
type textarea "Under $"
type textarea "x"
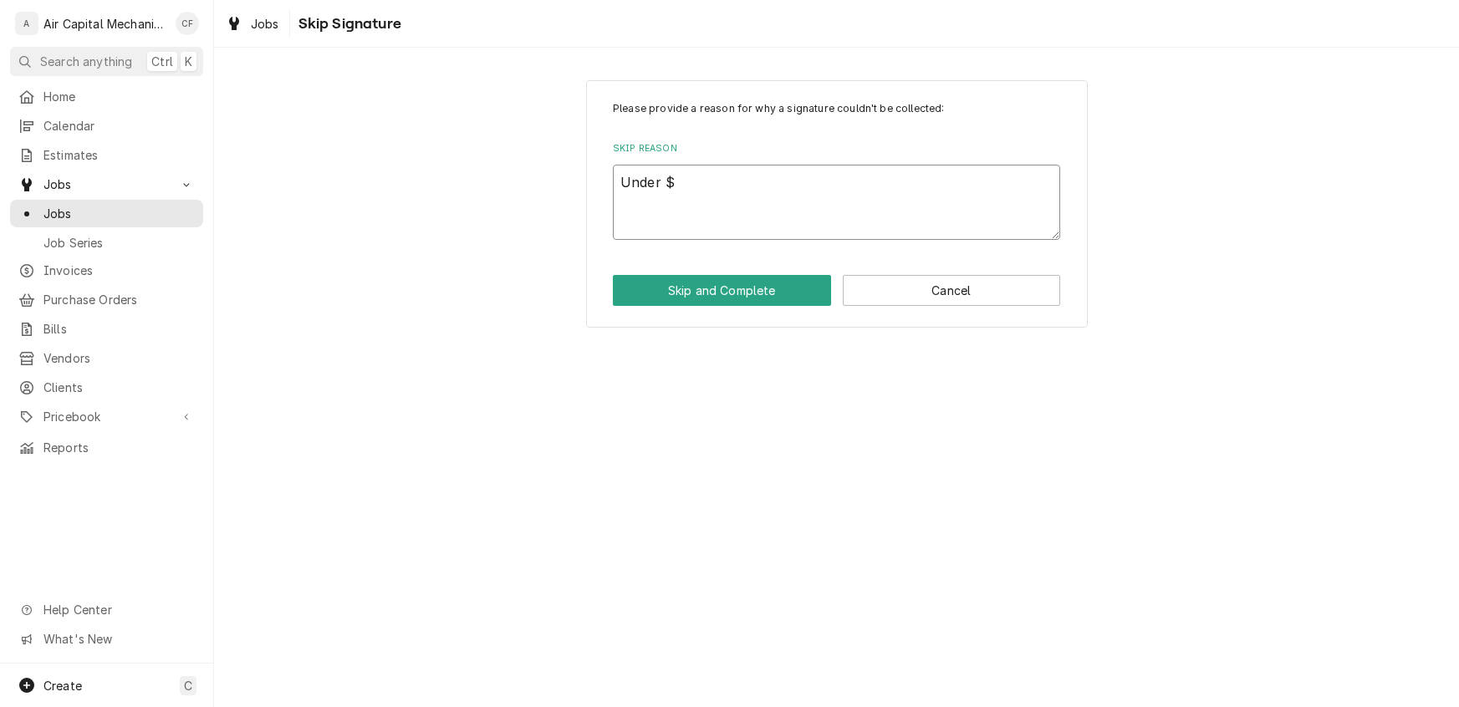
type textarea "Under $2"
type textarea "x"
type textarea "Under $20"
type textarea "x"
type textarea "Under $200"
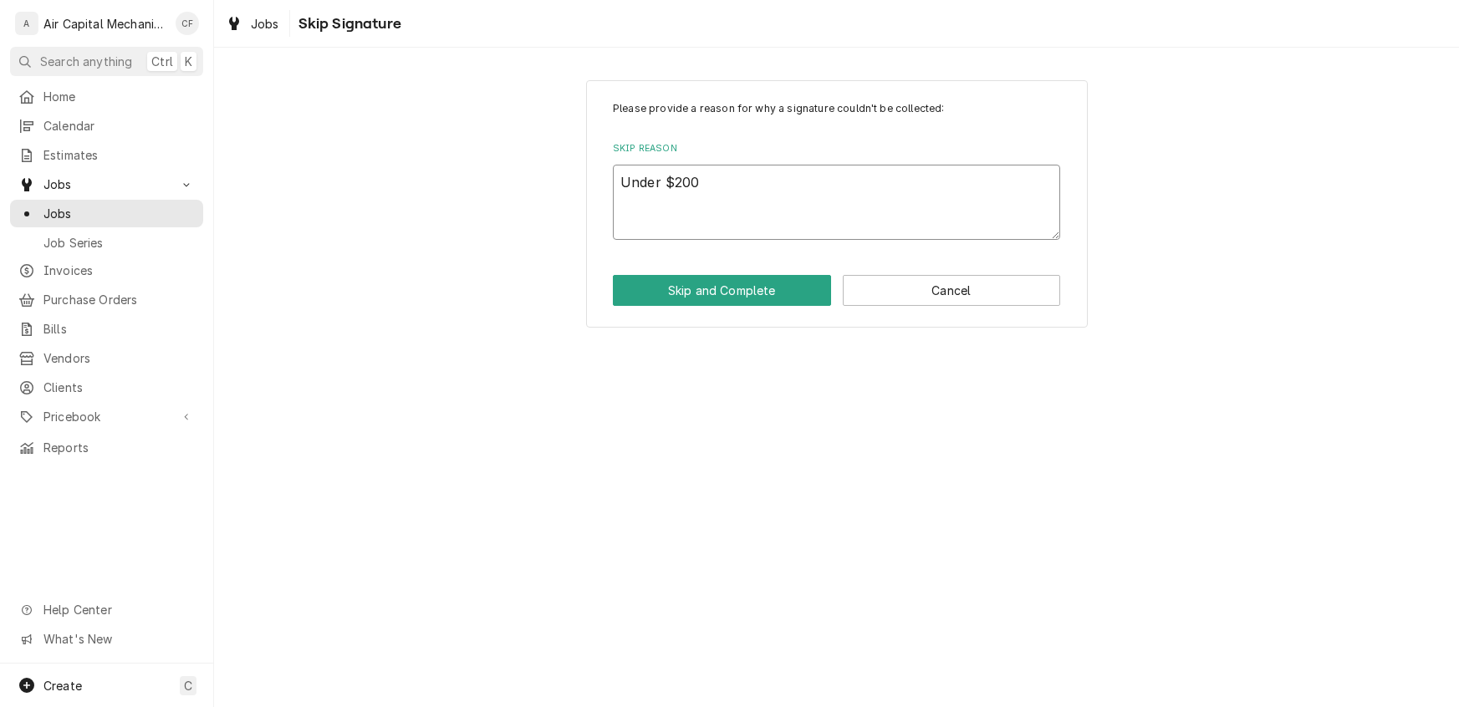
type textarea "x"
type textarea "Under $200."
type textarea "x"
type textarea "Under $200.0"
type textarea "x"
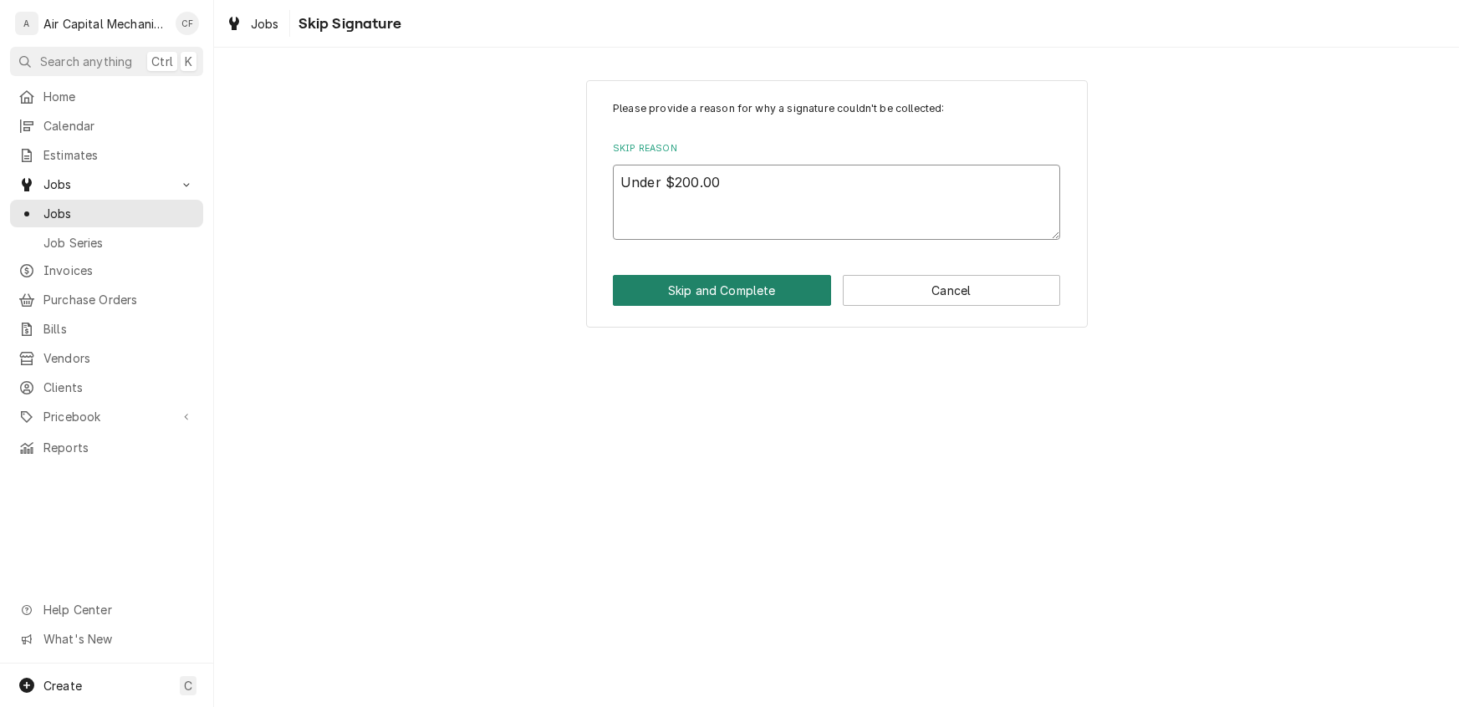
type textarea "Under $200.00"
click at [757, 288] on button "Skip and Complete" at bounding box center [722, 290] width 218 height 31
type textarea "x"
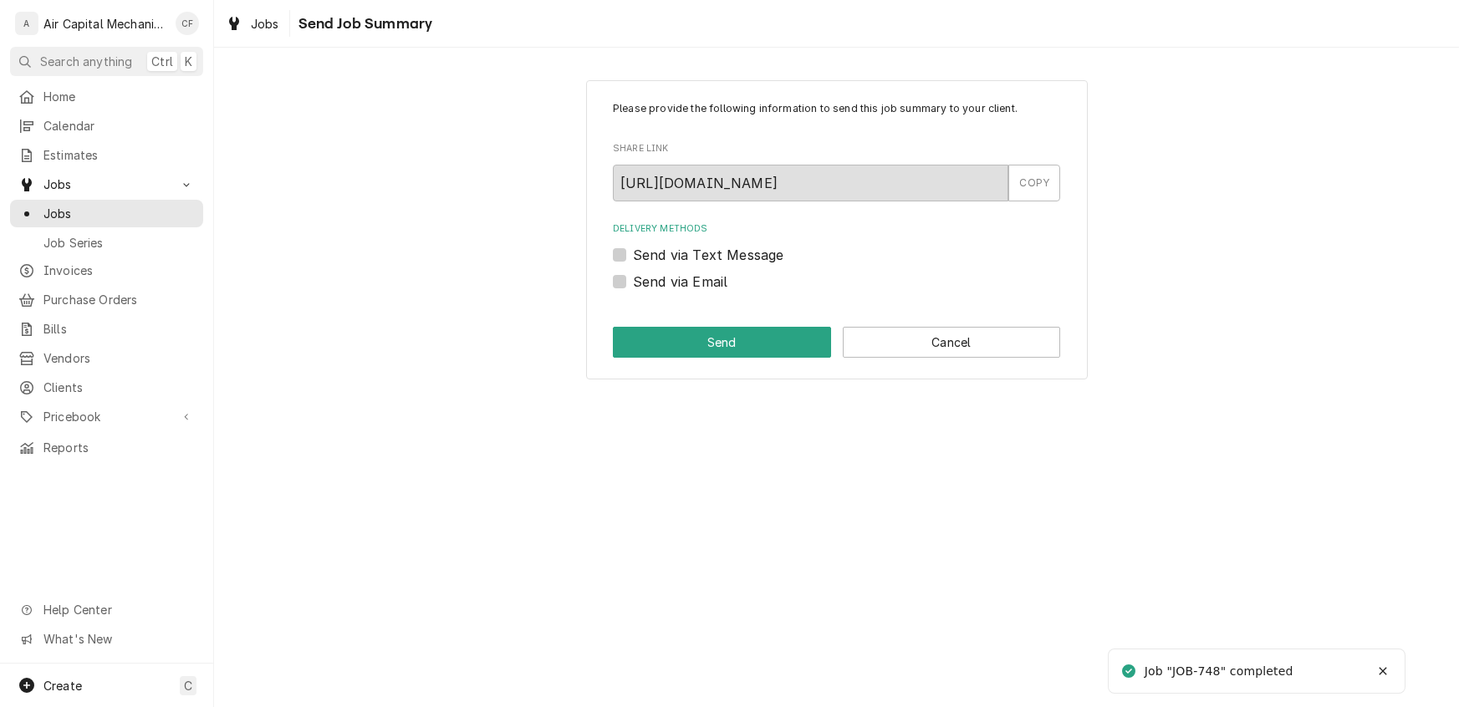
click at [633, 283] on label "Send via Email" at bounding box center [680, 282] width 94 height 20
click at [633, 283] on input "Send via Email" at bounding box center [856, 290] width 447 height 37
checkbox input "true"
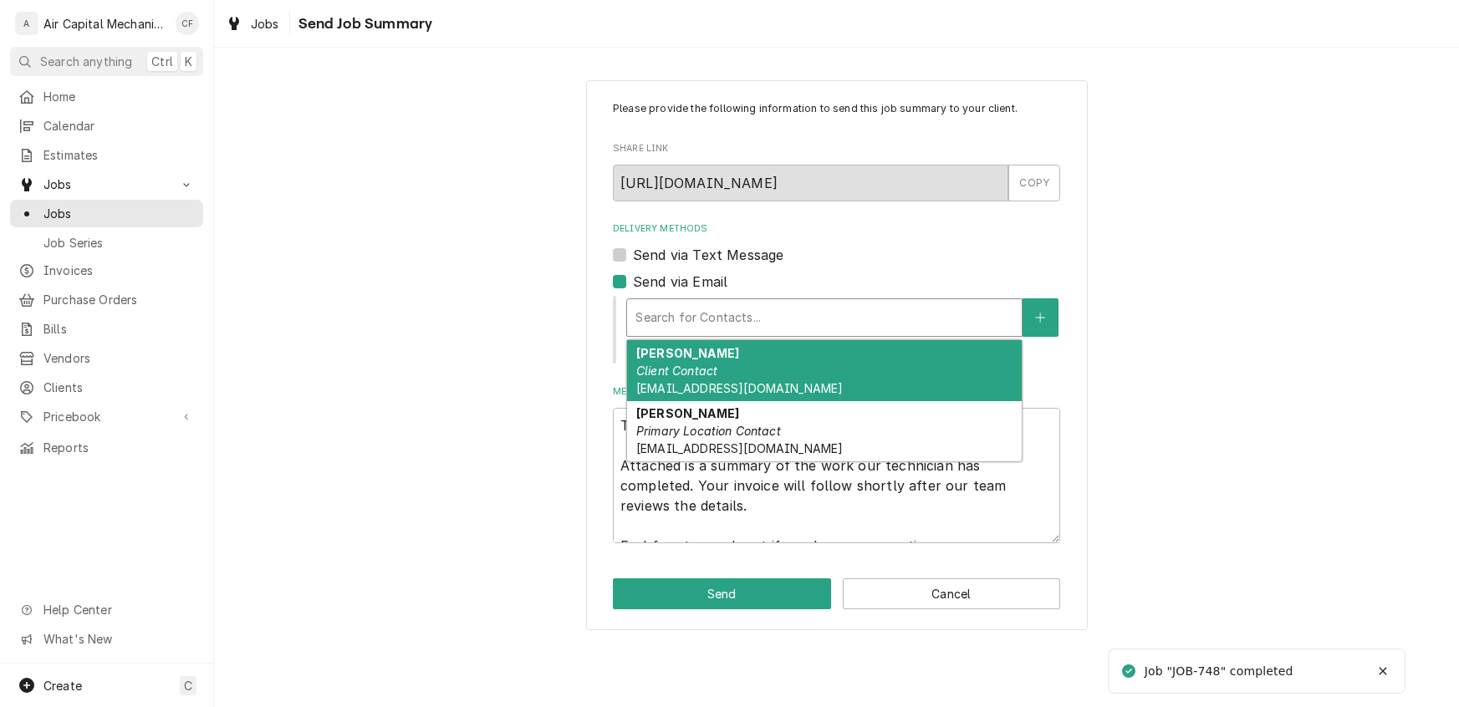
click at [680, 311] on div "Delivery Methods" at bounding box center [824, 318] width 378 height 30
click at [692, 365] on em "Client Contact" at bounding box center [676, 371] width 81 height 14
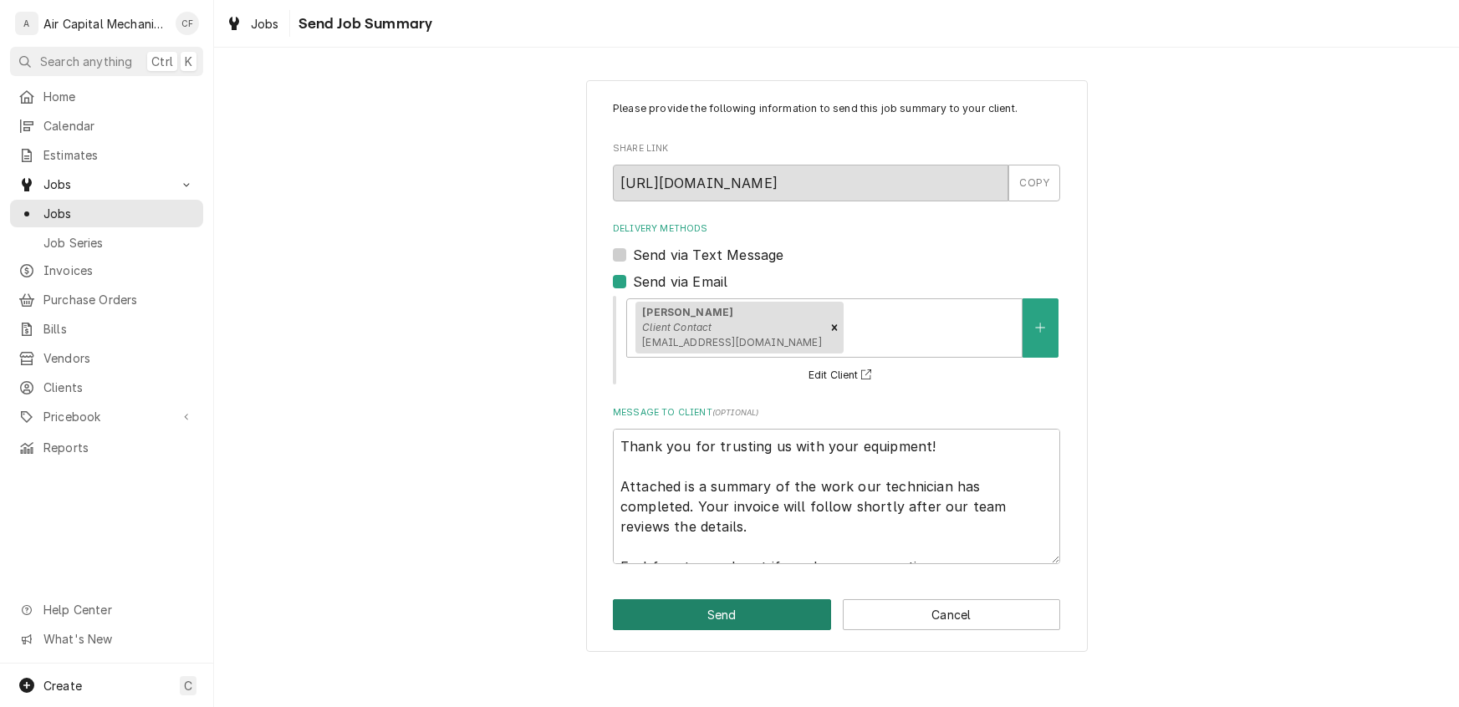
click at [726, 628] on button "Send" at bounding box center [722, 614] width 218 height 31
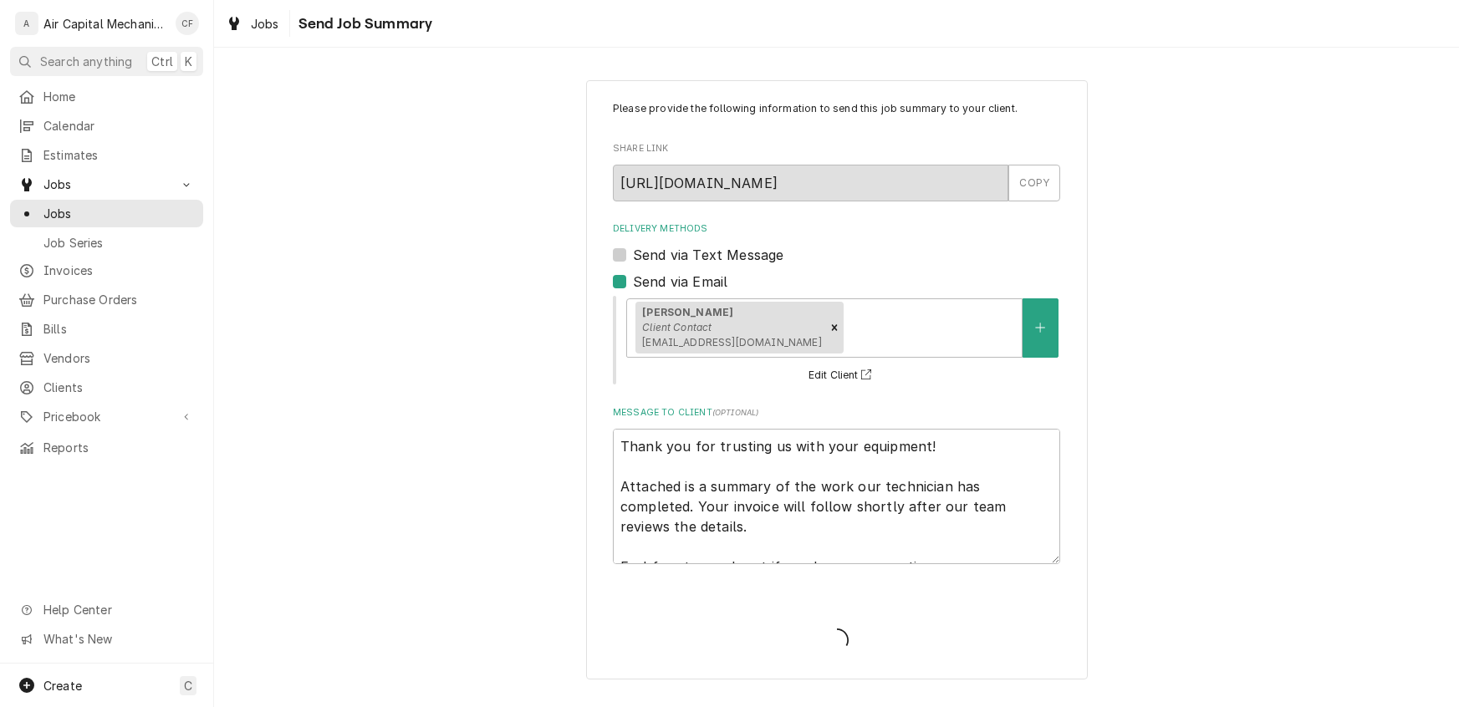
type textarea "x"
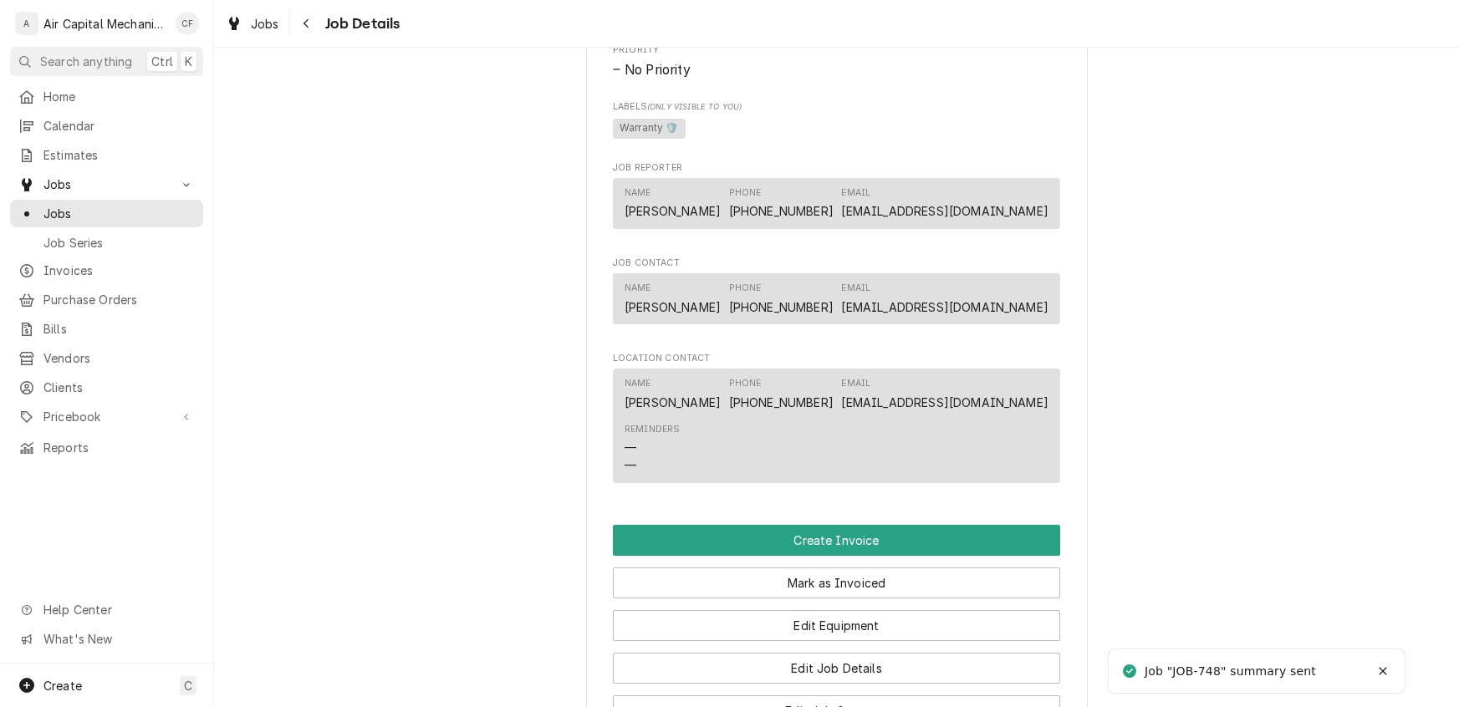
scroll to position [1453, 0]
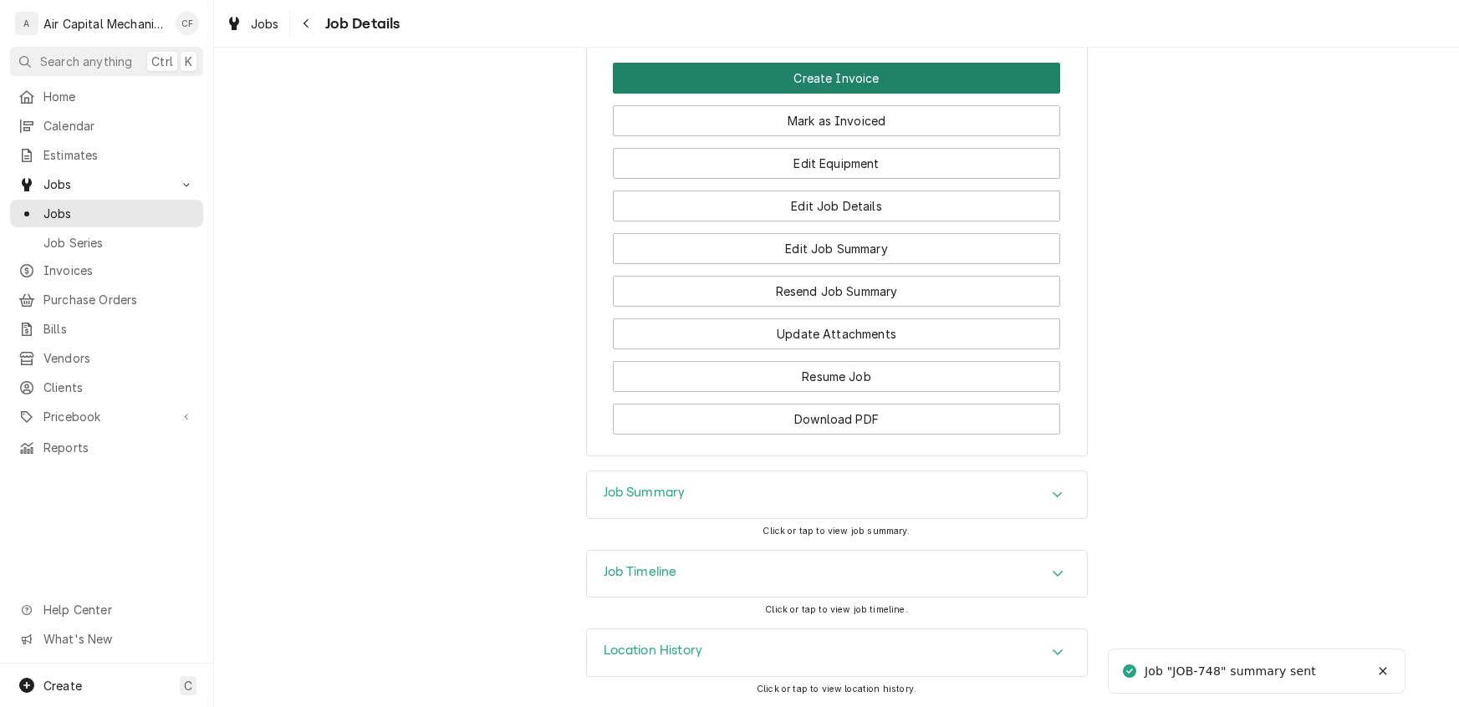
click at [792, 82] on button "Create Invoice" at bounding box center [836, 78] width 447 height 31
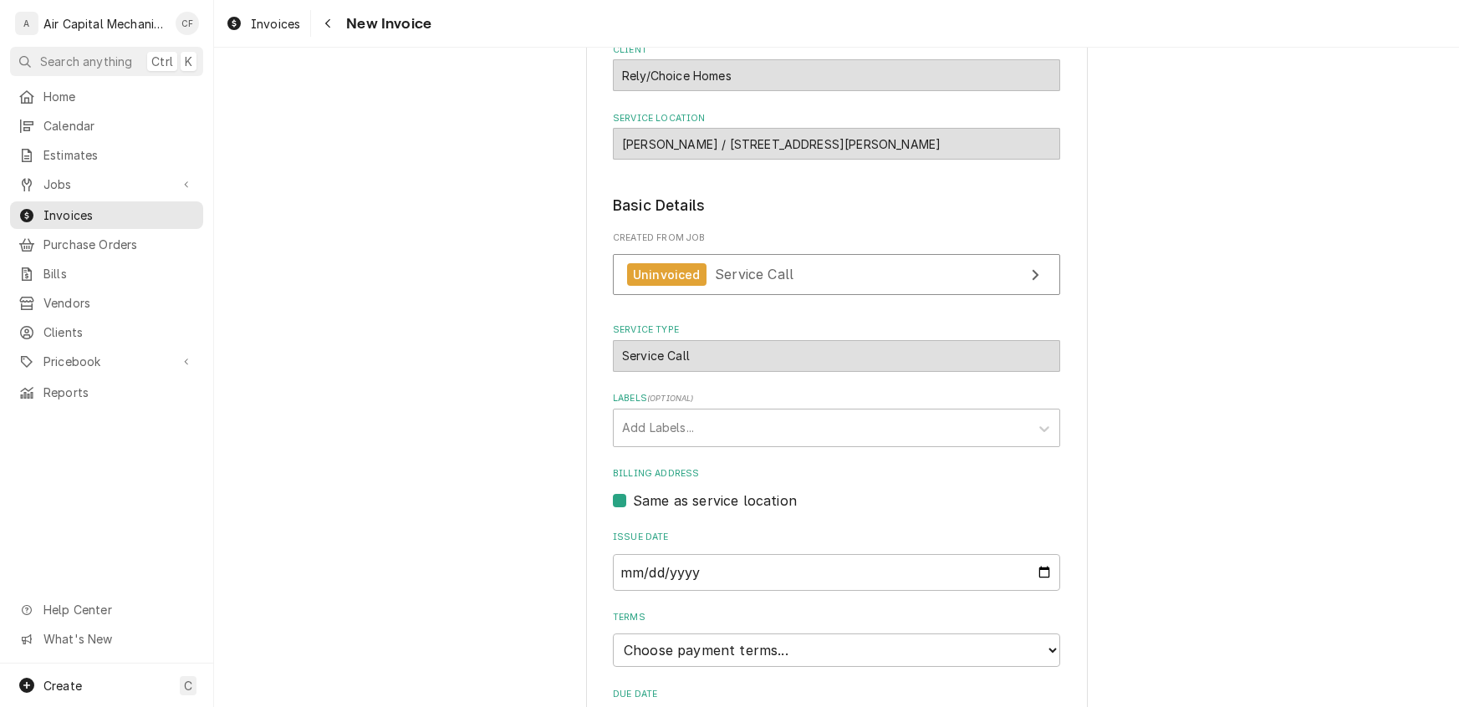
scroll to position [179, 0]
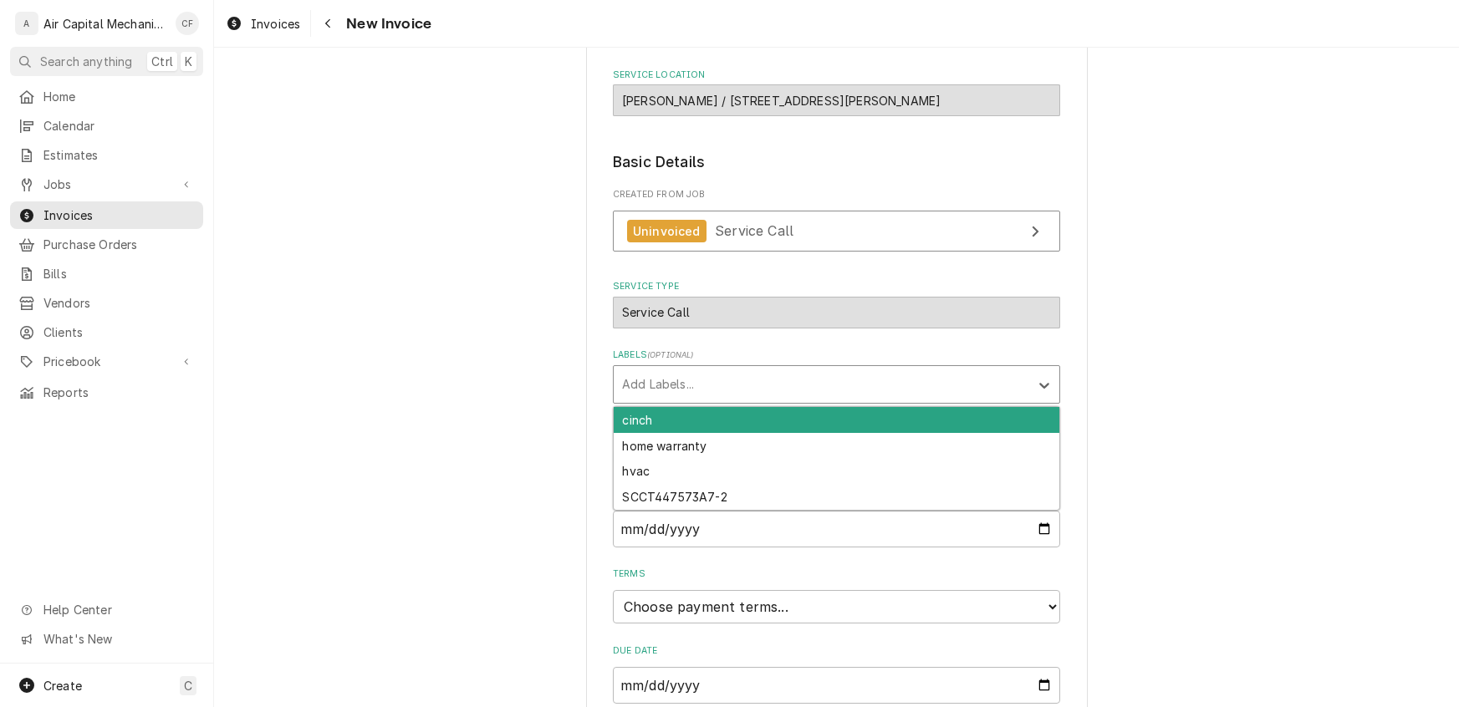
click at [660, 383] on div "Labels" at bounding box center [821, 384] width 399 height 30
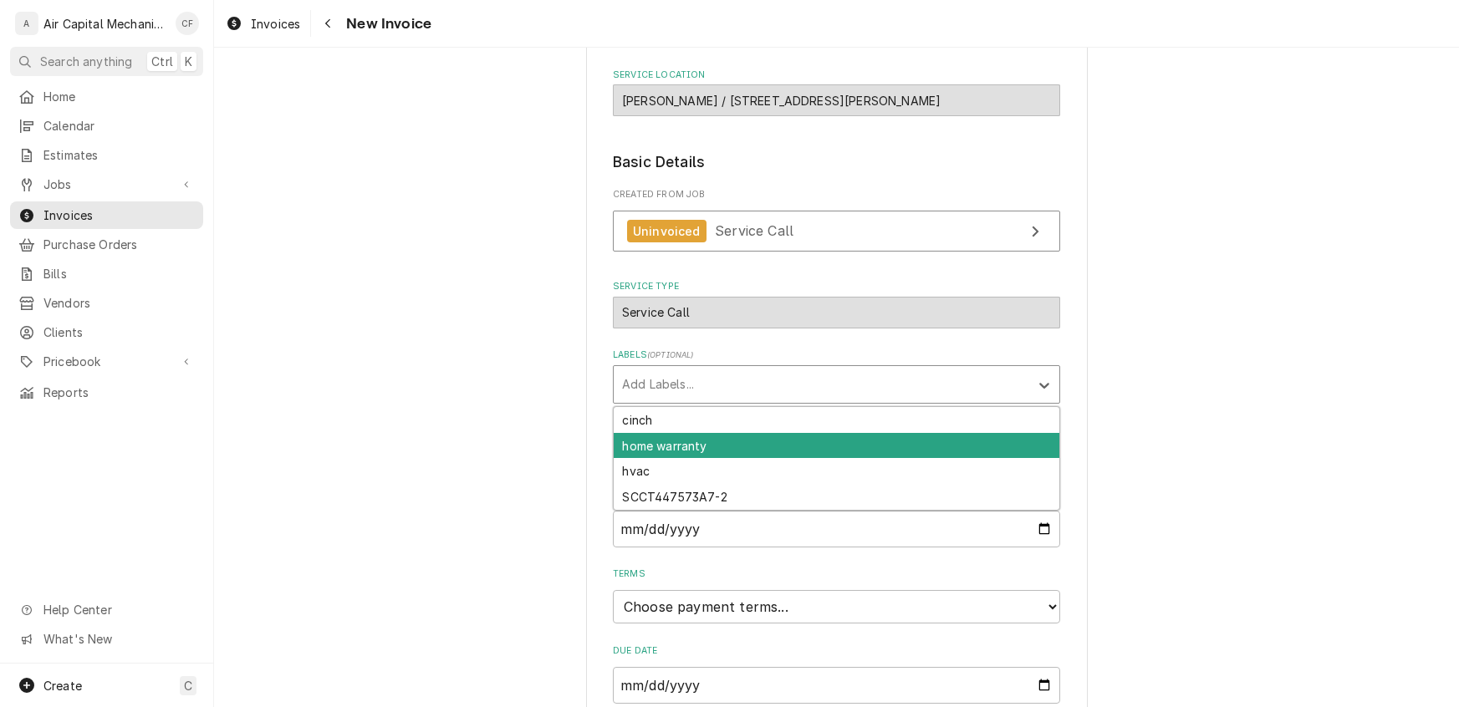
click at [665, 445] on div "home warranty" at bounding box center [837, 446] width 446 height 26
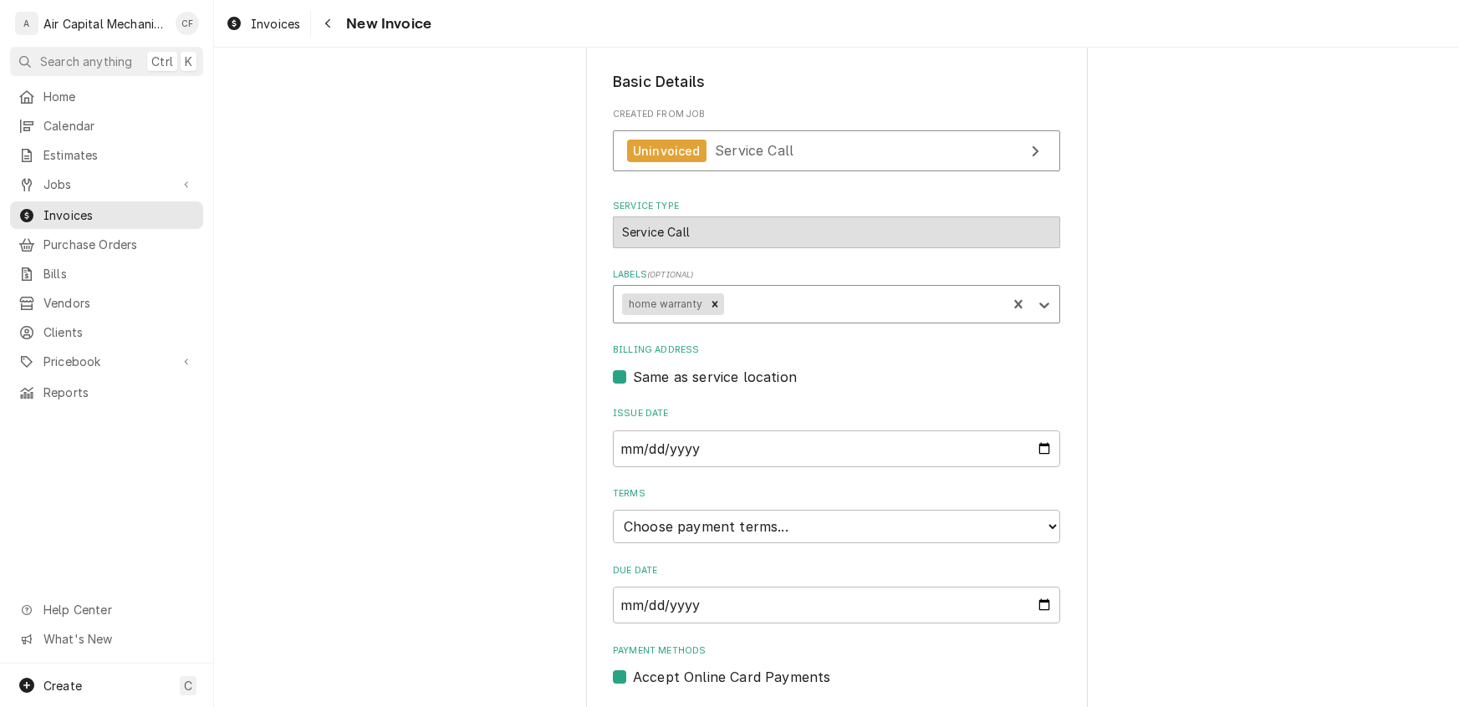
scroll to position [308, 0]
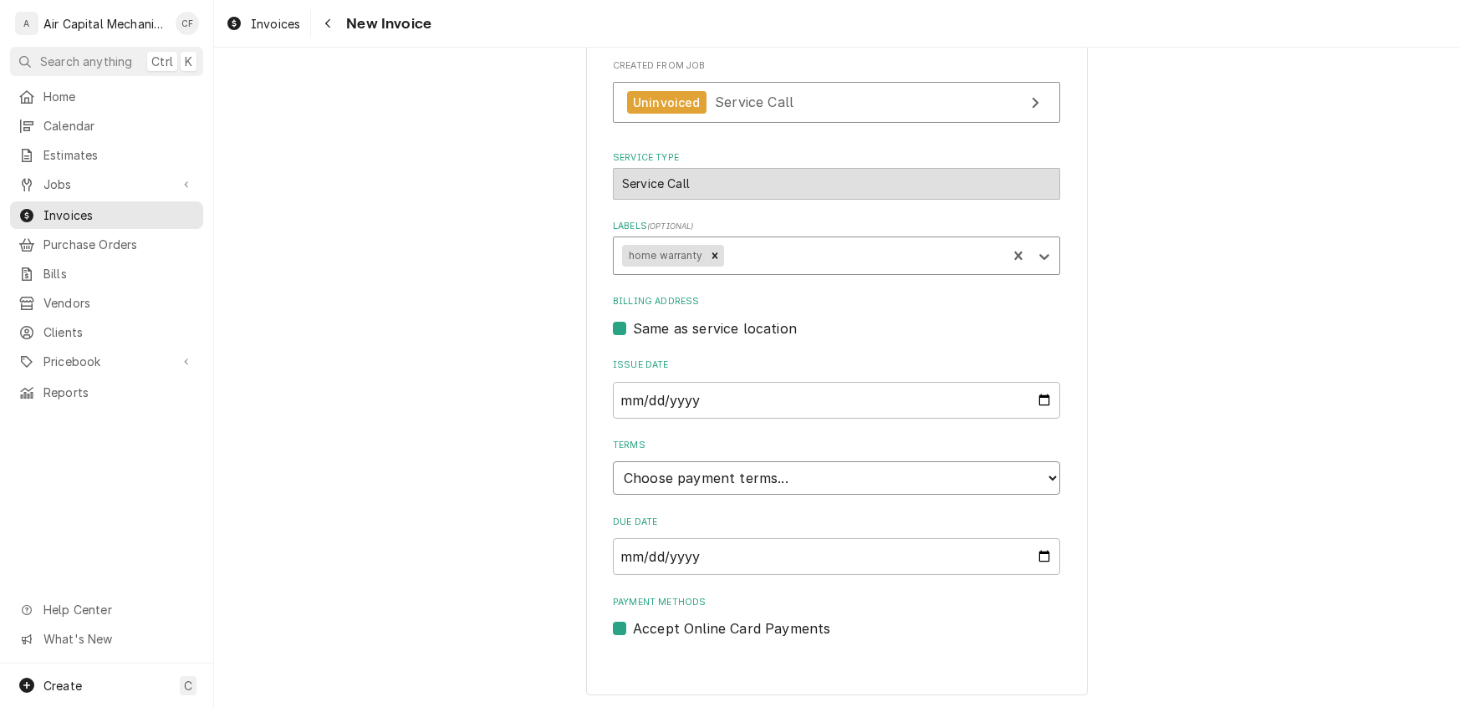
click at [687, 475] on select "Choose payment terms... Same Day Net 7 Net 14 Net 21 Net 30 Net 45 Net 60 Net 90" at bounding box center [836, 477] width 447 height 33
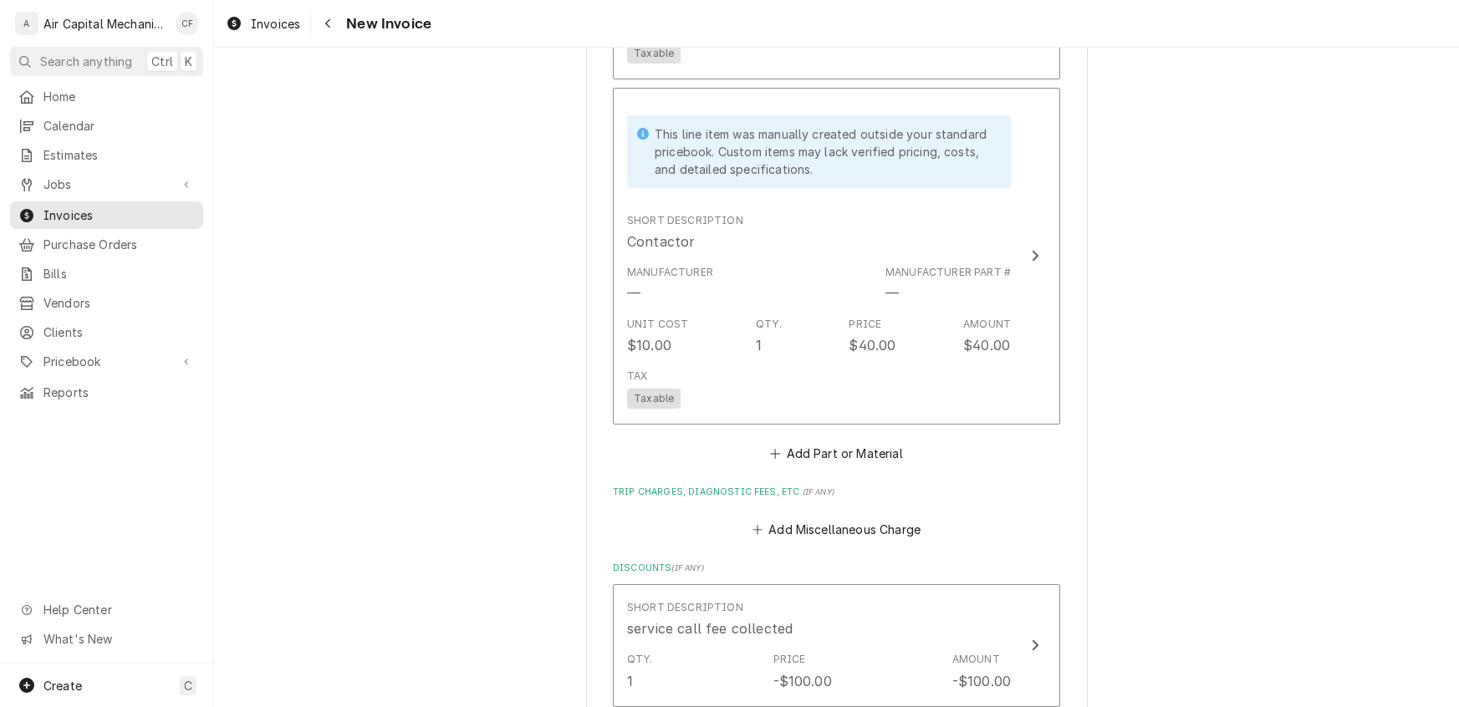
scroll to position [2447, 0]
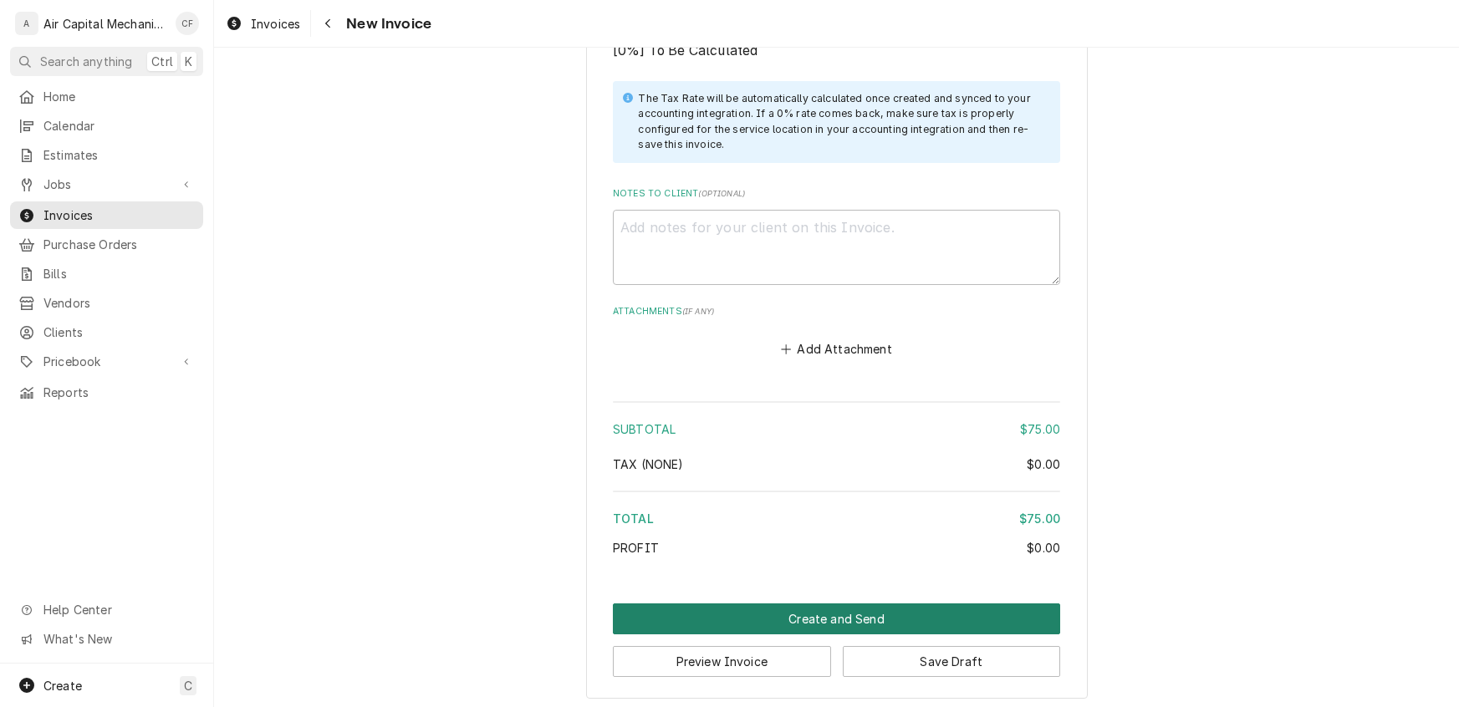
click at [857, 618] on button "Create and Send" at bounding box center [836, 619] width 447 height 31
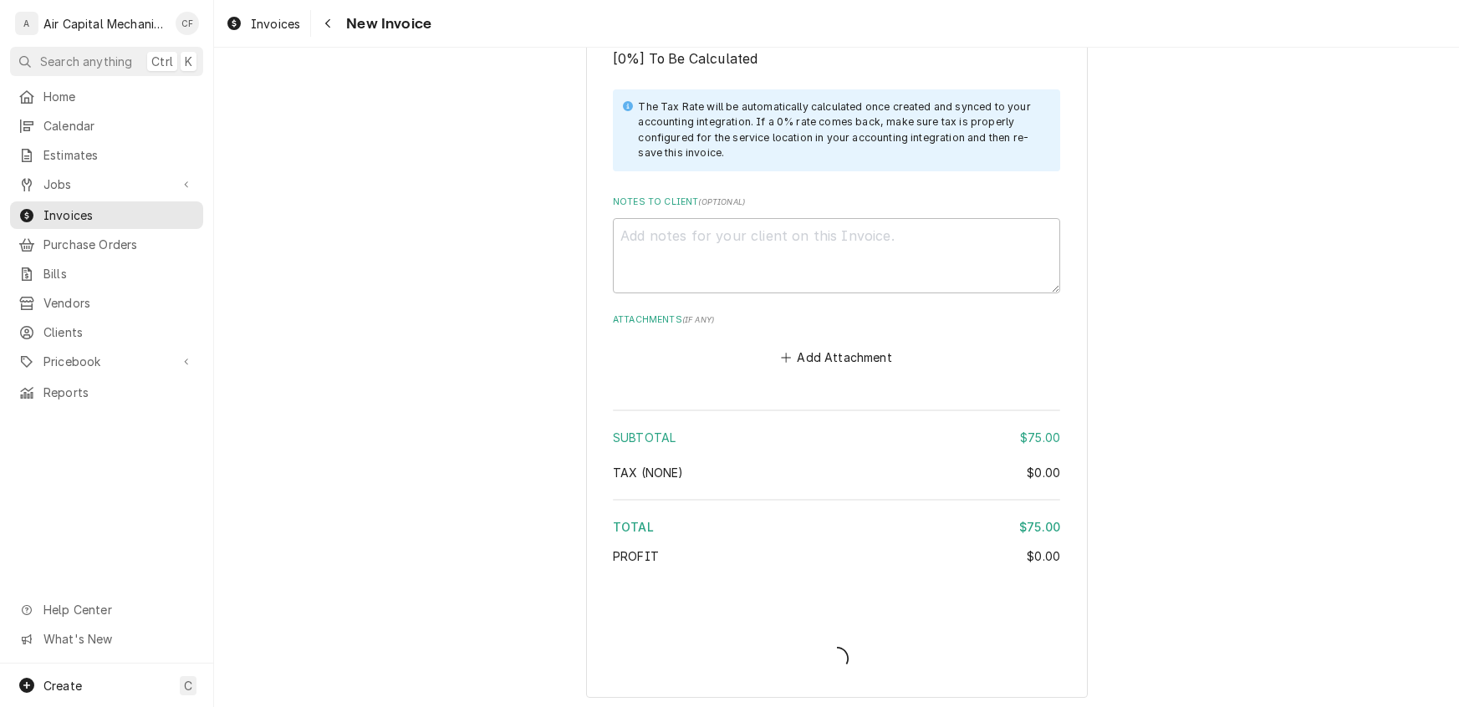
type textarea "x"
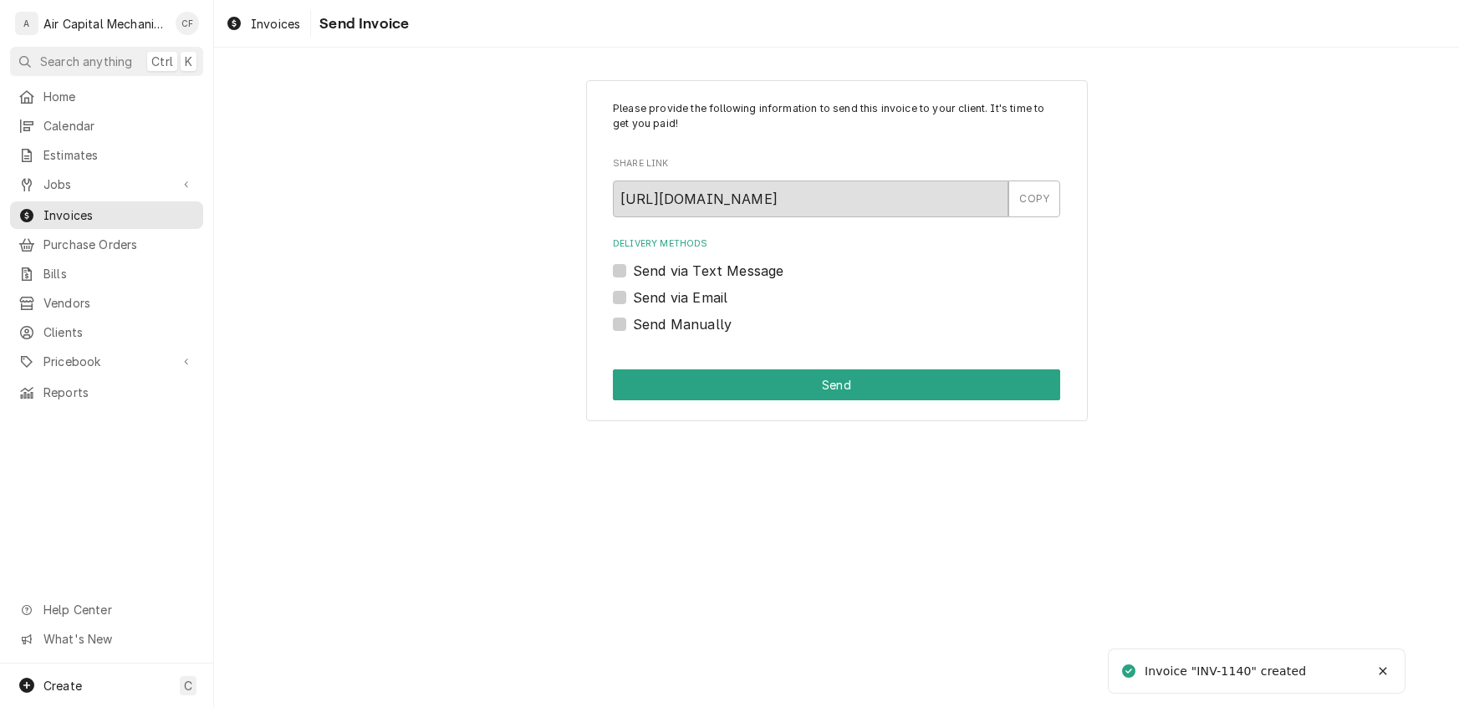
click at [633, 324] on label "Send Manually" at bounding box center [682, 324] width 99 height 20
click at [633, 324] on input "Send Manually" at bounding box center [856, 332] width 447 height 37
checkbox input "true"
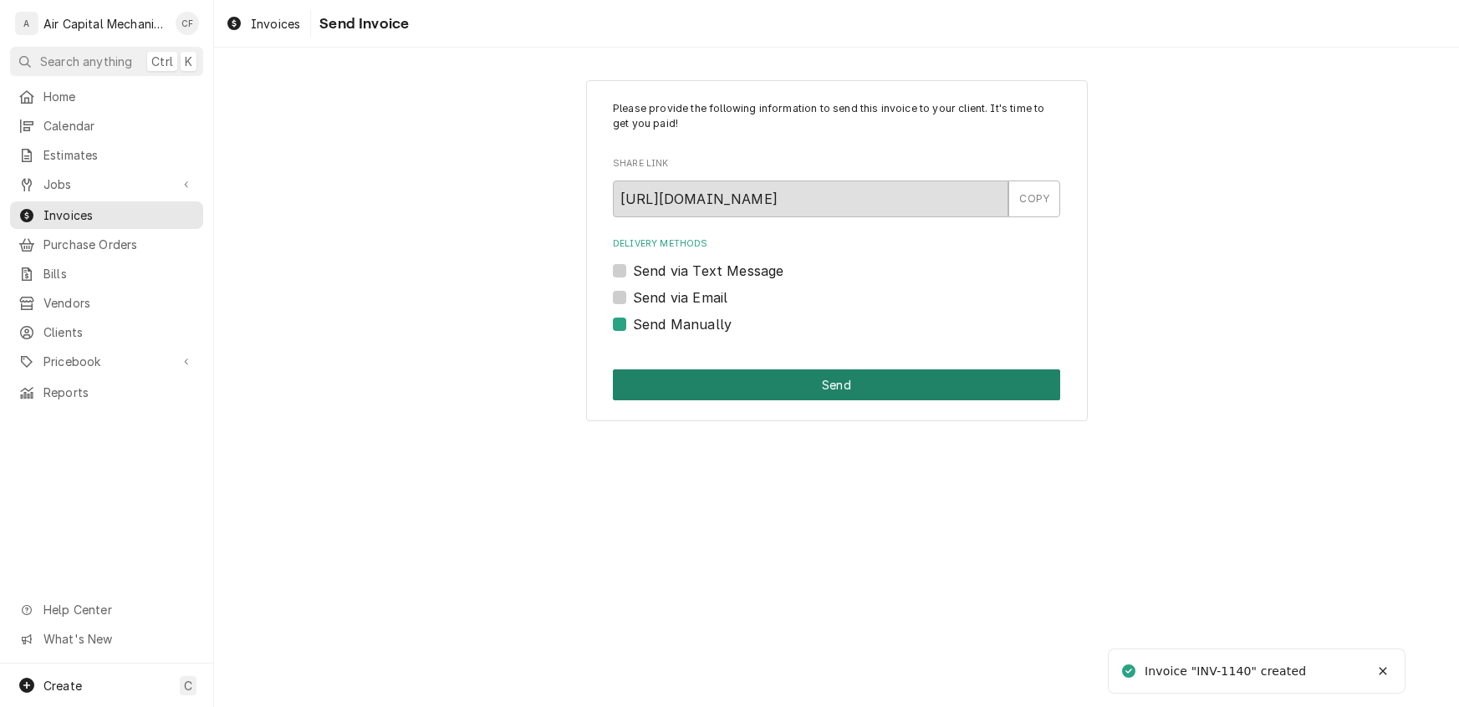
click at [721, 380] on button "Send" at bounding box center [836, 384] width 447 height 31
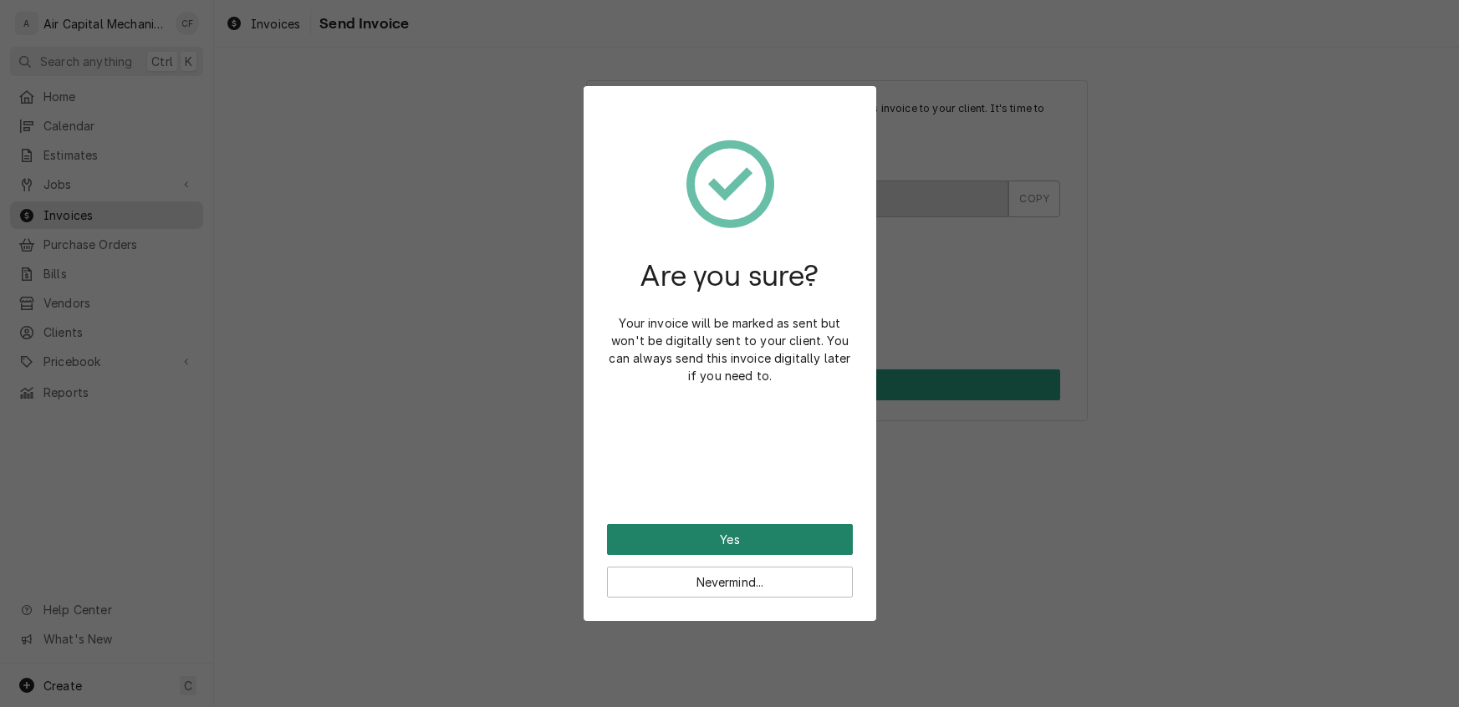
click at [719, 541] on button "Yes" at bounding box center [730, 539] width 246 height 31
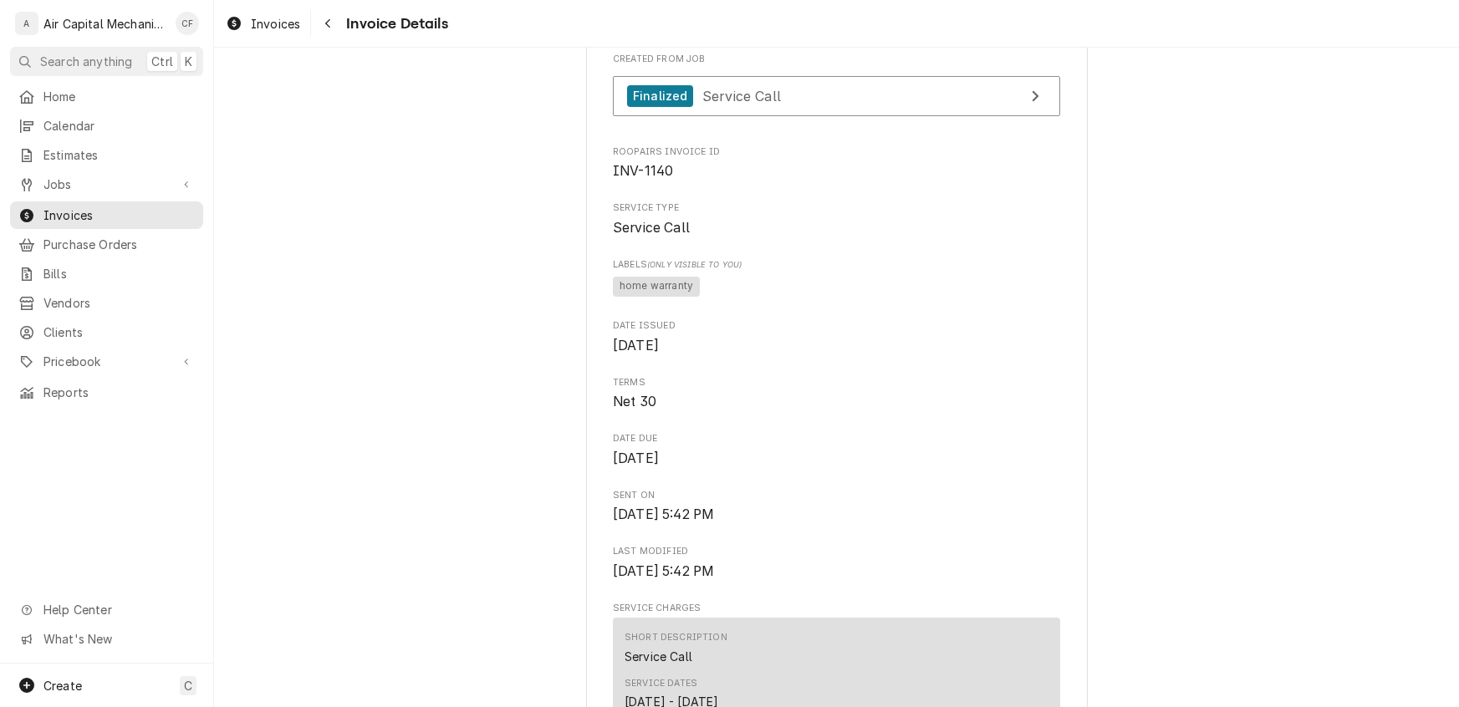
scroll to position [356, 0]
